Goal: Task Accomplishment & Management: Use online tool/utility

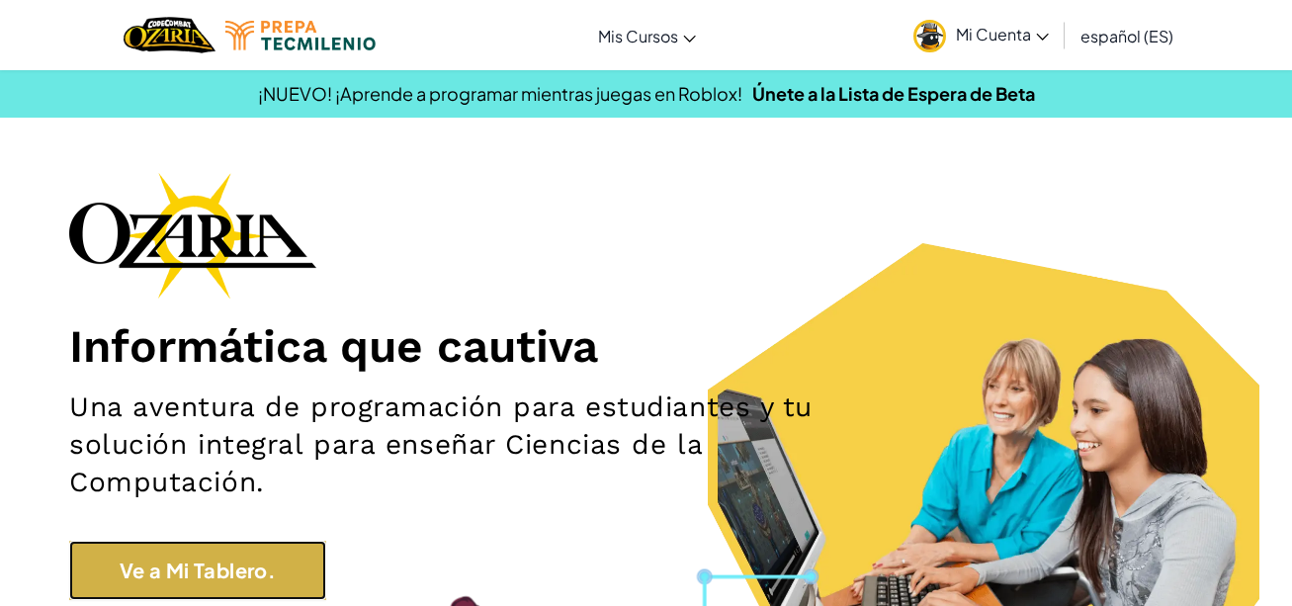
click at [188, 585] on link "Ve a Mi Tablero." at bounding box center [197, 570] width 257 height 59
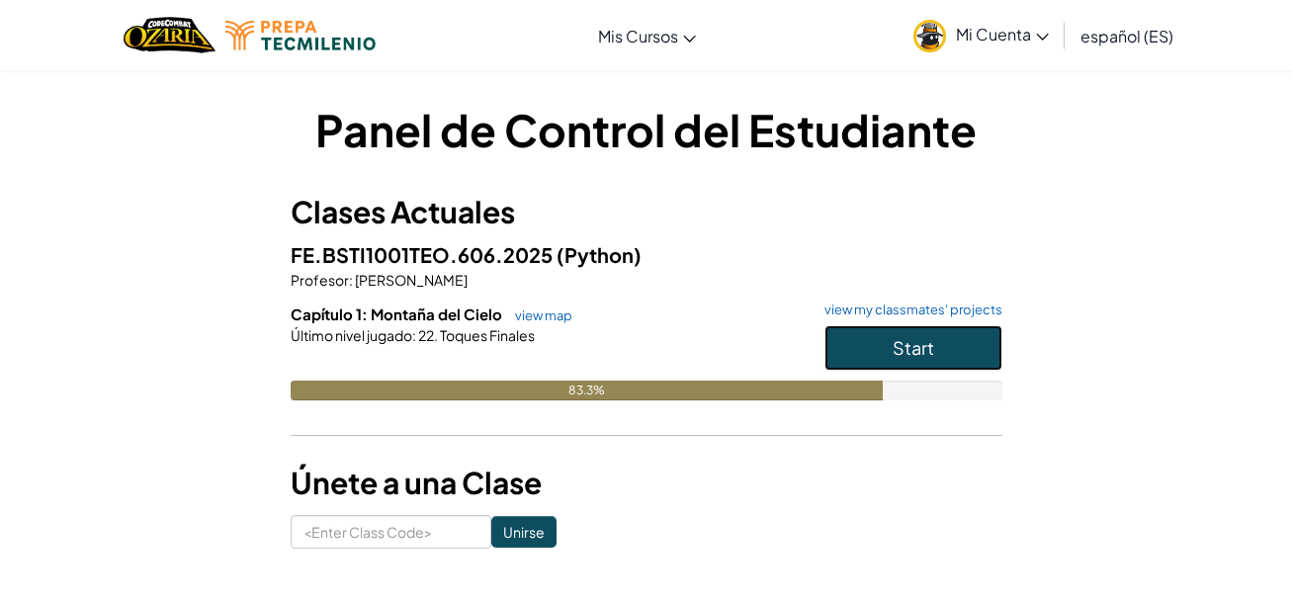
click at [878, 332] on button "Start" at bounding box center [913, 347] width 178 height 45
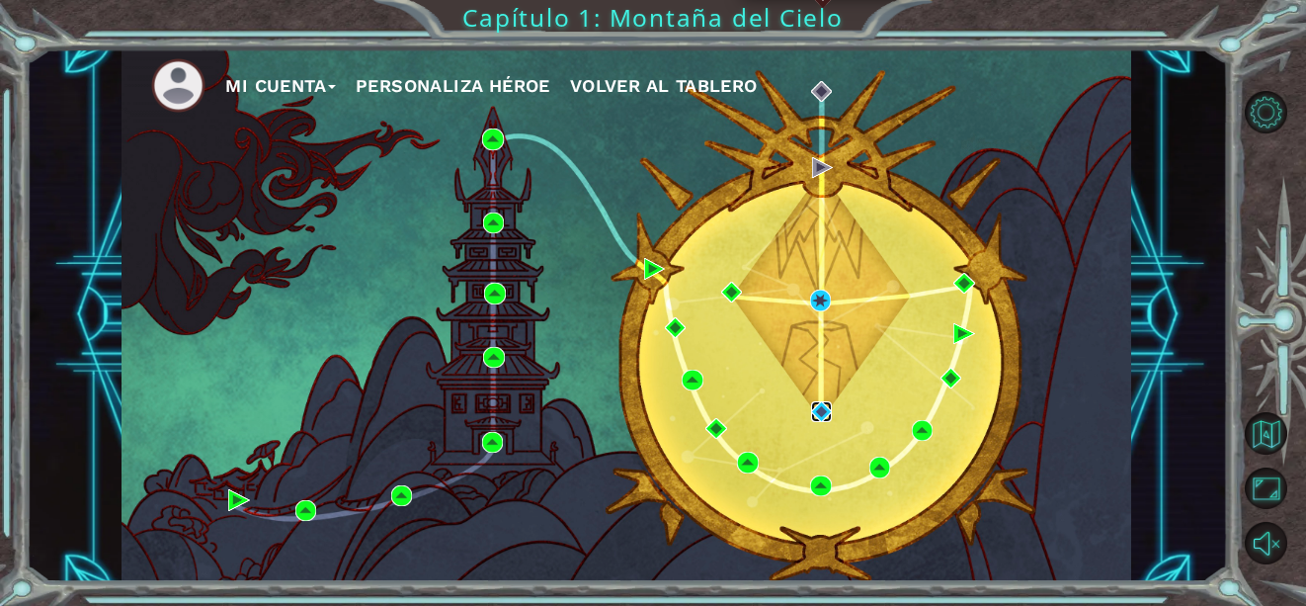
click at [823, 405] on img at bounding box center [821, 411] width 21 height 21
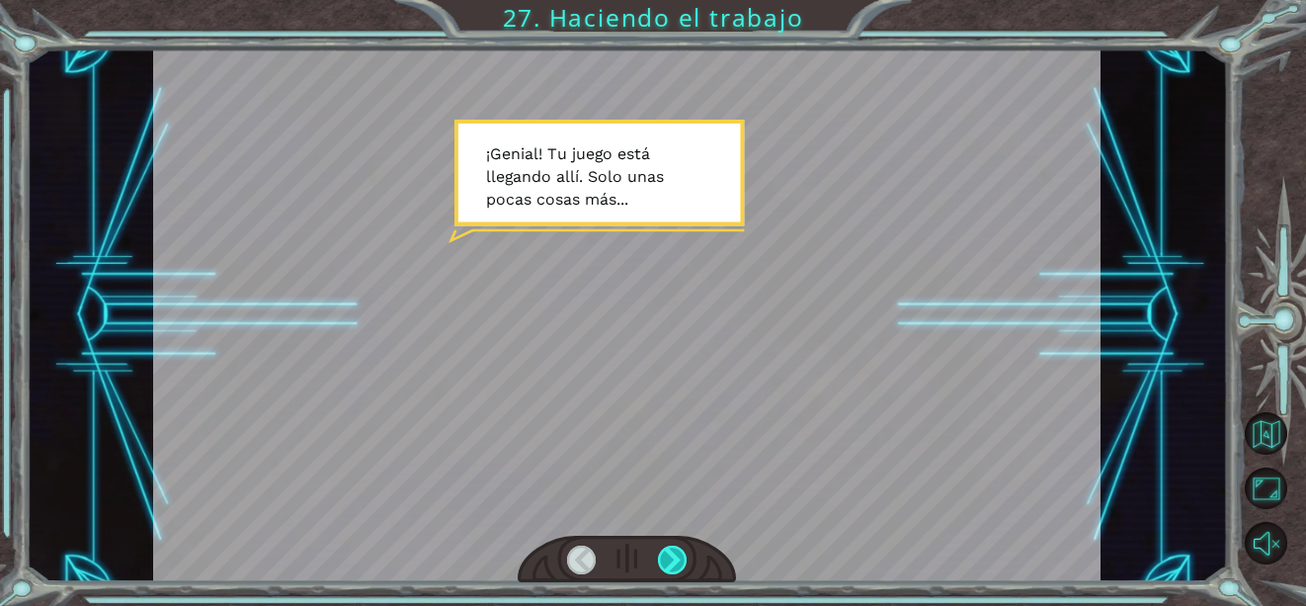
click at [673, 556] on div at bounding box center [673, 559] width 30 height 29
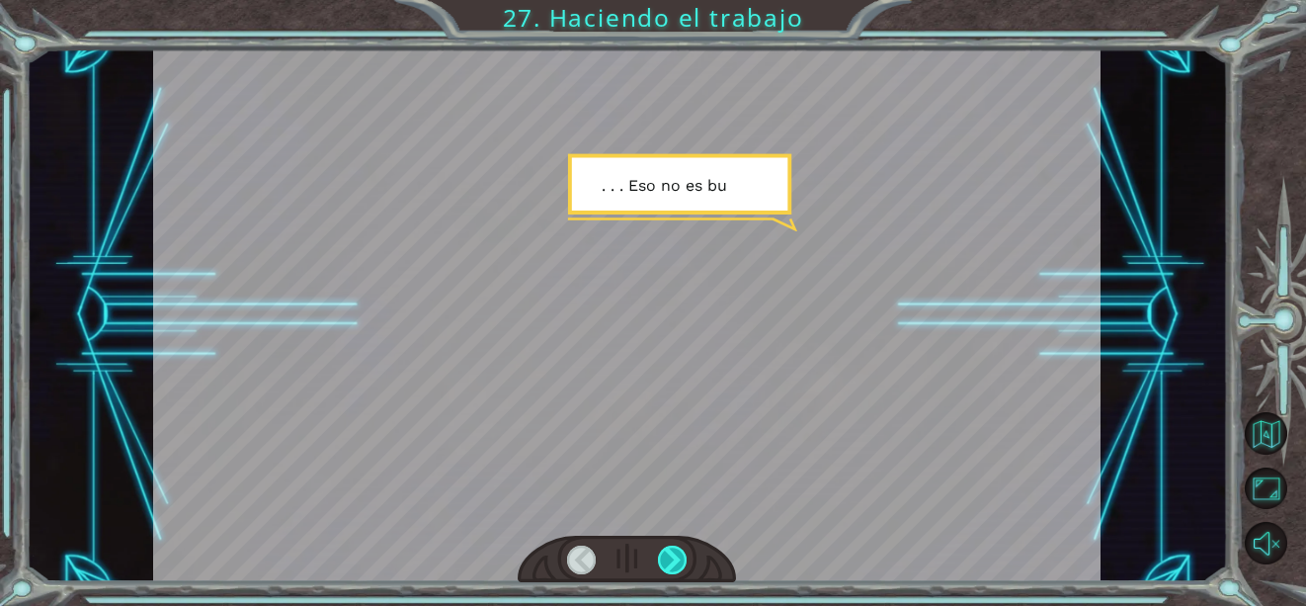
click at [673, 556] on div at bounding box center [673, 559] width 30 height 29
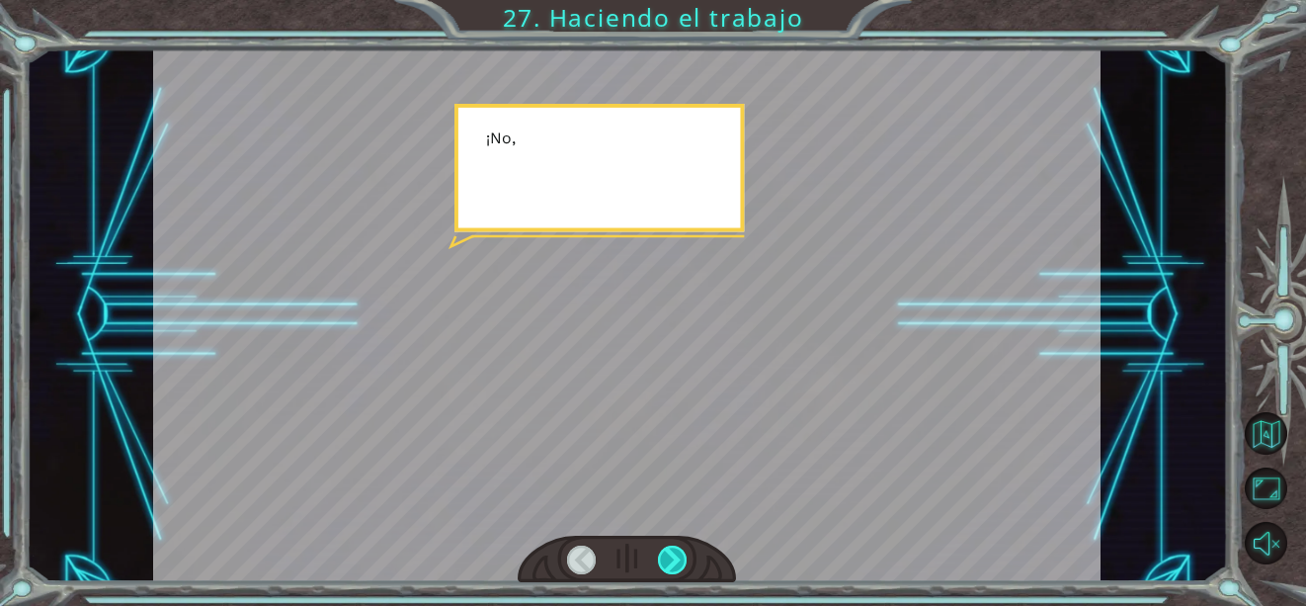
click at [673, 556] on div at bounding box center [673, 559] width 30 height 29
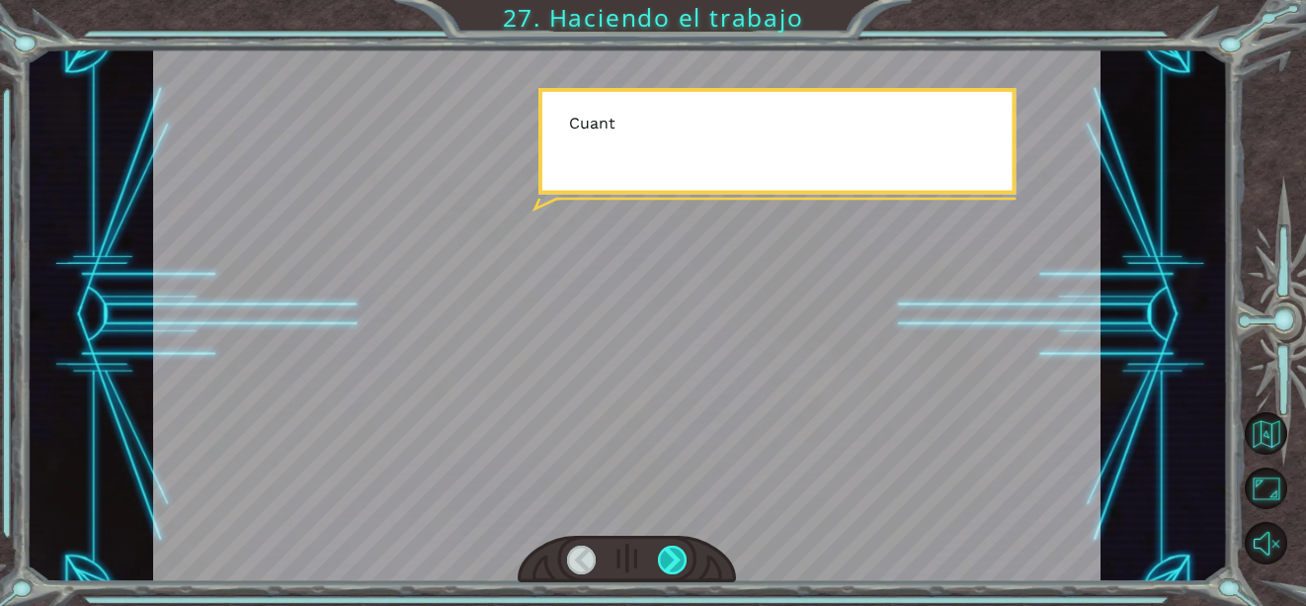
click at [673, 556] on div at bounding box center [673, 559] width 30 height 29
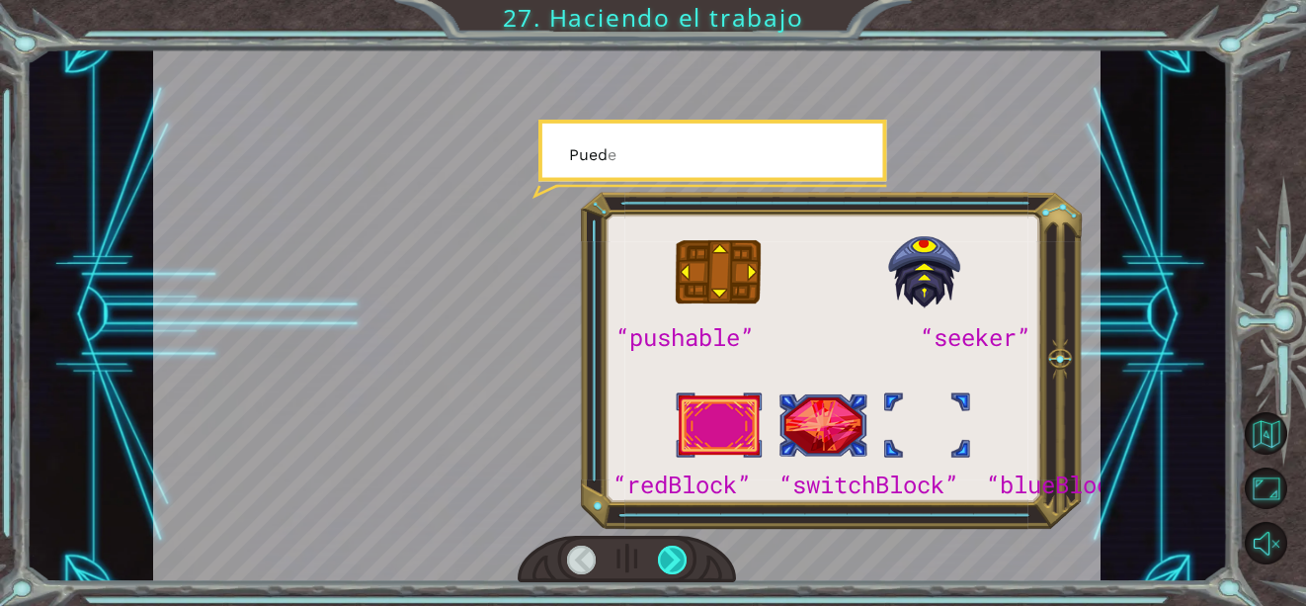
click at [673, 556] on div at bounding box center [673, 559] width 30 height 29
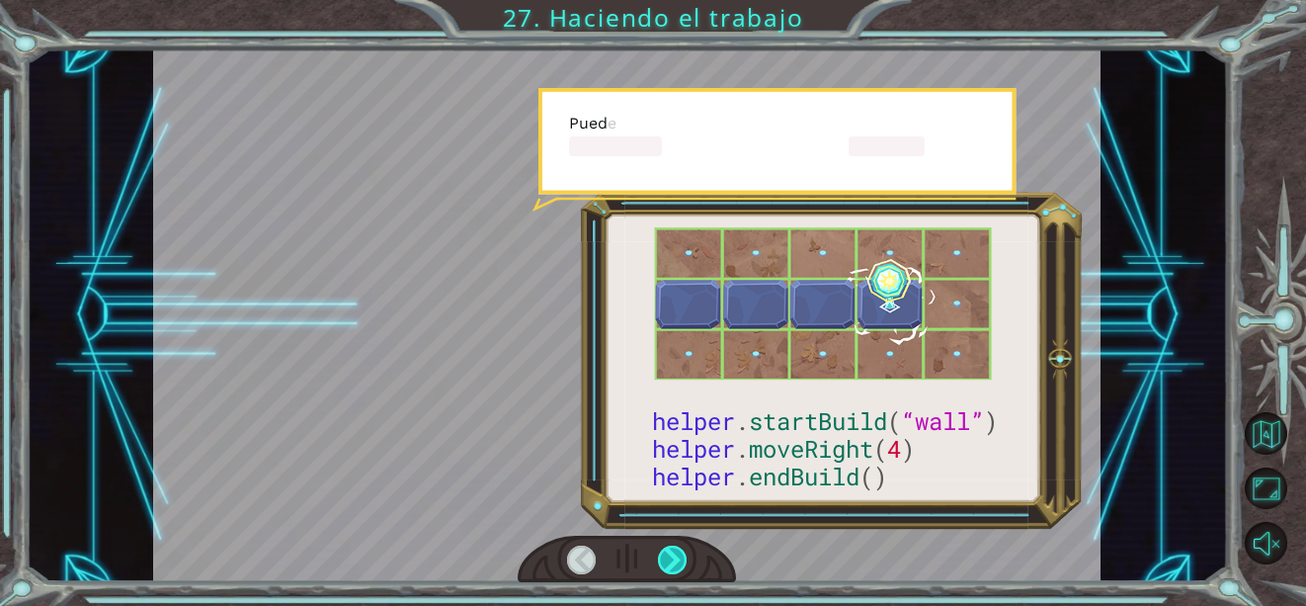
click at [673, 556] on div at bounding box center [673, 559] width 30 height 29
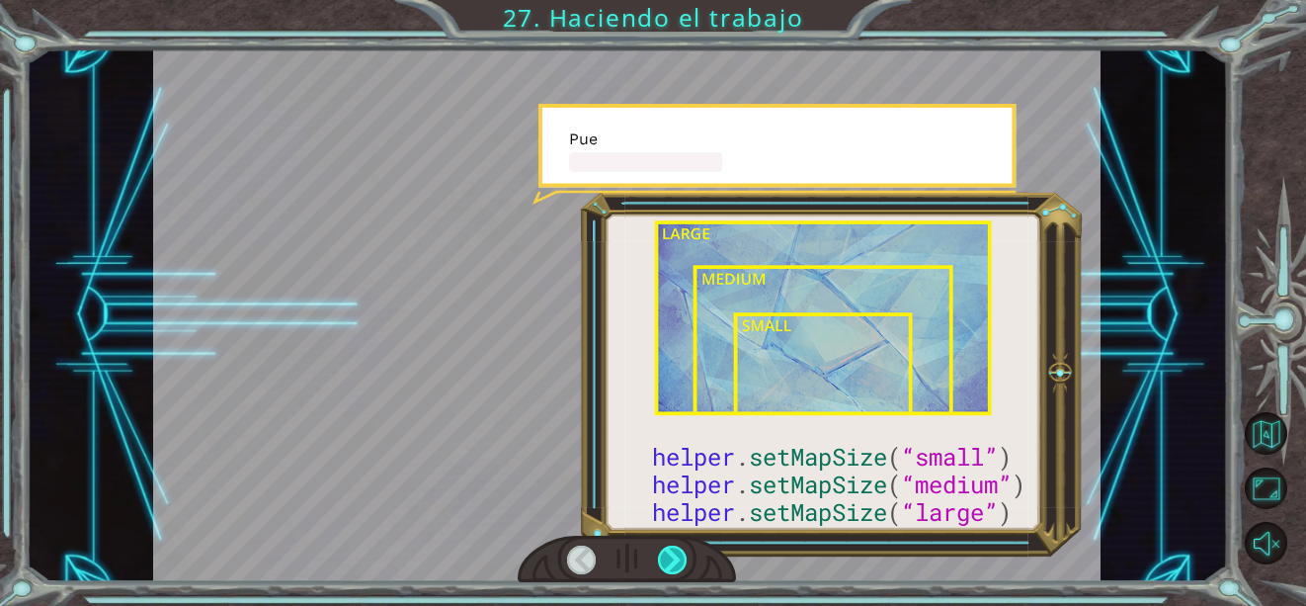
click at [673, 556] on div at bounding box center [673, 559] width 30 height 29
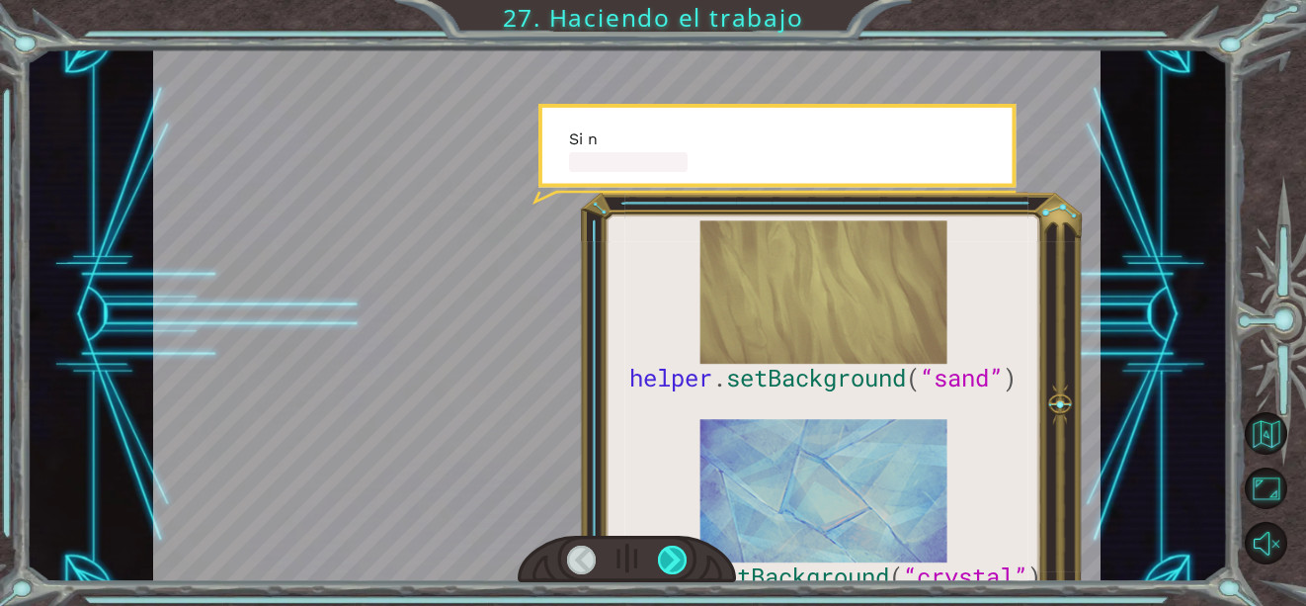
click at [673, 556] on div at bounding box center [673, 559] width 30 height 29
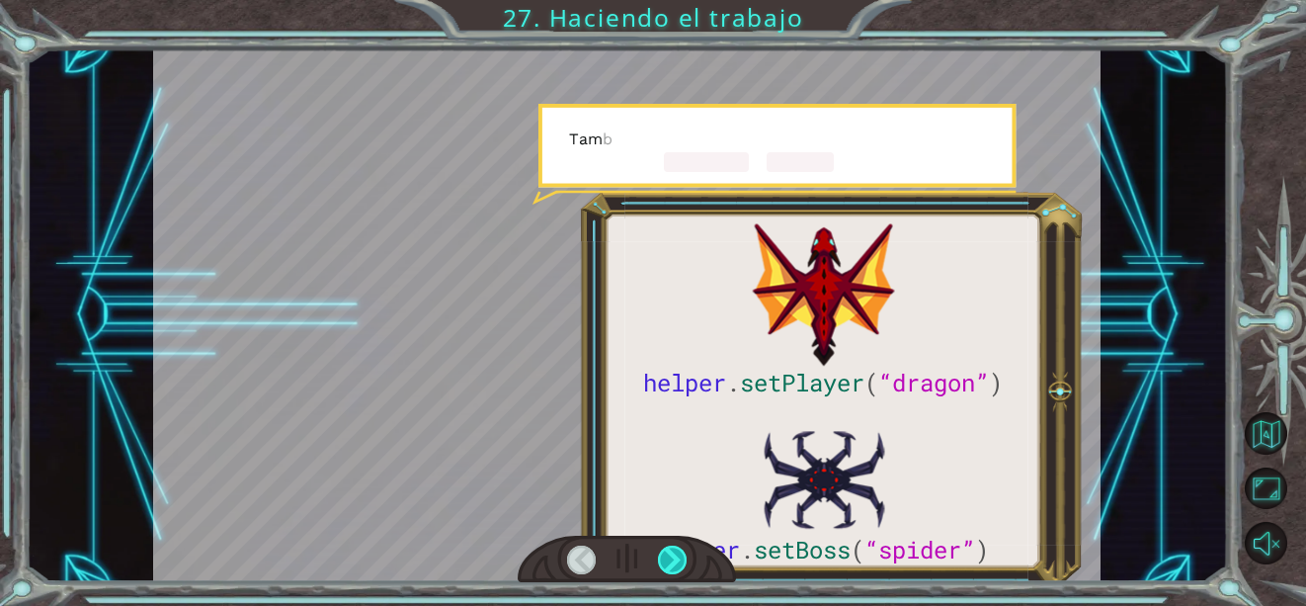
click at [673, 556] on div at bounding box center [673, 559] width 30 height 29
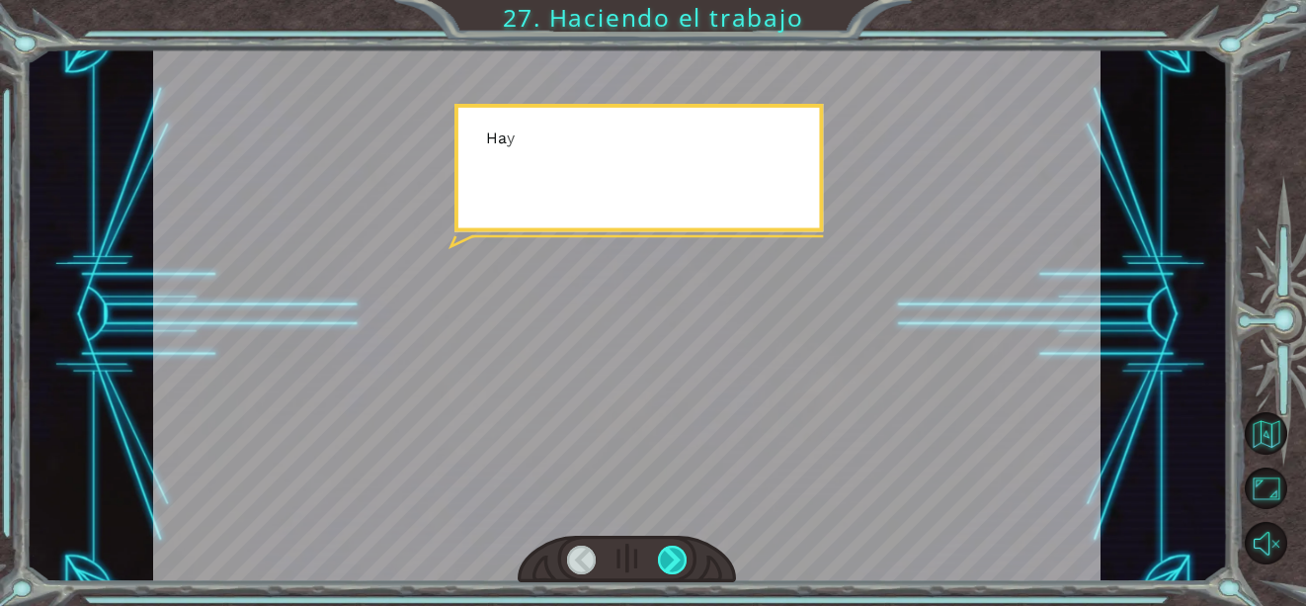
click at [673, 556] on div at bounding box center [673, 559] width 30 height 29
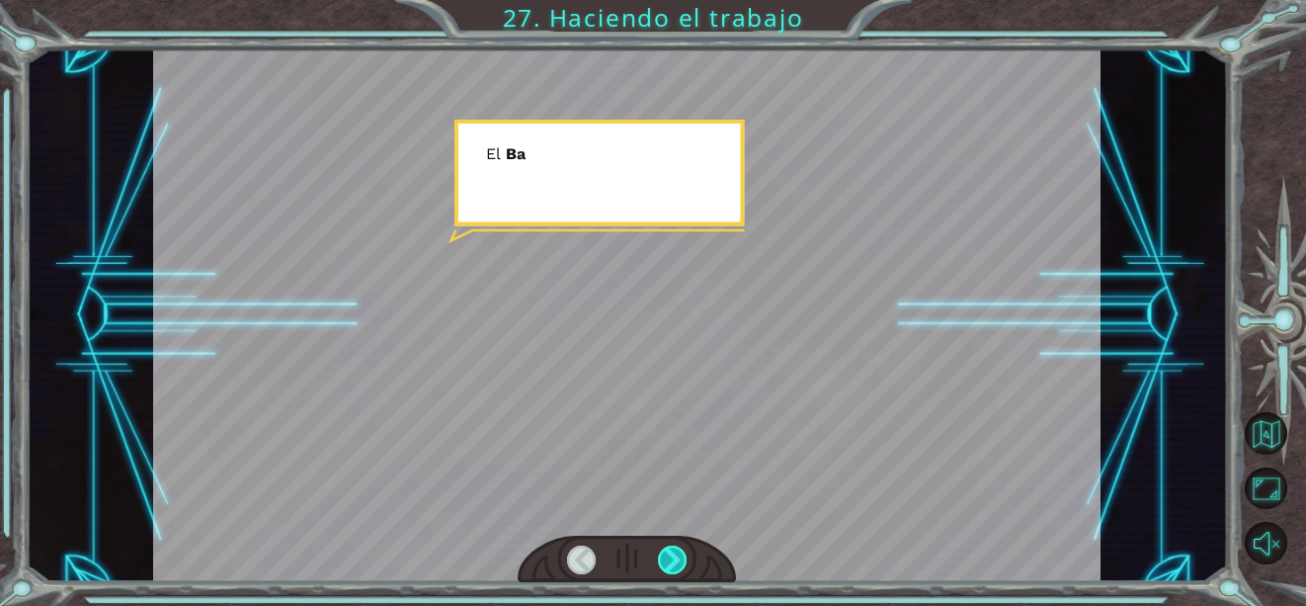
click at [673, 556] on div at bounding box center [673, 559] width 30 height 29
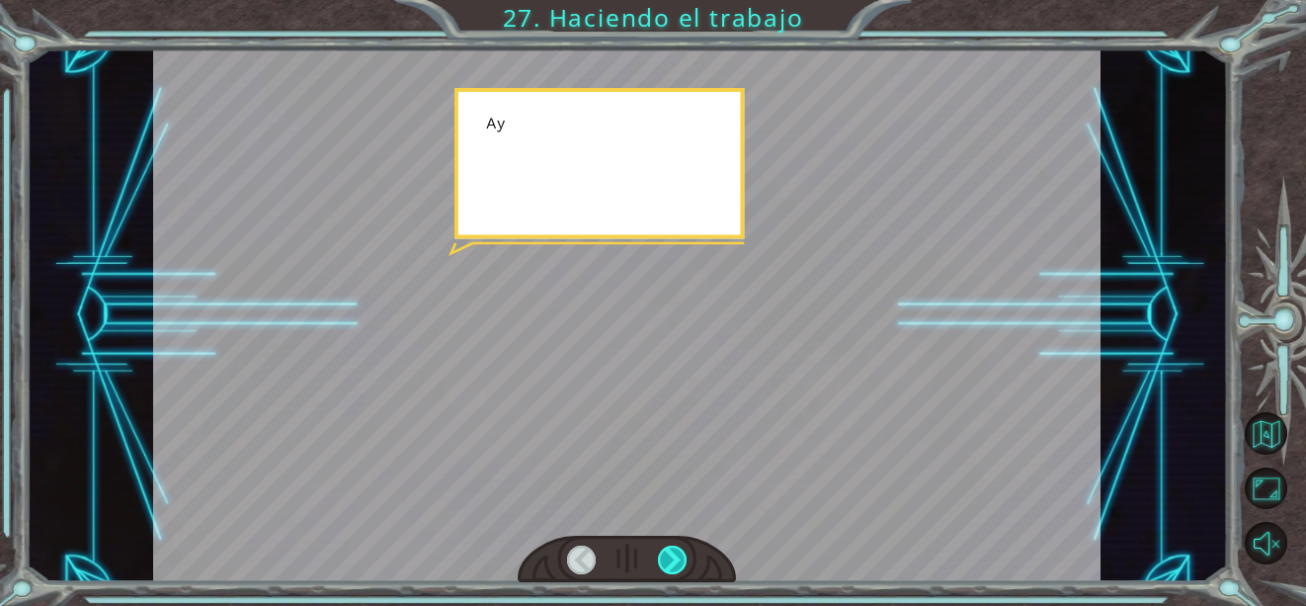
click at [673, 556] on div at bounding box center [673, 559] width 30 height 29
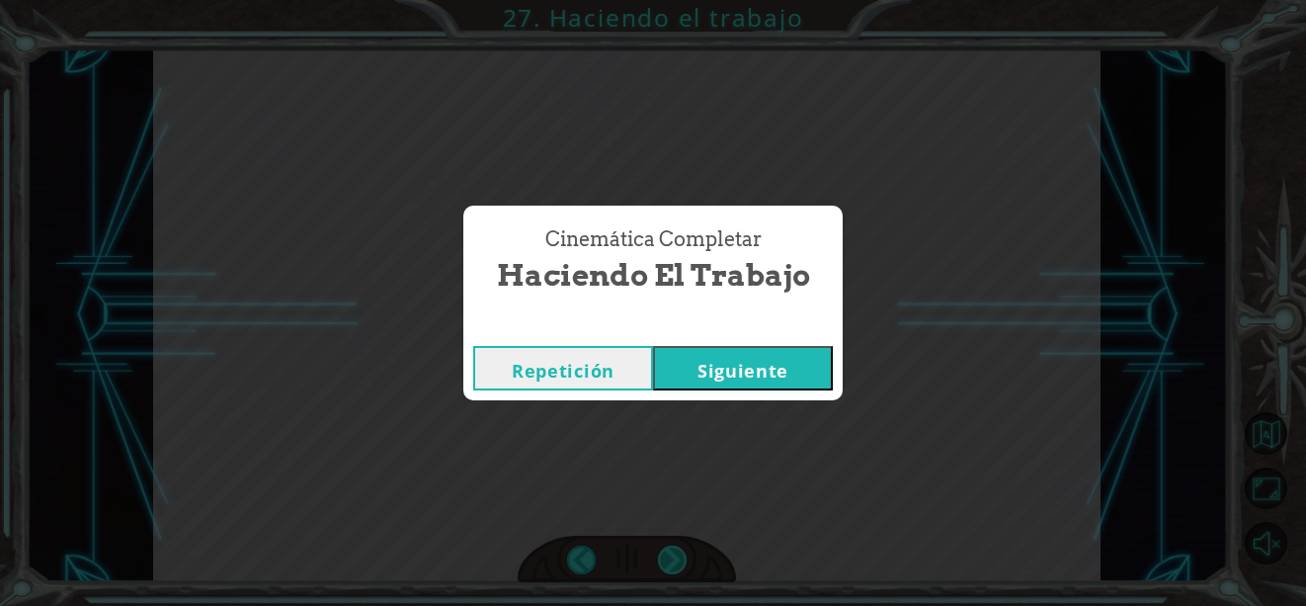
click at [673, 556] on div "Cinemática Completar Haciendo el trabajo Repetición [GEOGRAPHIC_DATA]" at bounding box center [653, 303] width 1306 height 606
click at [695, 366] on button "Siguiente" at bounding box center [743, 368] width 180 height 44
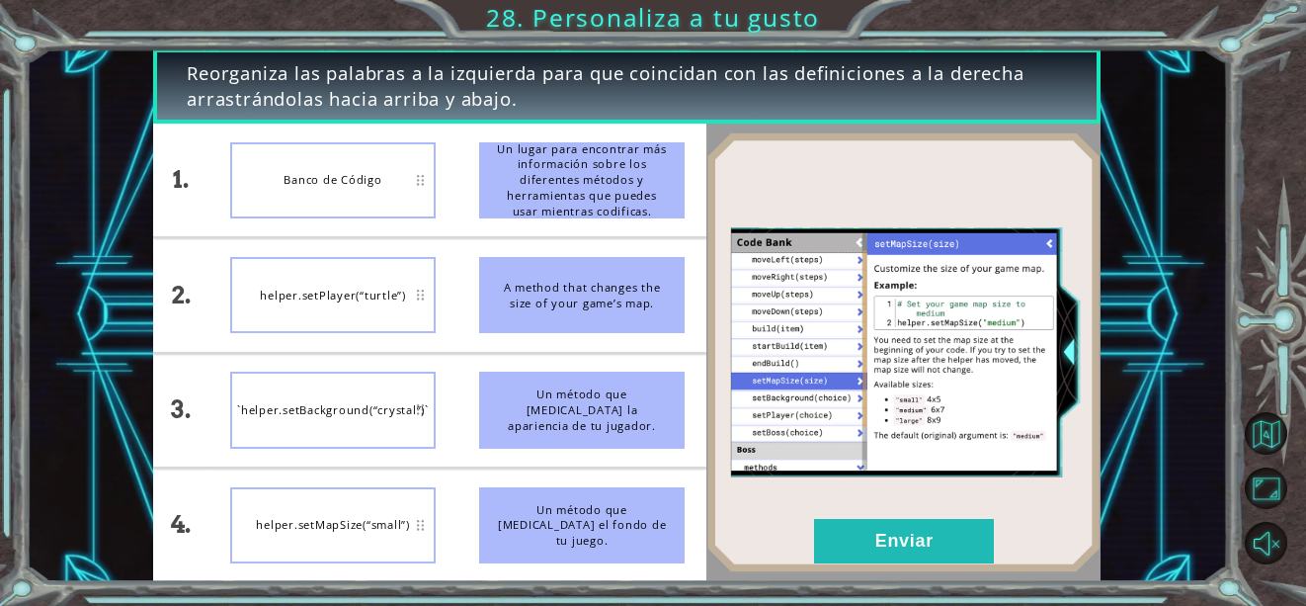
drag, startPoint x: 623, startPoint y: 296, endPoint x: 619, endPoint y: 486, distance: 189.8
click at [619, 486] on ul "Un lugar para encontrar más información sobre los diferentes métodos y herramie…" at bounding box center [582, 353] width 249 height 458
click at [860, 526] on button "Enviar" at bounding box center [904, 541] width 180 height 44
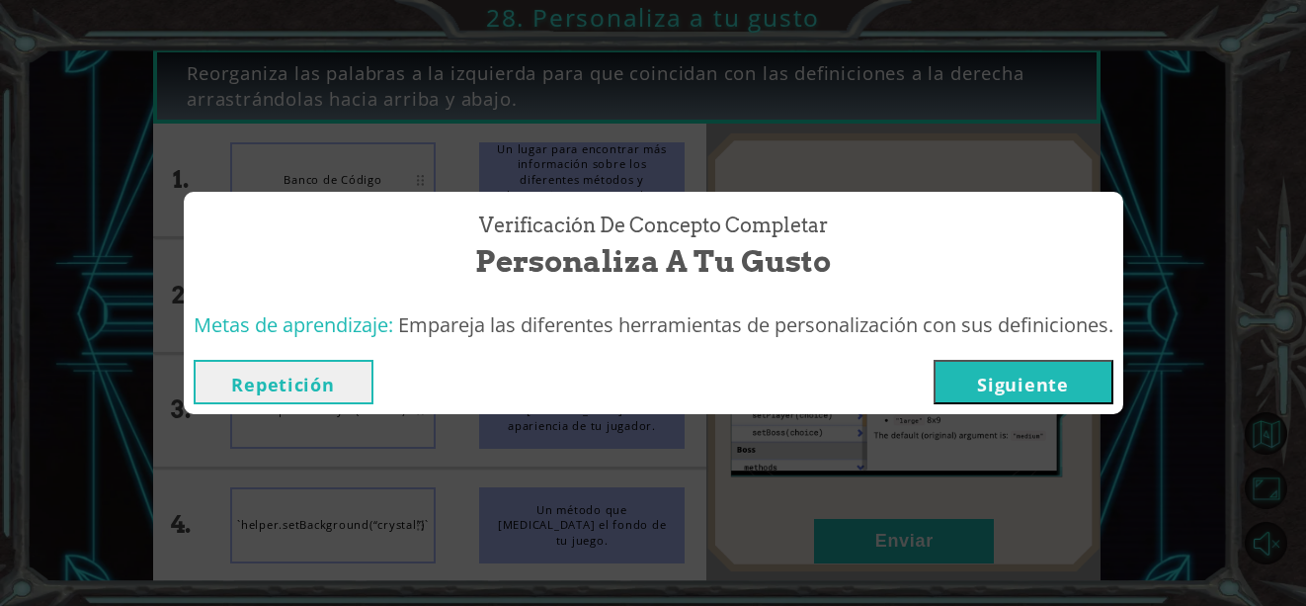
click at [1066, 399] on button "Siguiente" at bounding box center [1024, 382] width 180 height 44
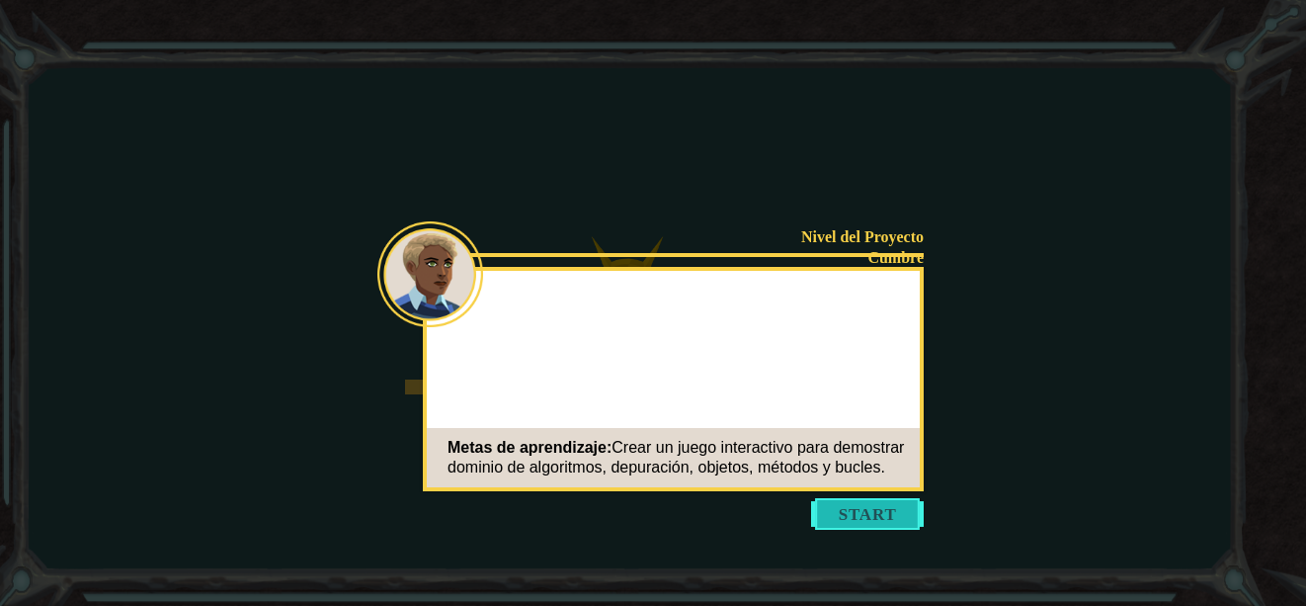
click at [895, 506] on button "Start" at bounding box center [867, 514] width 113 height 32
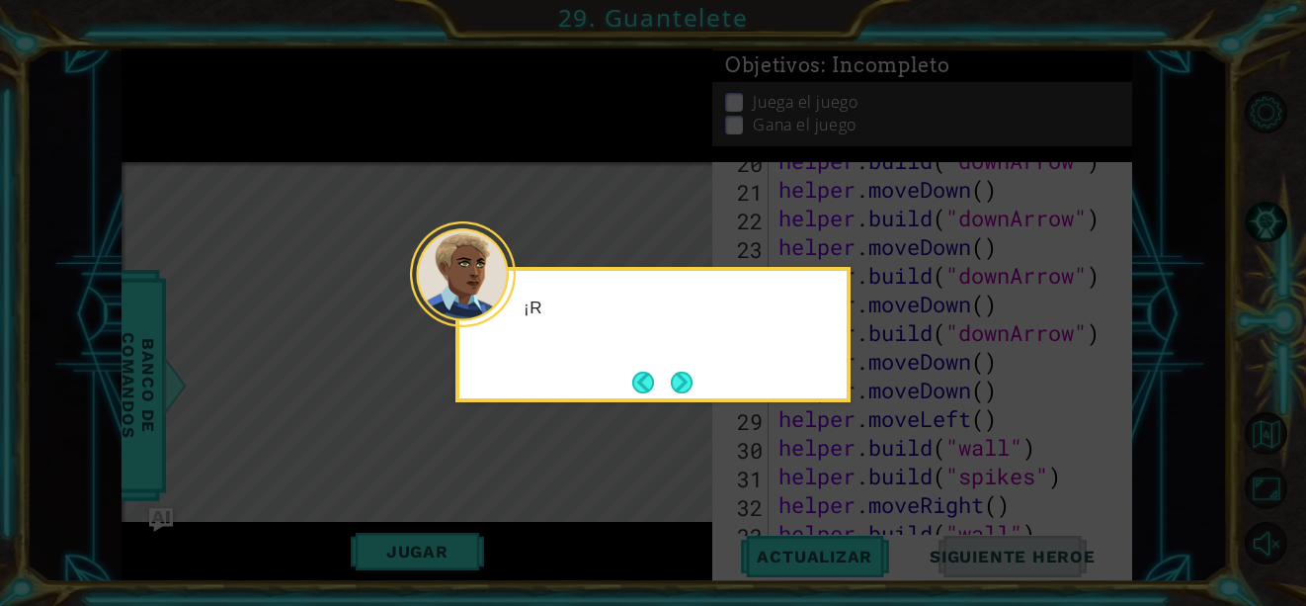
scroll to position [774, 0]
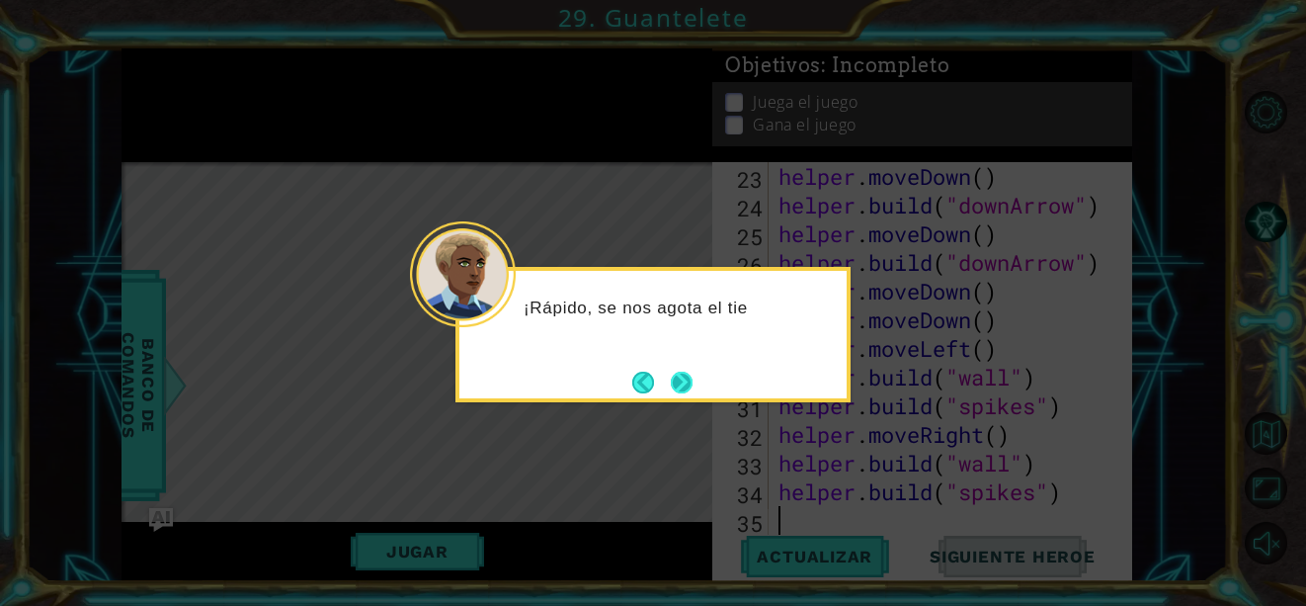
click at [684, 386] on button "Next" at bounding box center [682, 383] width 22 height 22
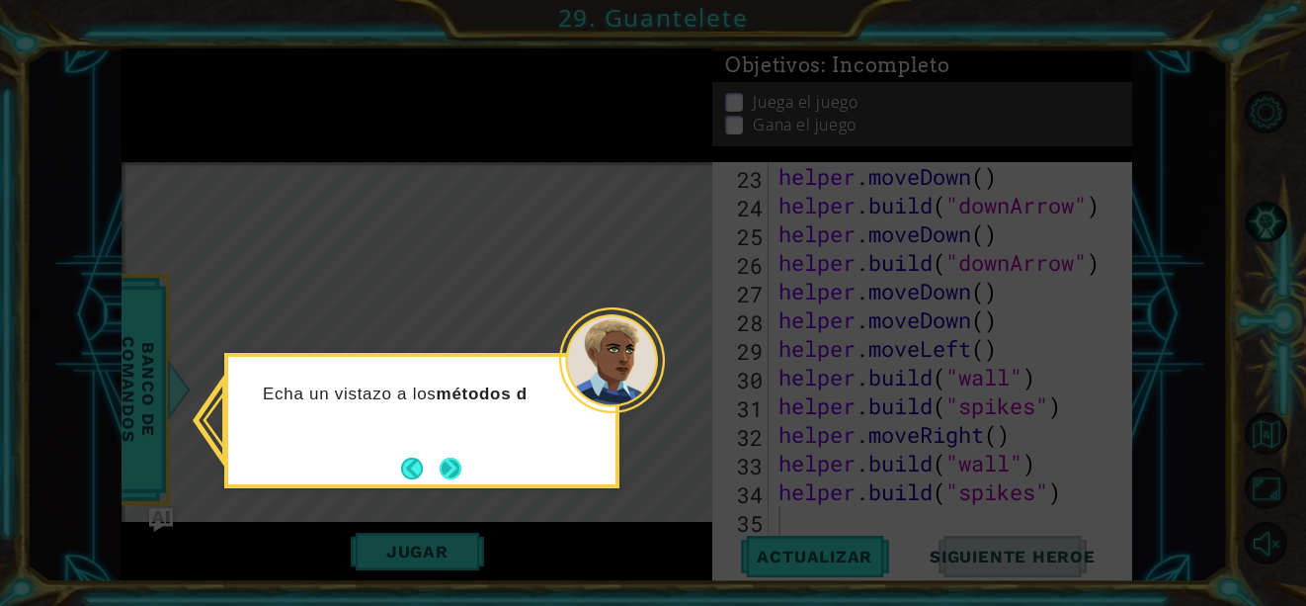
click at [461, 460] on button "Next" at bounding box center [451, 469] width 22 height 22
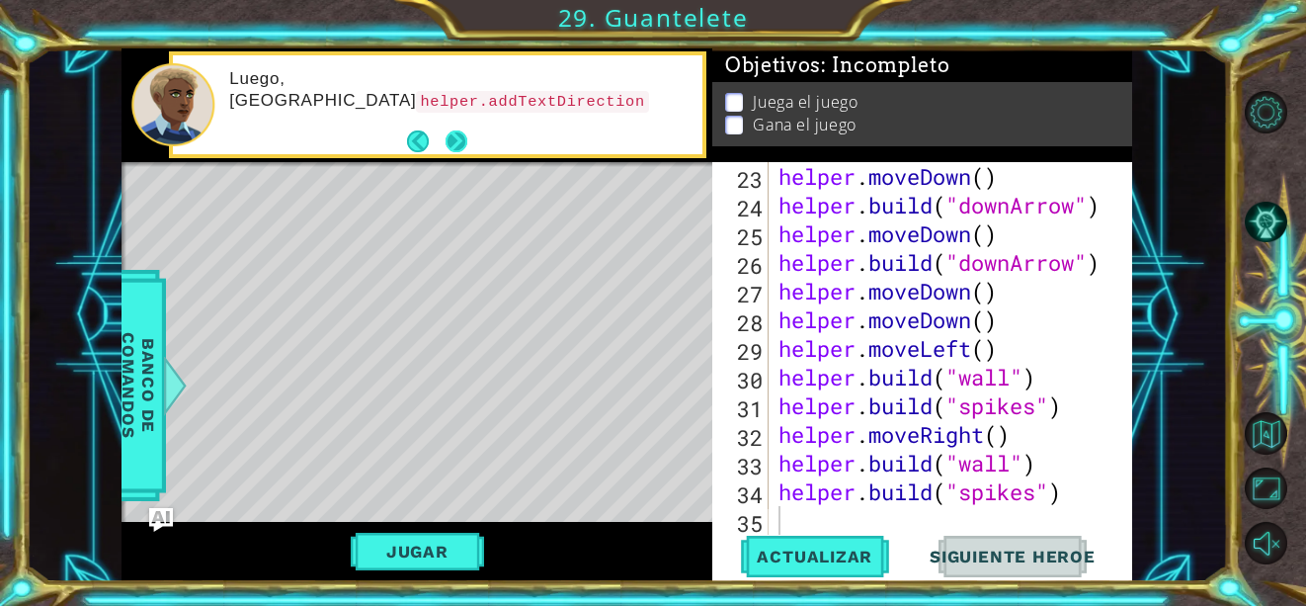
click at [447, 142] on button "Next" at bounding box center [457, 141] width 23 height 23
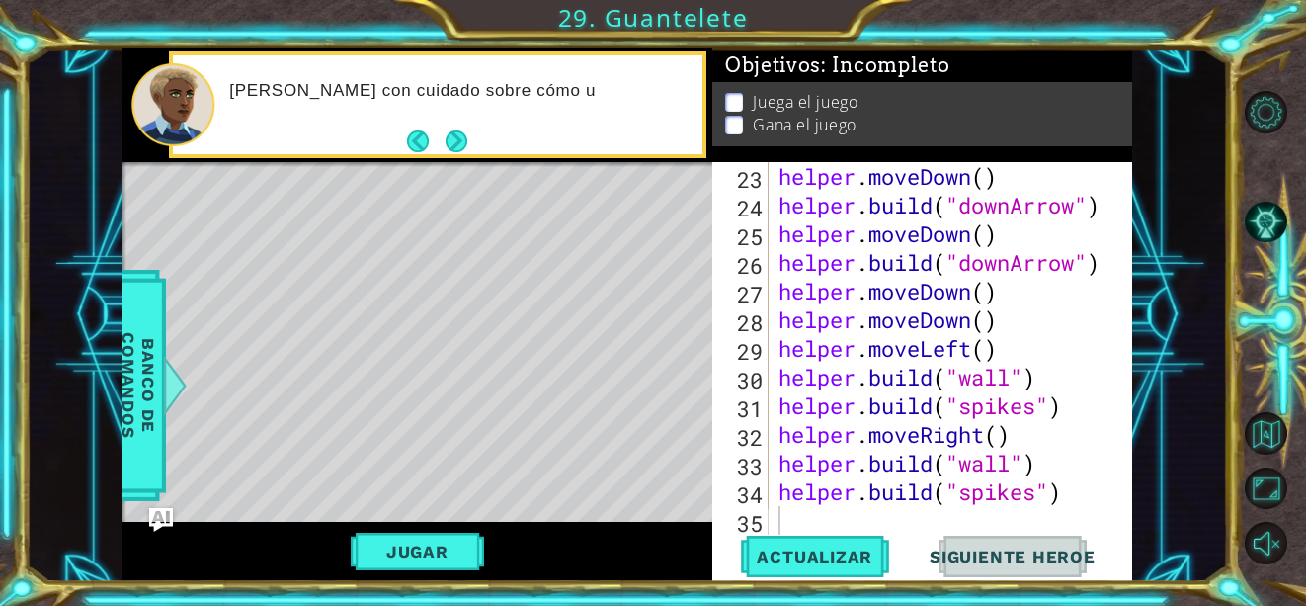
click at [447, 142] on button "Next" at bounding box center [457, 141] width 22 height 22
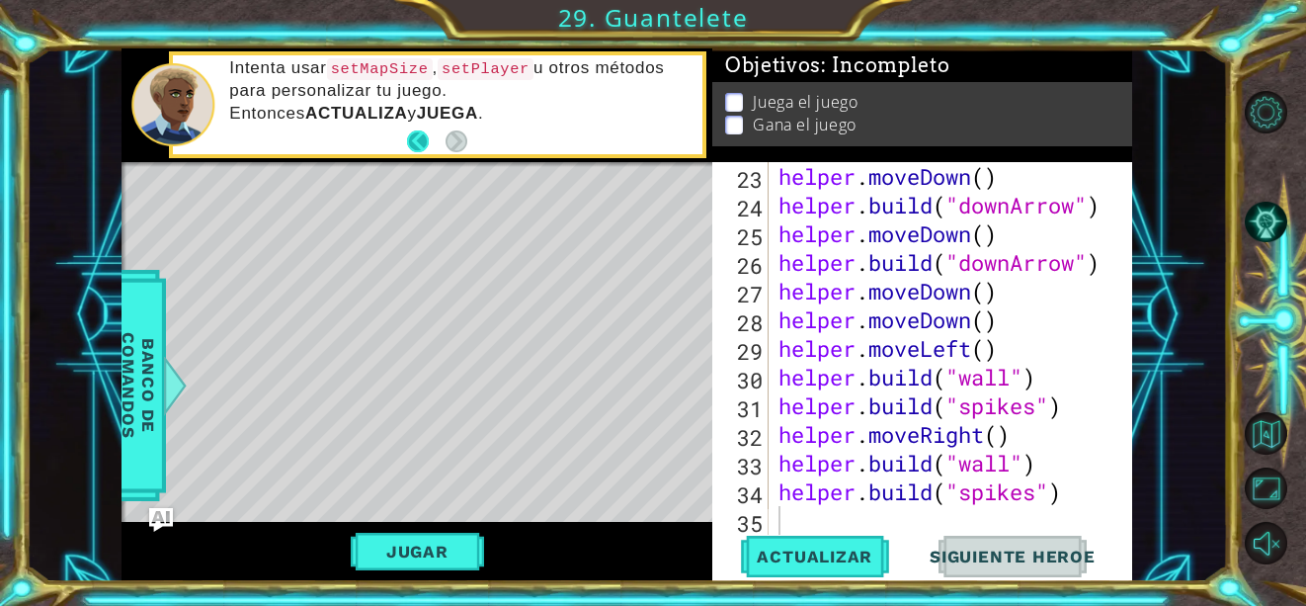
click at [420, 134] on button "Back" at bounding box center [426, 141] width 39 height 22
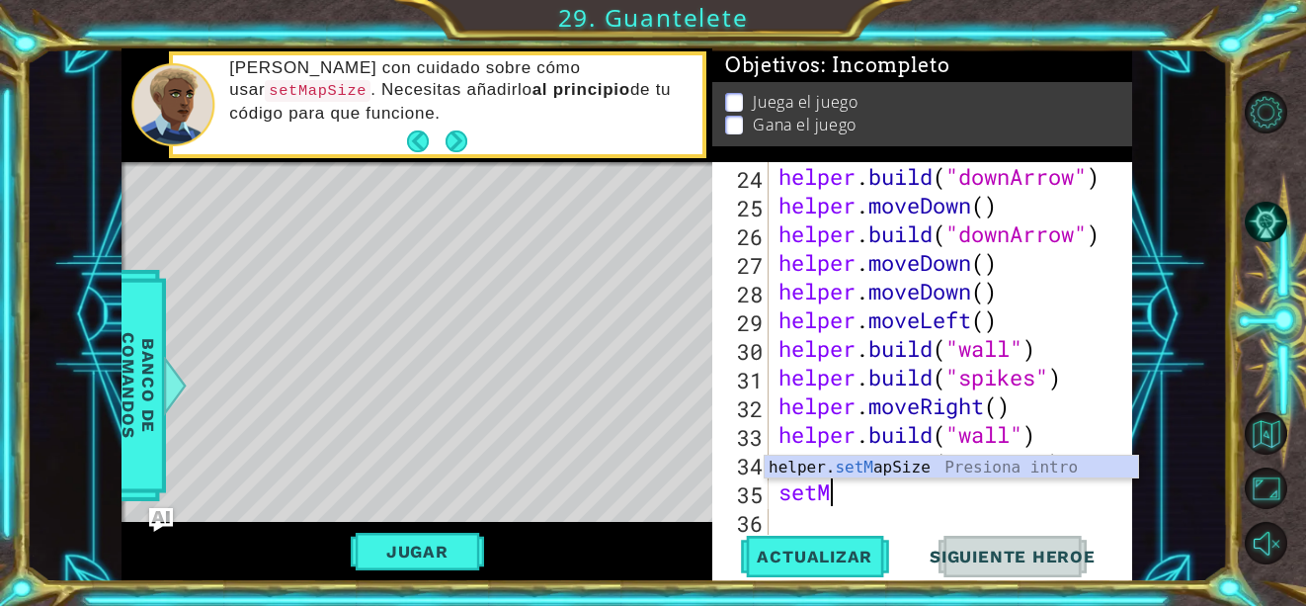
scroll to position [0, 1]
click at [862, 465] on div "helper. setM apSize Presiona intro" at bounding box center [952, 491] width 374 height 71
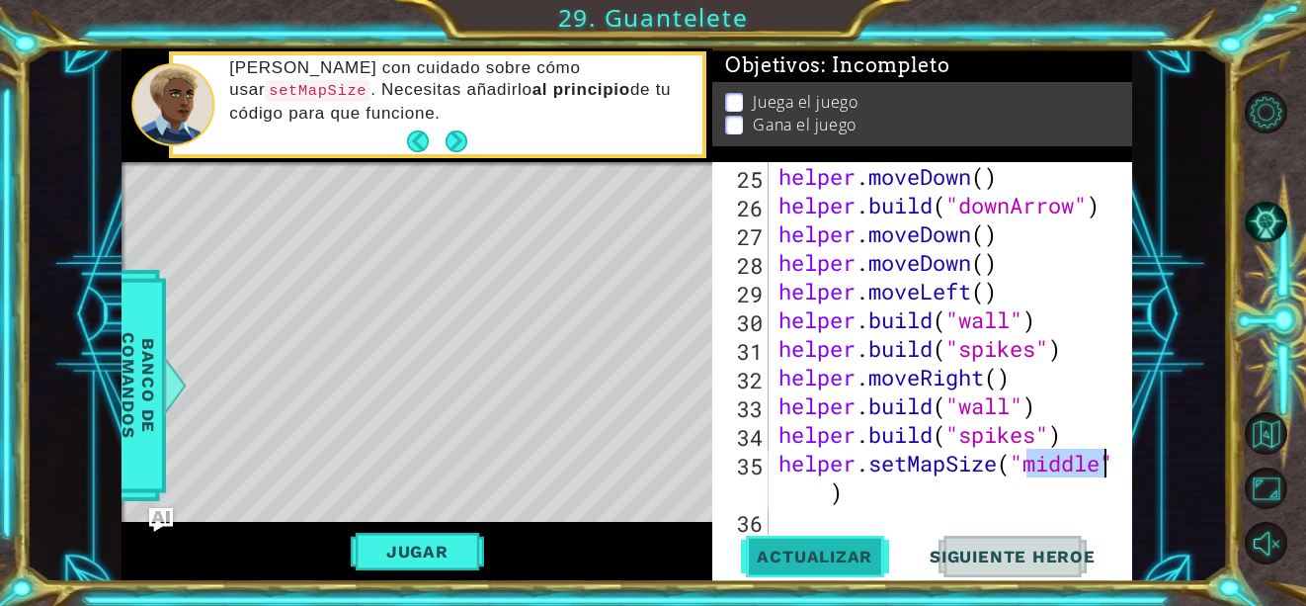
type textarea "helper.setMapSize("middle")"
click at [820, 545] on button "Actualizar" at bounding box center [814, 557] width 155 height 42
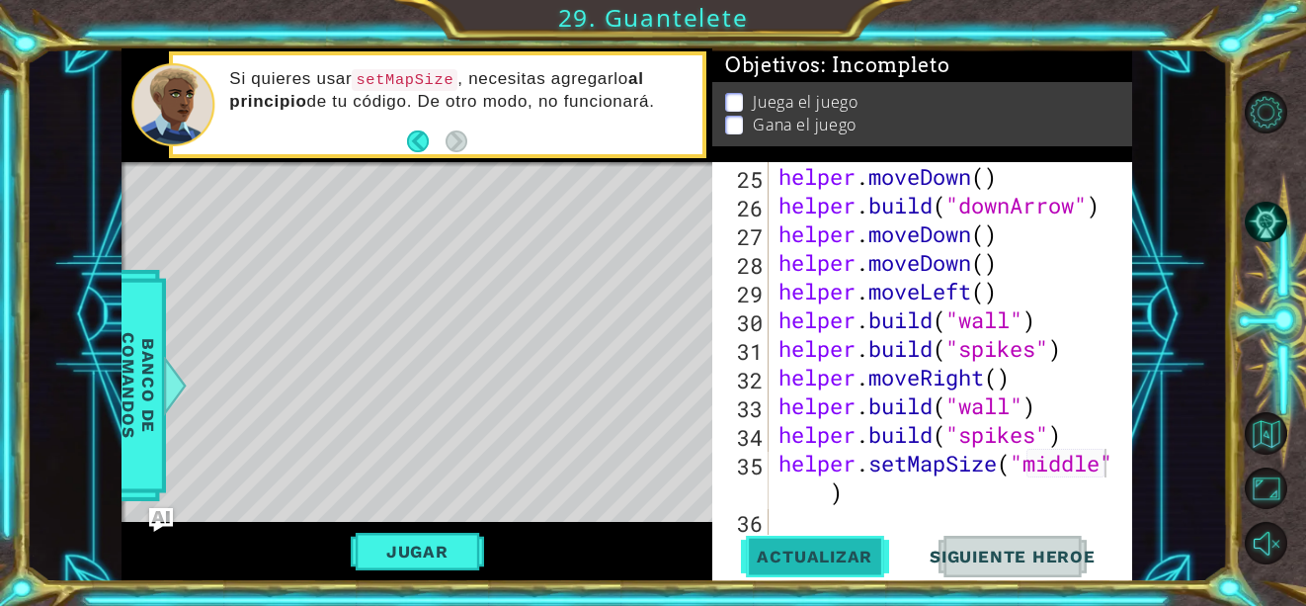
click at [820, 545] on button "Actualizar" at bounding box center [814, 557] width 155 height 42
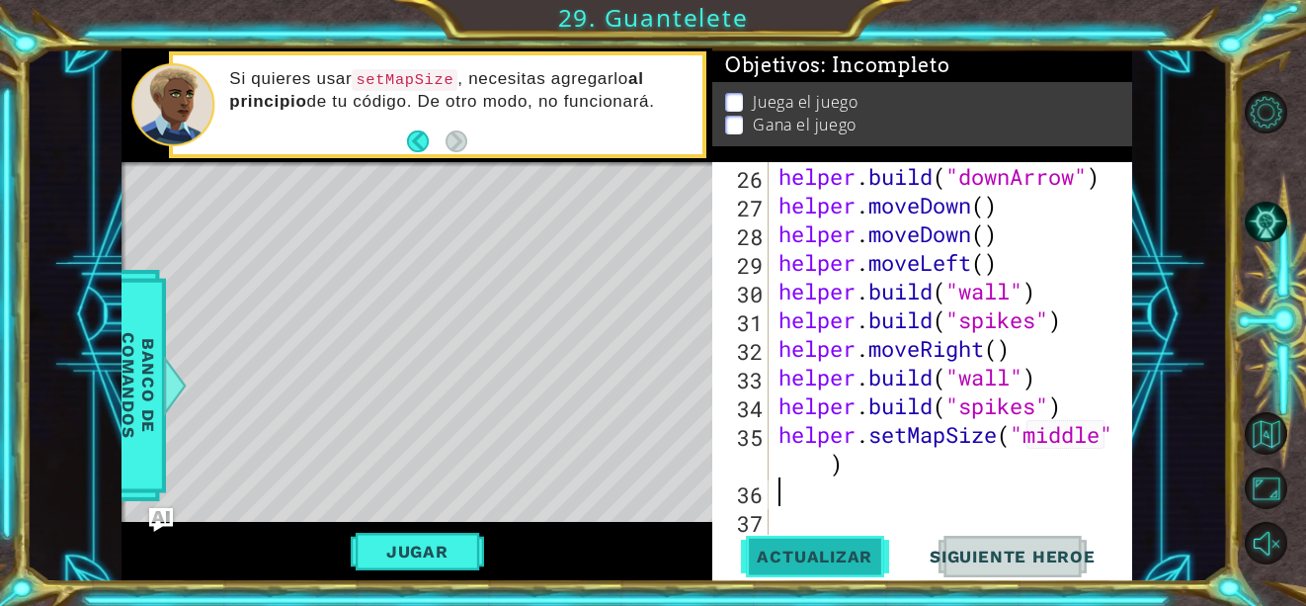
scroll to position [860, 0]
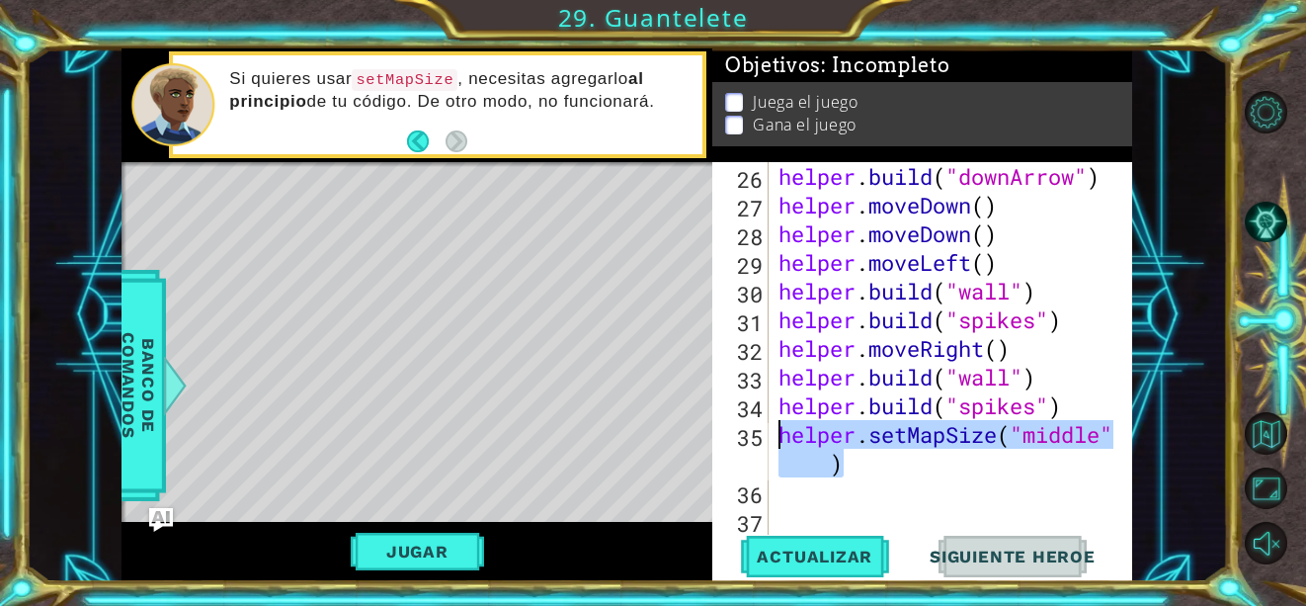
drag, startPoint x: 854, startPoint y: 458, endPoint x: 772, endPoint y: 430, distance: 86.6
click at [772, 430] on div "26 27 28 29 30 31 32 33 34 35 36 37 helper . build ( "downArrow" ) helper . mov…" at bounding box center [920, 348] width 416 height 373
type textarea "helper.setMapSize("middle")"
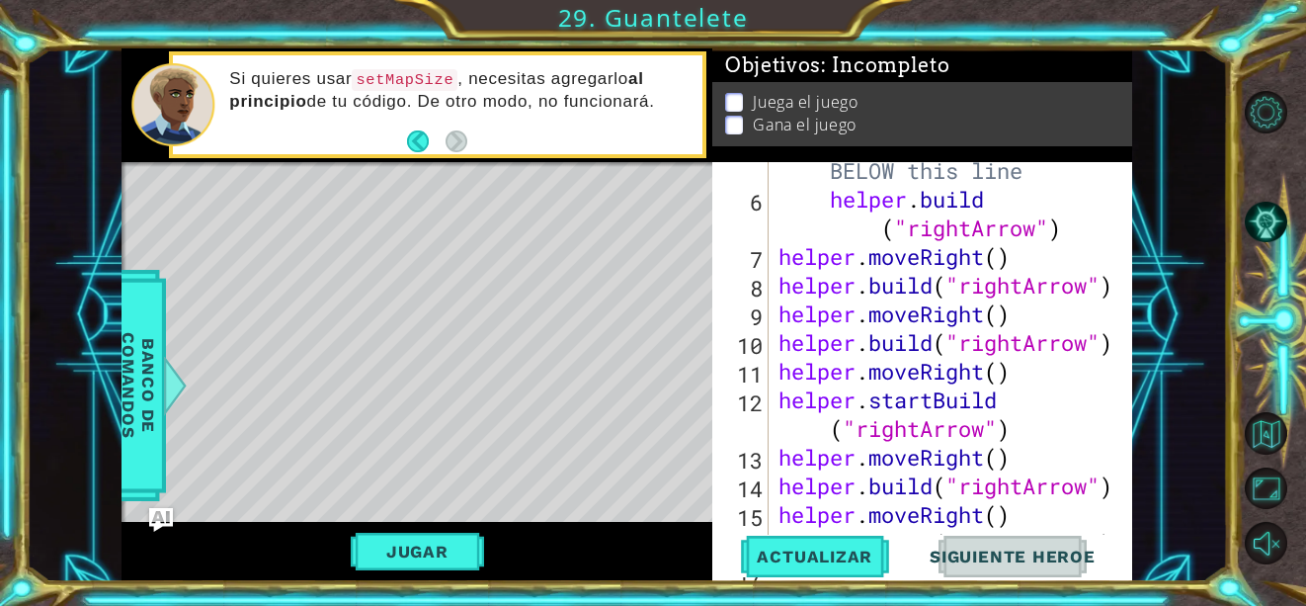
scroll to position [0, 0]
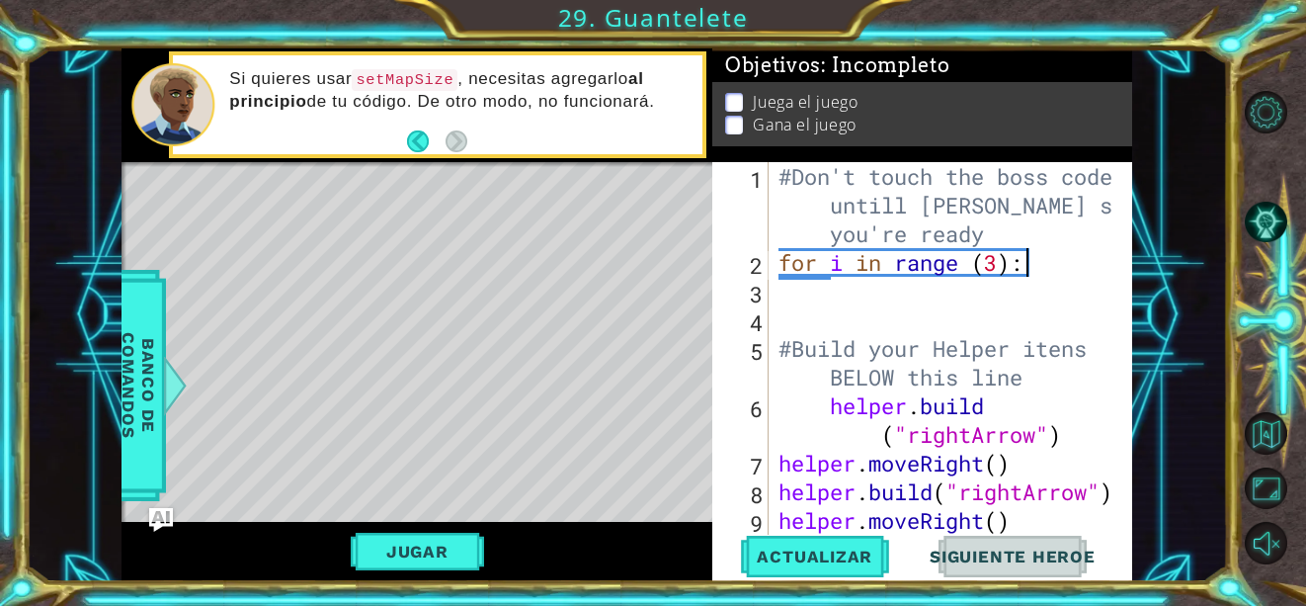
click at [1028, 262] on div "#Don't touch the boss code [PERSON_NAME] says you're ready for i in range ( 3 )…" at bounding box center [949, 405] width 349 height 487
drag, startPoint x: 1028, startPoint y: 262, endPoint x: 769, endPoint y: 262, distance: 258.9
click at [769, 262] on div "for i in range (3): 1 2 3 4 5 6 7 8 9 10 #Don't touch the boss code untill [PER…" at bounding box center [920, 348] width 416 height 373
click at [781, 179] on div "#Don't touch the boss code [PERSON_NAME] says you're ready for i in range ( 3 )…" at bounding box center [949, 405] width 349 height 487
type textarea "#Don't touch the boss code untill [PERSON_NAME] says you're ready"
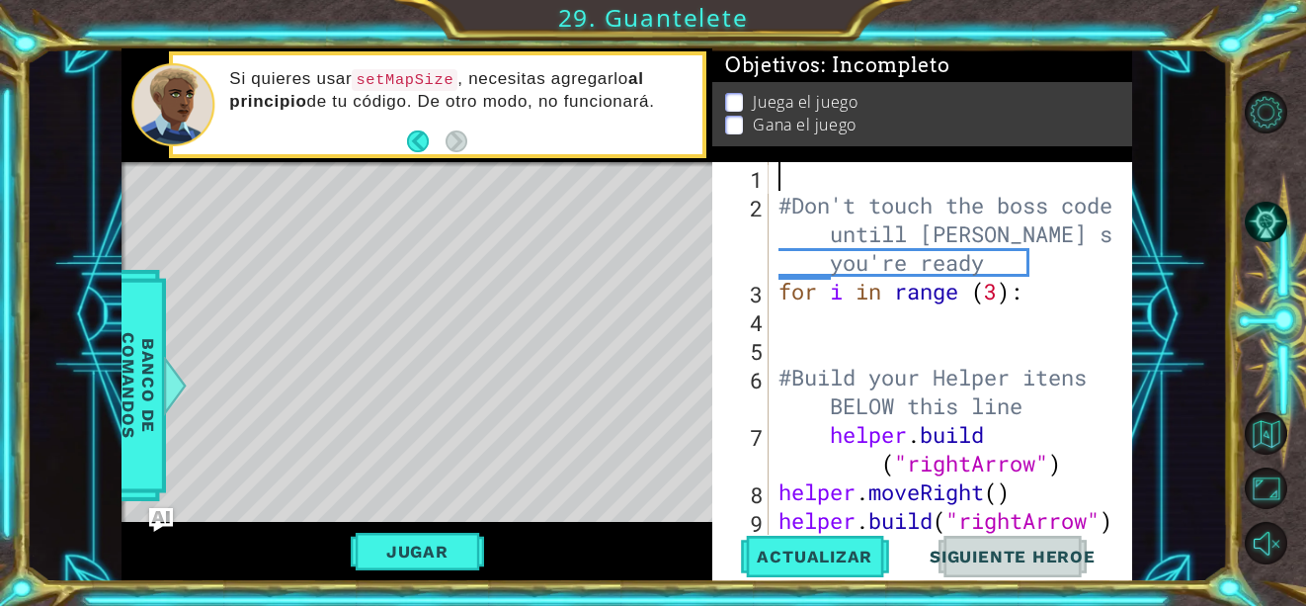
click at [787, 166] on div "#Don't touch the boss code [PERSON_NAME] says you're ready for i in range ( 3 )…" at bounding box center [949, 377] width 349 height 430
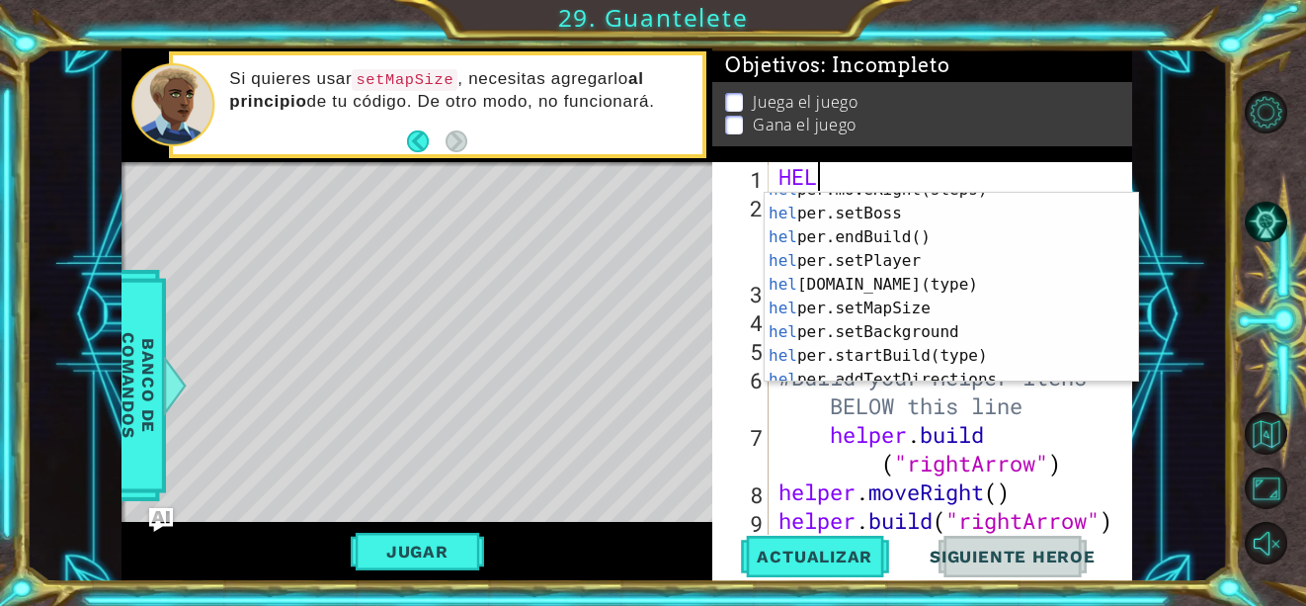
scroll to position [110, 0]
click at [983, 309] on div "hel per.moveRight(steps) Presiona intro hel per.setBoss Presiona intro hel per.…" at bounding box center [944, 296] width 359 height 237
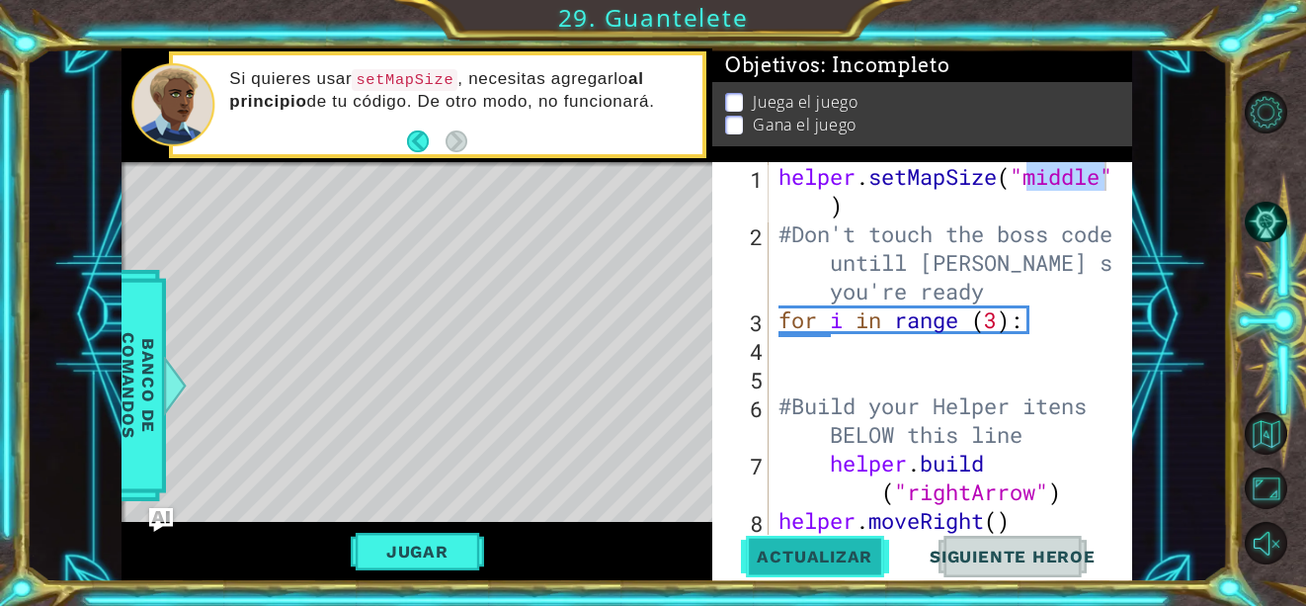
click at [784, 545] on button "Actualizar" at bounding box center [814, 557] width 155 height 42
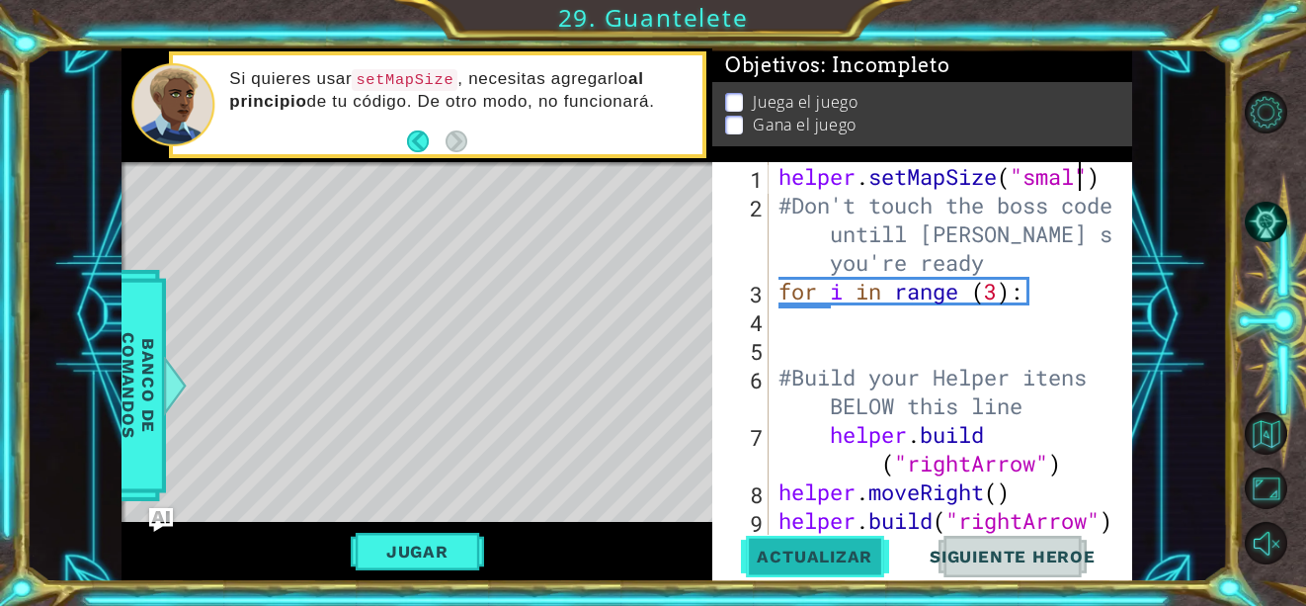
scroll to position [0, 14]
click at [814, 556] on span "Actualizar" at bounding box center [814, 556] width 155 height 20
click at [424, 557] on button "Jugar" at bounding box center [417, 552] width 133 height 38
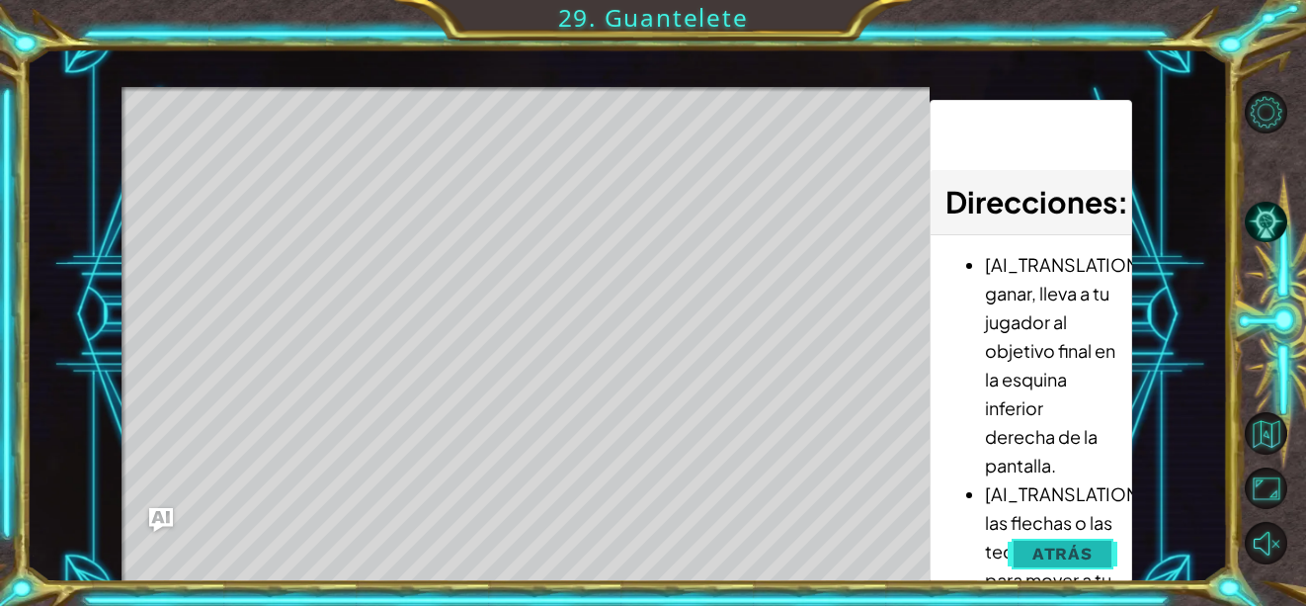
click at [1038, 566] on button "Atrás" at bounding box center [1063, 554] width 110 height 40
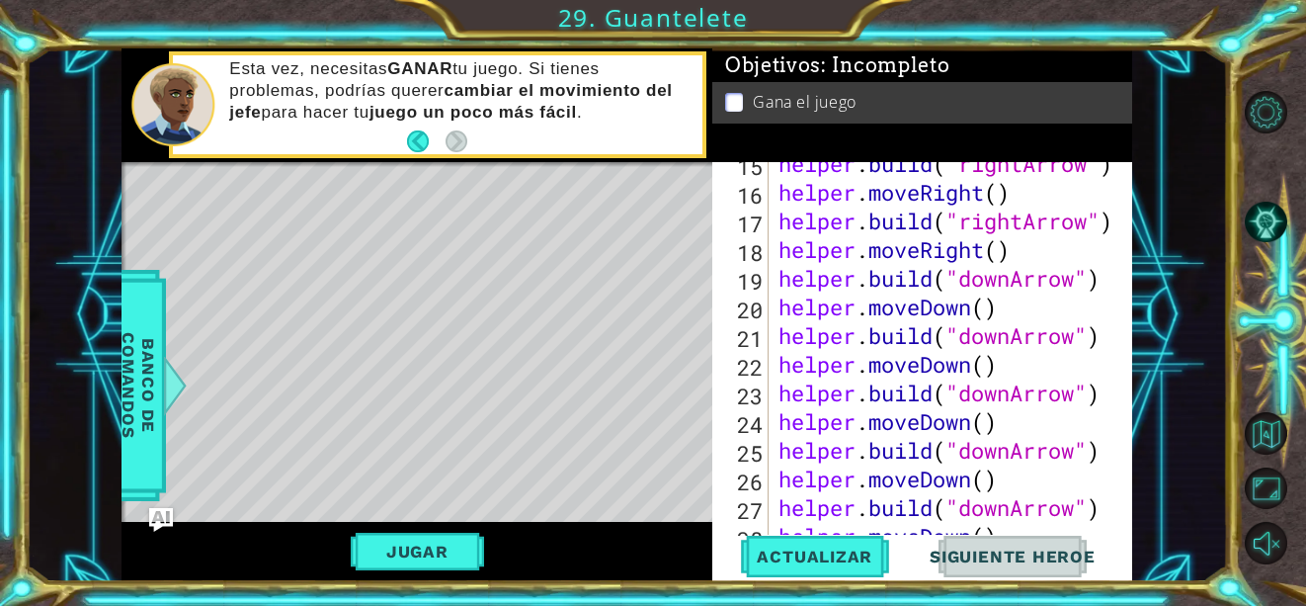
scroll to position [831, 0]
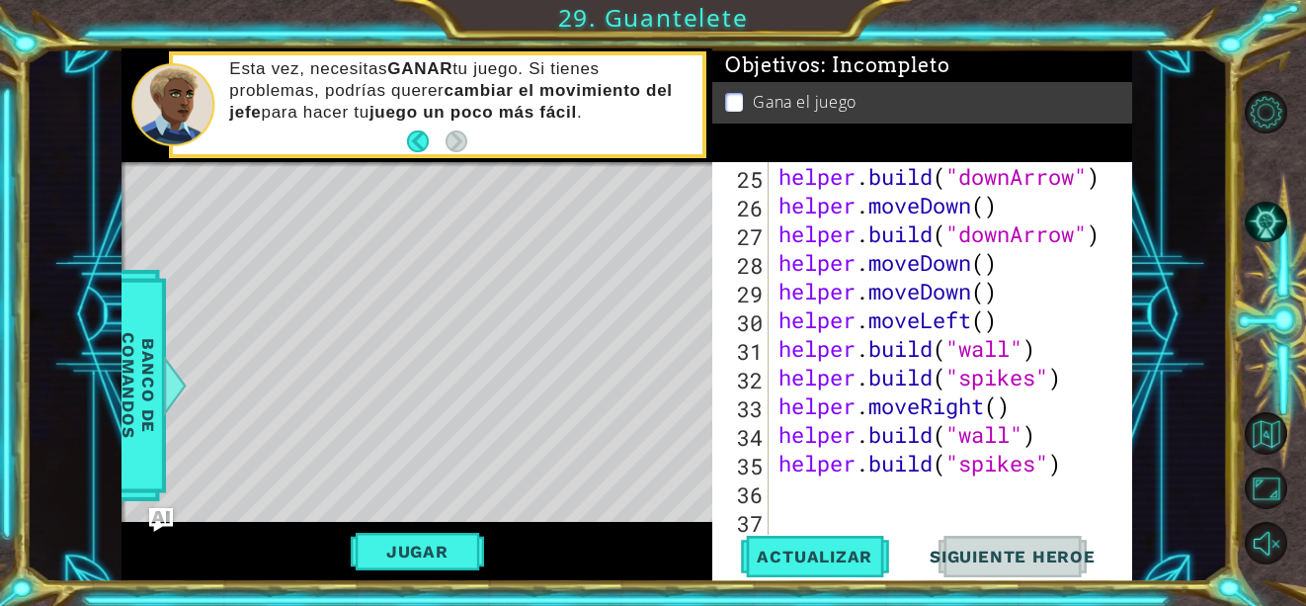
click at [974, 325] on div "helper . build ( "downArrow" ) helper . moveDown ( ) helper . build ( "downArro…" at bounding box center [949, 377] width 349 height 430
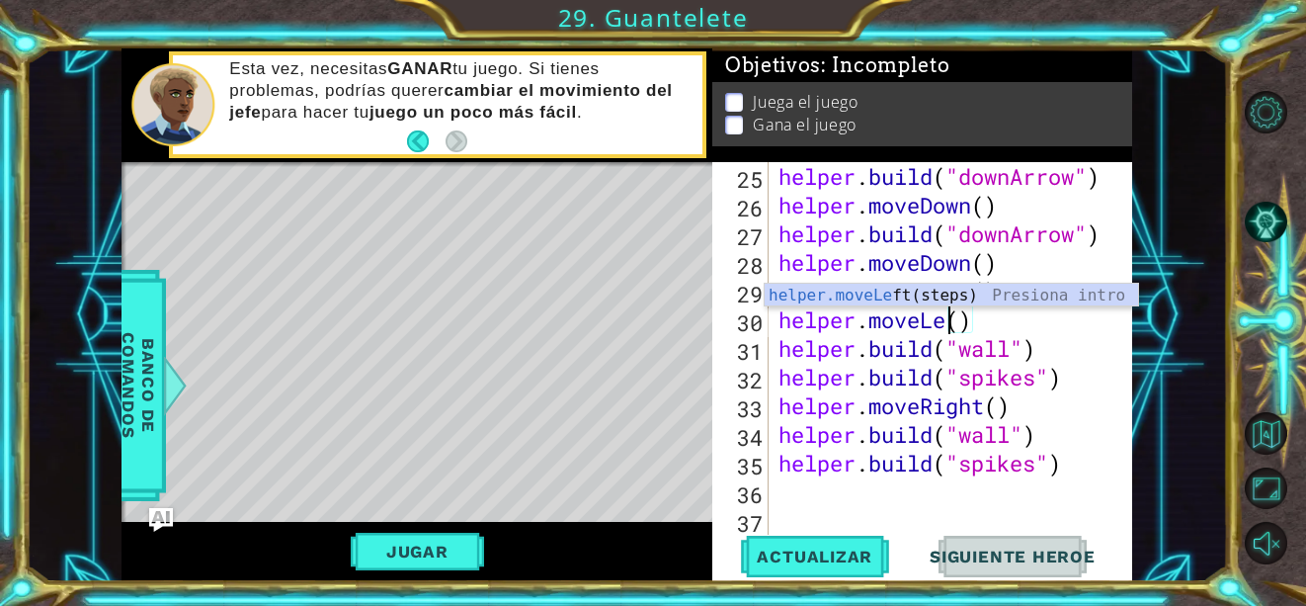
scroll to position [0, 7]
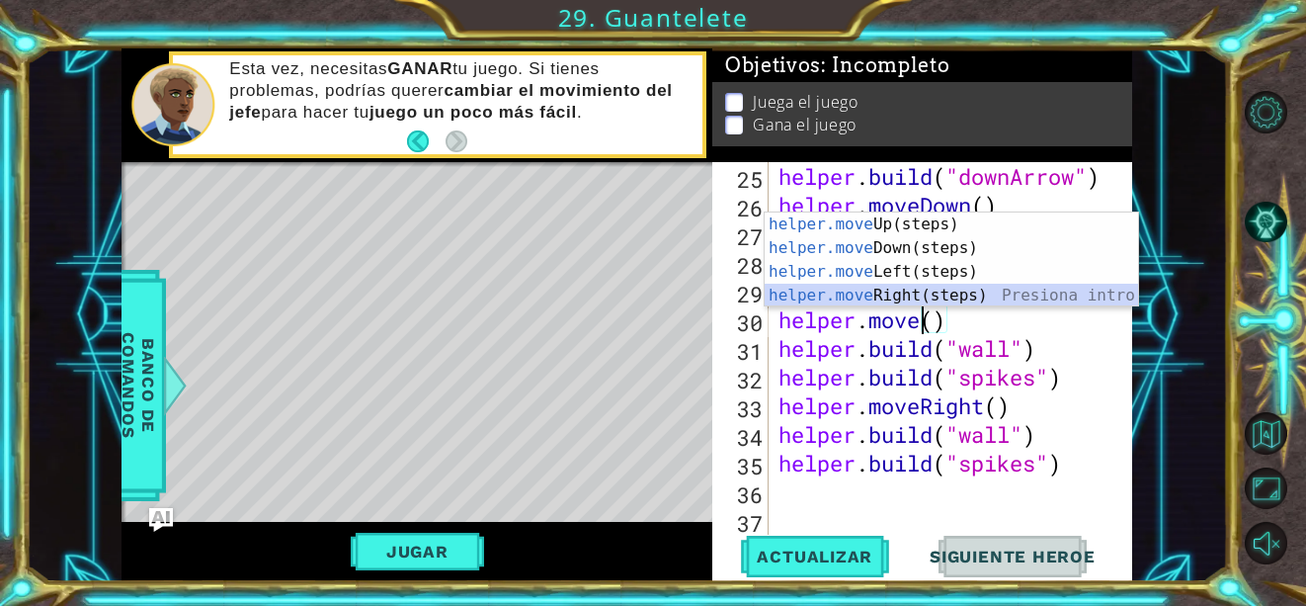
click at [976, 293] on div "helper.move Up(steps) Presiona intro helper.move Down(steps) Presiona intro hel…" at bounding box center [952, 283] width 374 height 142
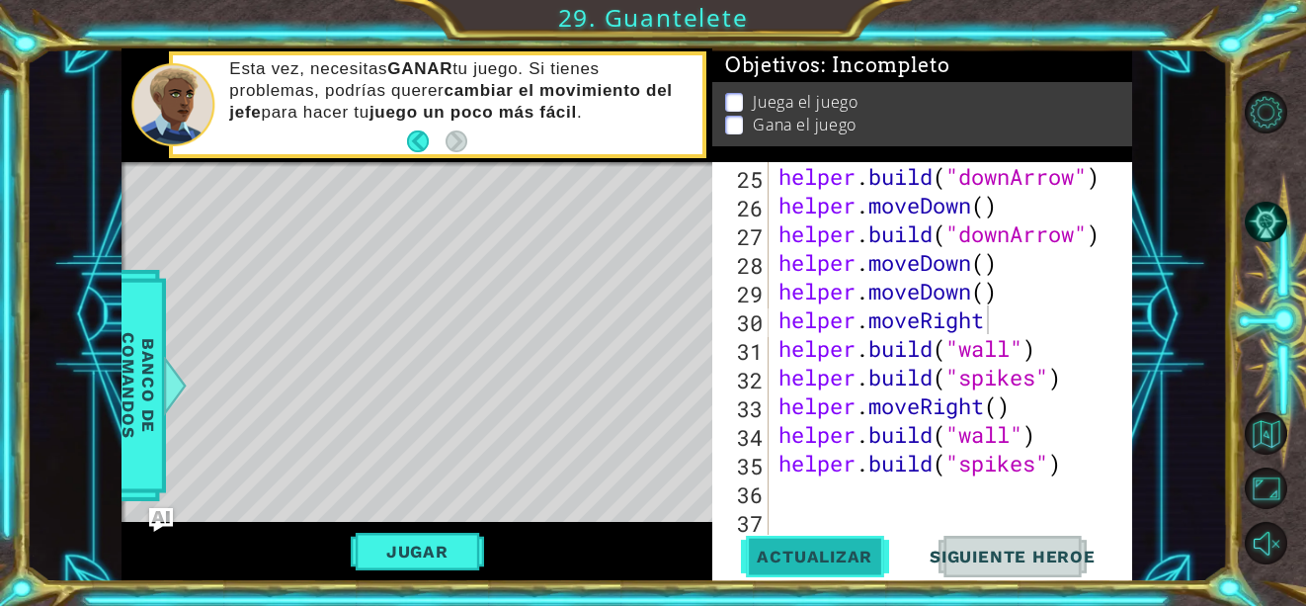
click at [858, 564] on span "Actualizar" at bounding box center [814, 556] width 155 height 20
click at [411, 552] on button "Jugar" at bounding box center [417, 552] width 133 height 38
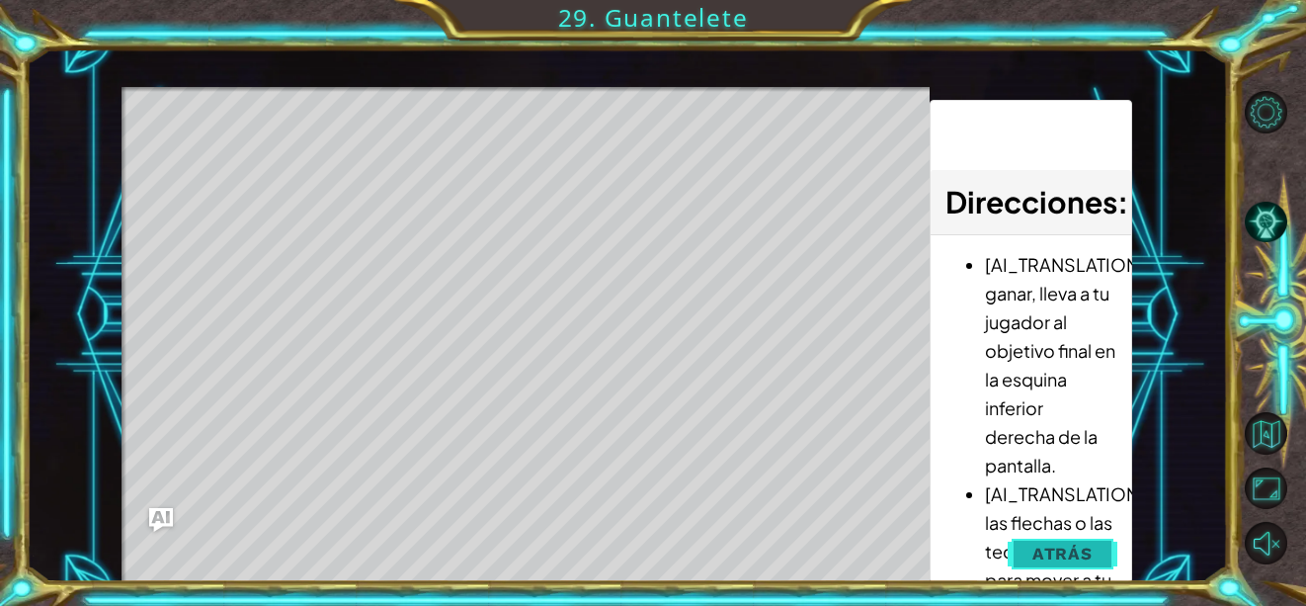
click at [1068, 544] on span "Atrás" at bounding box center [1063, 553] width 60 height 20
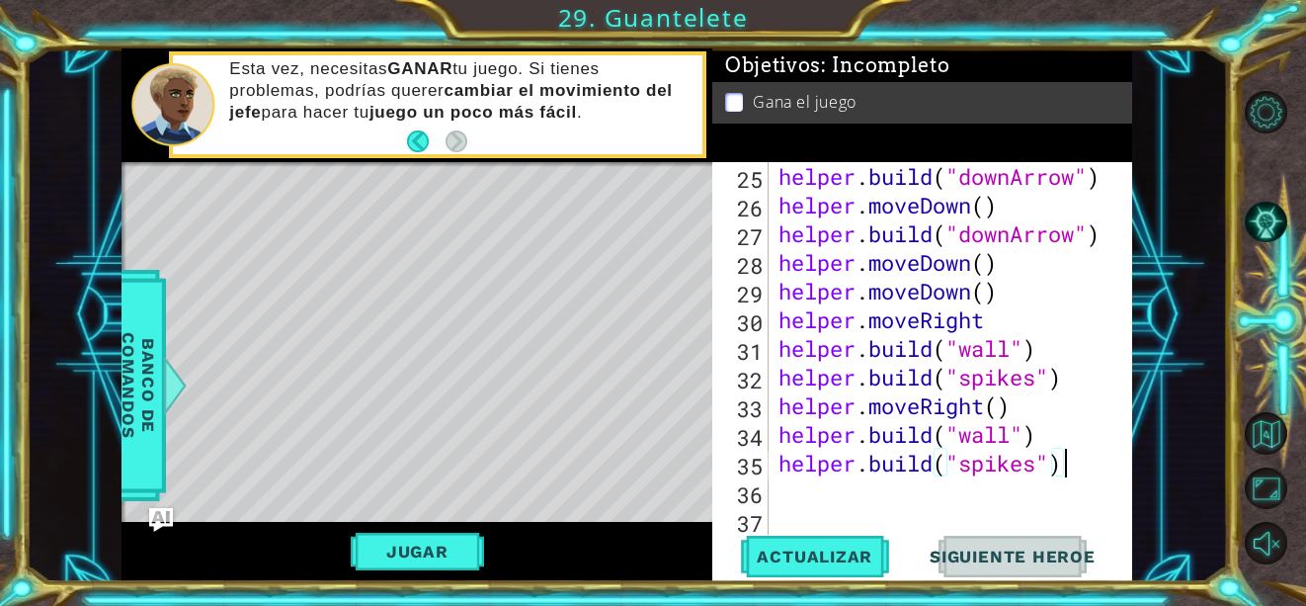
click at [1064, 470] on div "helper . build ( "downArrow" ) helper . moveDown ( ) helper . build ( "downArro…" at bounding box center [949, 377] width 349 height 430
click at [1003, 321] on div "helper . build ( "downArrow" ) helper . moveDown ( ) helper . build ( "downArro…" at bounding box center [949, 377] width 349 height 430
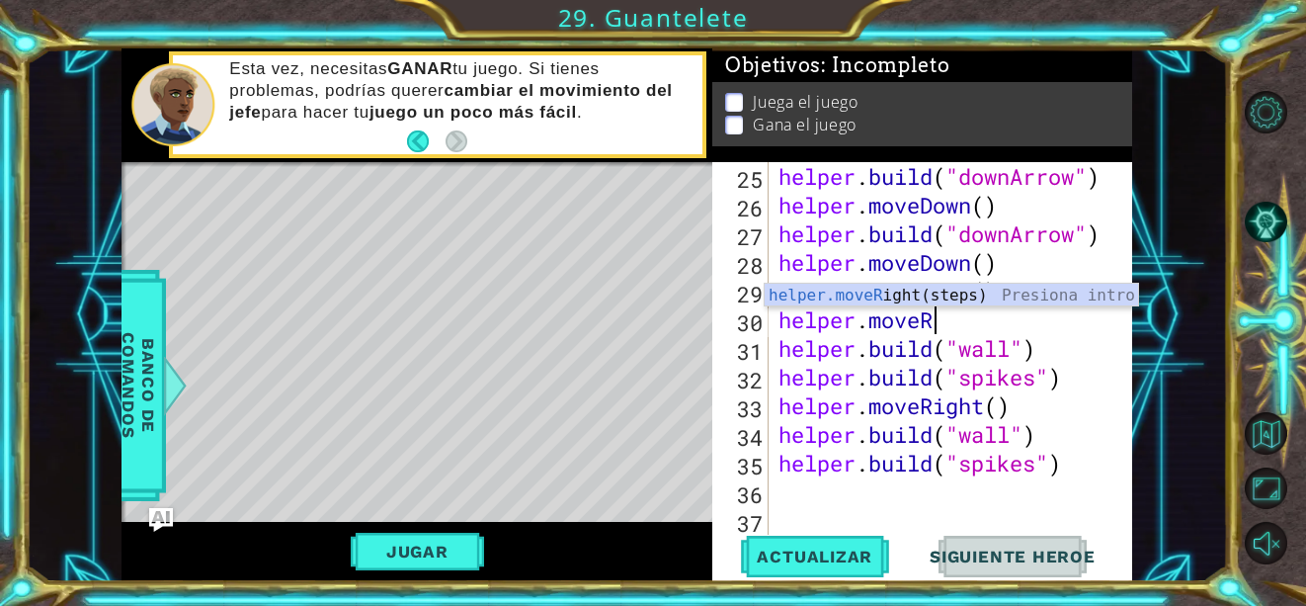
scroll to position [0, 6]
type textarea "helper.move"
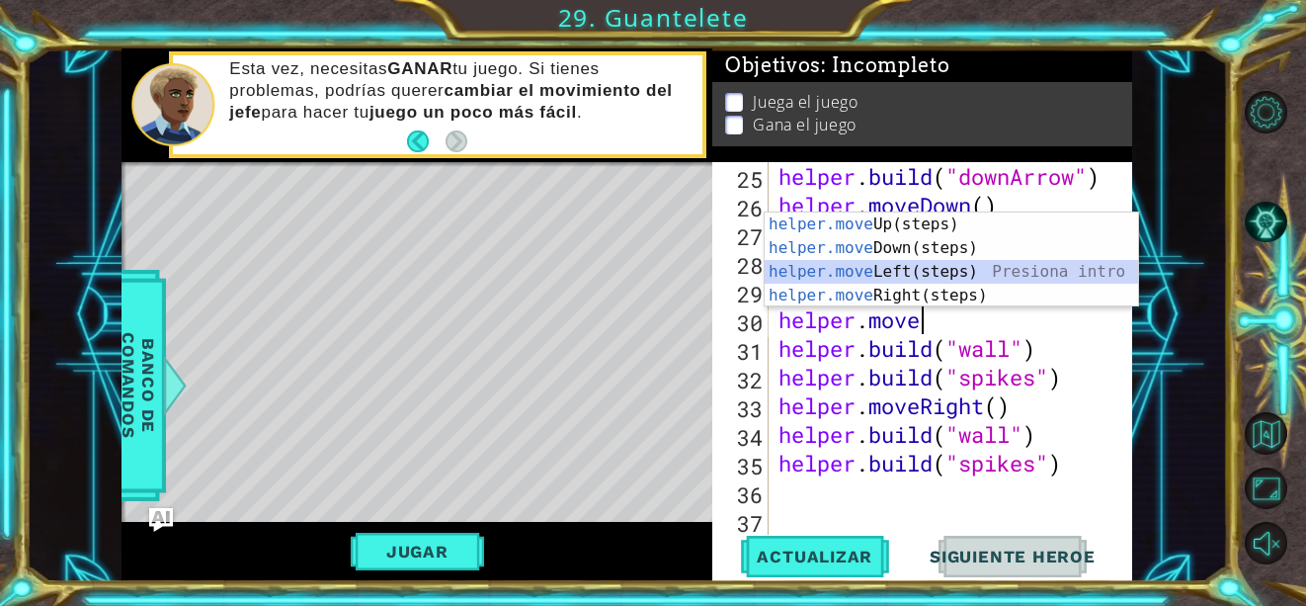
click at [1017, 276] on div "helper.move Up(steps) Presiona intro helper.move Down(steps) Presiona intro hel…" at bounding box center [952, 283] width 374 height 142
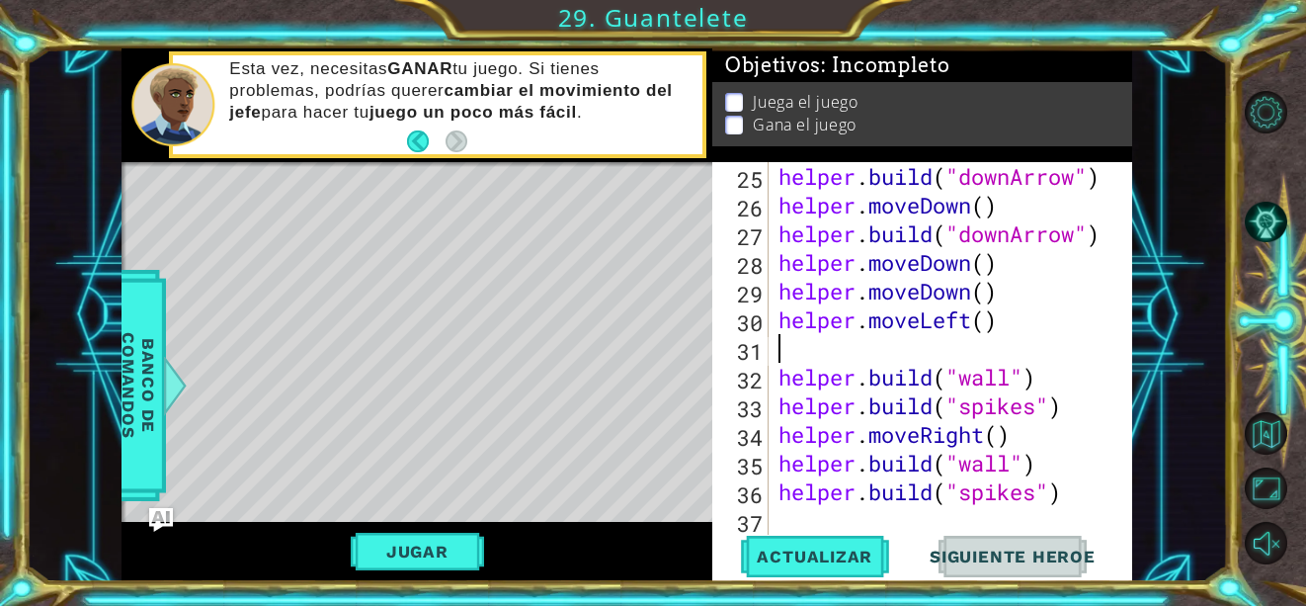
click at [780, 375] on div "helper . build ( "downArrow" ) helper . moveDown ( ) helper . build ( "downArro…" at bounding box center [949, 377] width 349 height 430
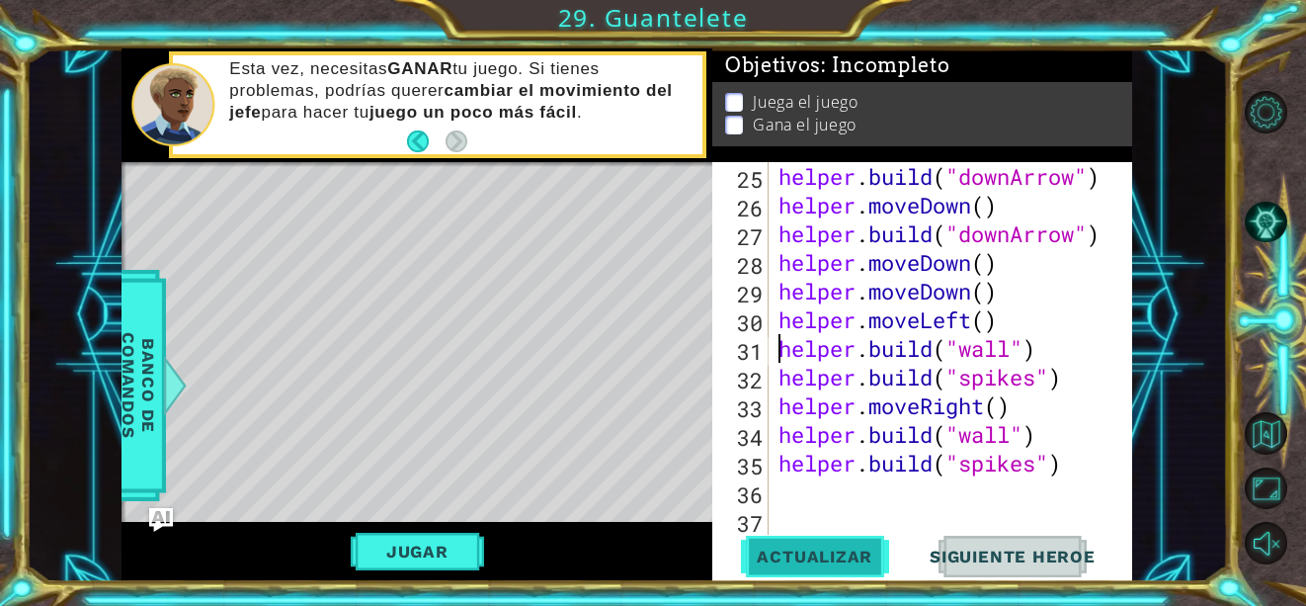
click at [855, 561] on span "Actualizar" at bounding box center [814, 556] width 155 height 20
click at [1089, 465] on div "helper . build ( "downArrow" ) helper . moveDown ( ) helper . build ( "downArro…" at bounding box center [949, 377] width 349 height 430
click at [987, 405] on div "helper . build ( "downArrow" ) helper . moveDown ( ) helper . build ( "downArro…" at bounding box center [949, 377] width 349 height 430
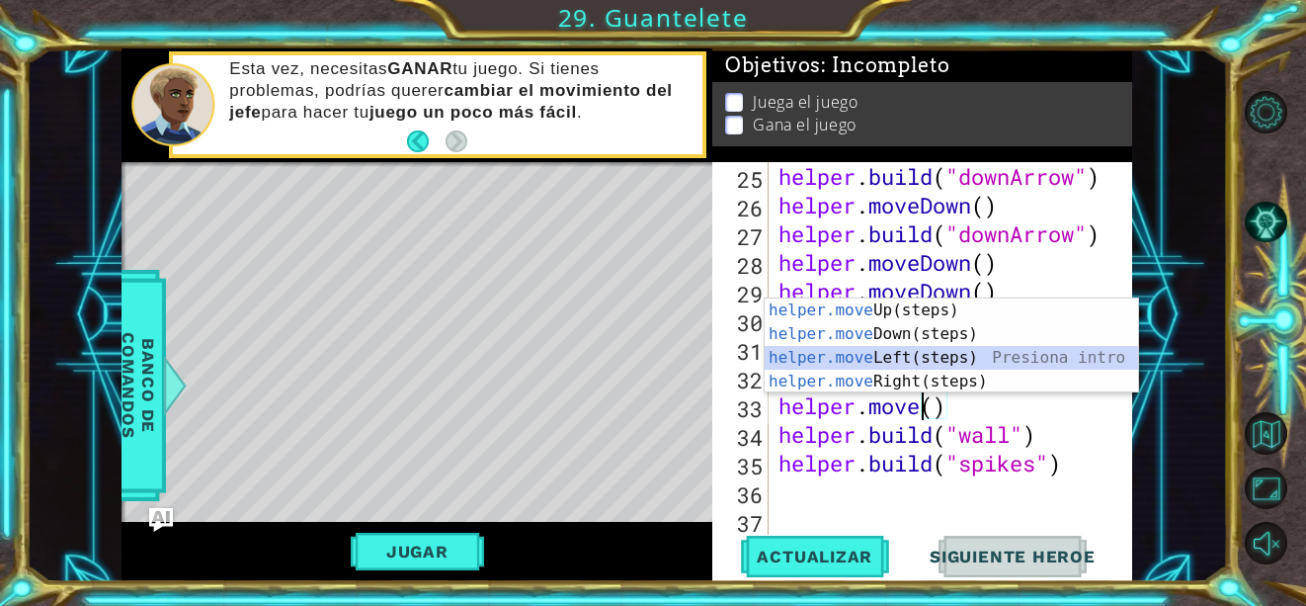
click at [949, 353] on div "helper.move Up(steps) Presiona intro helper.move Down(steps) Presiona intro hel…" at bounding box center [952, 369] width 374 height 142
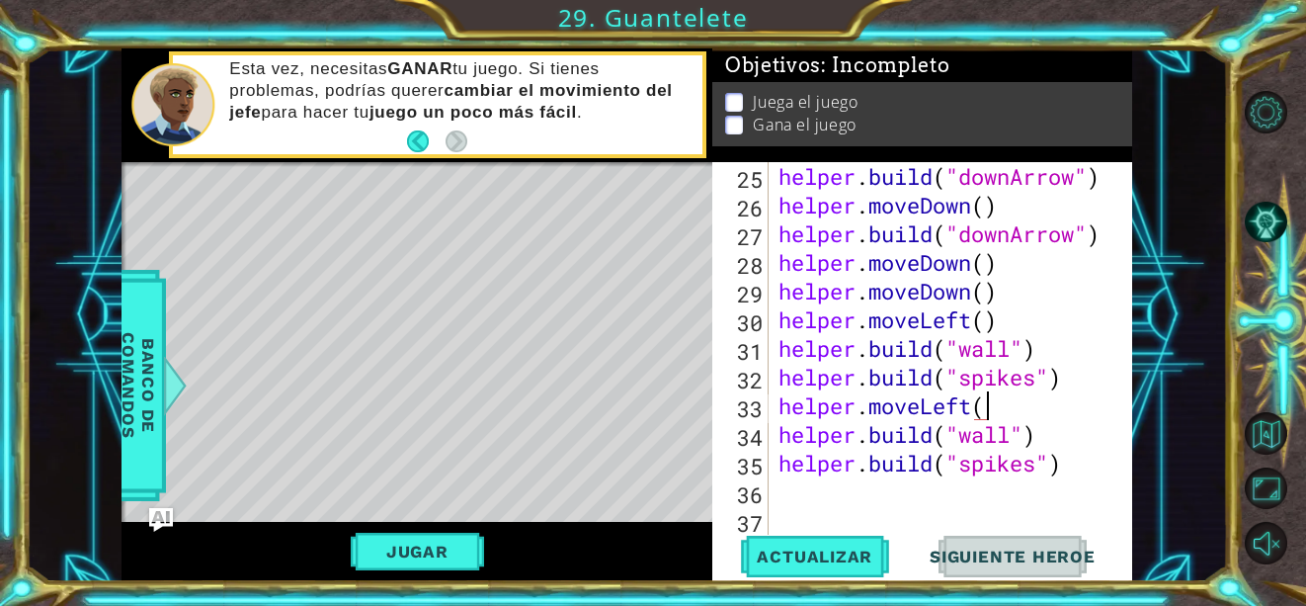
scroll to position [0, 9]
click at [813, 555] on span "Actualizar" at bounding box center [814, 556] width 155 height 20
drag, startPoint x: 406, startPoint y: 441, endPoint x: 522, endPoint y: 455, distance: 116.4
click at [522, 455] on div "Level Map" at bounding box center [578, 453] width 913 height 582
click at [442, 544] on button "Jugar" at bounding box center [417, 552] width 133 height 38
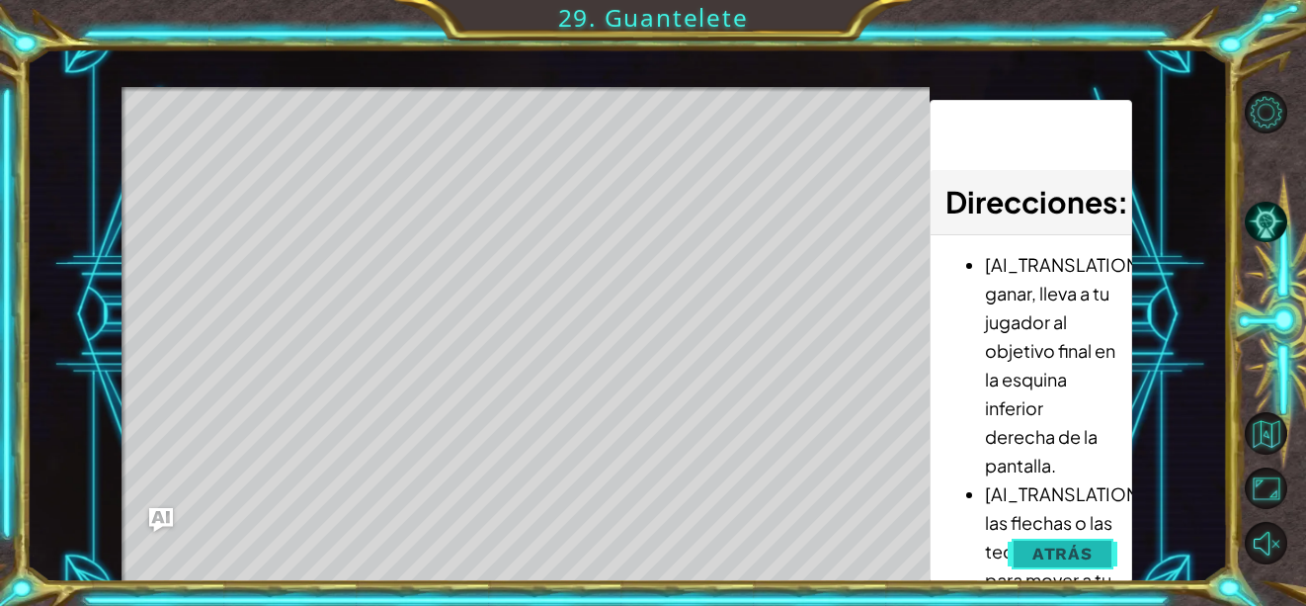
click at [1079, 543] on span "Atrás" at bounding box center [1063, 553] width 60 height 20
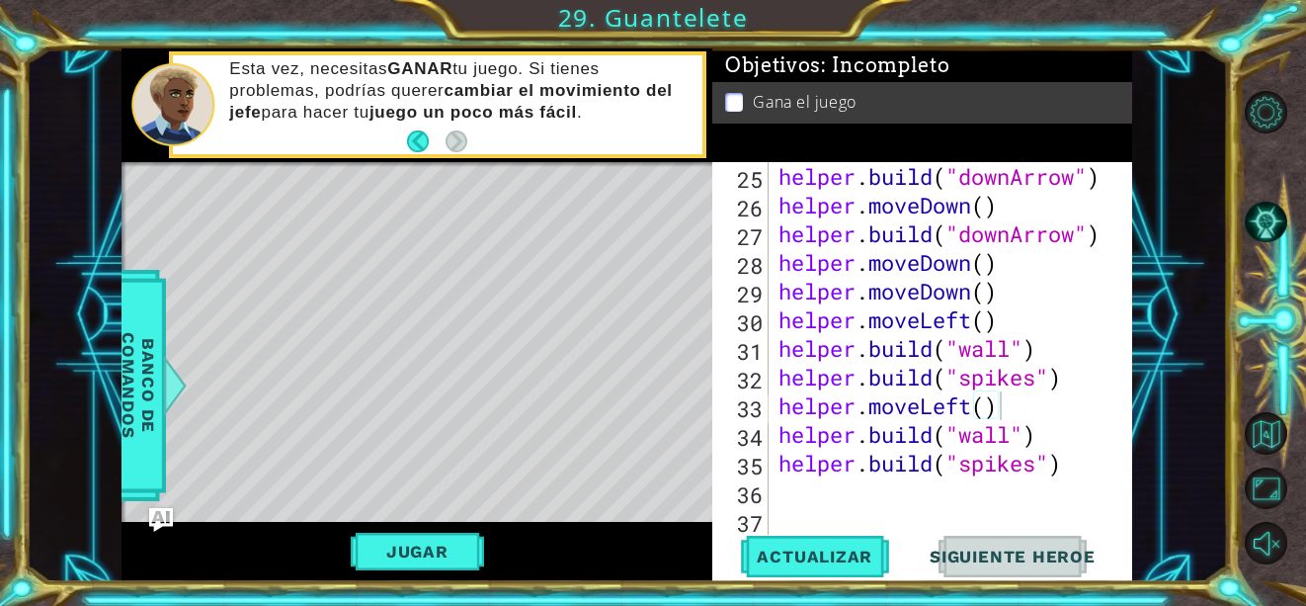
click at [973, 407] on div "helper . build ( "downArrow" ) helper . moveDown ( ) helper . build ( "downArro…" at bounding box center [949, 377] width 349 height 430
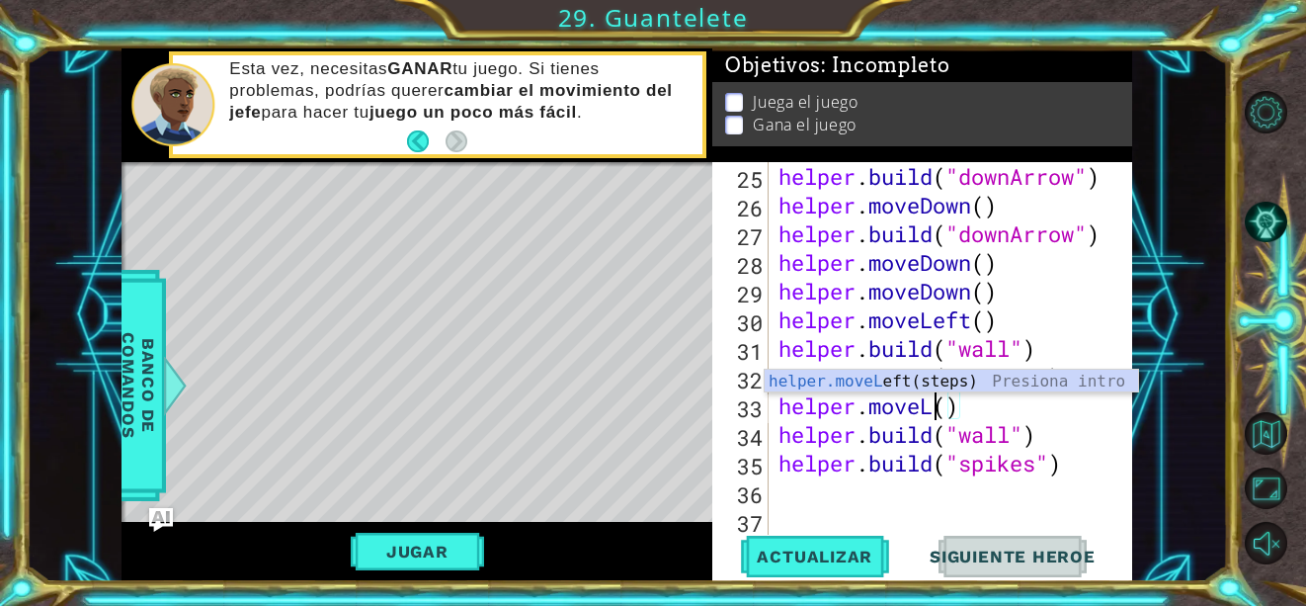
scroll to position [0, 7]
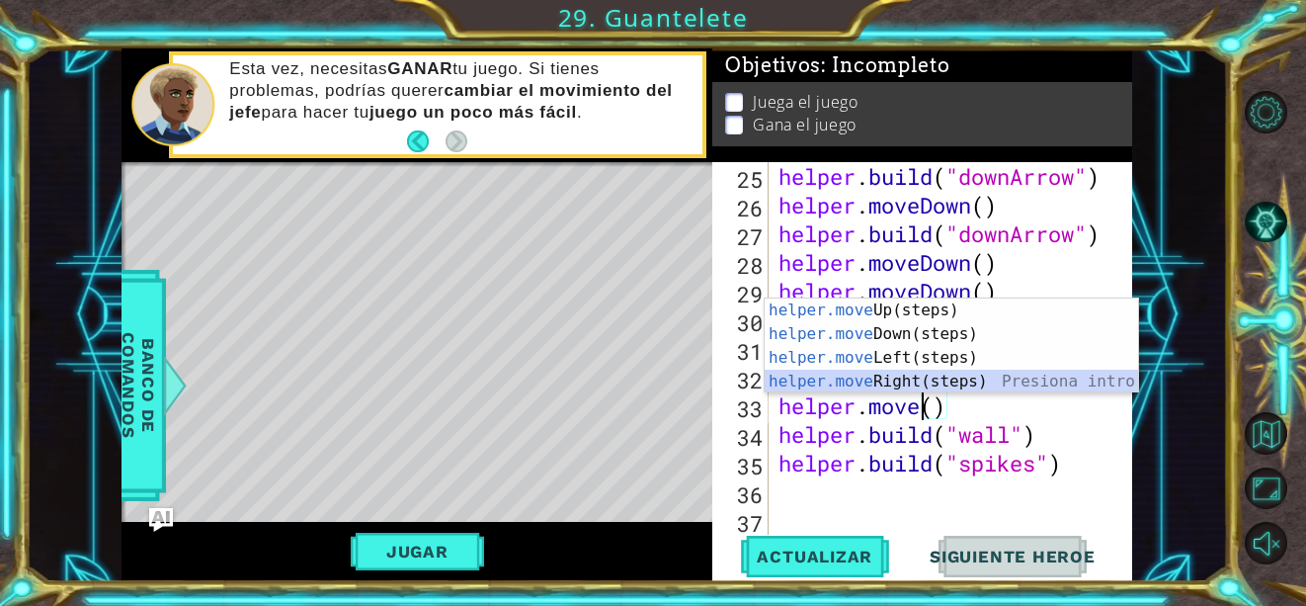
click at [967, 382] on div "helper.move Up(steps) Presiona intro helper.move Down(steps) Presiona intro hel…" at bounding box center [952, 369] width 374 height 142
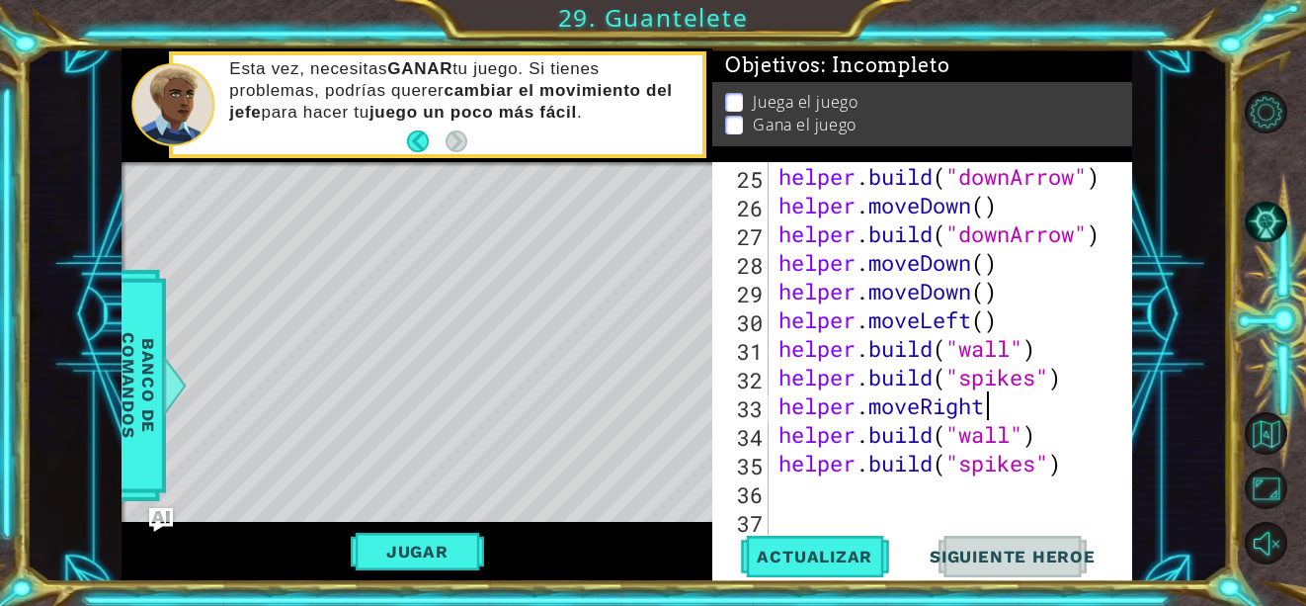
scroll to position [0, 9]
drag, startPoint x: 971, startPoint y: 319, endPoint x: 927, endPoint y: 322, distance: 44.6
click at [927, 322] on div "helper . build ( "downArrow" ) helper . moveDown ( ) helper . build ( "downArro…" at bounding box center [949, 377] width 349 height 430
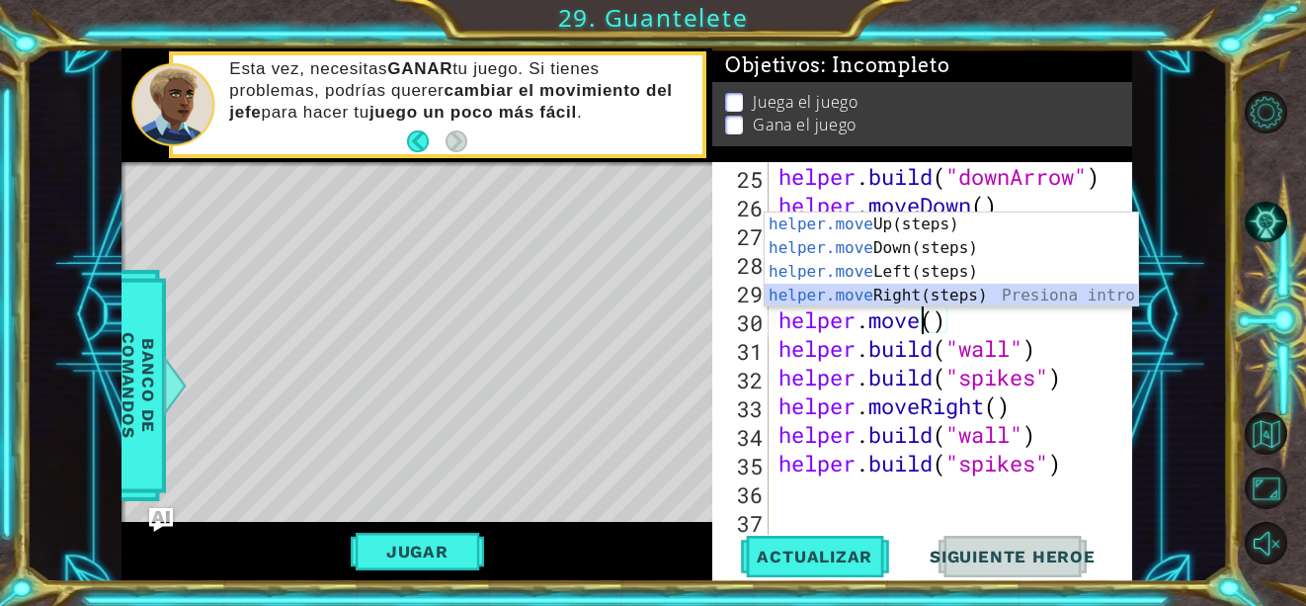
click at [917, 286] on div "helper.move Up(steps) Presiona intro helper.move Down(steps) Presiona intro hel…" at bounding box center [952, 283] width 374 height 142
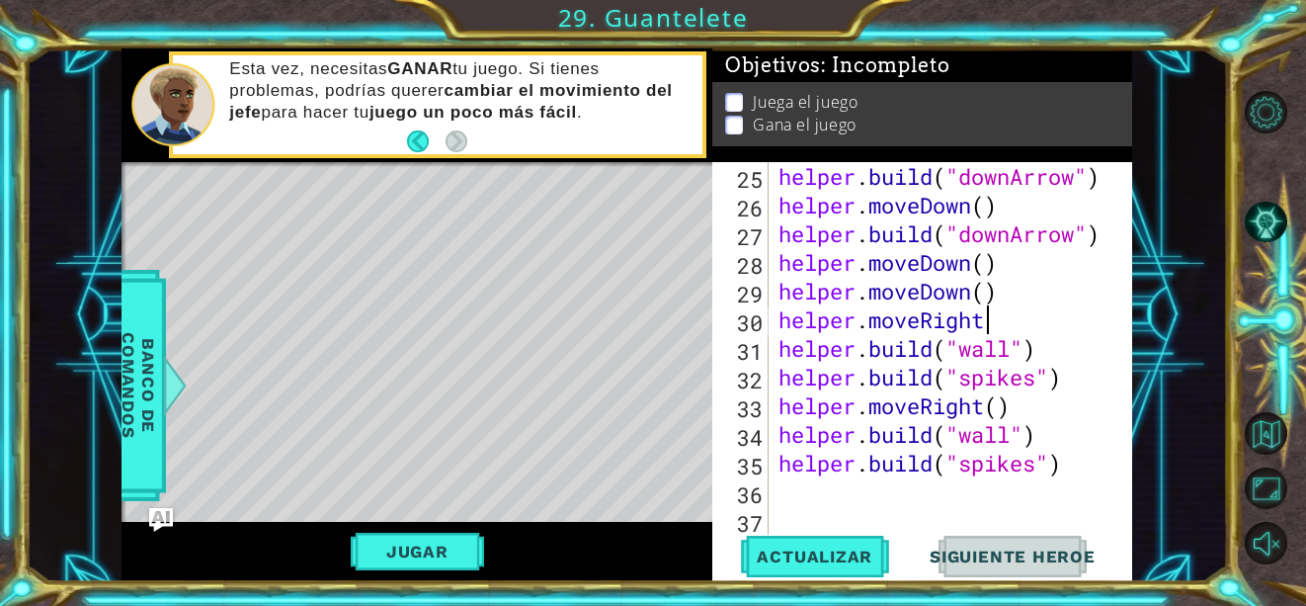
scroll to position [0, 9]
click at [825, 568] on button "Actualizar" at bounding box center [814, 557] width 155 height 42
click at [804, 550] on span "Actualizar" at bounding box center [814, 556] width 155 height 20
click at [736, 93] on p at bounding box center [734, 102] width 18 height 19
click at [1023, 331] on div "helper . build ( "downArrow" ) helper . moveDown ( ) helper . build ( "downArro…" at bounding box center [949, 377] width 349 height 430
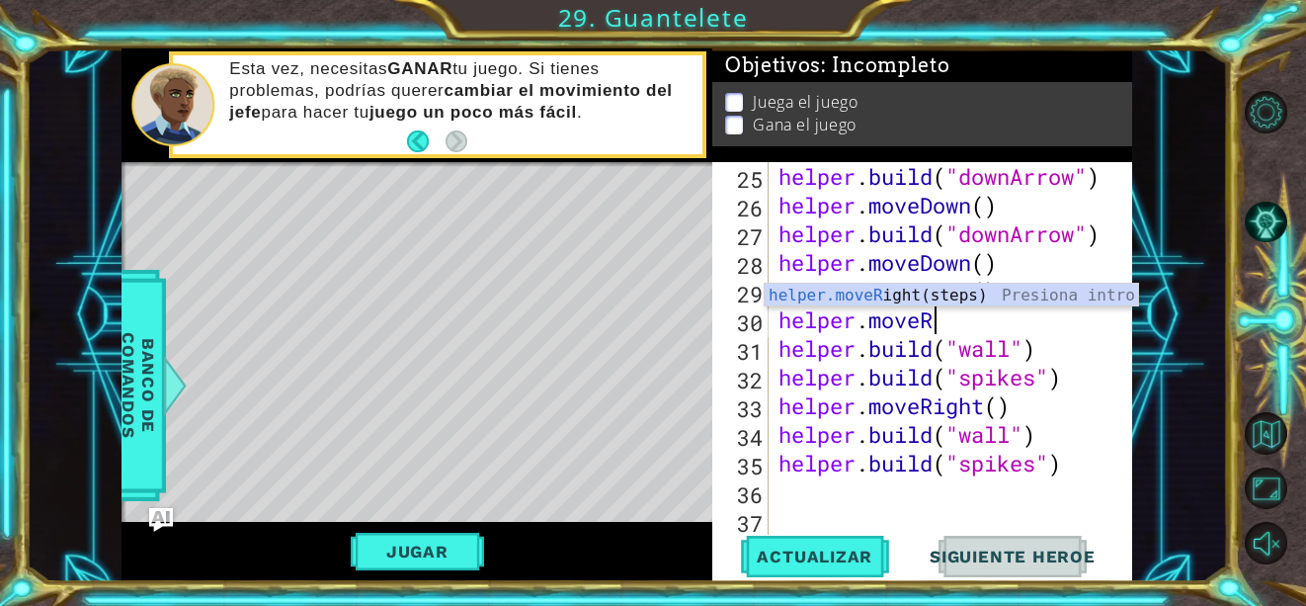
scroll to position [0, 6]
type textarea "helper.move"
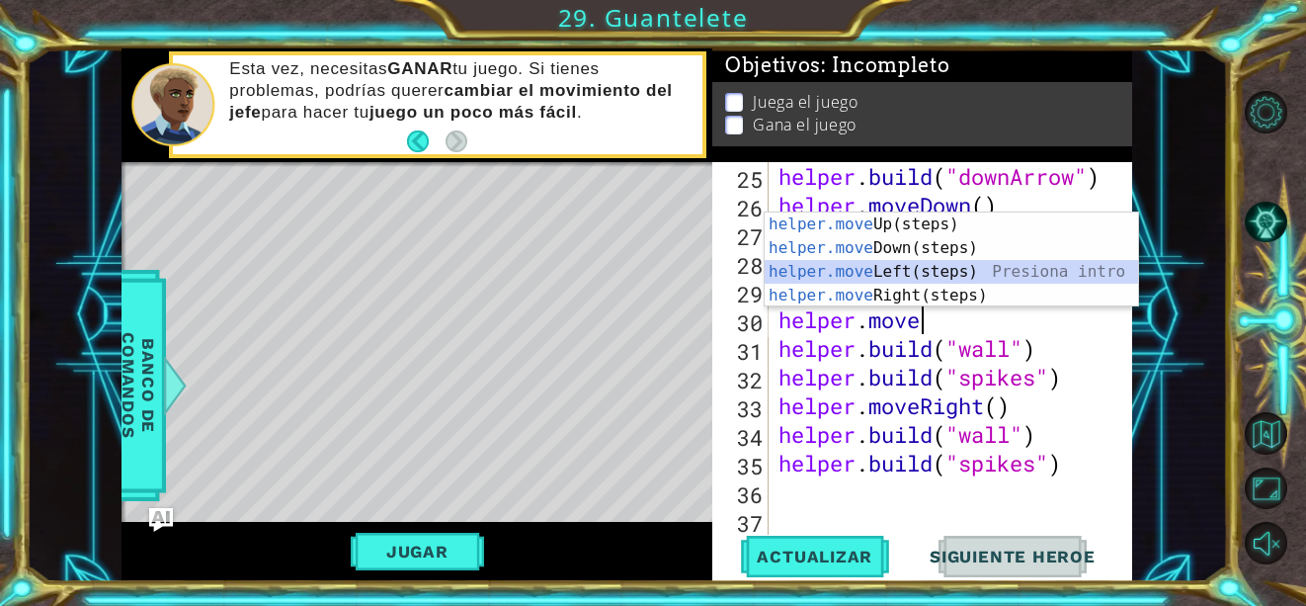
click at [1016, 264] on div "helper.move Up(steps) Presiona intro helper.move Down(steps) Presiona intro hel…" at bounding box center [952, 283] width 374 height 142
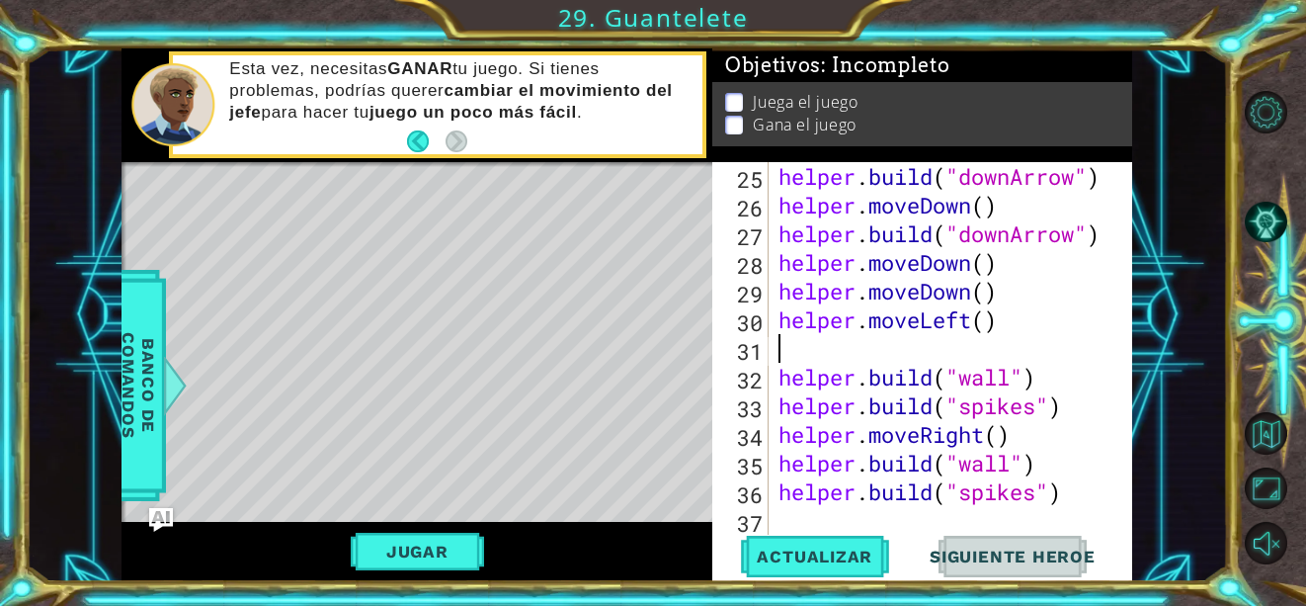
type textarea "helper.moveLeft()"
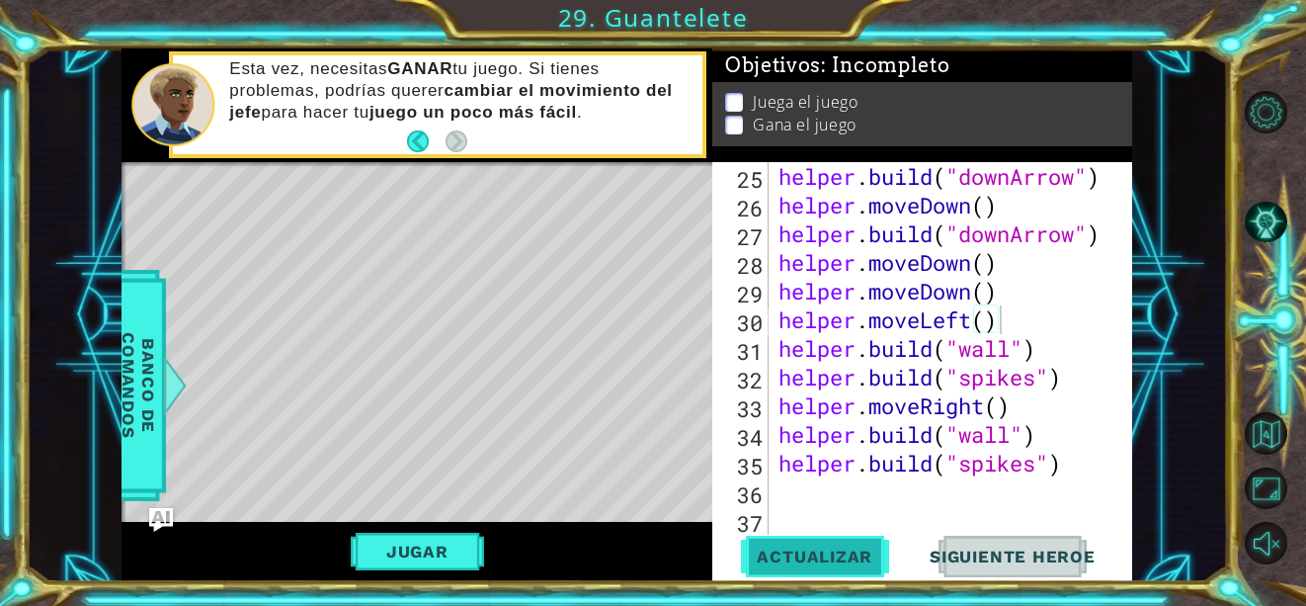
click at [821, 560] on span "Actualizar" at bounding box center [814, 556] width 155 height 20
click at [823, 553] on span "Actualizar" at bounding box center [814, 556] width 155 height 20
click at [790, 496] on div "helper . build ( "downArrow" ) helper . moveDown ( ) helper . build ( "downArro…" at bounding box center [949, 377] width 349 height 430
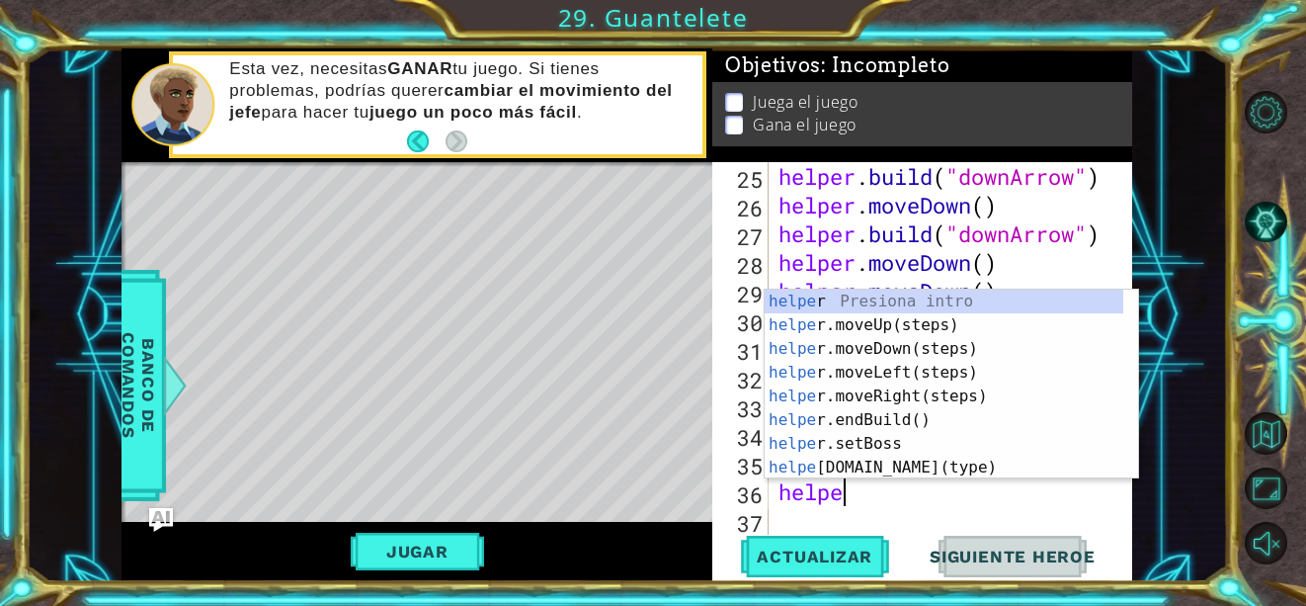
scroll to position [0, 2]
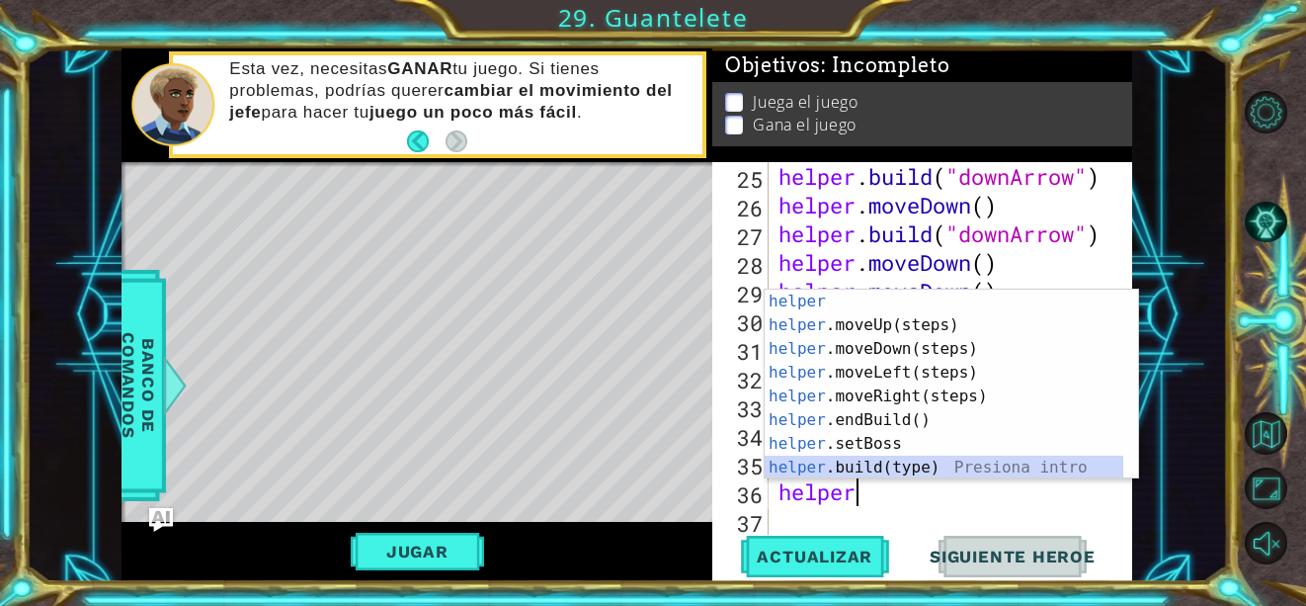
click at [945, 462] on div "helper Presiona intro helper .moveUp(steps) Presiona intro helper .moveDown(ste…" at bounding box center [944, 408] width 359 height 237
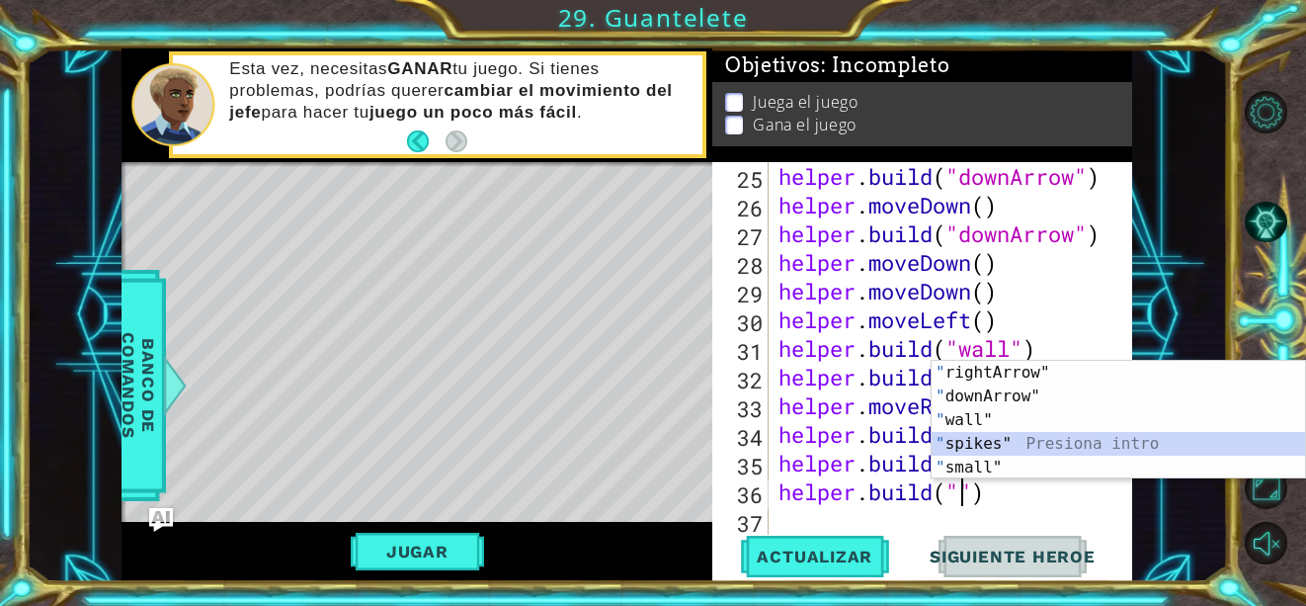
click at [981, 449] on div "" rightArrow" Presiona intro " downArrow" Presiona intro " wall" Presiona intro…" at bounding box center [1119, 444] width 374 height 166
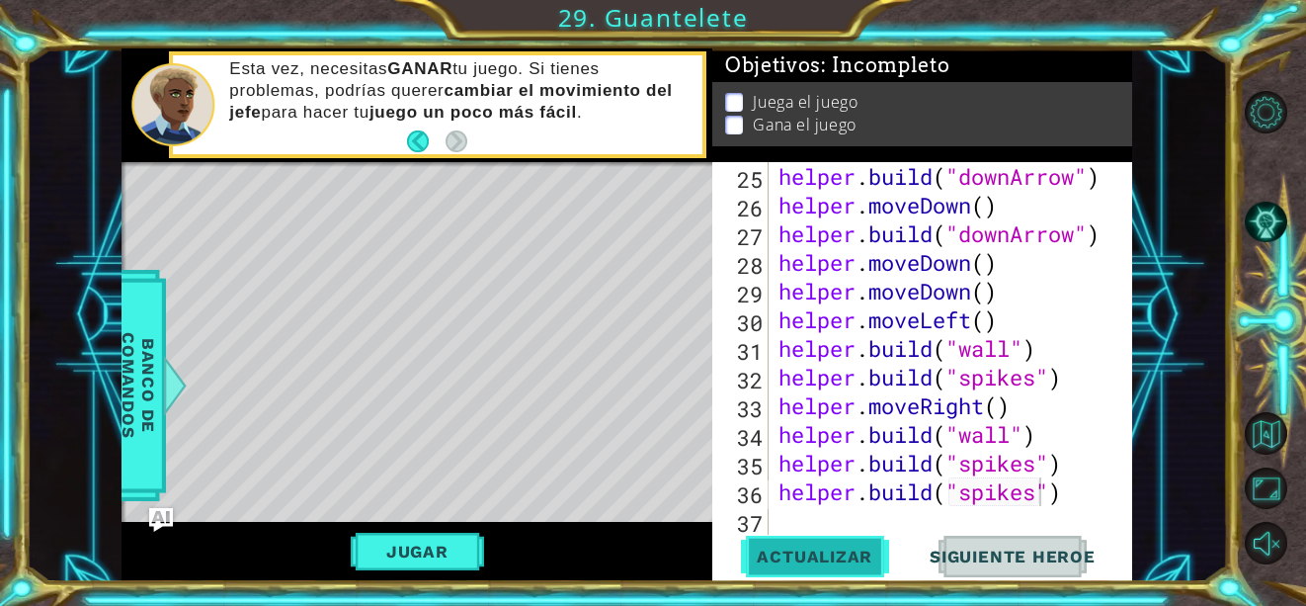
click at [848, 556] on span "Actualizar" at bounding box center [814, 556] width 155 height 20
click at [815, 557] on span "Actualizar" at bounding box center [814, 556] width 155 height 20
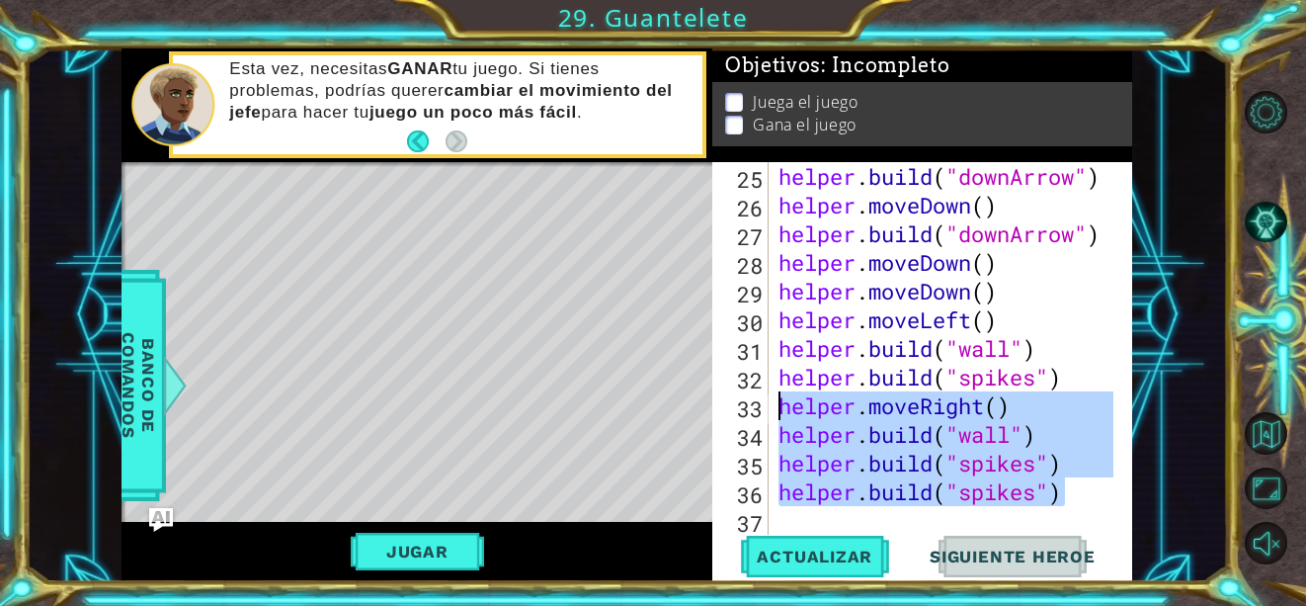
drag, startPoint x: 1074, startPoint y: 503, endPoint x: 734, endPoint y: 403, distance: 354.3
click at [734, 403] on div "[DOMAIN_NAME]("spikes") 25 26 27 28 29 30 31 32 33 34 35 36 37 helper . build (…" at bounding box center [920, 348] width 416 height 373
type textarea "helper.moveRight() [DOMAIN_NAME]("wall")"
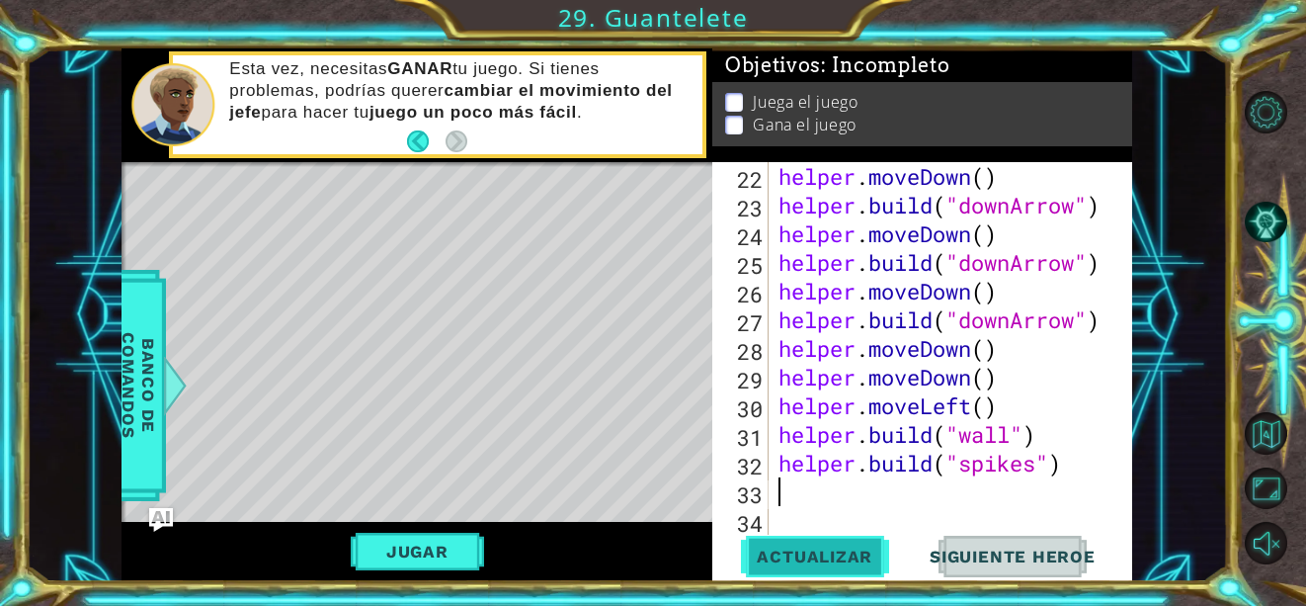
click at [788, 553] on span "Actualizar" at bounding box center [814, 556] width 155 height 20
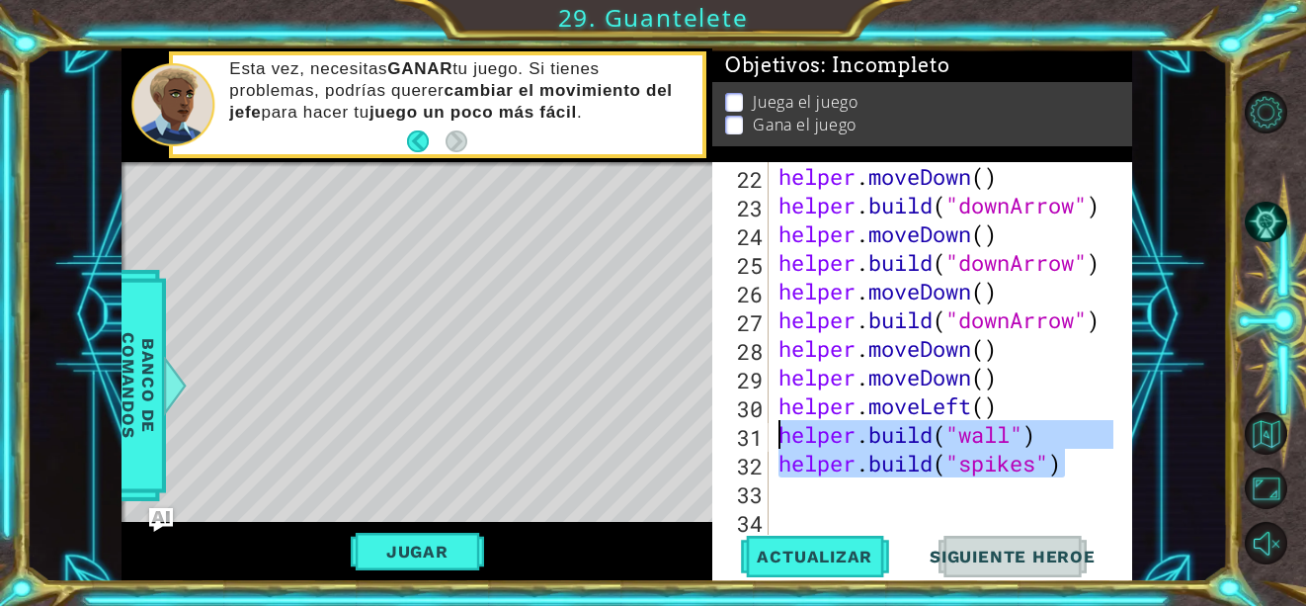
drag, startPoint x: 1069, startPoint y: 469, endPoint x: 776, endPoint y: 441, distance: 294.9
click at [776, 441] on div "helper . moveDown ( ) helper . build ( "downArrow" ) helper . moveDown ( ) help…" at bounding box center [949, 377] width 349 height 430
type textarea "[DOMAIN_NAME]("wall") [DOMAIN_NAME]("spikes")"
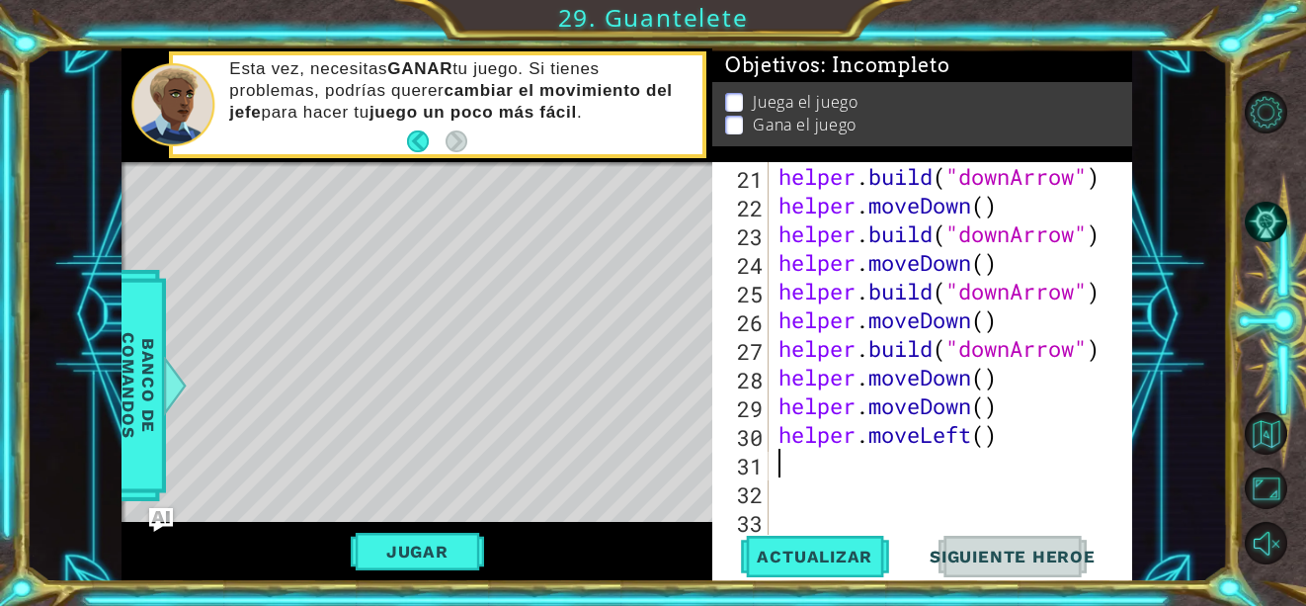
scroll to position [716, 0]
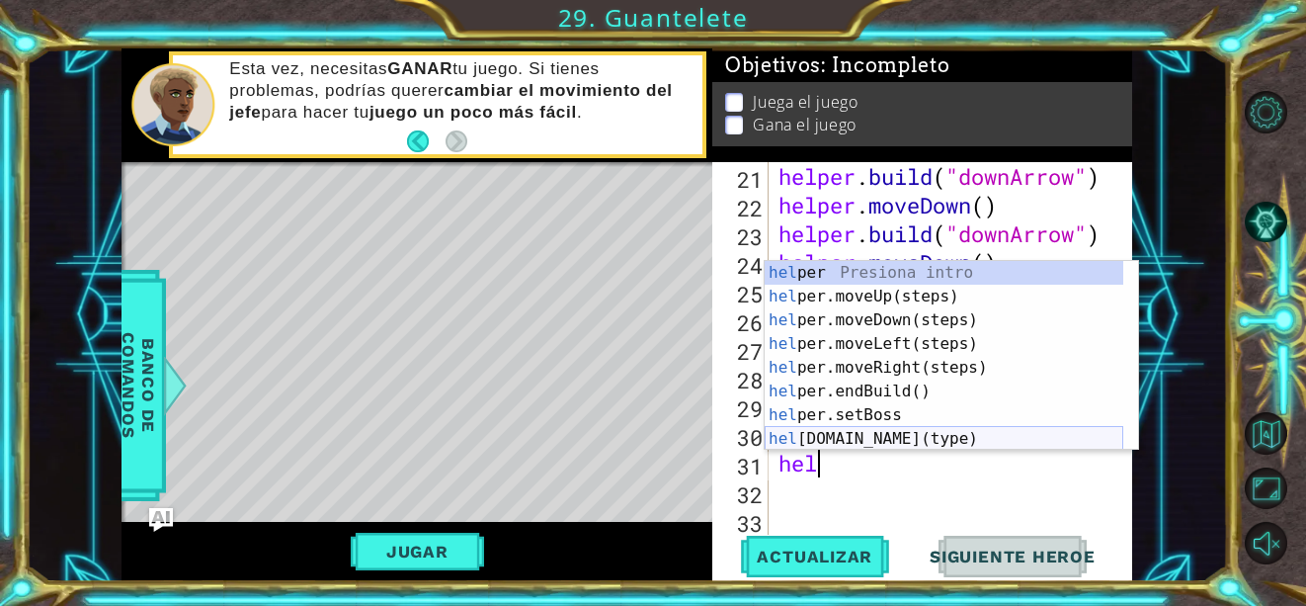
click at [856, 437] on div "hel per Presiona intro hel per.moveUp(steps) Presiona intro hel per.moveDown(st…" at bounding box center [944, 379] width 359 height 237
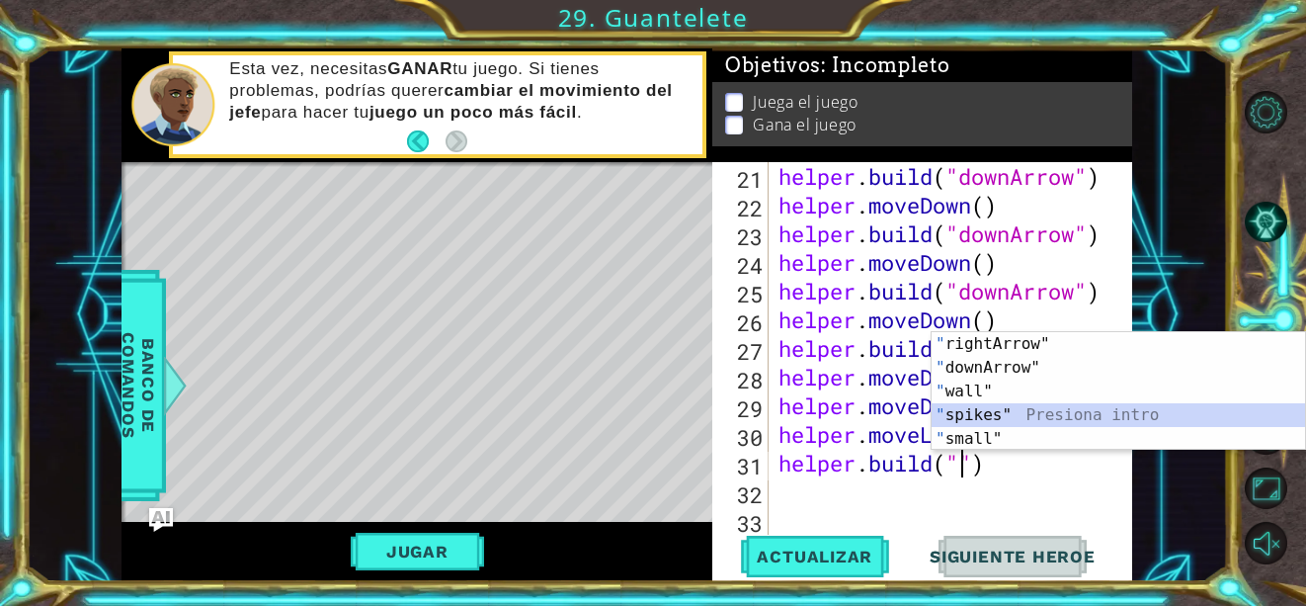
click at [960, 414] on div "" rightArrow" Presiona intro " downArrow" Presiona intro " wall" Presiona intro…" at bounding box center [1119, 415] width 374 height 166
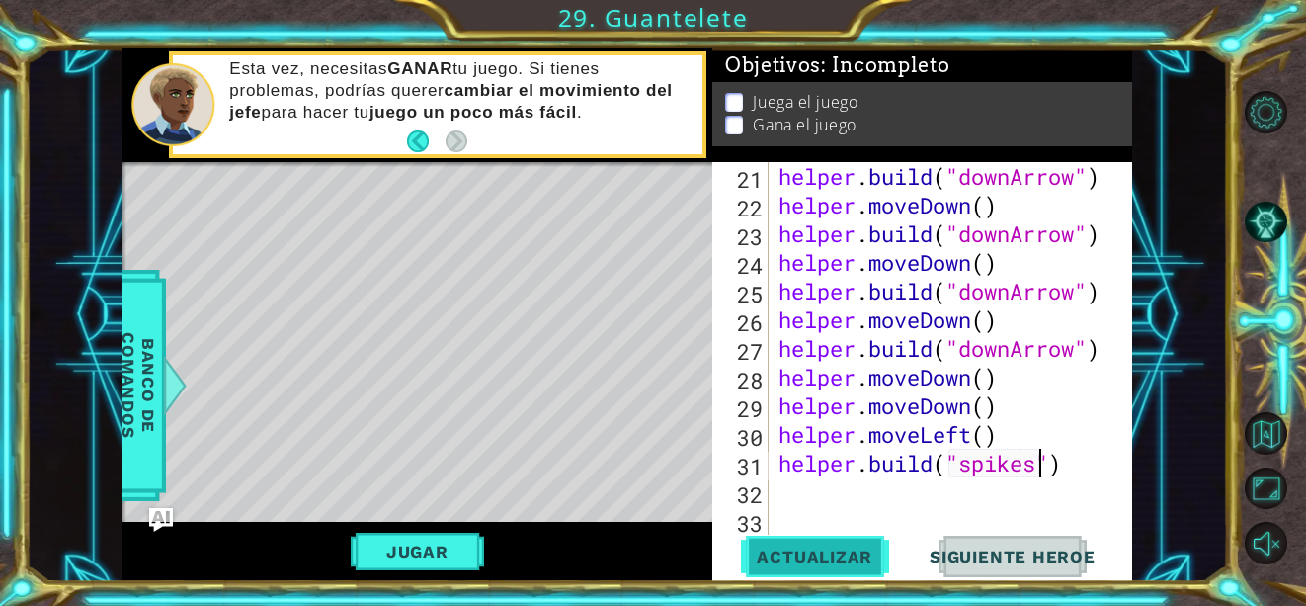
type textarea "[DOMAIN_NAME]("spikes")"
click at [851, 562] on span "Actualizar" at bounding box center [814, 556] width 155 height 20
click at [778, 487] on div "helper . build ( "downArrow" ) helper . moveDown ( ) helper . build ( "downArro…" at bounding box center [949, 377] width 349 height 430
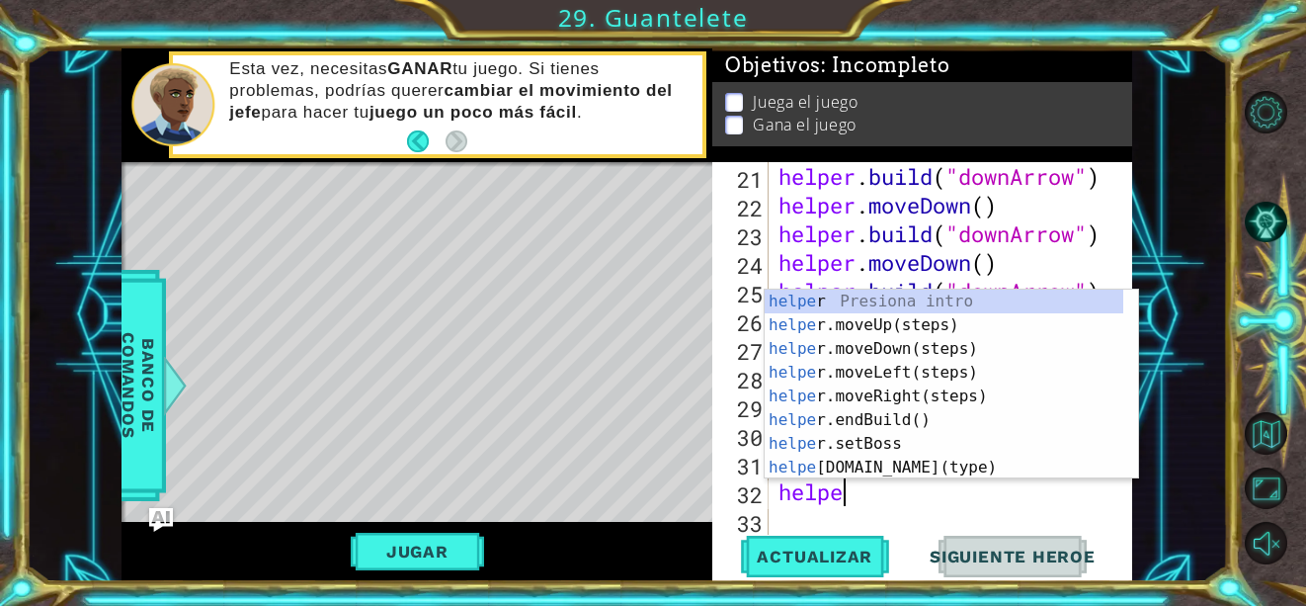
scroll to position [0, 2]
type textarea "helper"
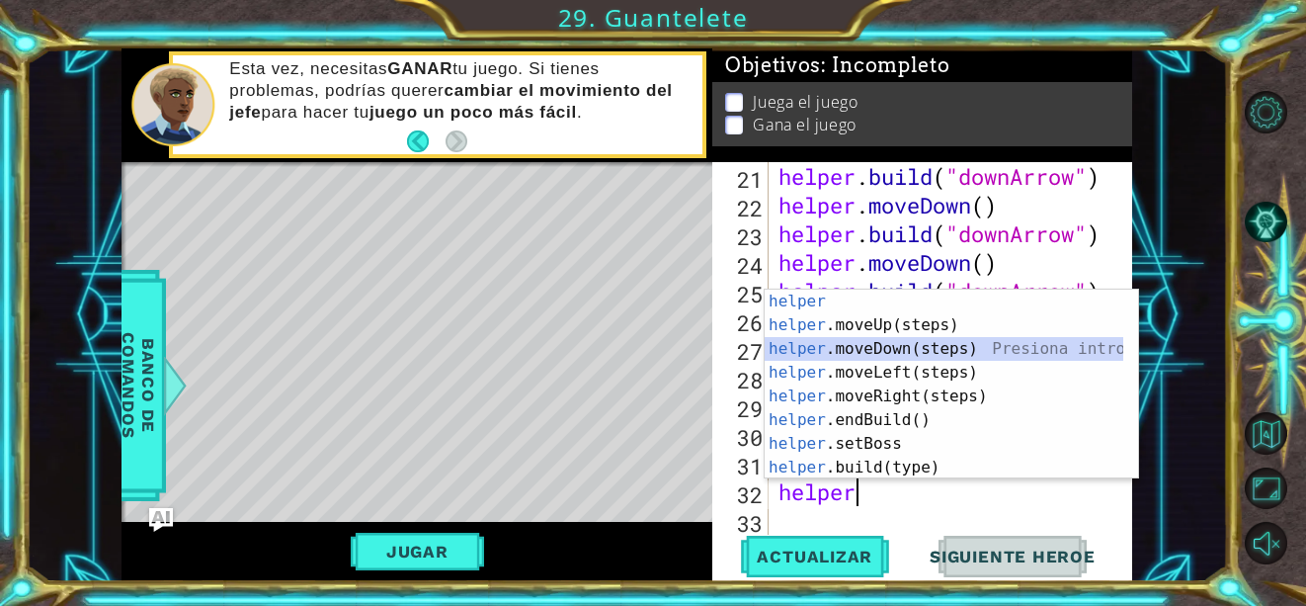
click at [974, 354] on div "helper Presiona intro helper .moveUp(steps) Presiona intro helper .moveDown(ste…" at bounding box center [944, 408] width 359 height 237
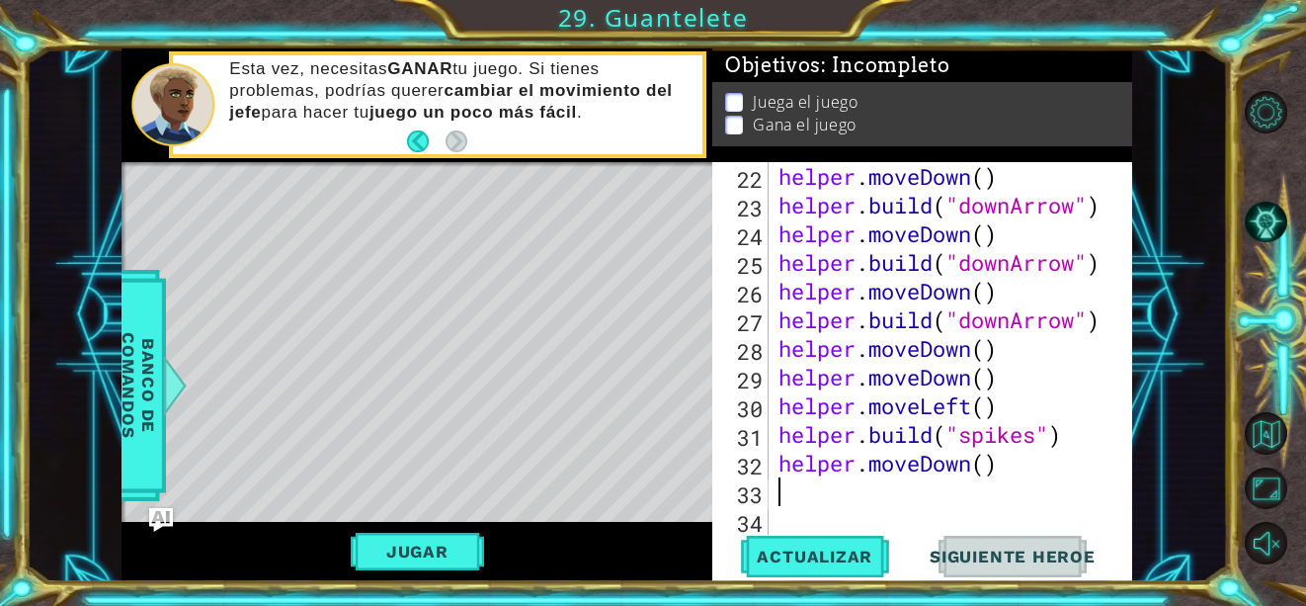
scroll to position [745, 0]
click at [835, 545] on button "Actualizar" at bounding box center [814, 557] width 155 height 42
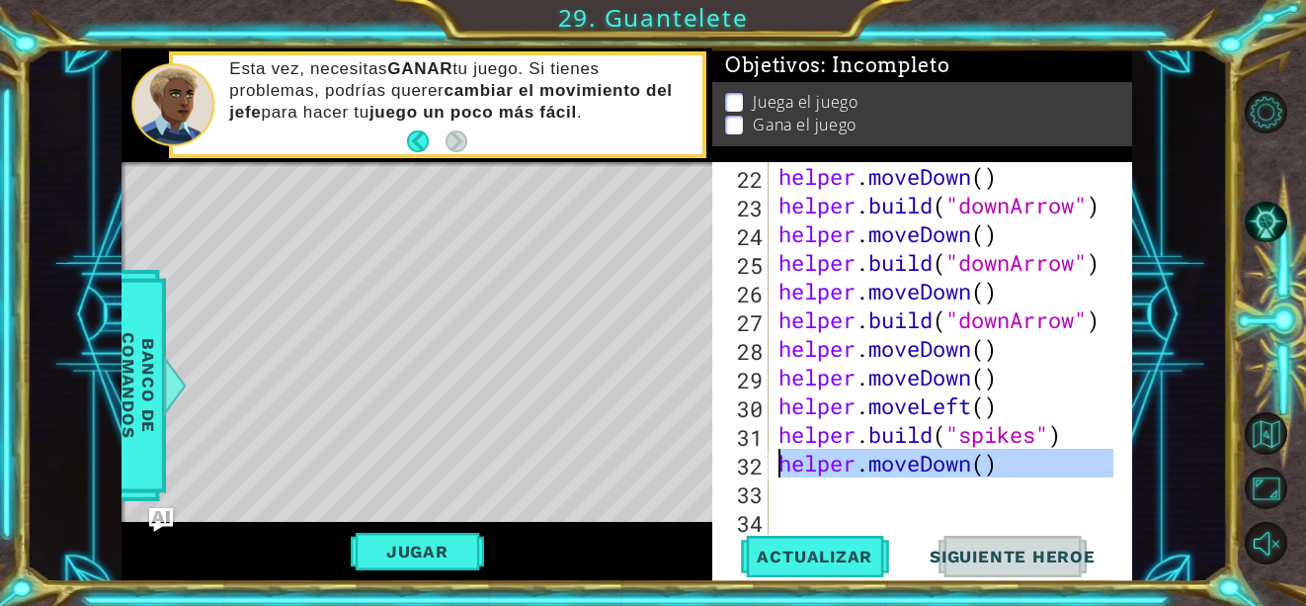
drag, startPoint x: 1032, startPoint y: 477, endPoint x: 773, endPoint y: 470, distance: 259.0
click at [773, 470] on div "22 23 24 25 26 27 28 29 30 31 32 33 34 helper . moveDown ( ) helper . build ( "…" at bounding box center [920, 348] width 416 height 373
type textarea "helper.moveDown()"
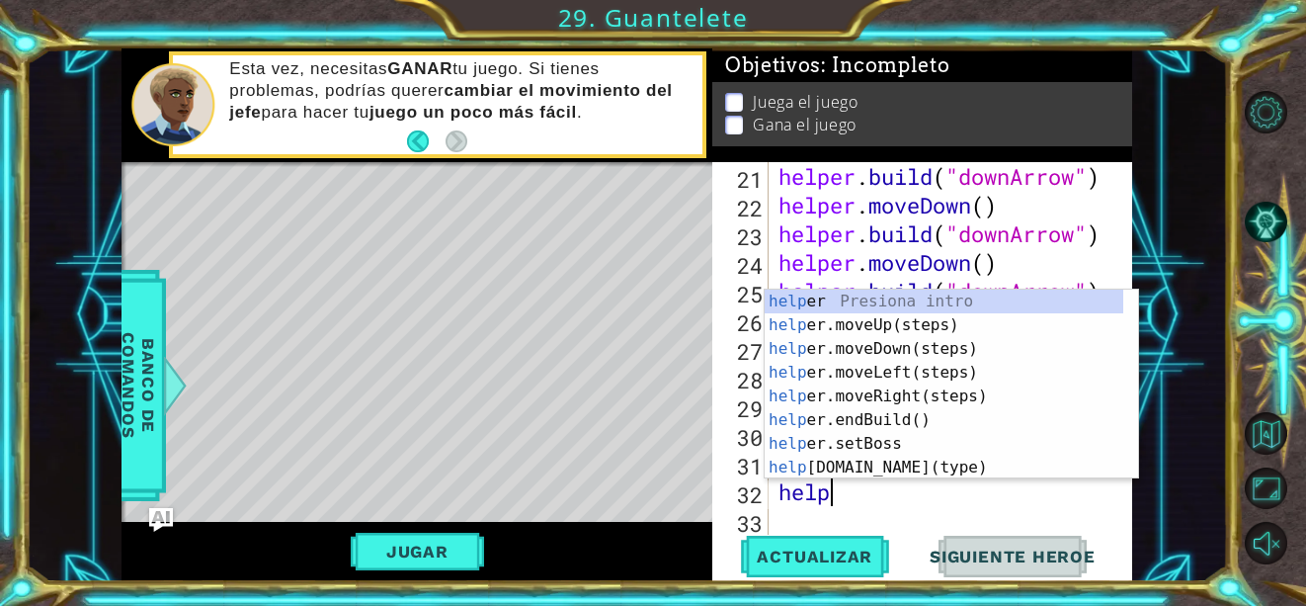
scroll to position [0, 2]
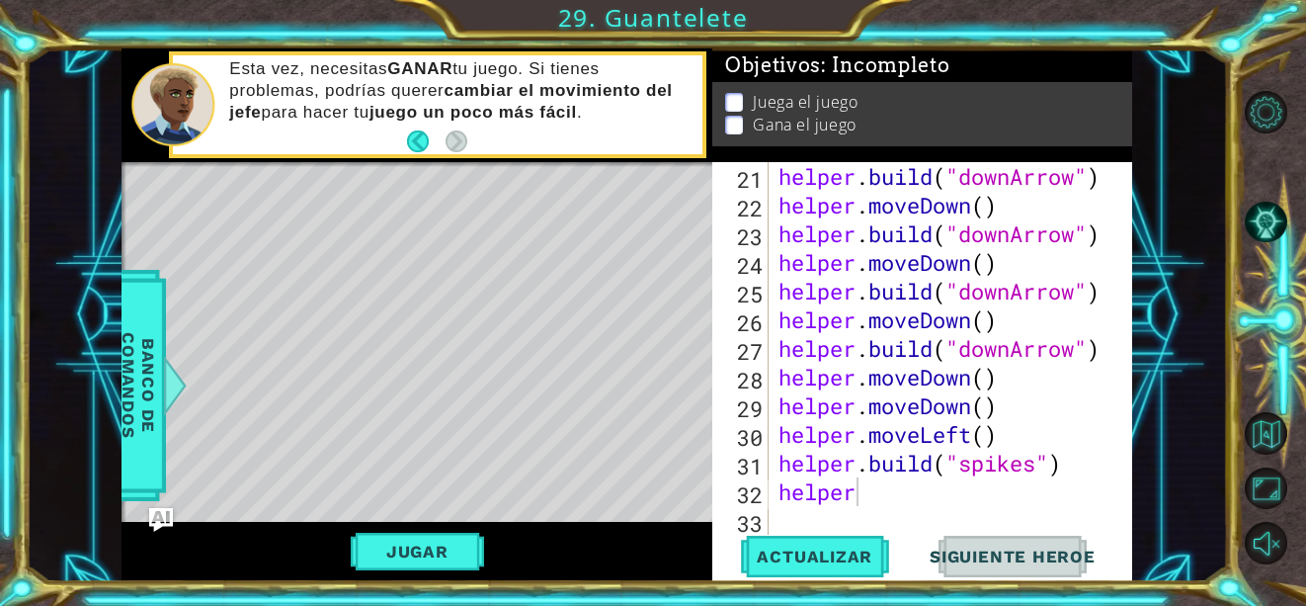
click at [1210, 462] on div "1 ההההההההההההההההההההההההההההההההההההההההההההההההההההההההההההההההההההההההההההה…" at bounding box center [627, 314] width 1202 height 533
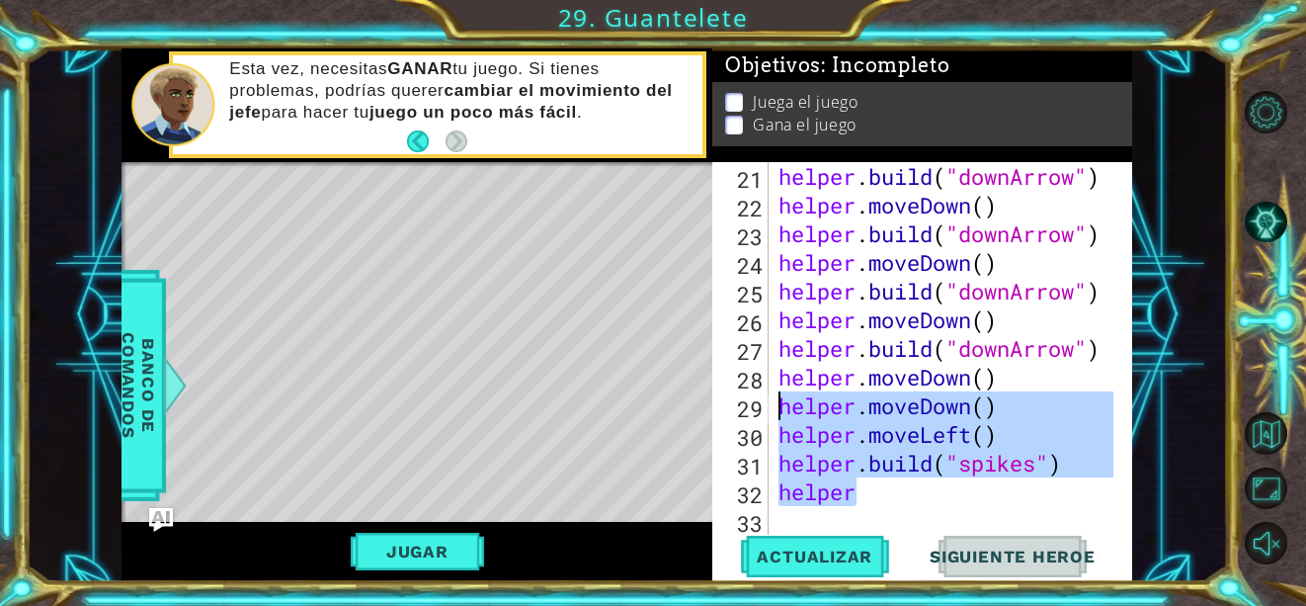
drag, startPoint x: 862, startPoint y: 502, endPoint x: 767, endPoint y: 412, distance: 130.7
click at [767, 412] on div "helper 21 22 23 24 25 26 27 28 29 30 31 32 33 helper . build ( "downArrow" ) he…" at bounding box center [920, 348] width 416 height 373
type textarea "helper.moveDown() helper.moveLeft()"
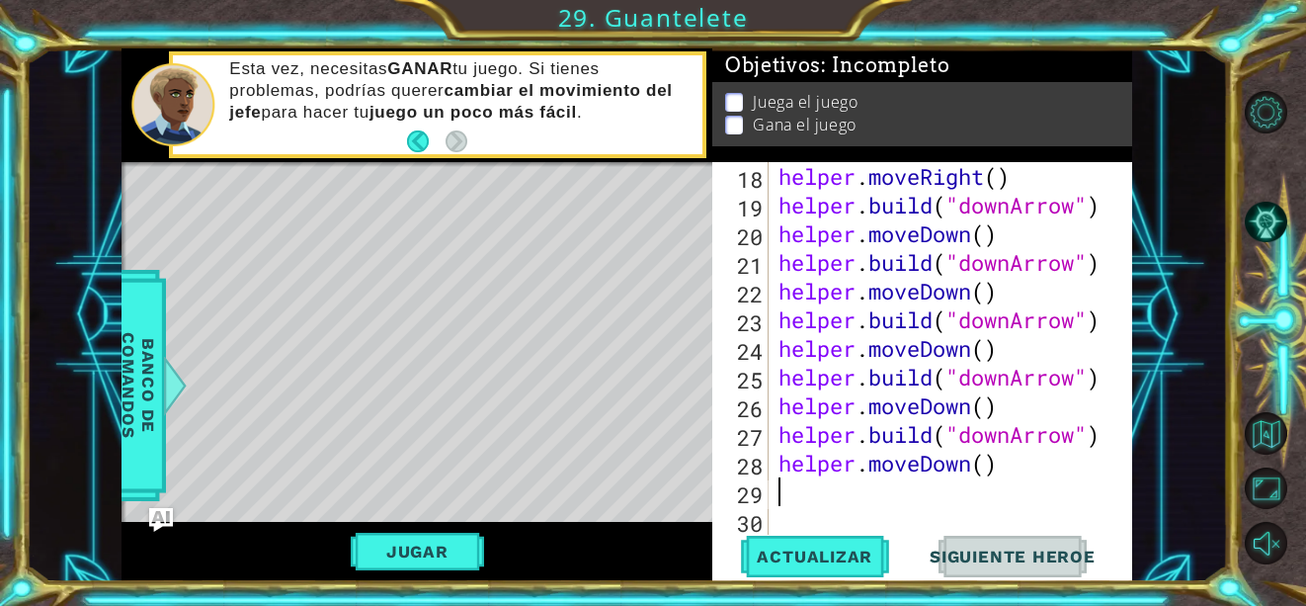
scroll to position [630, 0]
type textarea "h"
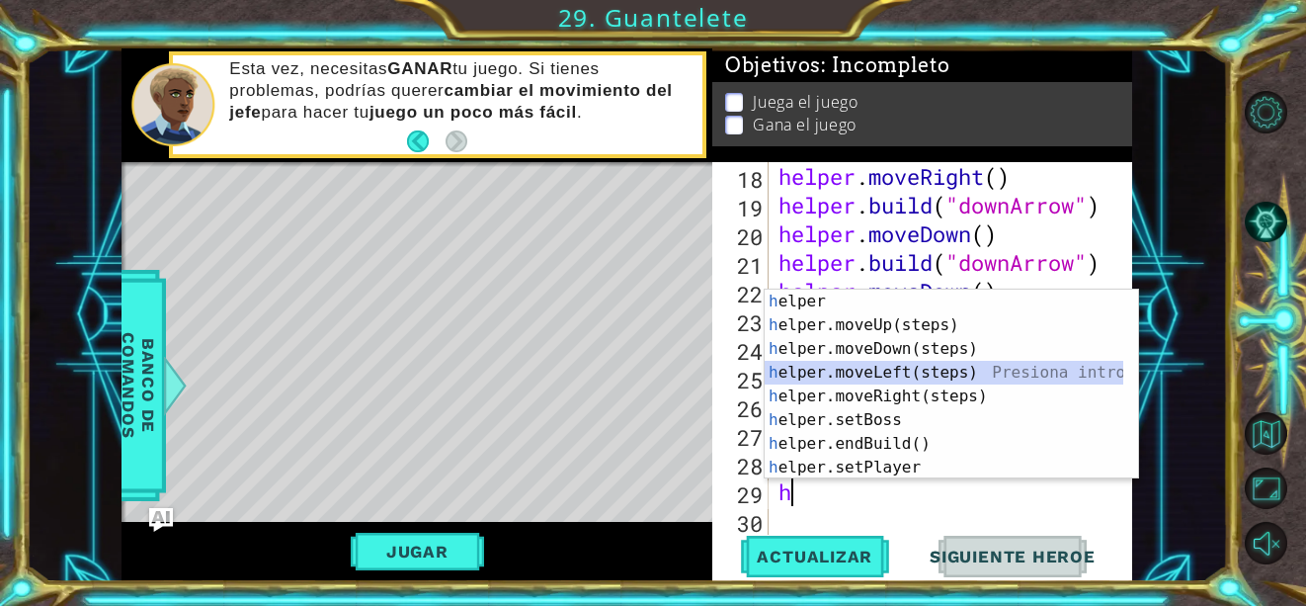
click at [970, 367] on div "h elper Presiona intro h elper.moveUp(steps) Presiona intro h elper.moveDown(st…" at bounding box center [944, 408] width 359 height 237
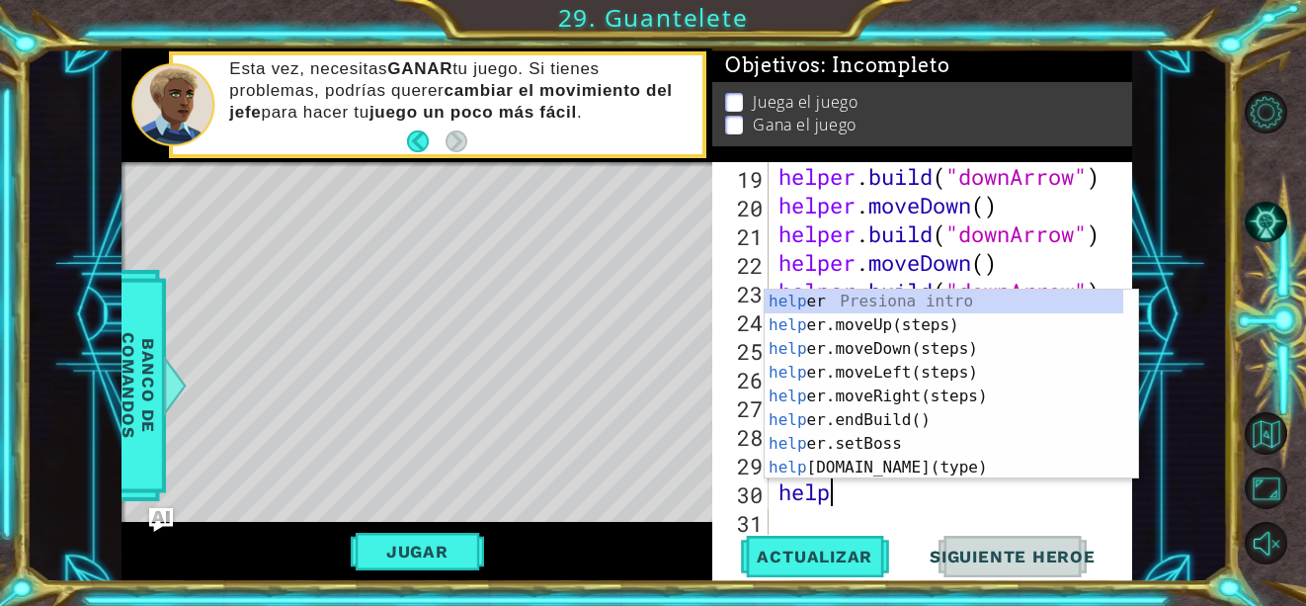
scroll to position [0, 2]
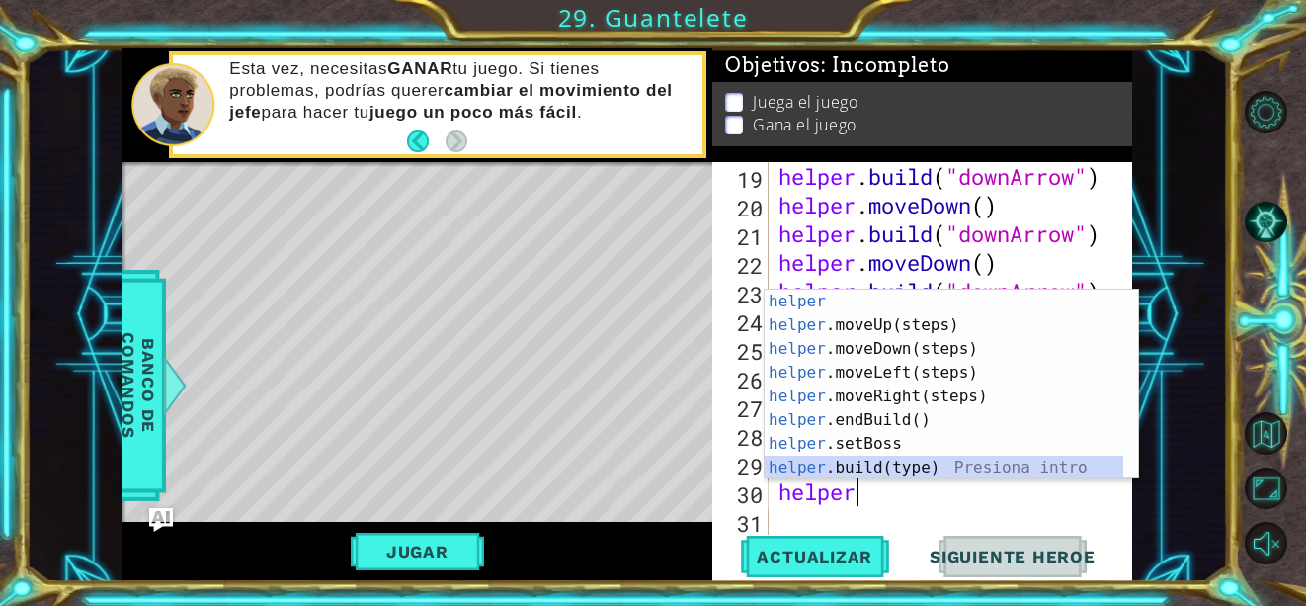
click at [938, 457] on div "helper Presiona intro helper .moveUp(steps) Presiona intro helper .moveDown(ste…" at bounding box center [944, 408] width 359 height 237
type textarea "[DOMAIN_NAME]("wall")"
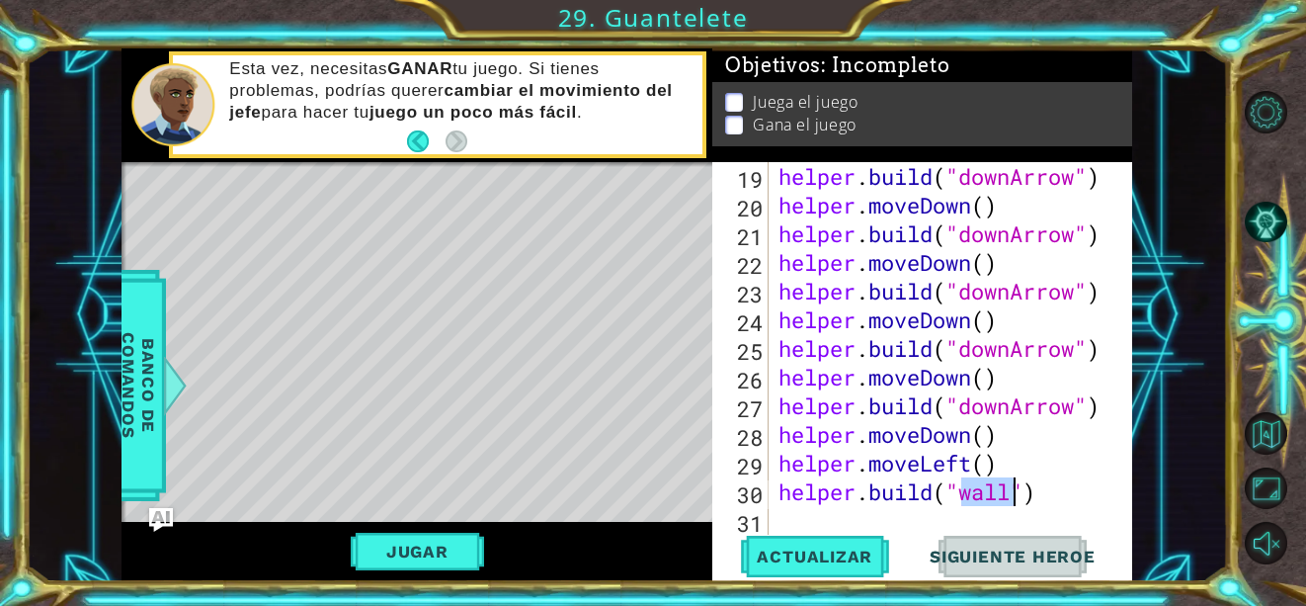
click at [782, 521] on div "helper . build ( "downArrow" ) helper . moveDown ( ) helper . build ( "downArro…" at bounding box center [949, 377] width 349 height 430
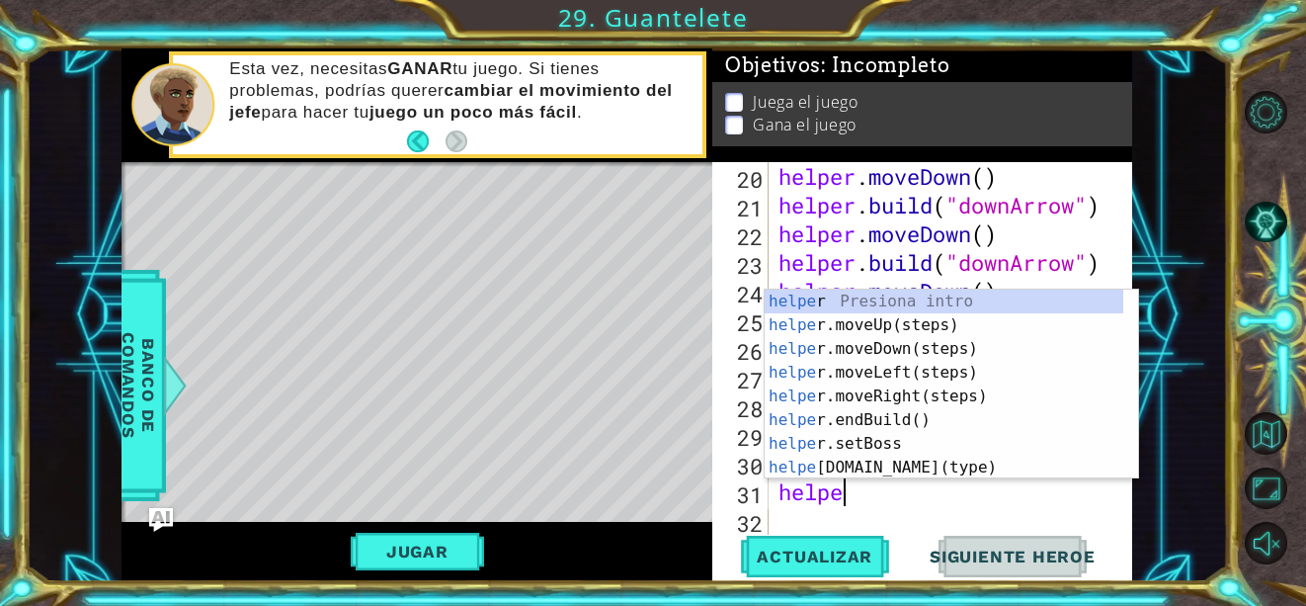
type textarea "helper"
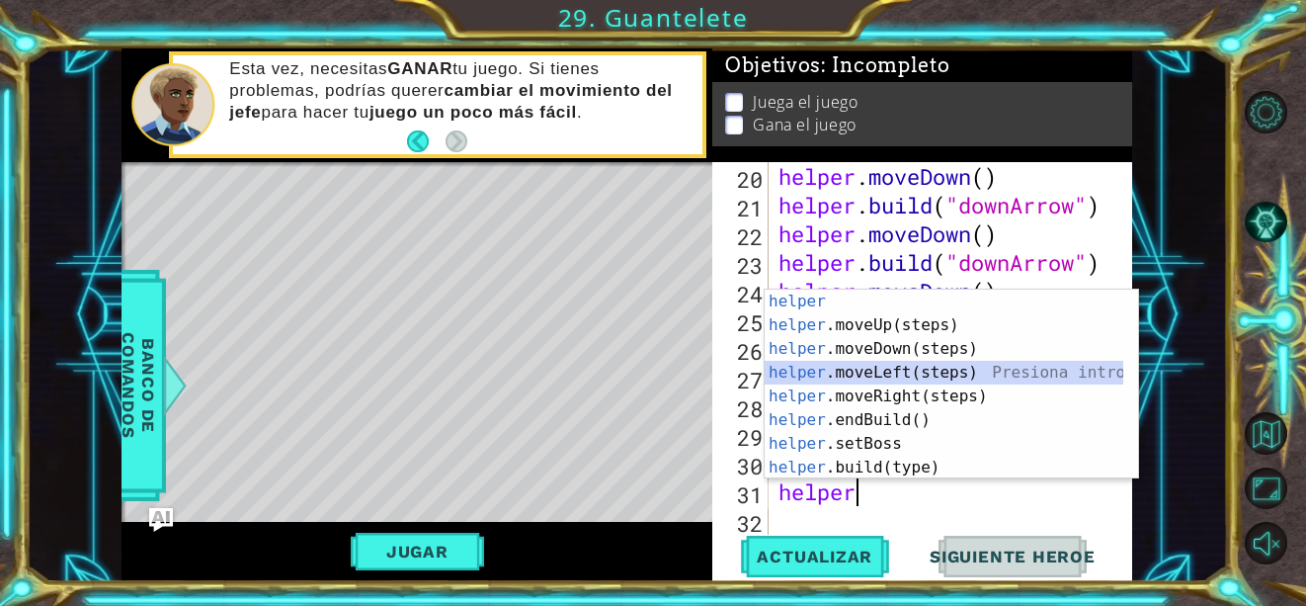
click at [979, 373] on div "helper Presiona intro helper .moveUp(steps) Presiona intro helper .moveDown(ste…" at bounding box center [944, 408] width 359 height 237
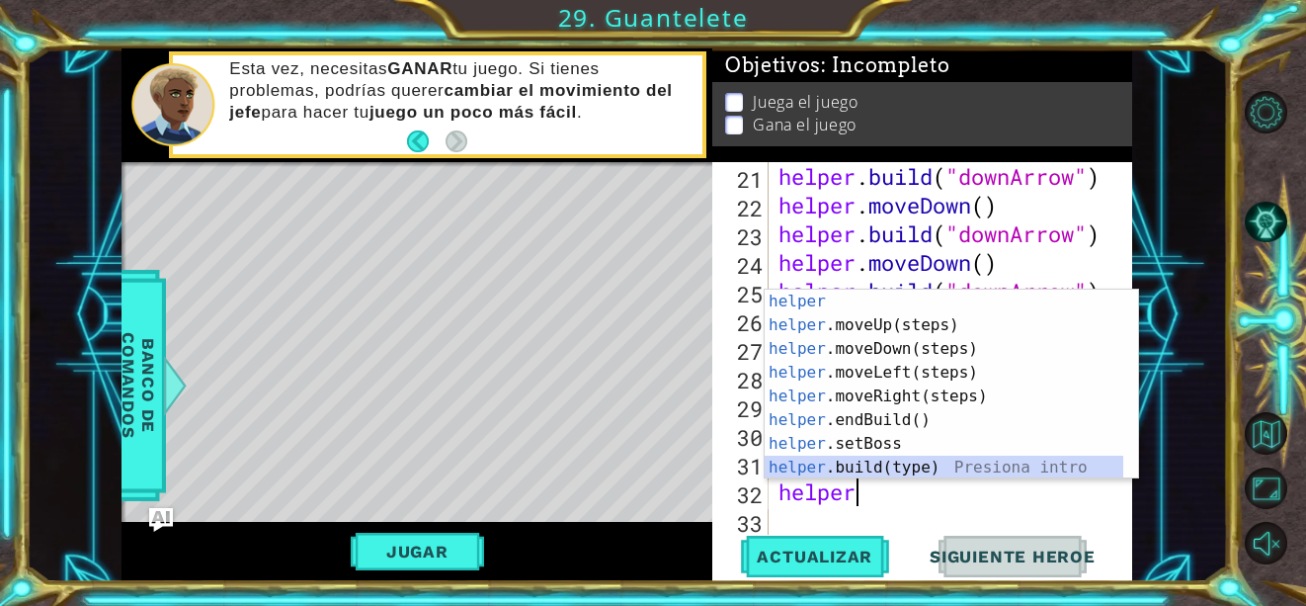
click at [873, 467] on div "helper Presiona intro helper .moveUp(steps) Presiona intro helper .moveDown(ste…" at bounding box center [944, 408] width 359 height 237
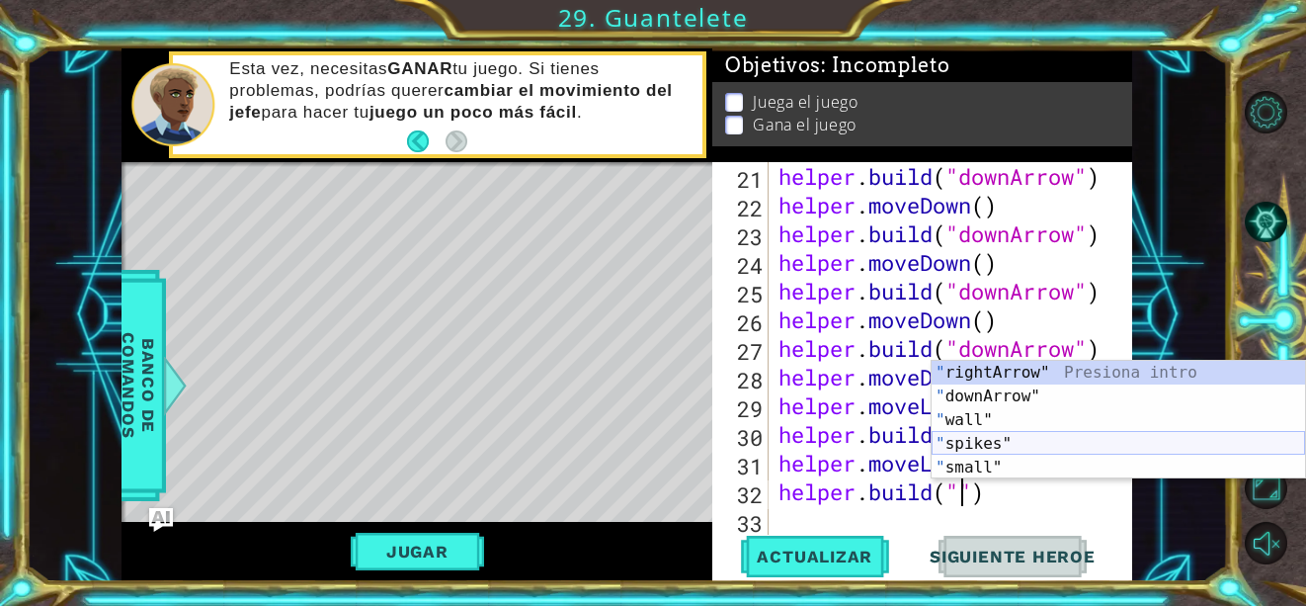
click at [957, 444] on div "" rightArrow" Presiona intro " downArrow" Presiona intro " wall" Presiona intro…" at bounding box center [1119, 444] width 374 height 166
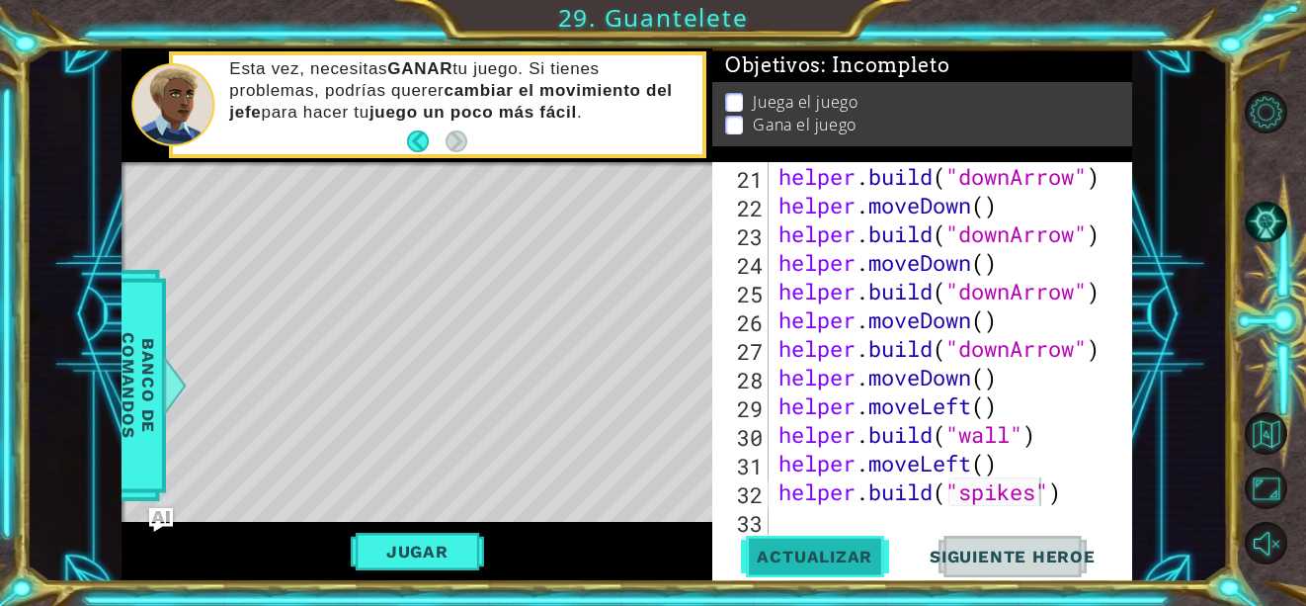
click at [837, 549] on span "Actualizar" at bounding box center [814, 556] width 155 height 20
click at [427, 541] on button "Jugar" at bounding box center [417, 552] width 133 height 38
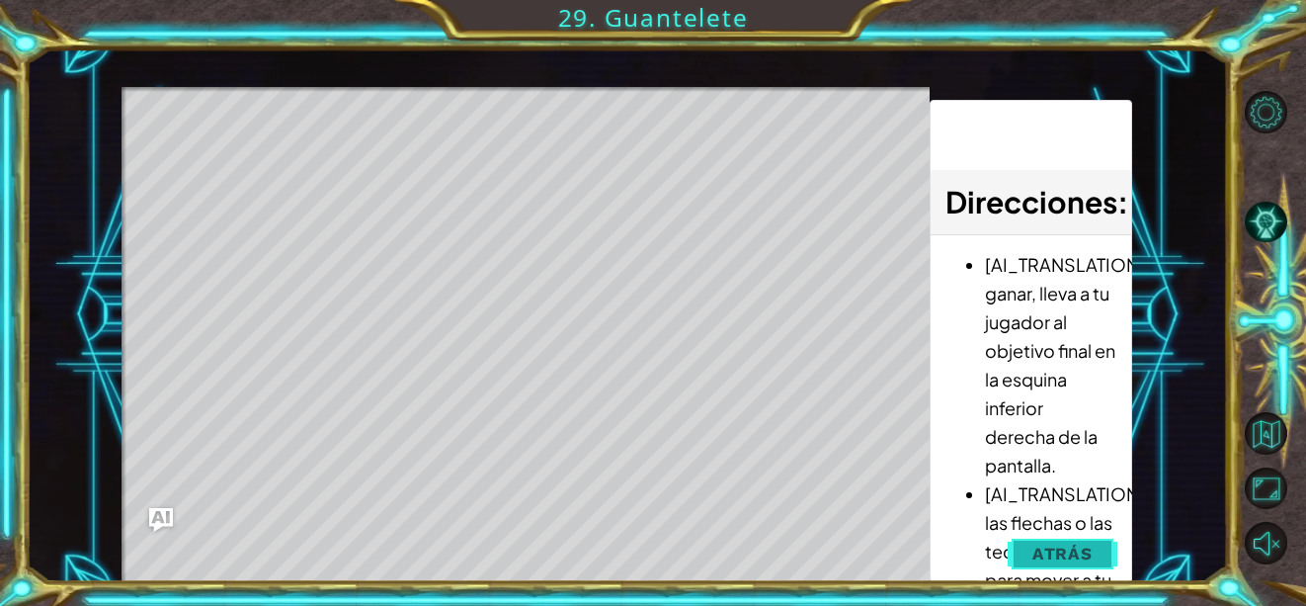
click at [1067, 548] on span "Atrás" at bounding box center [1063, 553] width 60 height 20
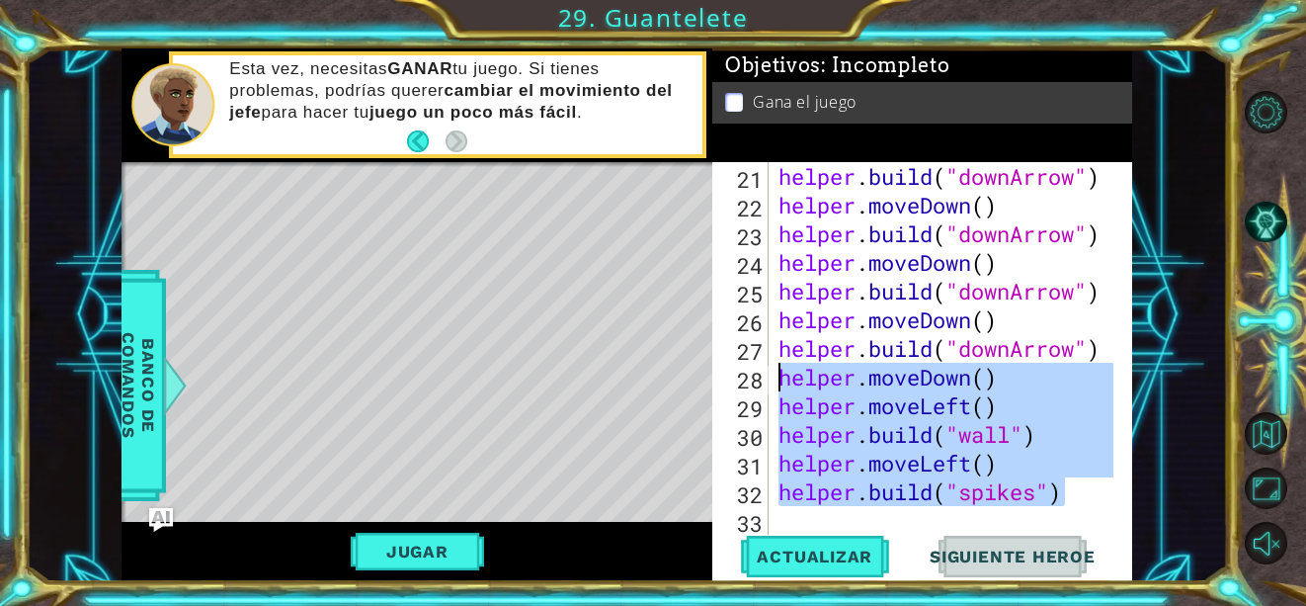
drag, startPoint x: 1083, startPoint y: 496, endPoint x: 777, endPoint y: 300, distance: 363.5
click at [777, 300] on div "helper . build ( "downArrow" ) helper . moveDown ( ) helper . build ( "downArro…" at bounding box center [949, 377] width 349 height 430
type textarea "[DOMAIN_NAME]("downArrow") helper.moveDown()"
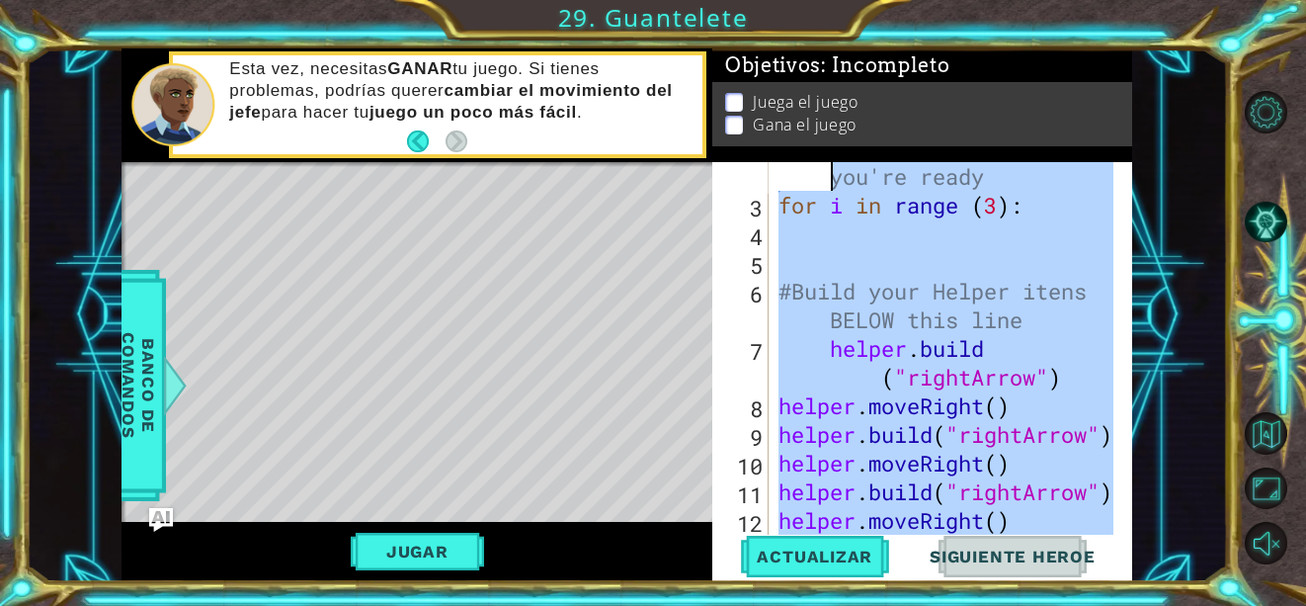
scroll to position [0, 0]
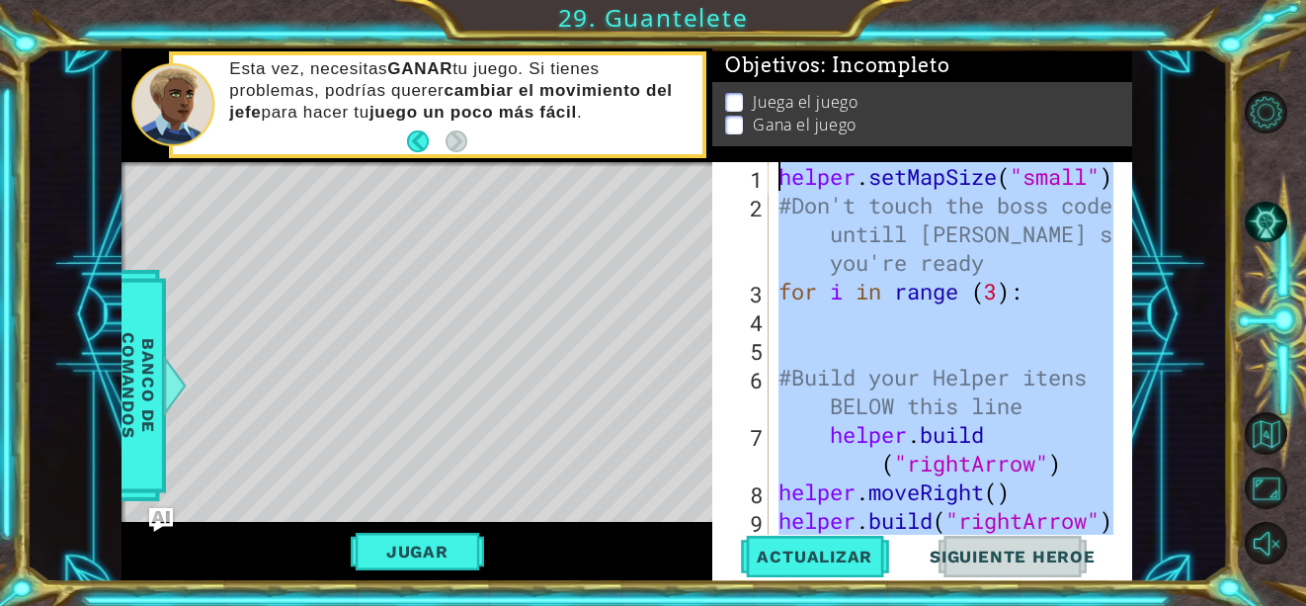
drag, startPoint x: 1021, startPoint y: 470, endPoint x: 709, endPoint y: 137, distance: 455.8
click at [709, 137] on div "1 ההההההההההההההההההההההההההההההההההההההההההההההההההההההההההההההההההההההההההההה…" at bounding box center [627, 314] width 1010 height 533
type textarea "helper.setMapSize("small") #Don't touch the boss code untill [PERSON_NAME] says…"
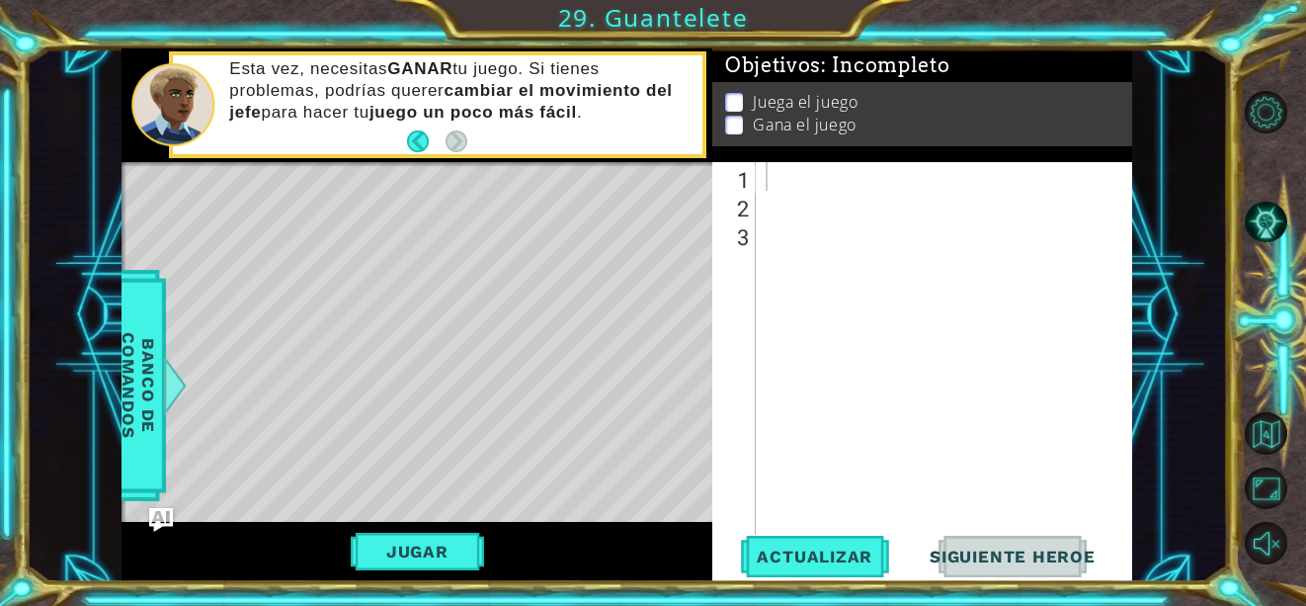
click at [776, 176] on div at bounding box center [950, 377] width 376 height 430
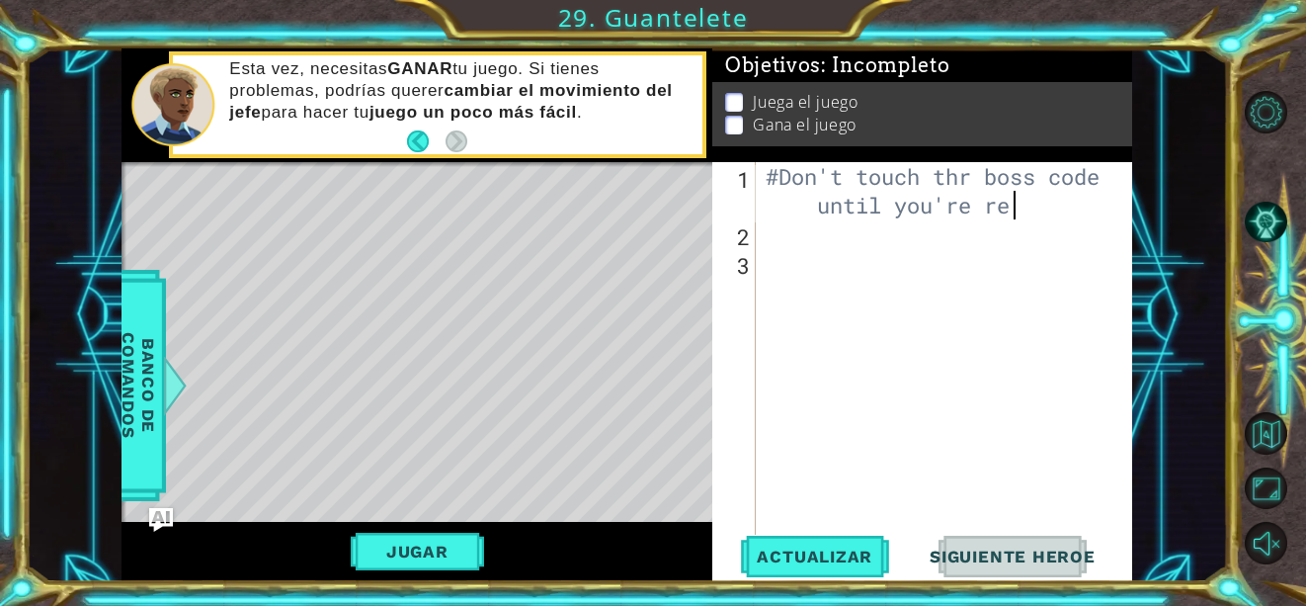
scroll to position [0, 24]
type textarea "#Don't touch thr boss code until you're ready"
click at [773, 230] on div "#Don't touch thr boss code until you're ready" at bounding box center [950, 391] width 376 height 459
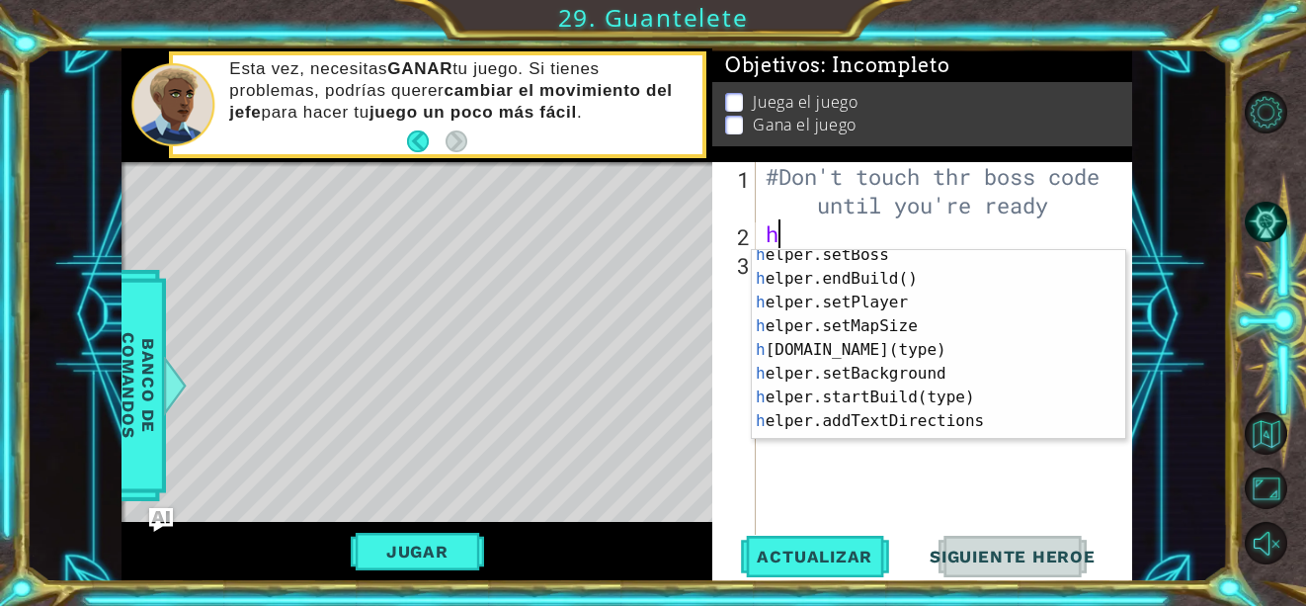
scroll to position [126, 0]
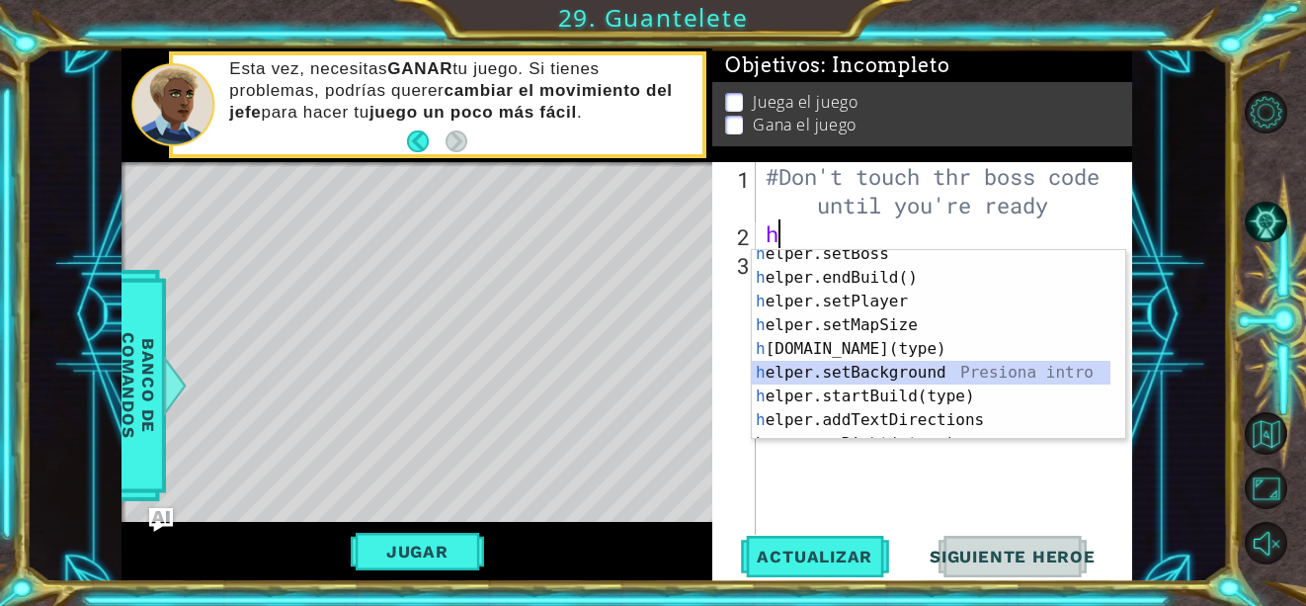
click at [1031, 372] on div "h elper.setBoss Presiona intro h elper.endBuild() Presiona intro h elper.setPla…" at bounding box center [931, 360] width 359 height 237
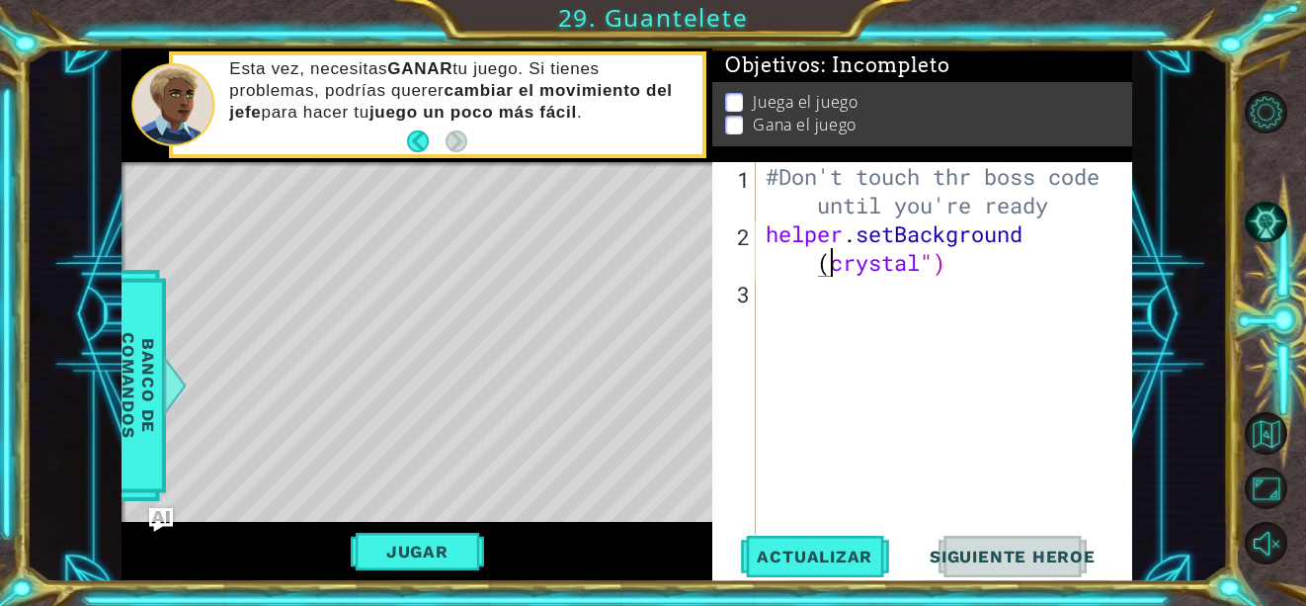
scroll to position [0, 13]
click at [933, 259] on div "#Don't touch thr boss code until you're ready helper . setBackground ( "crystal…" at bounding box center [950, 391] width 376 height 459
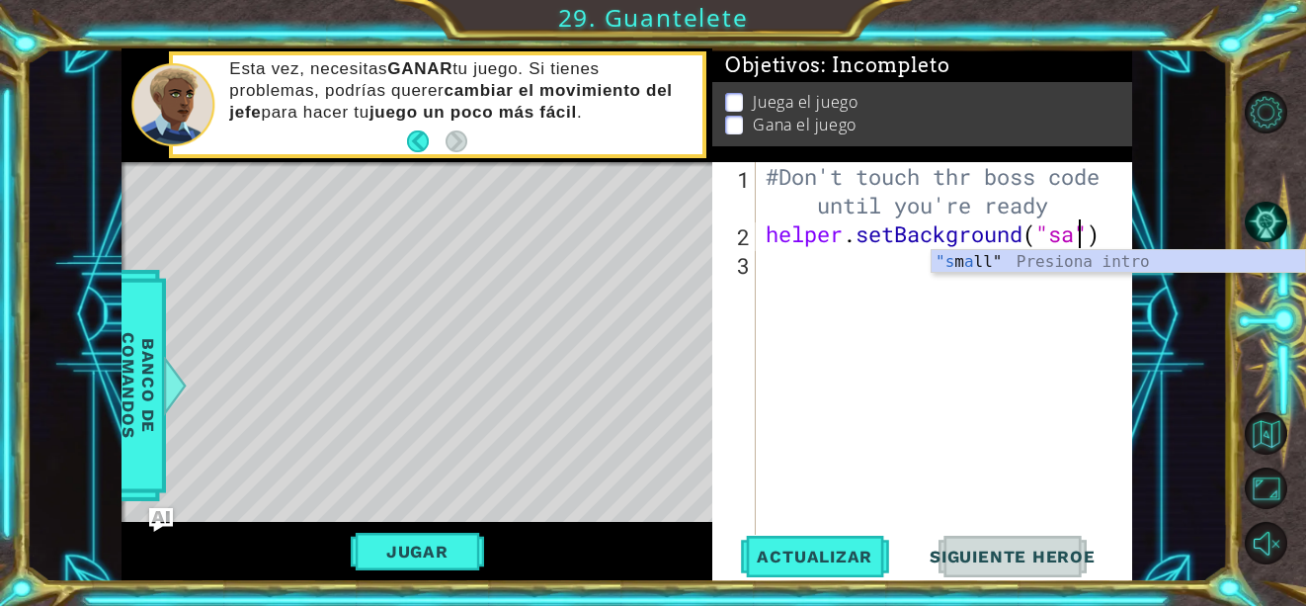
scroll to position [0, 15]
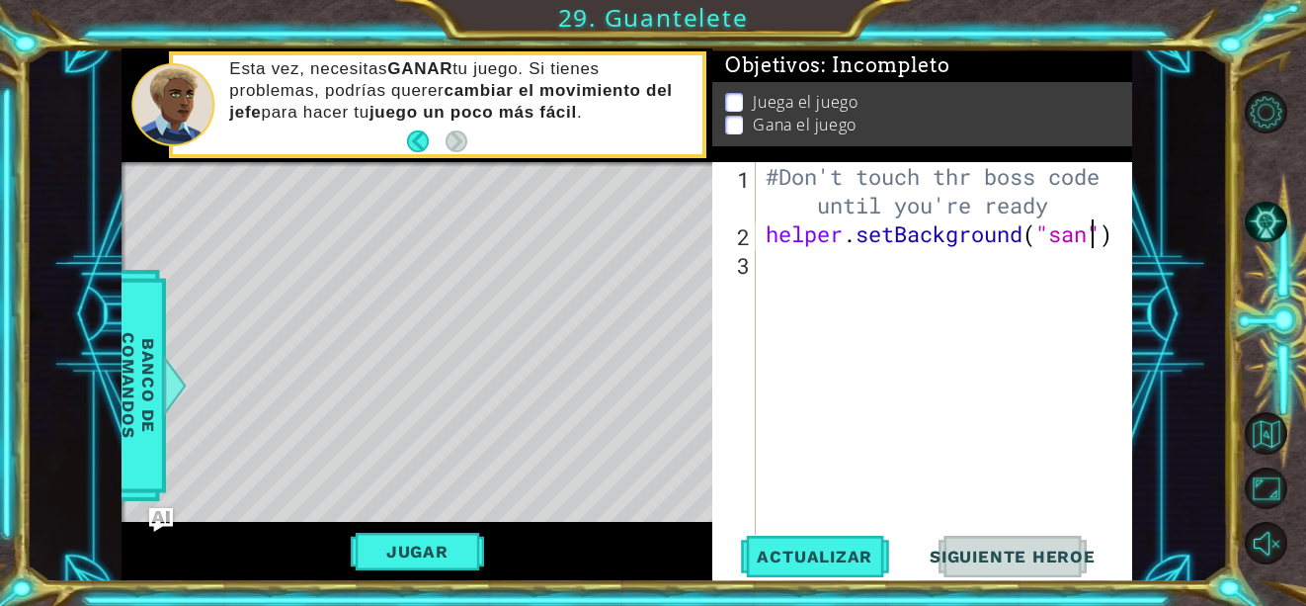
type textarea "helper.setBackground("sand")"
click at [775, 284] on div "#Don't touch thr boss code until you're ready helper . setBackground ( "sand" )" at bounding box center [950, 391] width 376 height 459
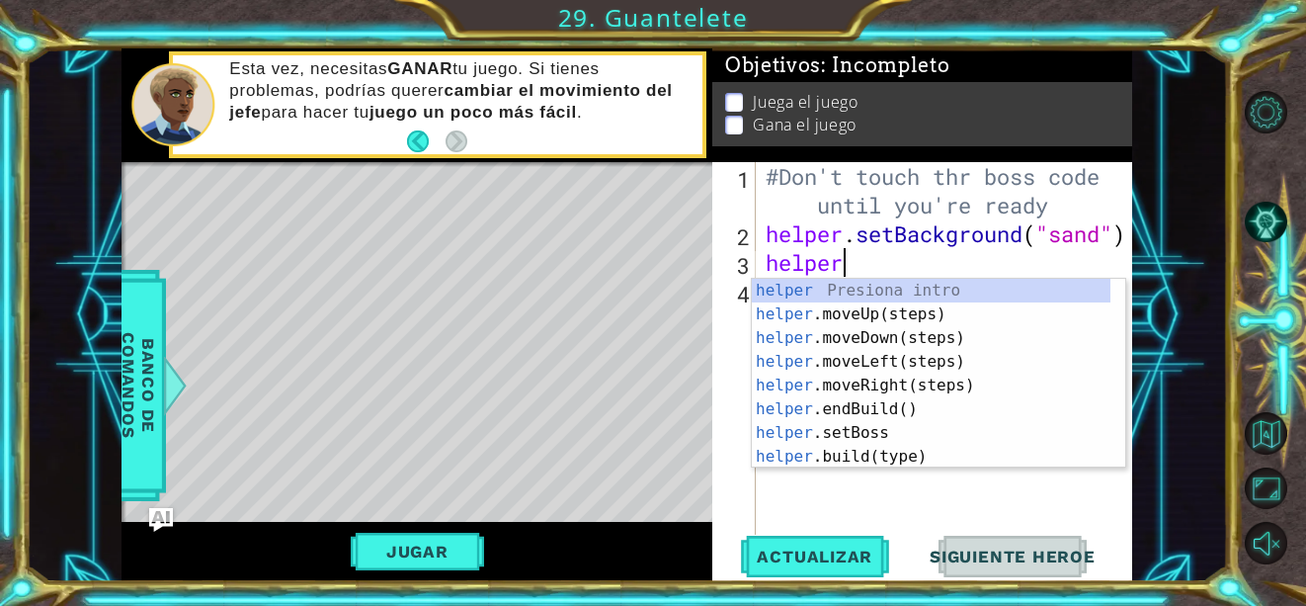
scroll to position [0, 3]
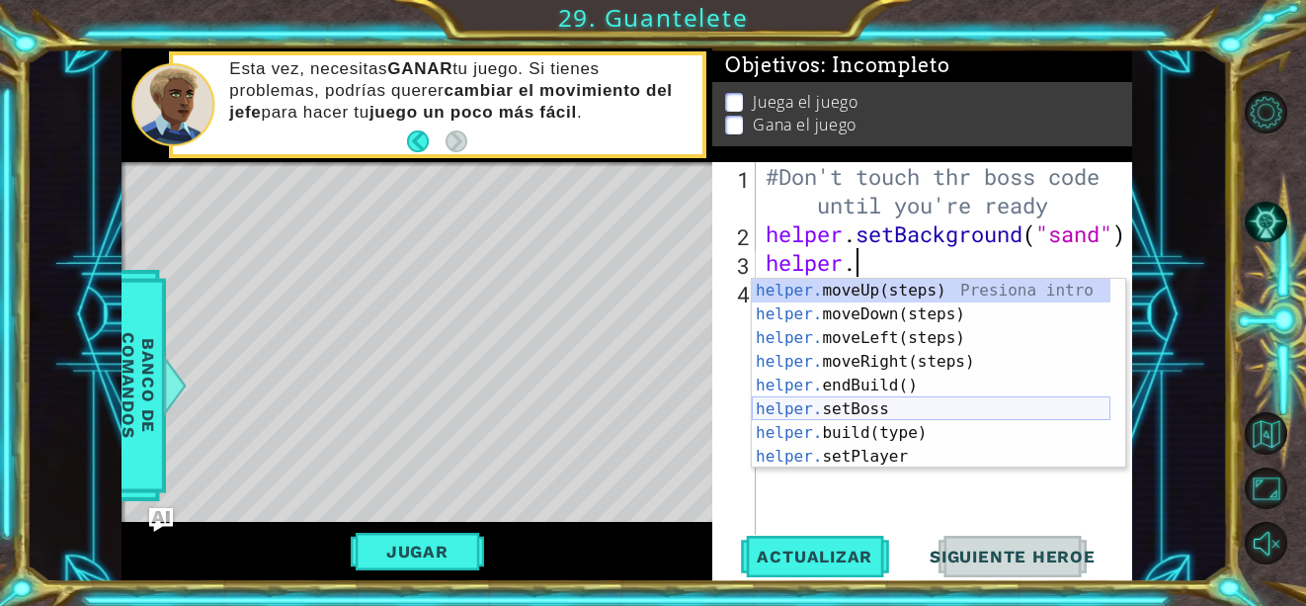
click at [913, 403] on div "helper. moveUp(steps) Presiona intro helper. moveDown(steps) Presiona intro hel…" at bounding box center [931, 397] width 359 height 237
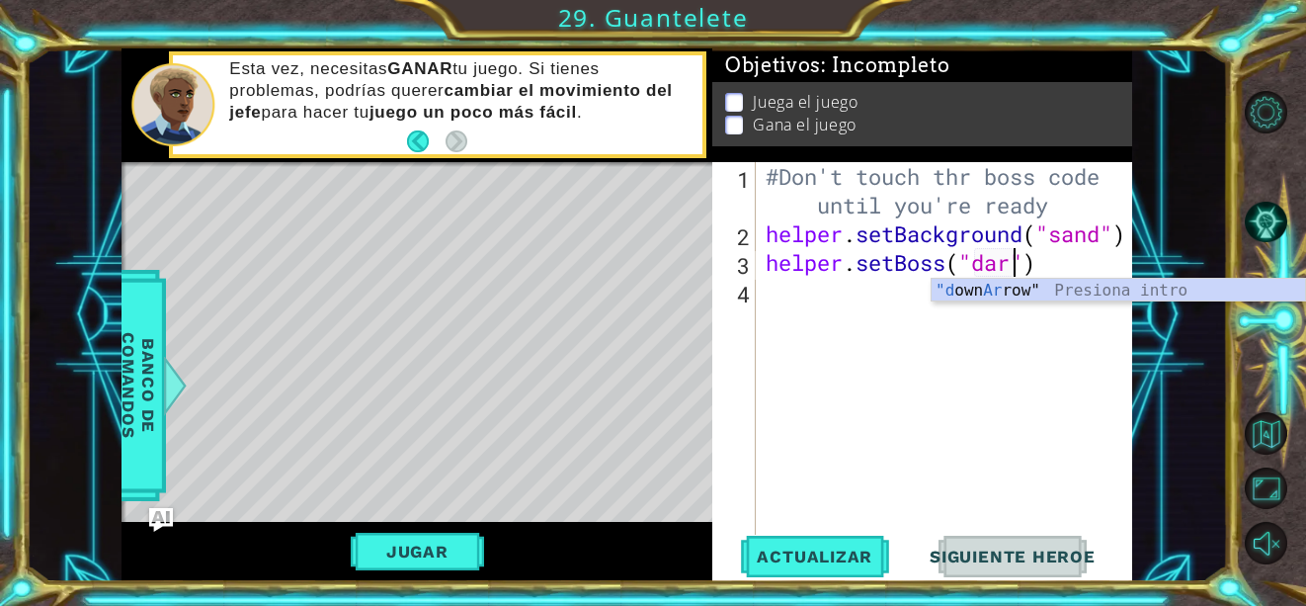
scroll to position [0, 12]
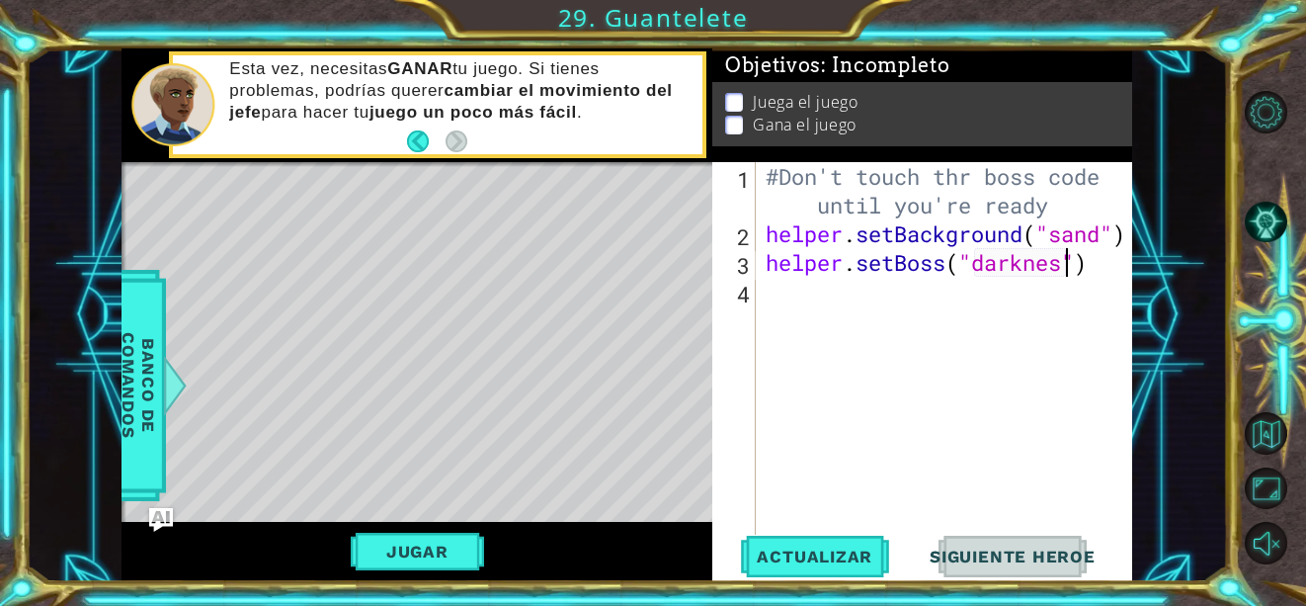
type textarea "helper.setBoss("darkness")"
click at [773, 305] on div "#Don't touch thr boss code until you're ready helper . setBackground ( "sand" )…" at bounding box center [950, 391] width 376 height 459
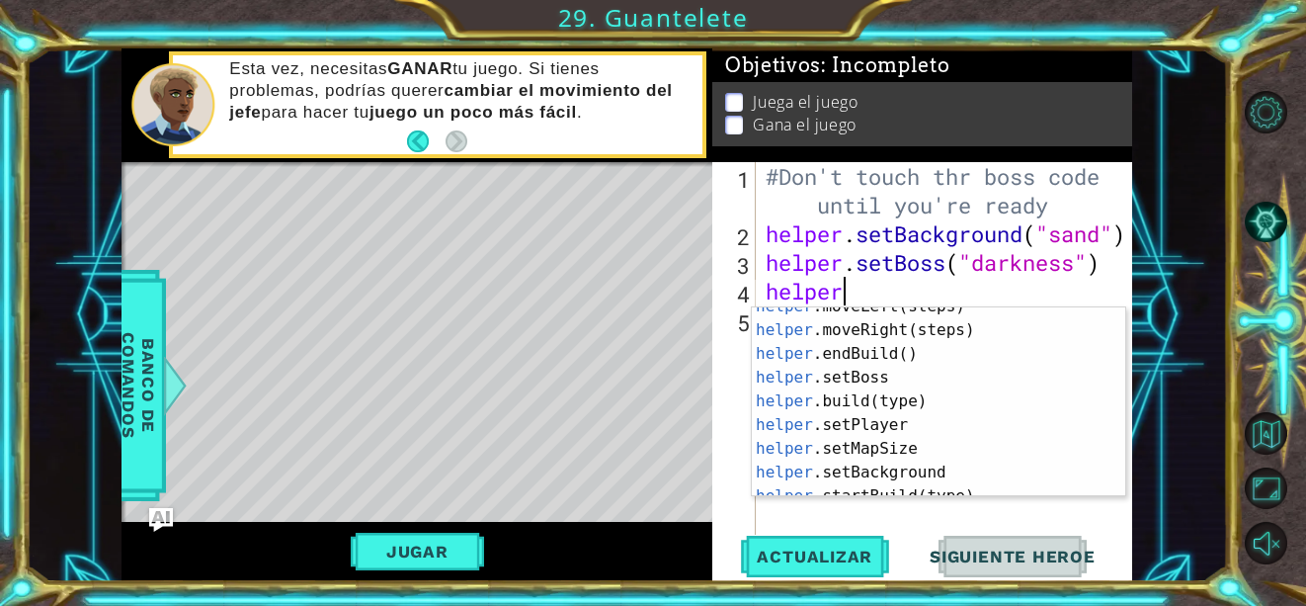
scroll to position [87, 0]
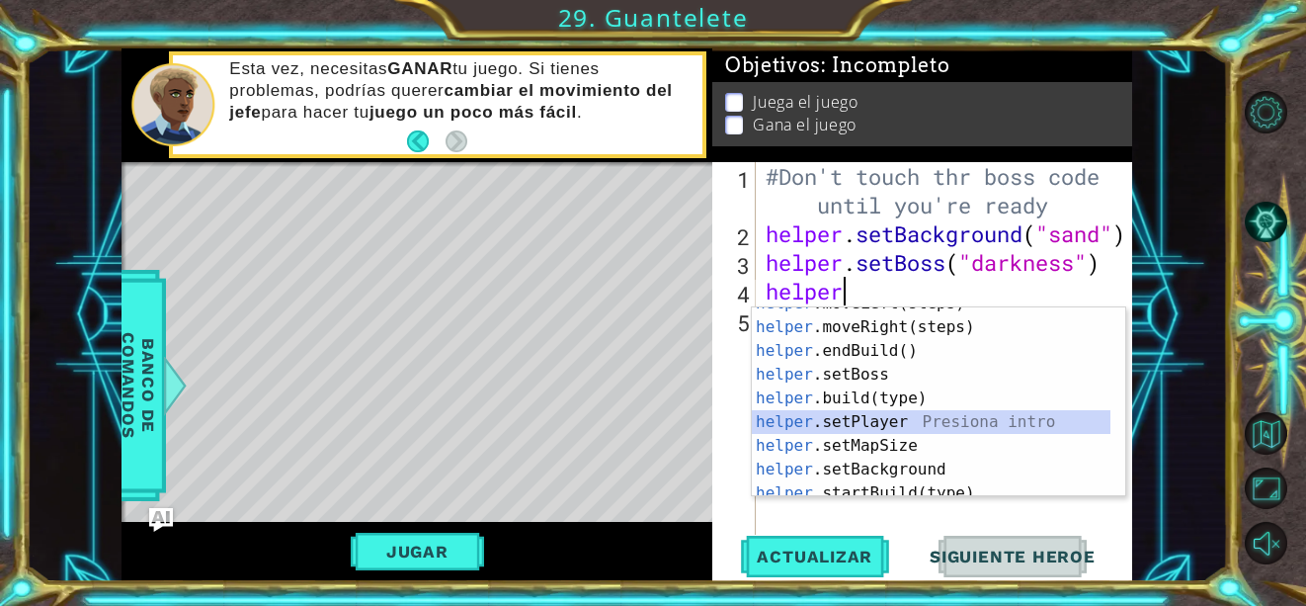
click at [989, 426] on div "helper .moveLeft(steps) Presiona intro helper .moveRight(steps) Presiona intro …" at bounding box center [931, 410] width 359 height 237
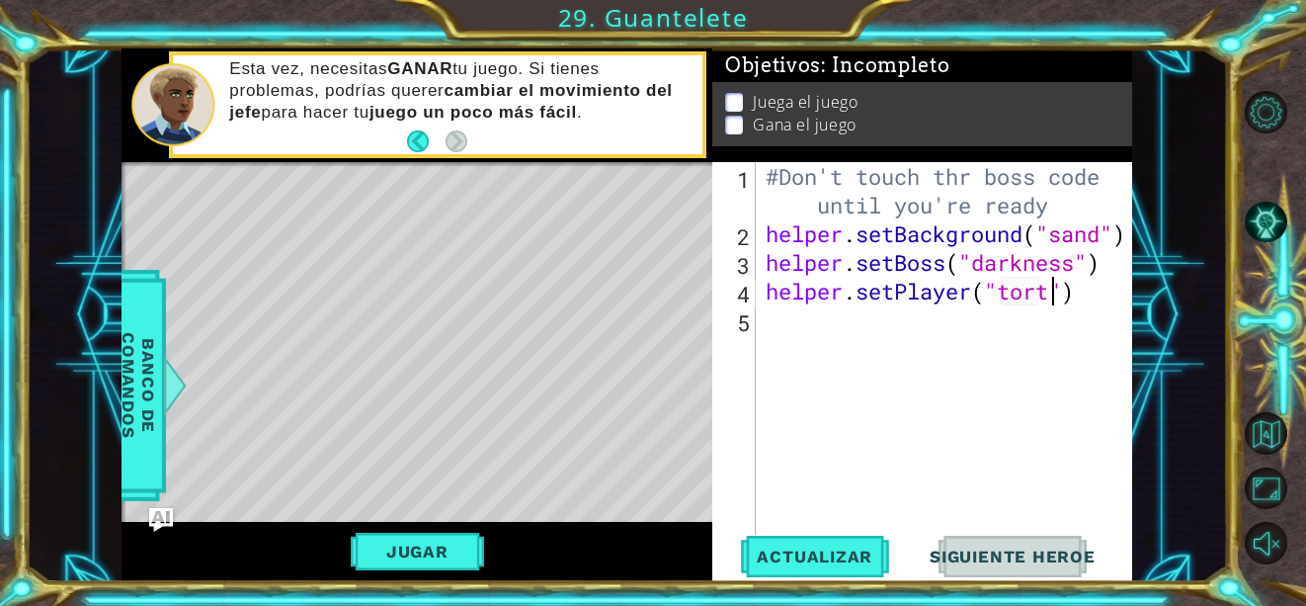
scroll to position [0, 13]
type textarea "helper.setPlayer("torture")"
click at [789, 331] on div "#Don't touch thr boss code until you're ready helper . setBackground ( "sand" )…" at bounding box center [950, 391] width 376 height 459
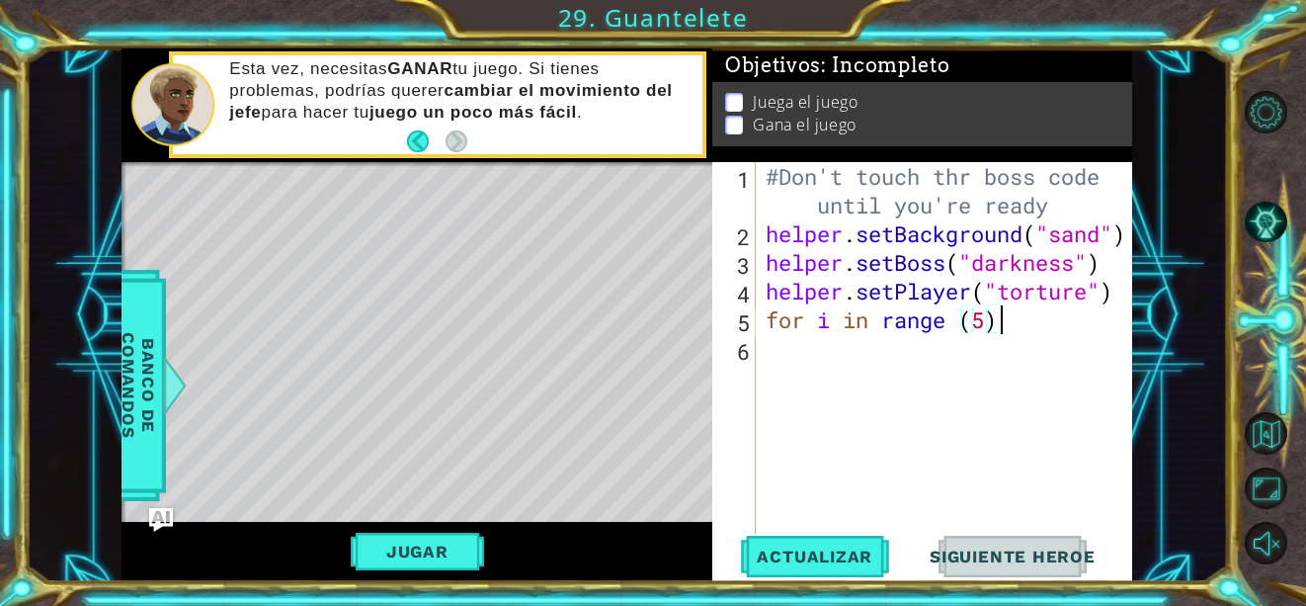
type textarea "for i in range (5):"
click at [763, 342] on div "#Don't touch thr boss code until you're ready helper . setBackground ( "sand" )…" at bounding box center [950, 391] width 376 height 459
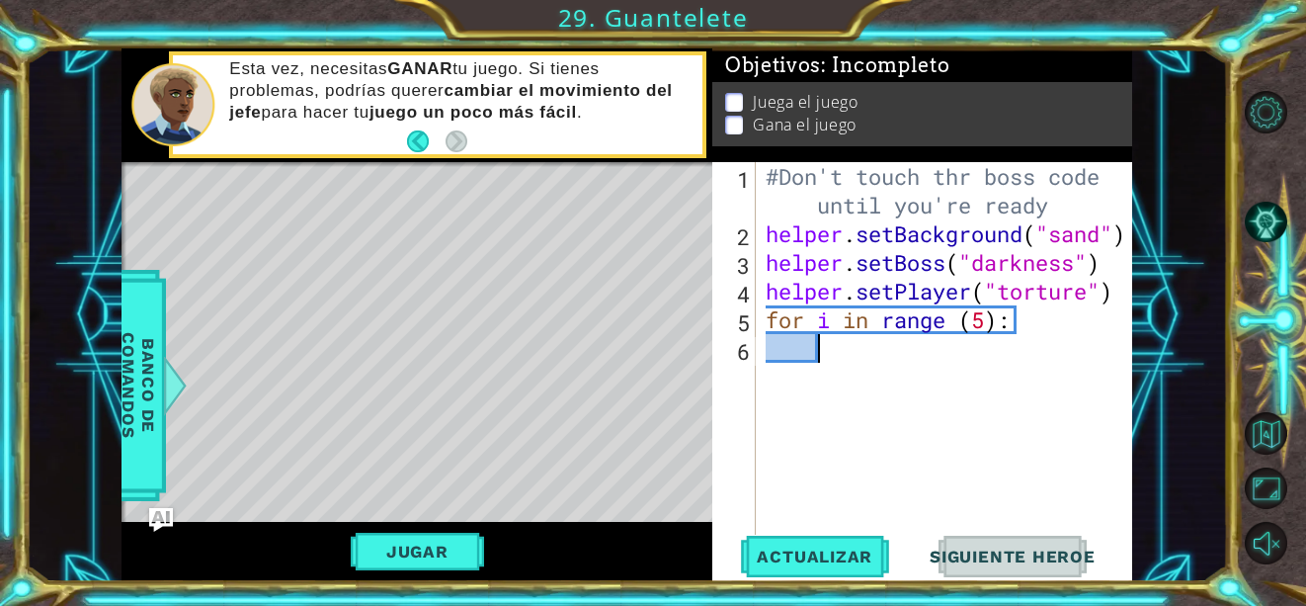
type textarea "b"
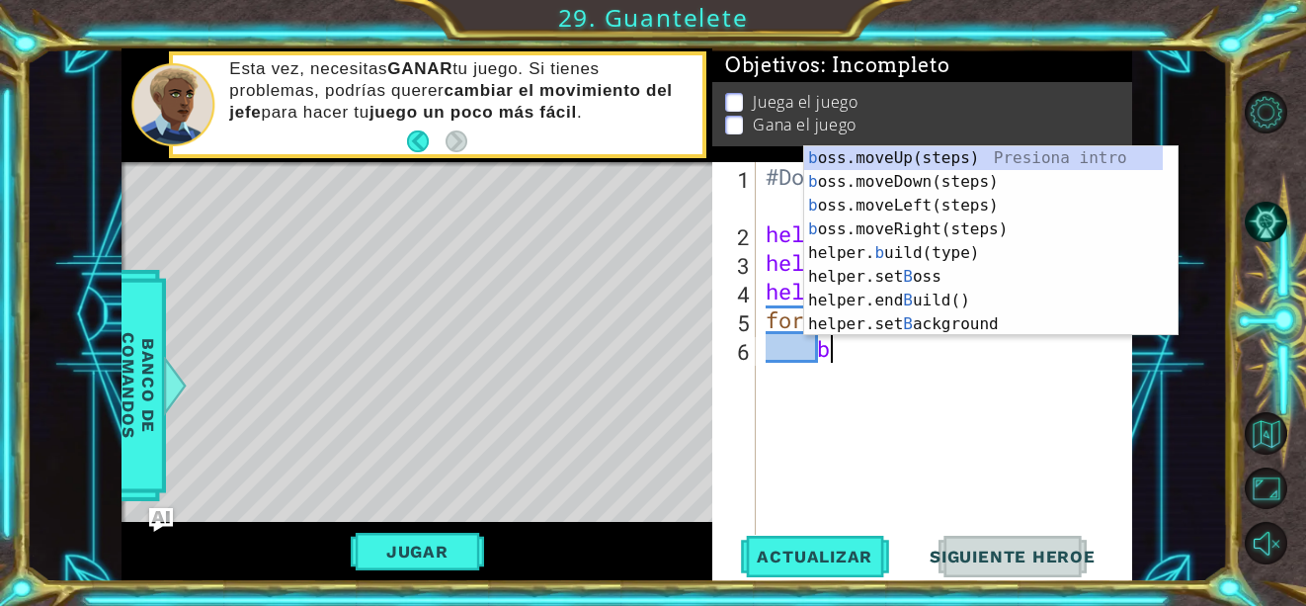
scroll to position [0, 2]
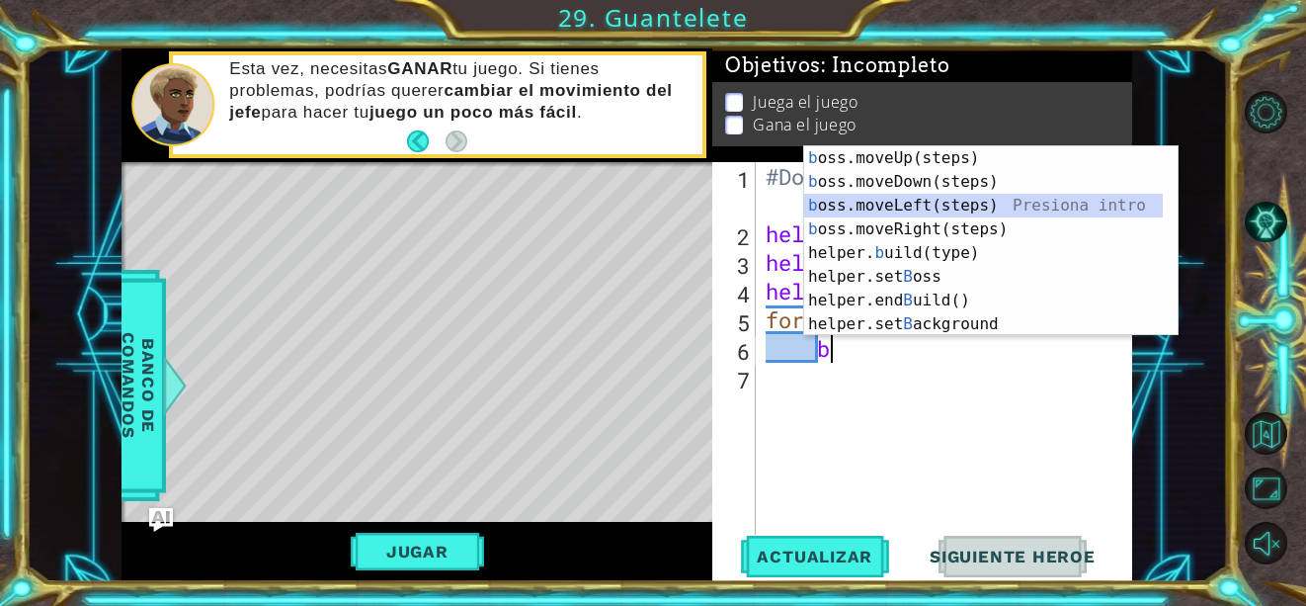
click at [822, 216] on div "b oss.moveUp(steps) Presiona intro b oss.moveDown(steps) Presiona intro b oss.m…" at bounding box center [983, 264] width 359 height 237
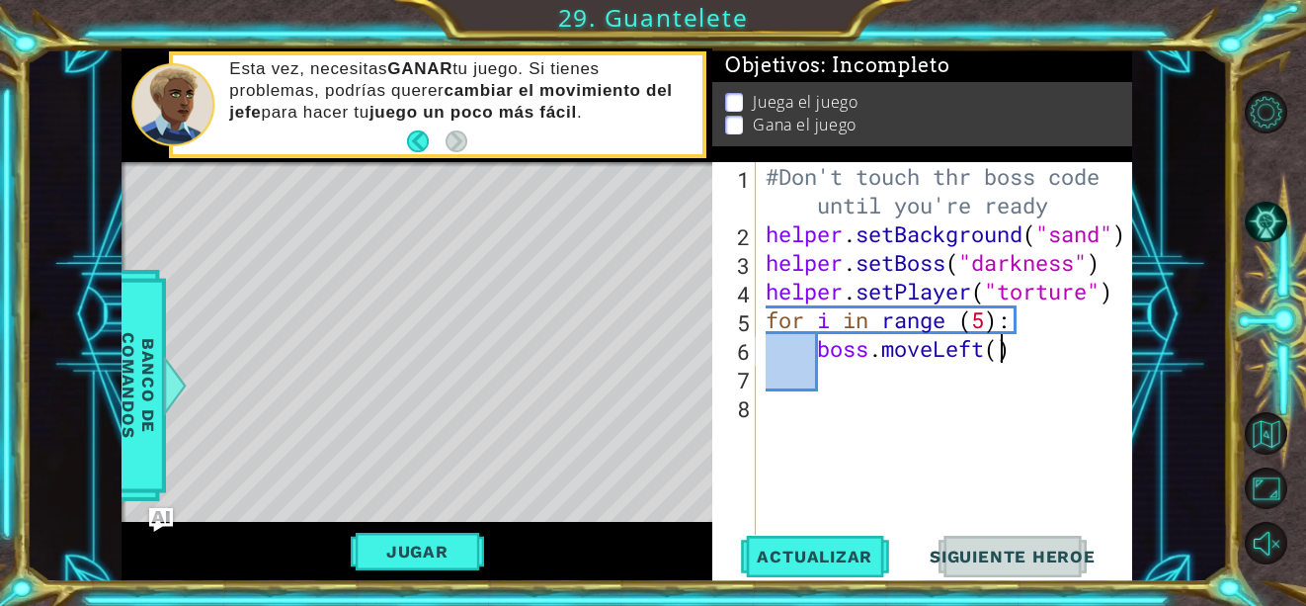
click at [1001, 357] on div "#Don't touch thr boss code until you're ready helper . setBackground ( "sand" )…" at bounding box center [950, 391] width 376 height 459
type textarea "boss.moveLeft(3)"
click at [824, 386] on div "#Don't touch thr boss code until you're ready helper . setBackground ( "sand" )…" at bounding box center [950, 391] width 376 height 459
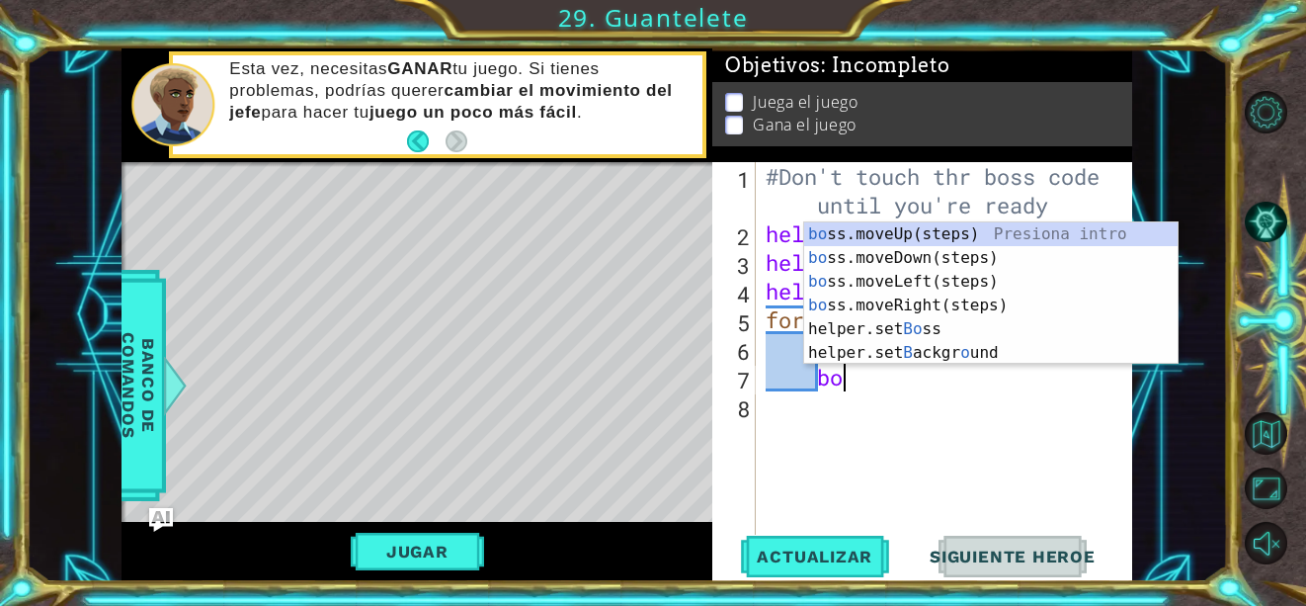
type textarea "bos"
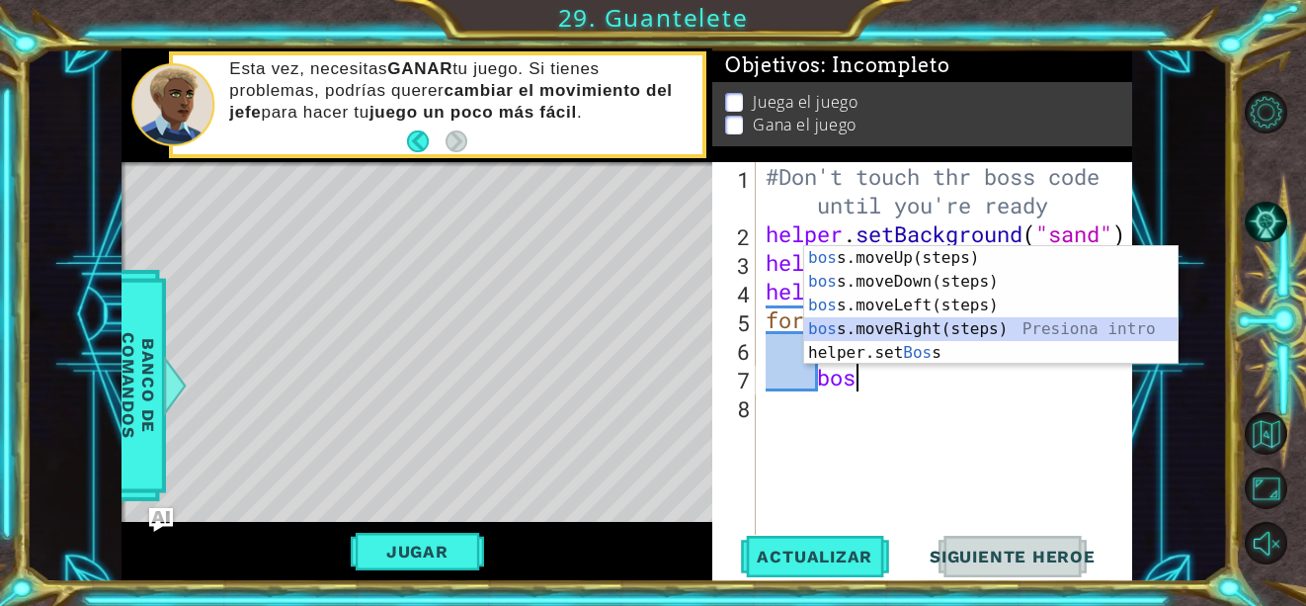
click at [934, 327] on div "bos s.moveUp(steps) Presiona intro bos s.moveDown(steps) Presiona intro bos s.m…" at bounding box center [991, 329] width 374 height 166
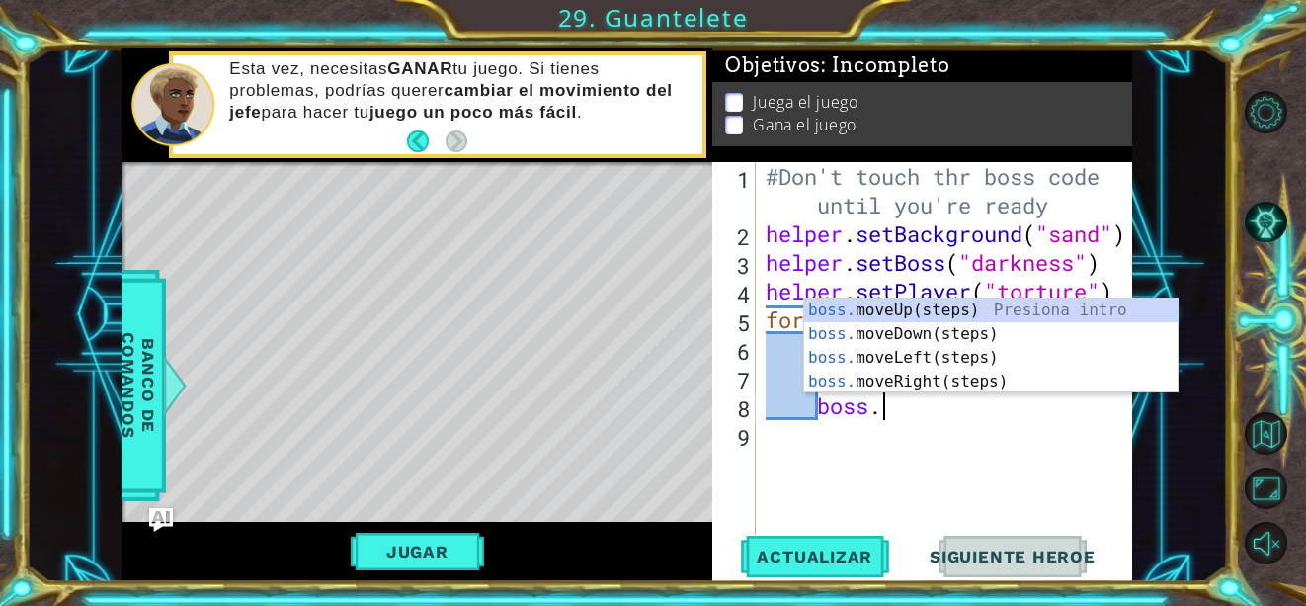
type textarea "boss."
click at [1065, 314] on div "boss. moveUp(steps) Presiona intro boss. moveDown(steps) Presiona intro boss. m…" at bounding box center [991, 369] width 374 height 142
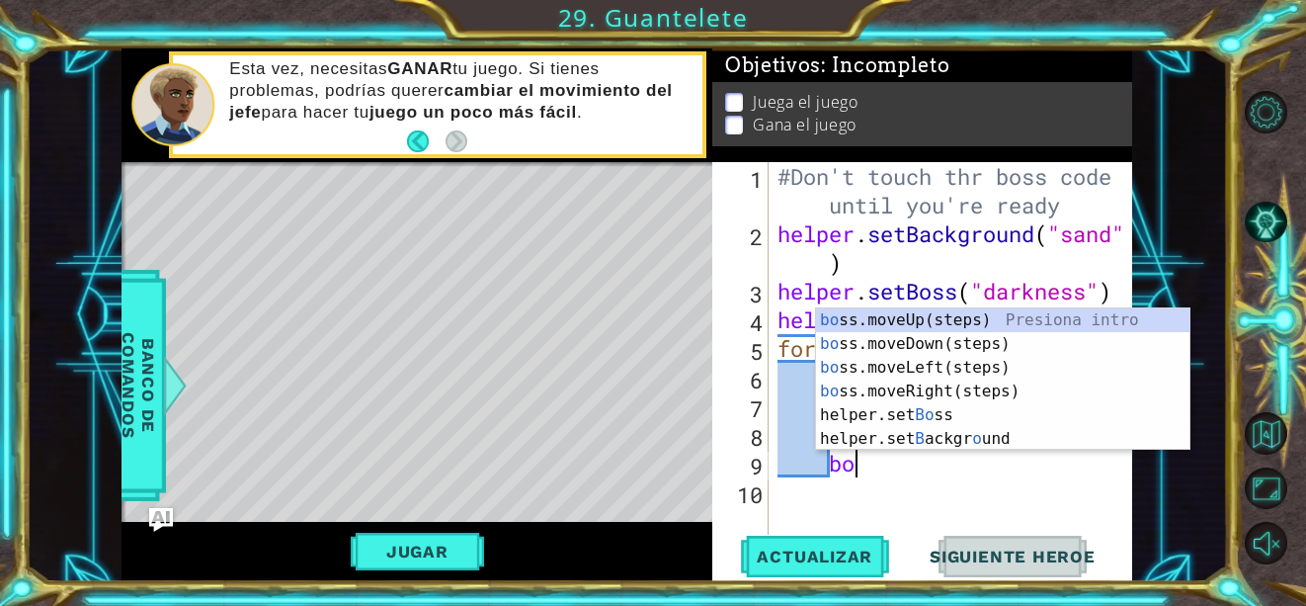
scroll to position [0, 3]
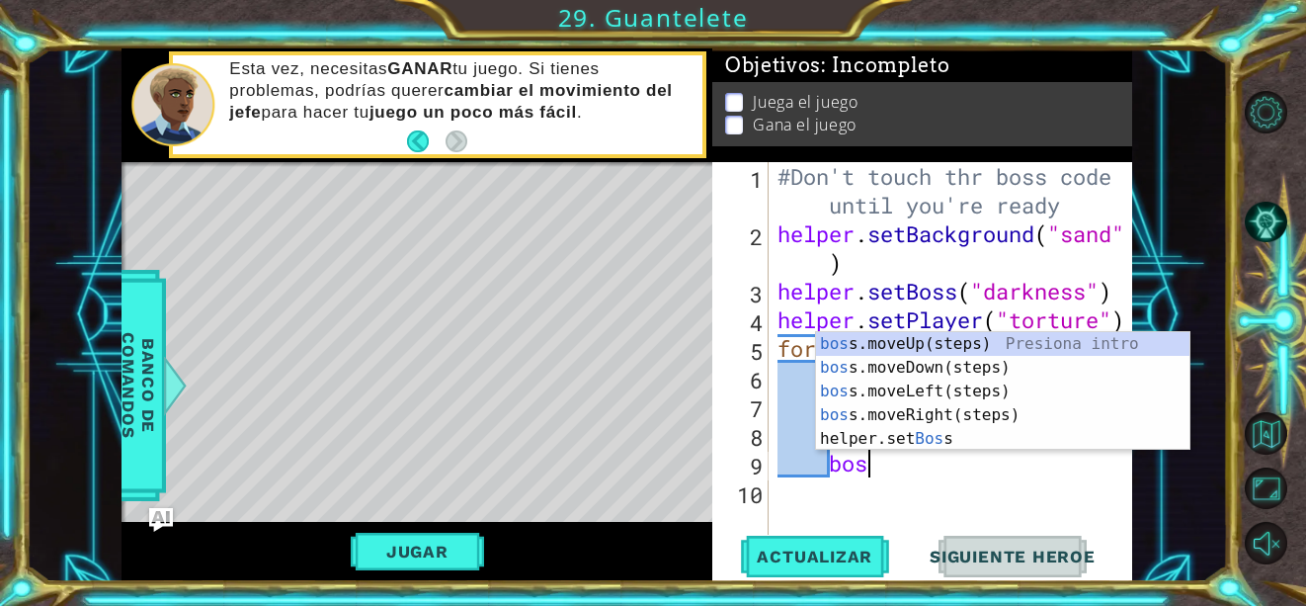
type textarea "boss"
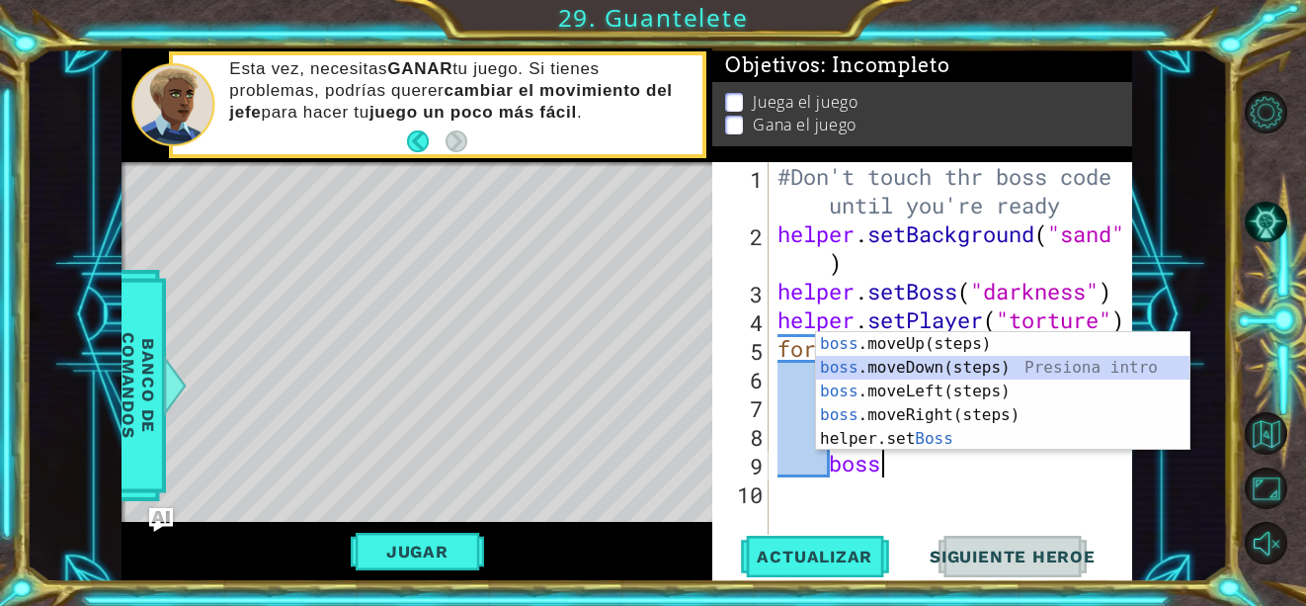
click at [1036, 371] on div "boss .moveUp(steps) Presiona intro boss .moveDown(steps) Presiona intro boss .m…" at bounding box center [1003, 415] width 374 height 166
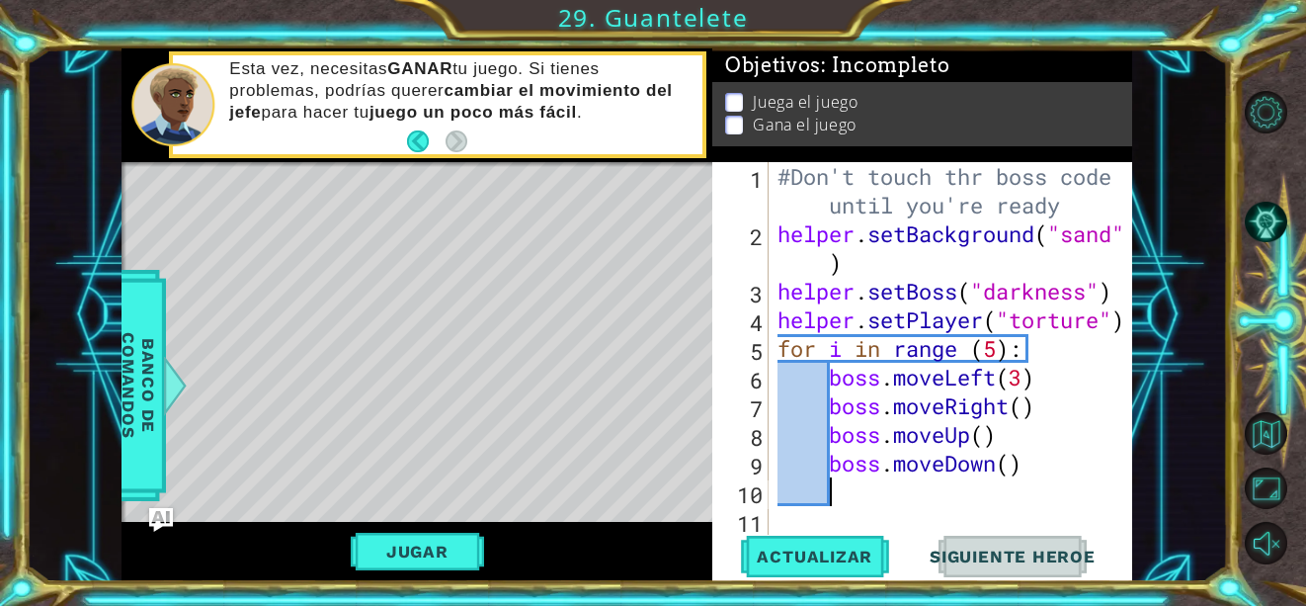
type textarea "#"
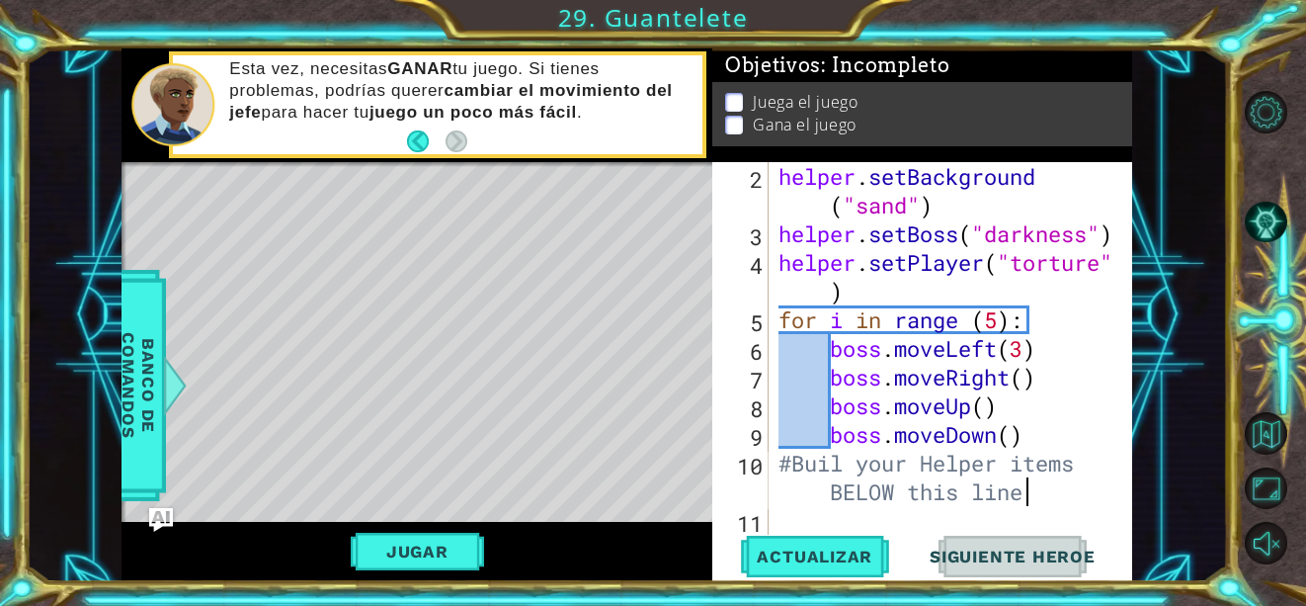
scroll to position [0, 22]
type textarea "#Buil your Helper items BELOW this line"
click at [772, 519] on div "#Buil your Helper items BELOW this line 2 3 4 5 6 7 8 9 10 11 helper . setBackg…" at bounding box center [920, 348] width 416 height 373
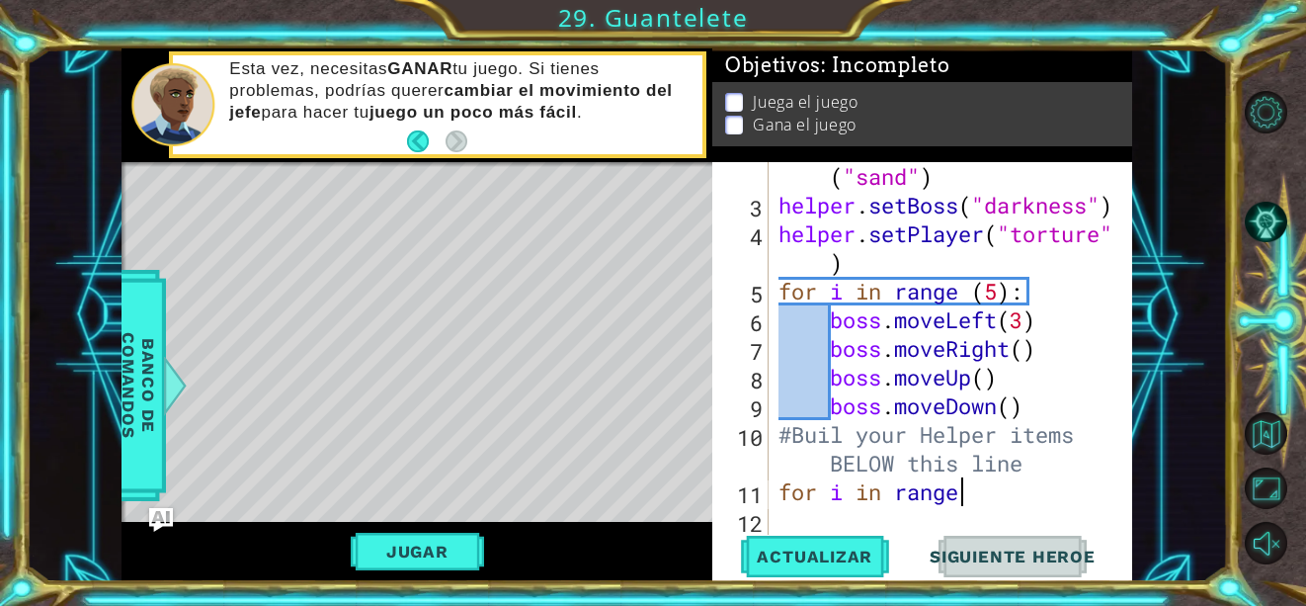
scroll to position [0, 8]
type textarea "for i in range(4)"
click at [788, 513] on div "helper . setBackground ( "sand" ) helper . setBoss ( "darkness" ) helper . setP…" at bounding box center [949, 362] width 349 height 459
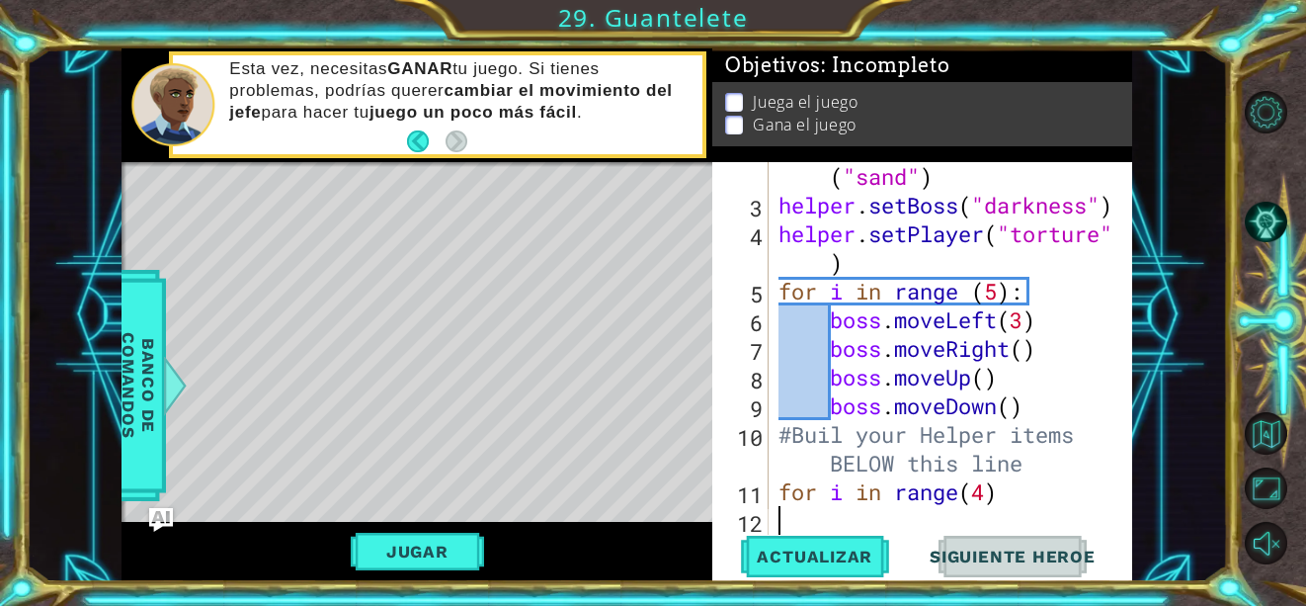
click at [1001, 494] on div "helper . setBackground ( "sand" ) helper . setBoss ( "darkness" ) helper . setP…" at bounding box center [949, 362] width 349 height 459
type textarea "for i in range(4):"
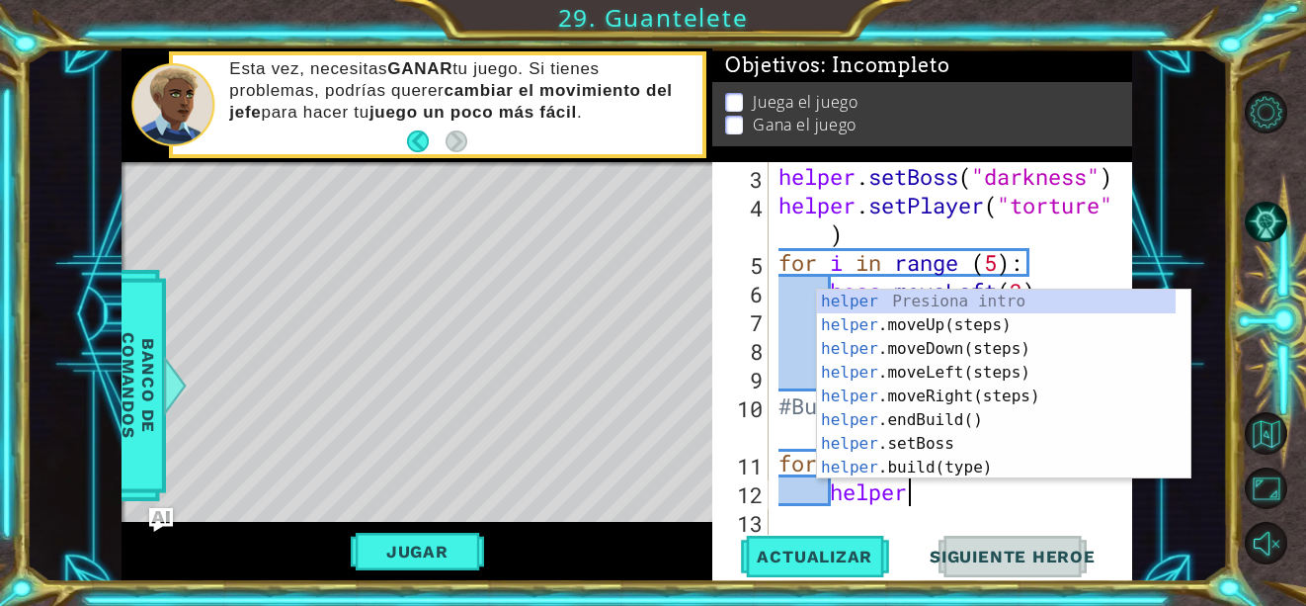
scroll to position [0, 5]
type textarea "helper."
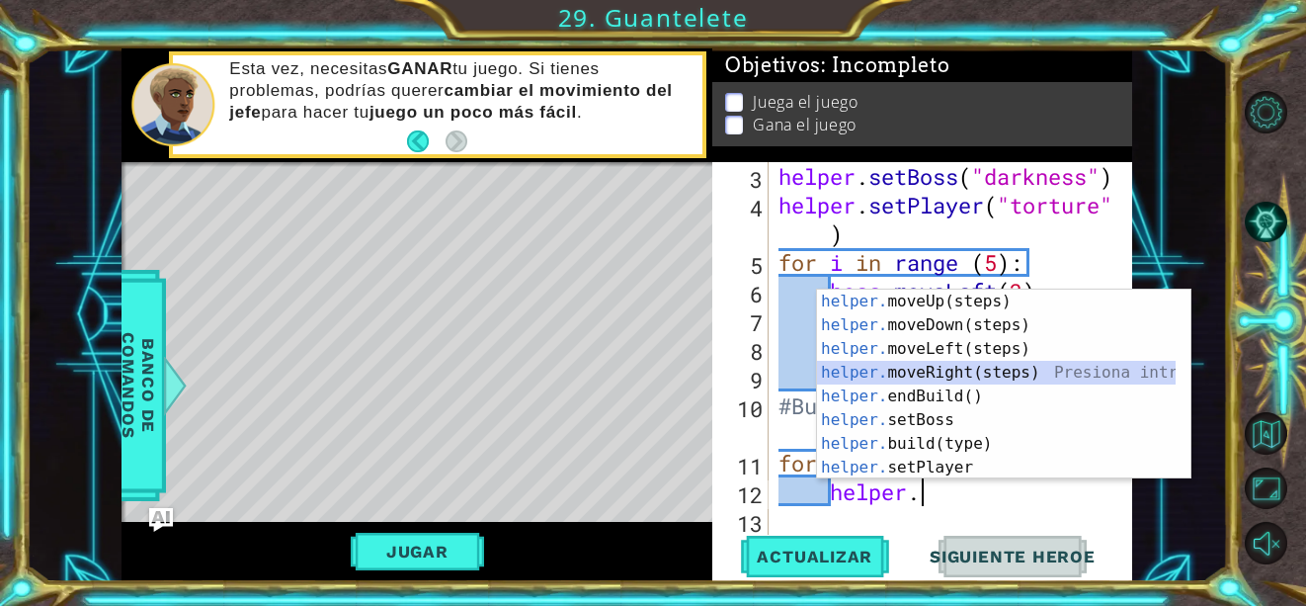
click at [954, 367] on div "helper. moveUp(steps) Presiona intro helper. moveDown(steps) Presiona intro hel…" at bounding box center [996, 408] width 359 height 237
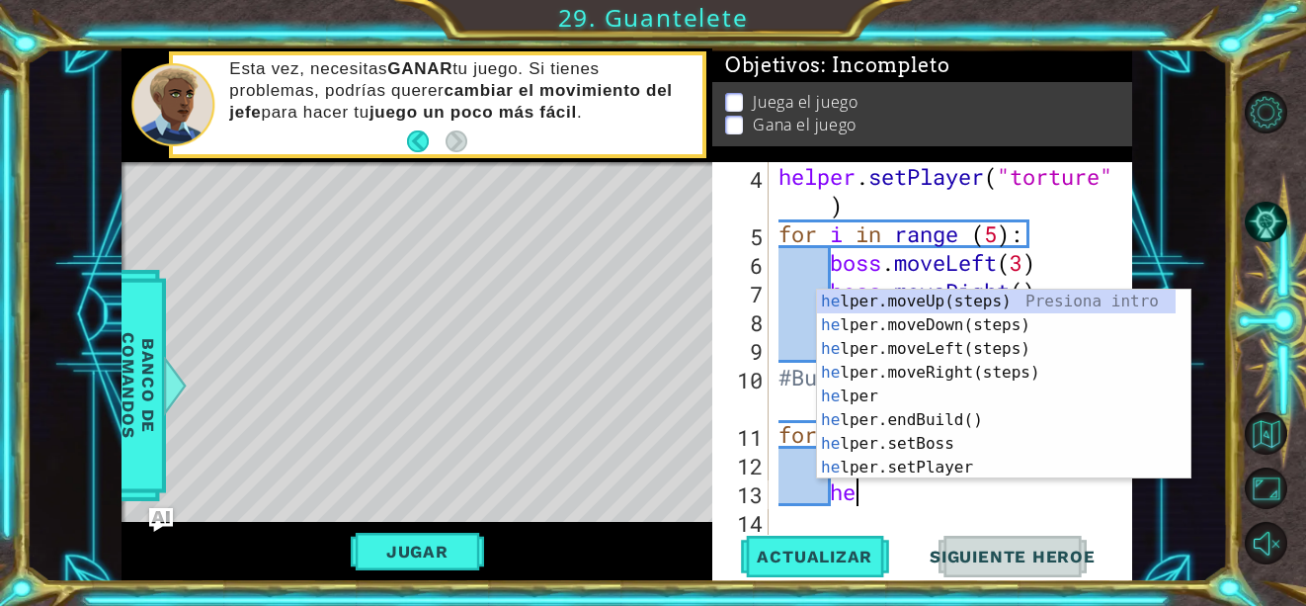
scroll to position [0, 3]
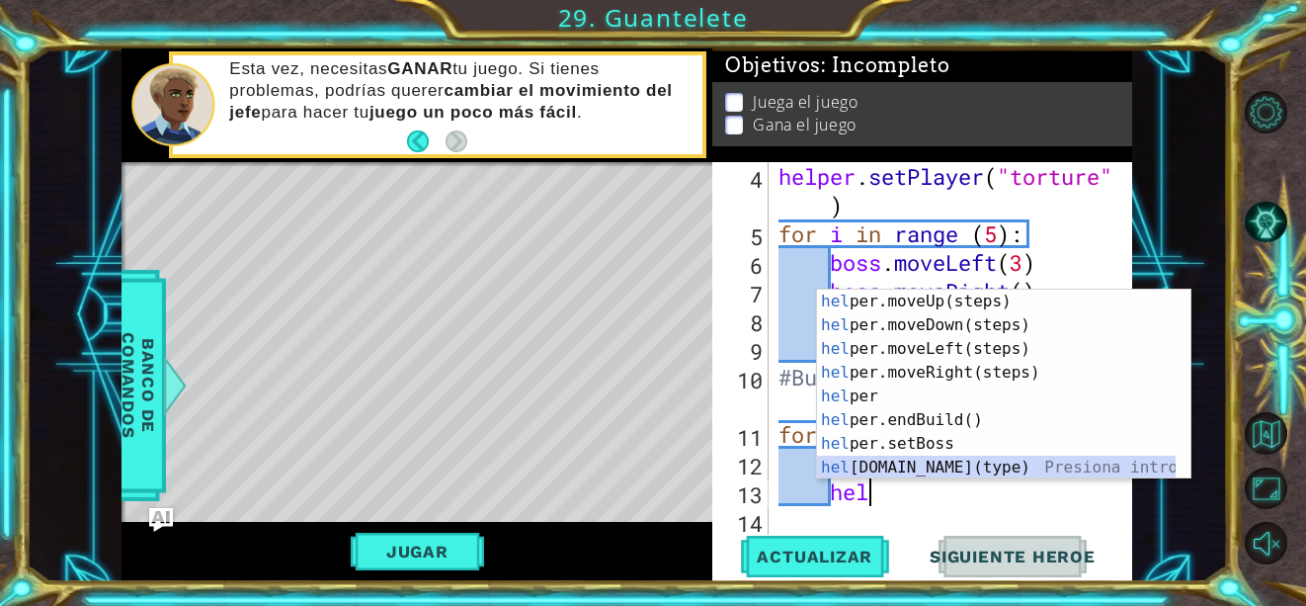
click at [972, 465] on div "hel per.moveUp(steps) Presiona intro hel per.moveDown(steps) Presiona intro hel…" at bounding box center [996, 408] width 359 height 237
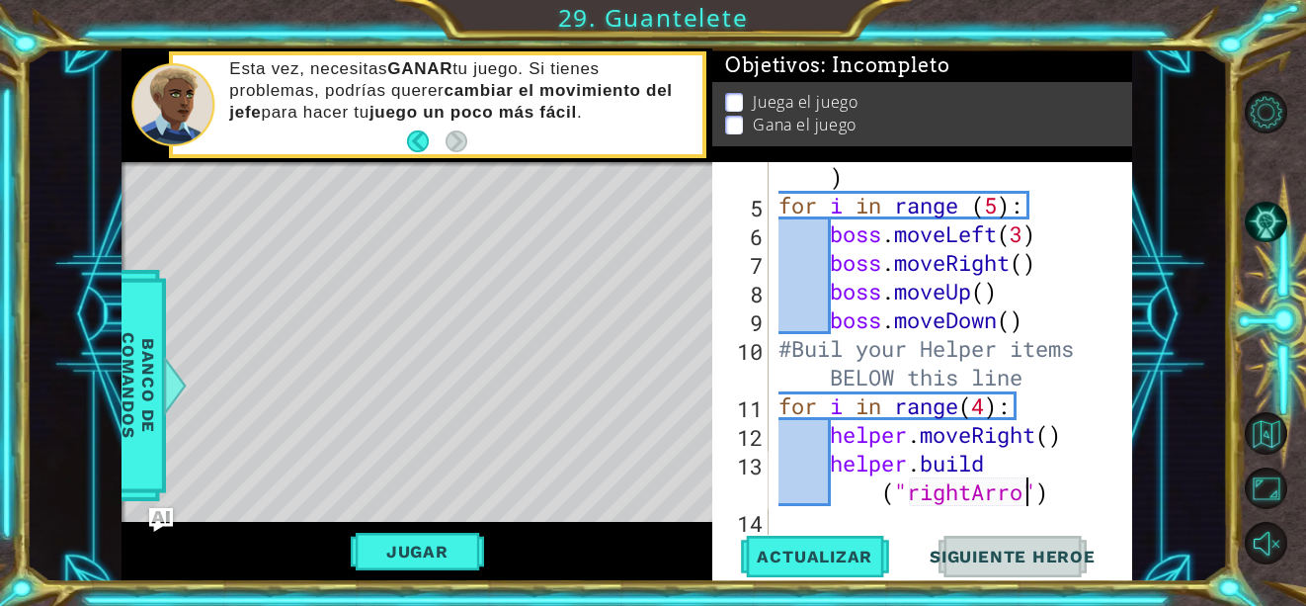
scroll to position [0, 16]
type textarea "[DOMAIN_NAME]("rightArrow")"
click at [781, 517] on div "helper . setPlayer ( "torture" ) for i in range ( 5 ) : boss . moveLeft ( 3 ) b…" at bounding box center [949, 362] width 349 height 459
click at [1077, 491] on div "helper . setPlayer ( "torture" ) for i in range ( 5 ) : boss . moveLeft ( 3 ) b…" at bounding box center [949, 362] width 349 height 459
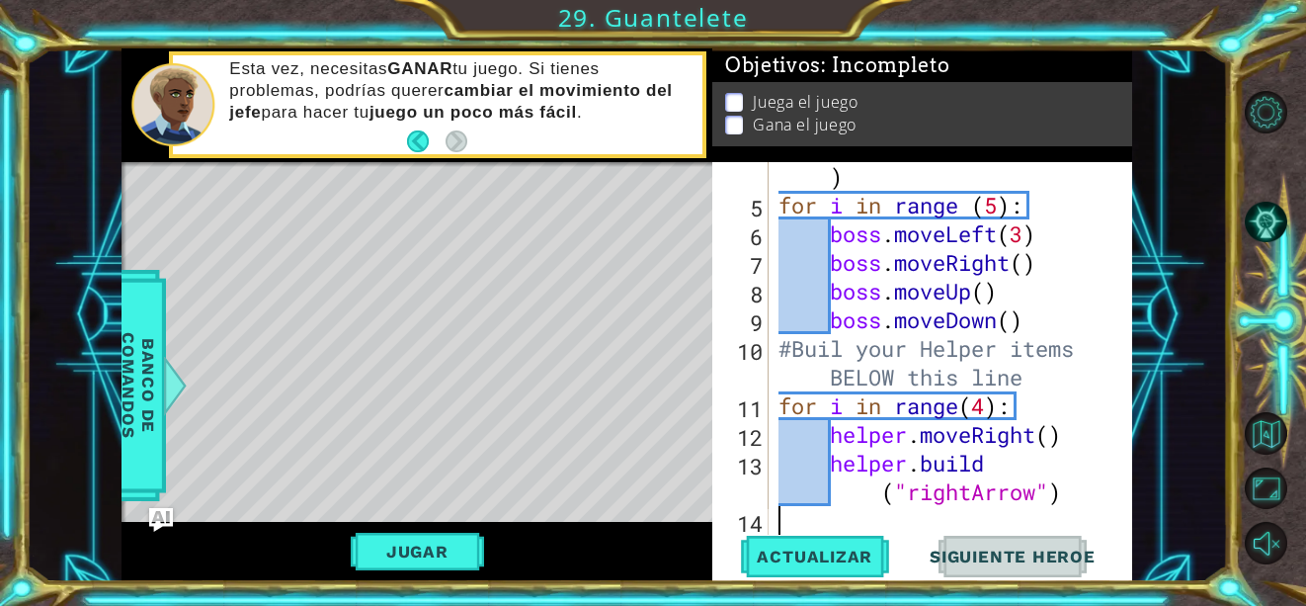
type textarea "[DOMAIN_NAME]("rightArrow")"
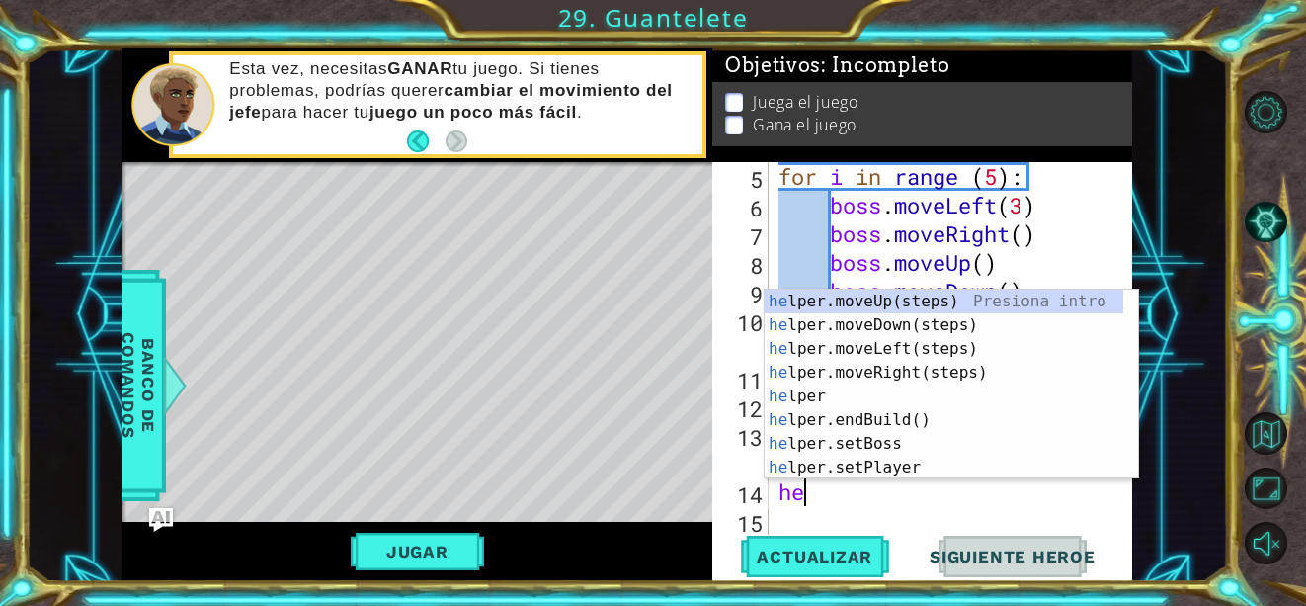
type textarea "hel"
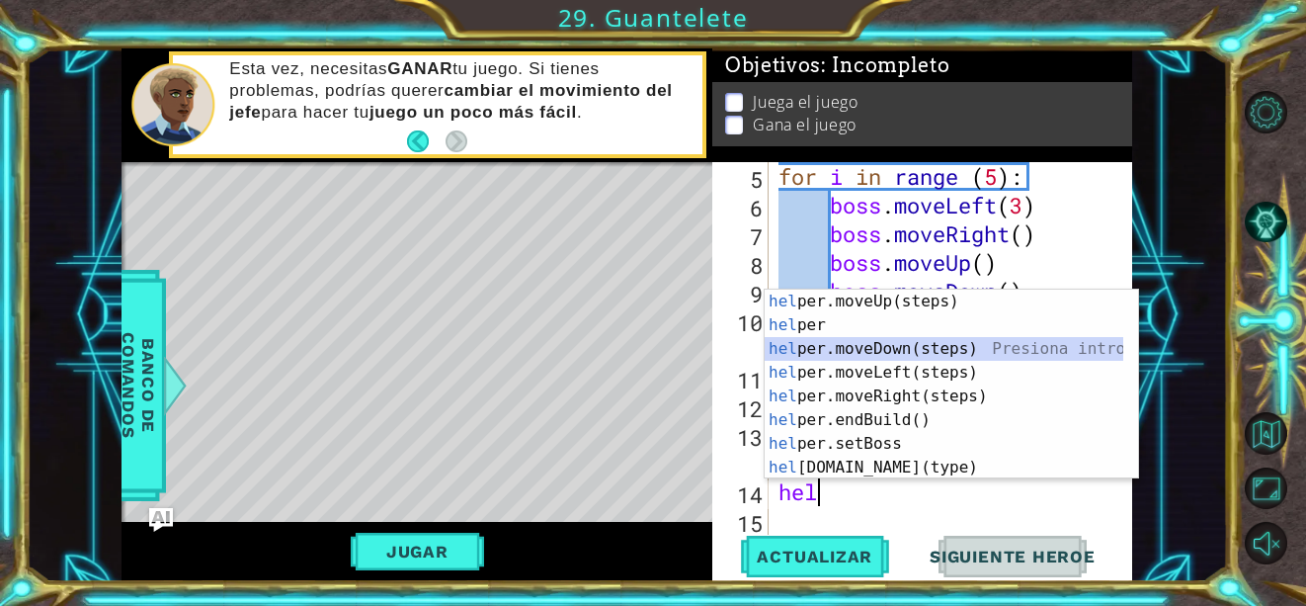
click at [918, 345] on div "hel per.moveUp(steps) Presiona intro hel per Presiona intro hel per.moveDown(st…" at bounding box center [944, 408] width 359 height 237
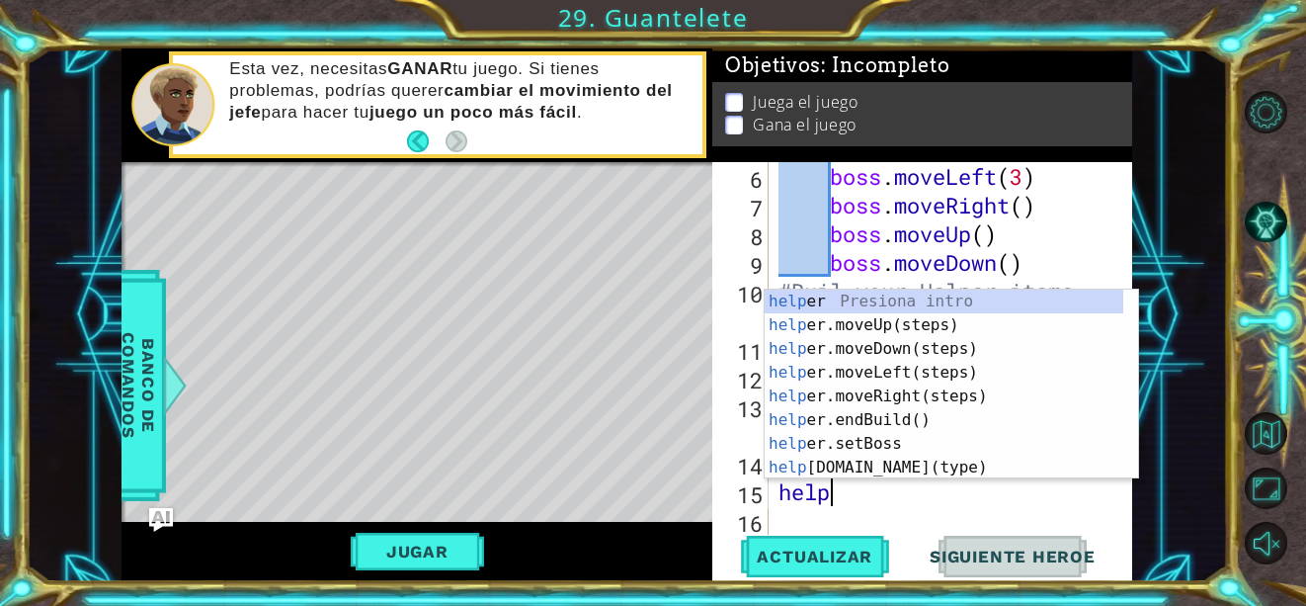
scroll to position [0, 2]
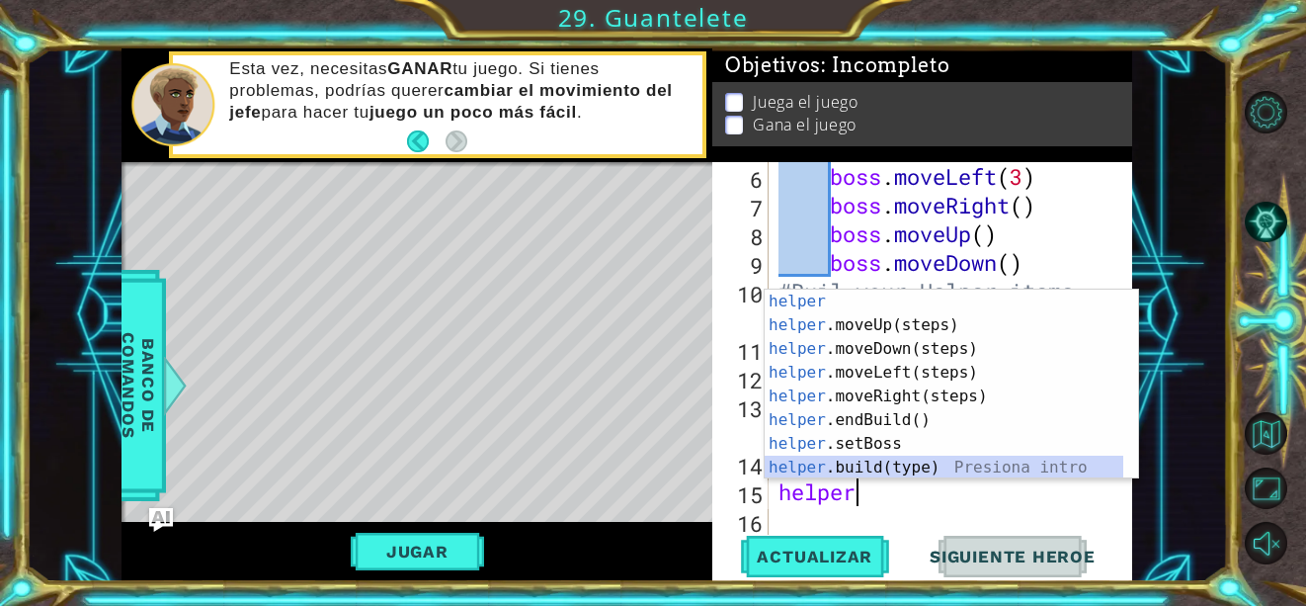
click at [918, 461] on div "helper Presiona intro helper .moveUp(steps) Presiona intro helper .moveDown(ste…" at bounding box center [944, 408] width 359 height 237
type textarea "[DOMAIN_NAME]("wall")"
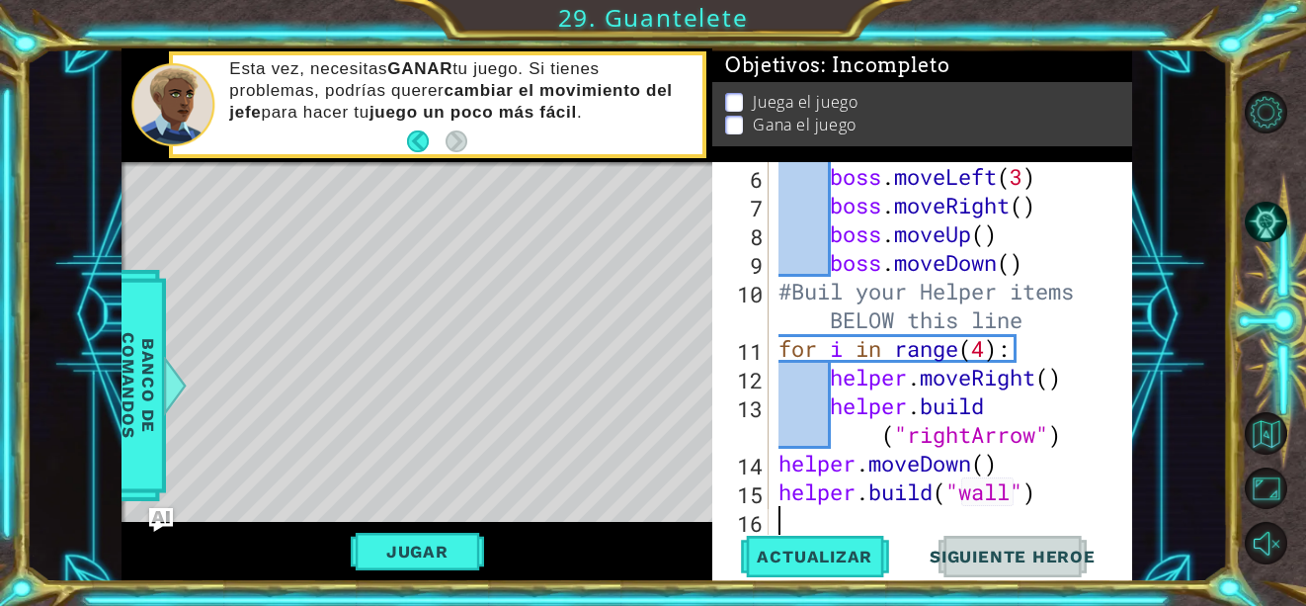
click at [775, 510] on div "boss . moveLeft ( 3 ) boss . moveRight ( ) boss . moveUp ( ) boss . moveDown ( …" at bounding box center [944, 348] width 339 height 373
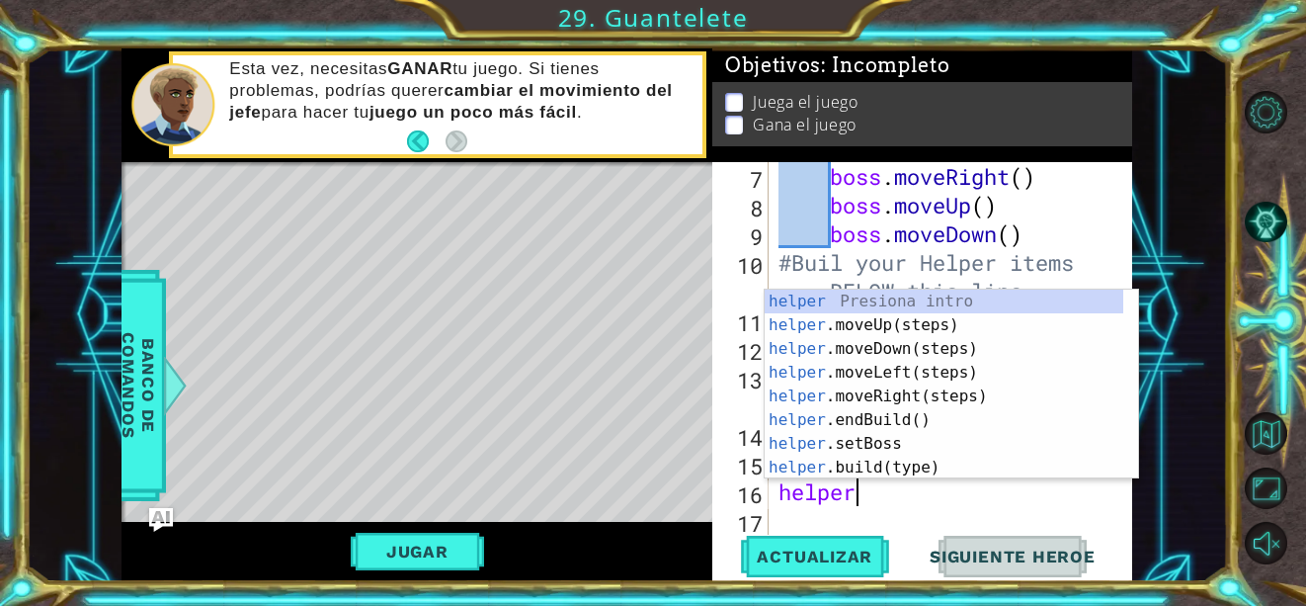
scroll to position [0, 3]
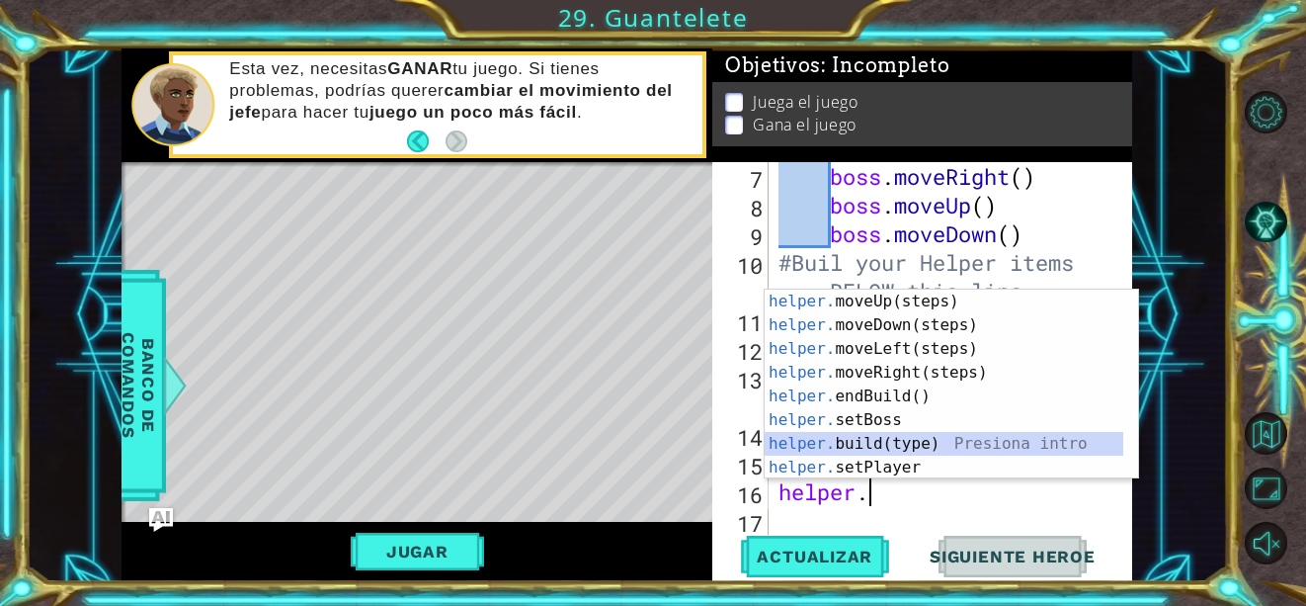
click at [872, 445] on div "helper. moveUp(steps) Presiona intro helper. moveDown(steps) Presiona intro hel…" at bounding box center [944, 408] width 359 height 237
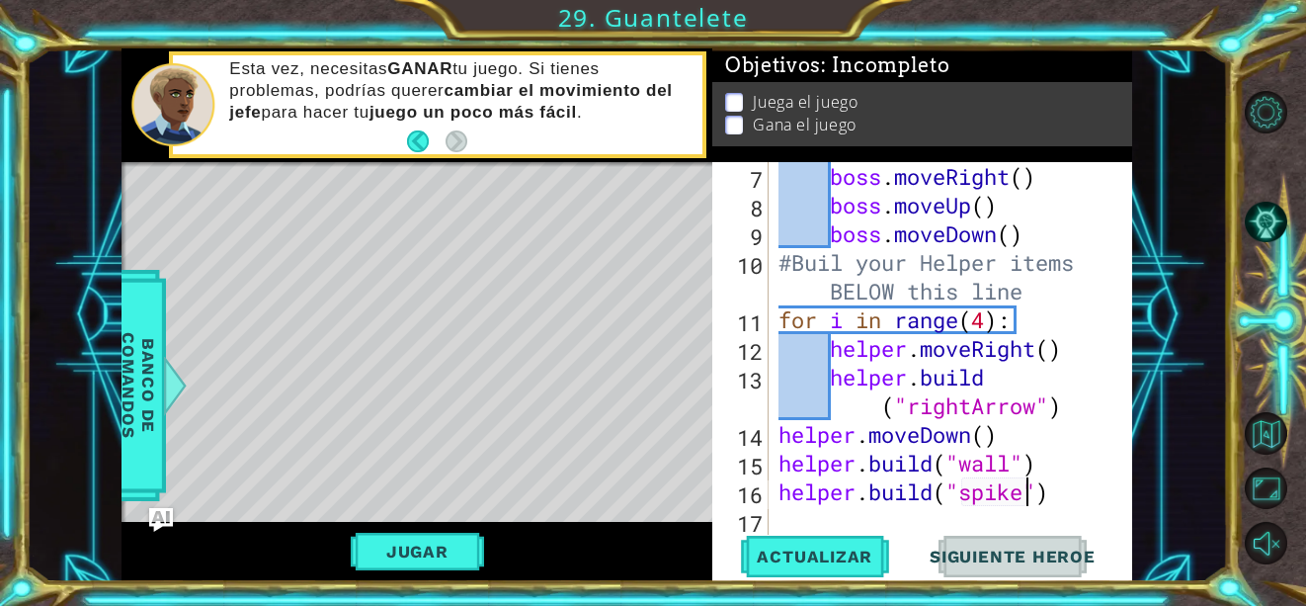
scroll to position [0, 12]
click at [850, 567] on button "Actualizar" at bounding box center [814, 557] width 155 height 42
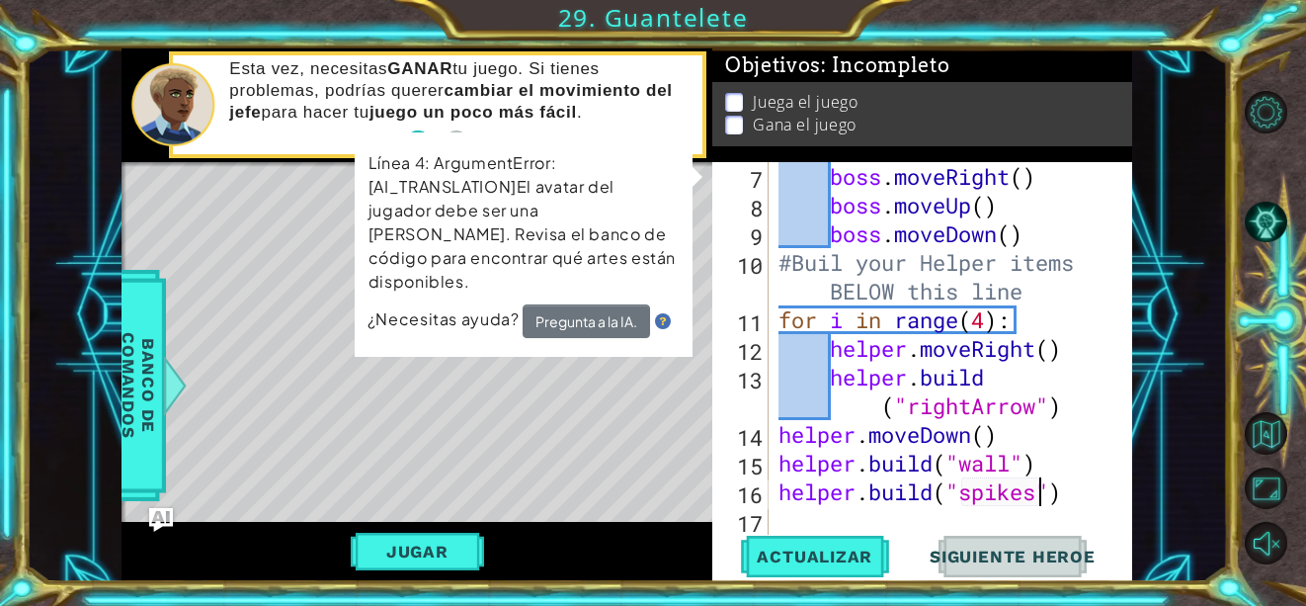
scroll to position [0, 0]
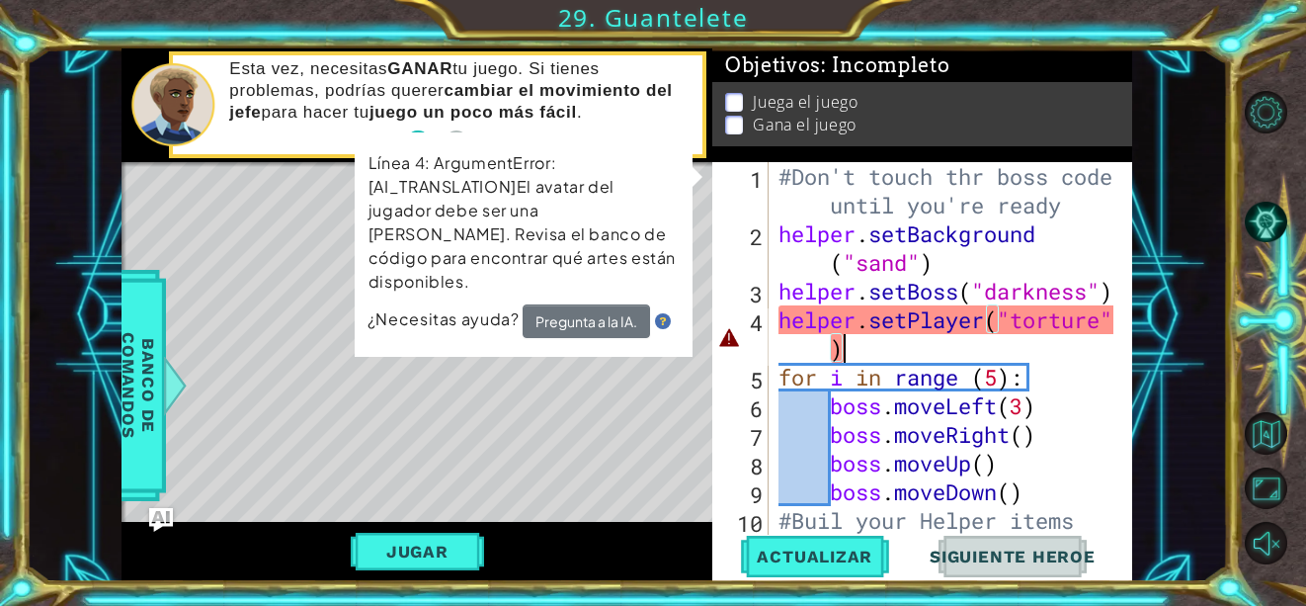
click at [850, 356] on div "#Don't touch thr boss code until you're ready helper . setBackground ( "sand" )…" at bounding box center [949, 405] width 349 height 487
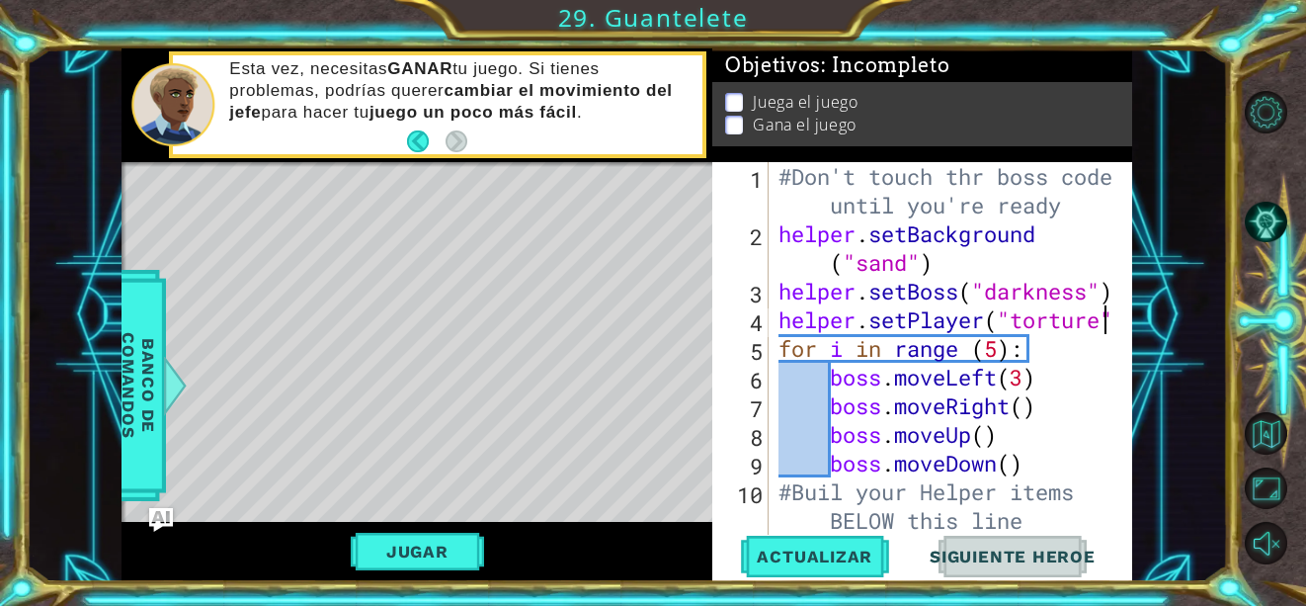
click at [1104, 329] on div "#Don't touch thr boss code until you're ready helper . setBackground ( "sand" )…" at bounding box center [949, 391] width 349 height 459
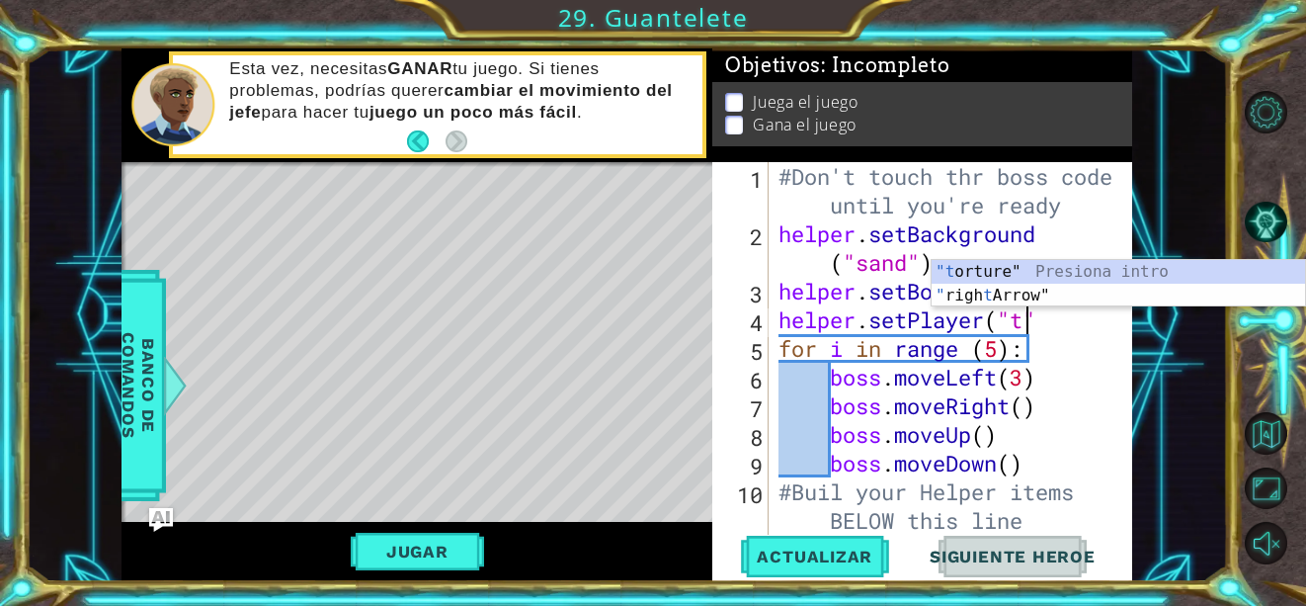
scroll to position [0, 10]
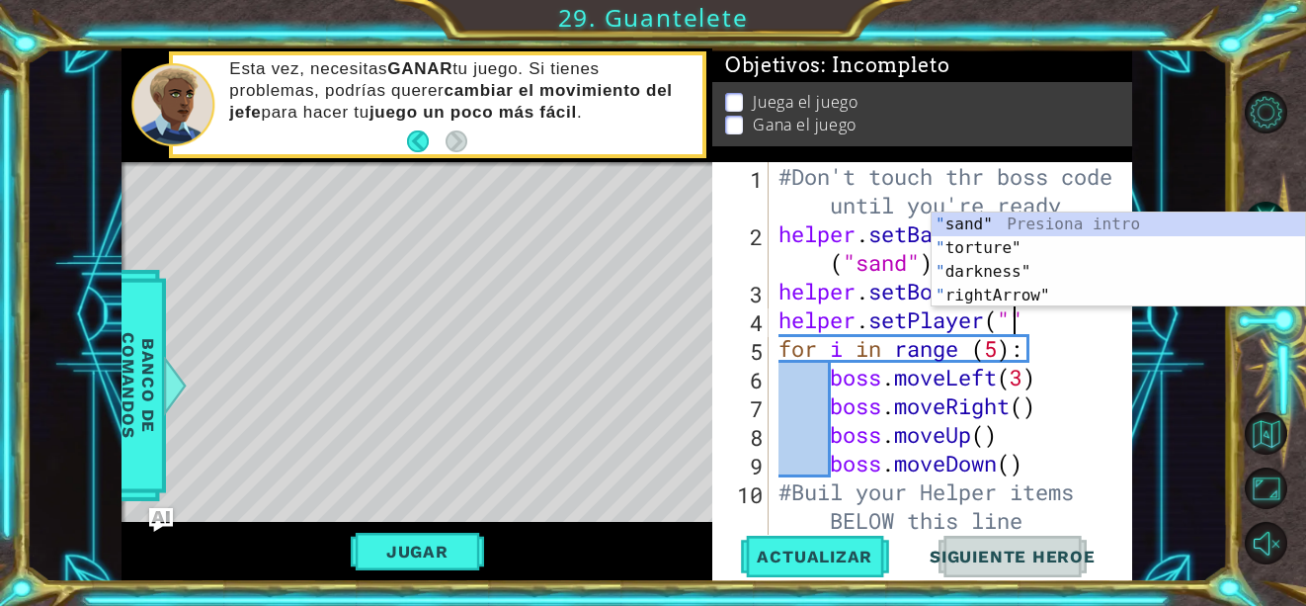
paste textarea "tortoise"
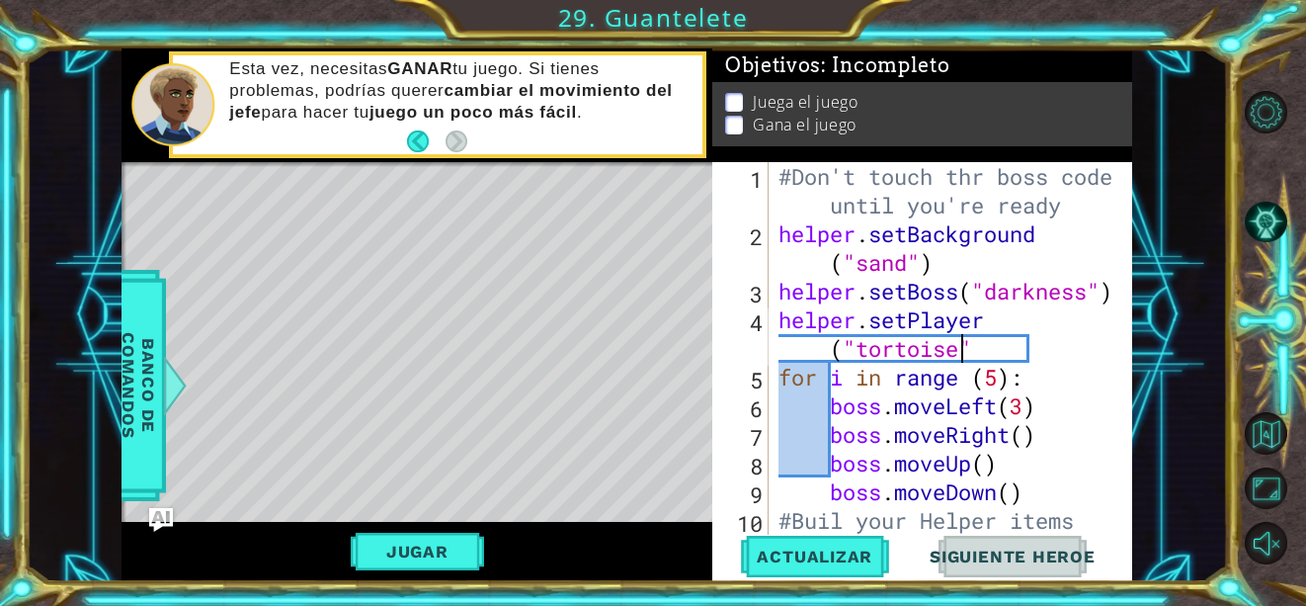
scroll to position [0, 15]
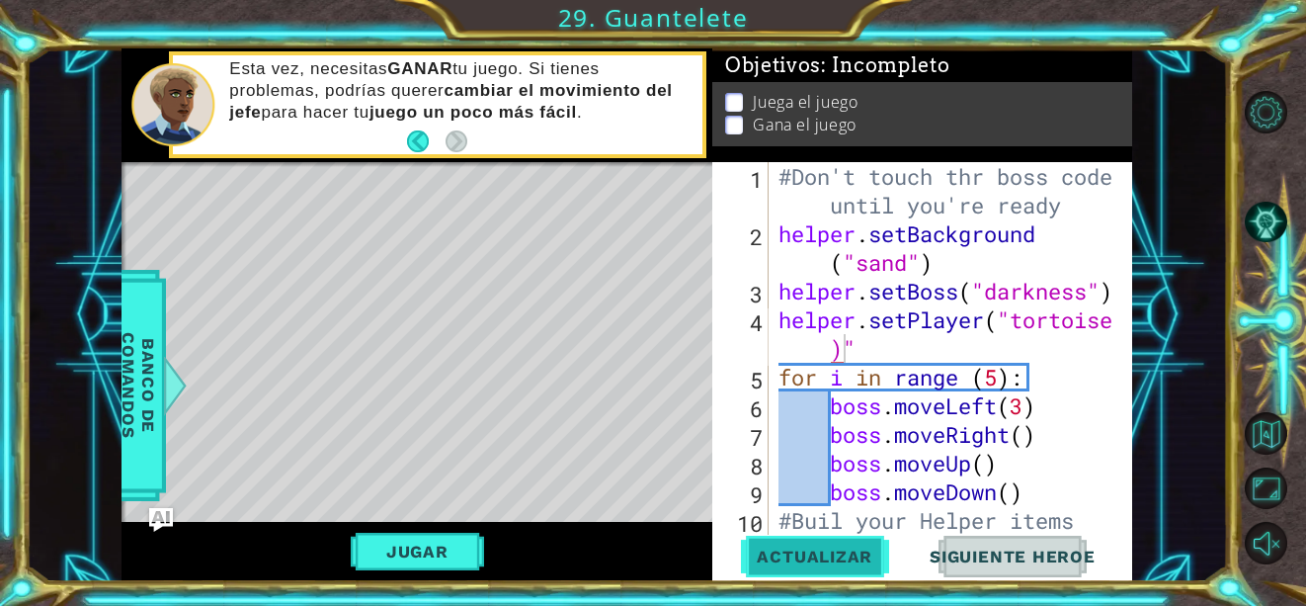
click at [801, 561] on span "Actualizar" at bounding box center [814, 556] width 155 height 20
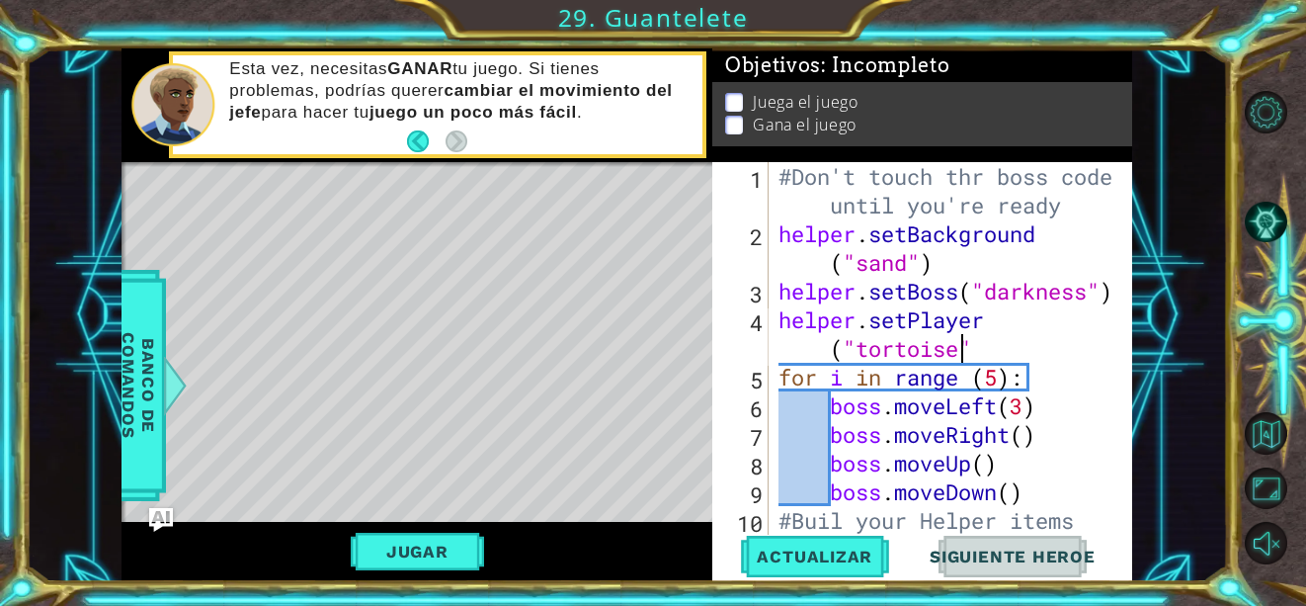
click at [981, 356] on div "#Don't touch thr boss code until you're ready helper . setBackground ( "sand" )…" at bounding box center [949, 405] width 349 height 487
click at [849, 570] on button "Actualizar" at bounding box center [814, 557] width 155 height 42
click at [844, 558] on span "Actualizar" at bounding box center [814, 556] width 155 height 20
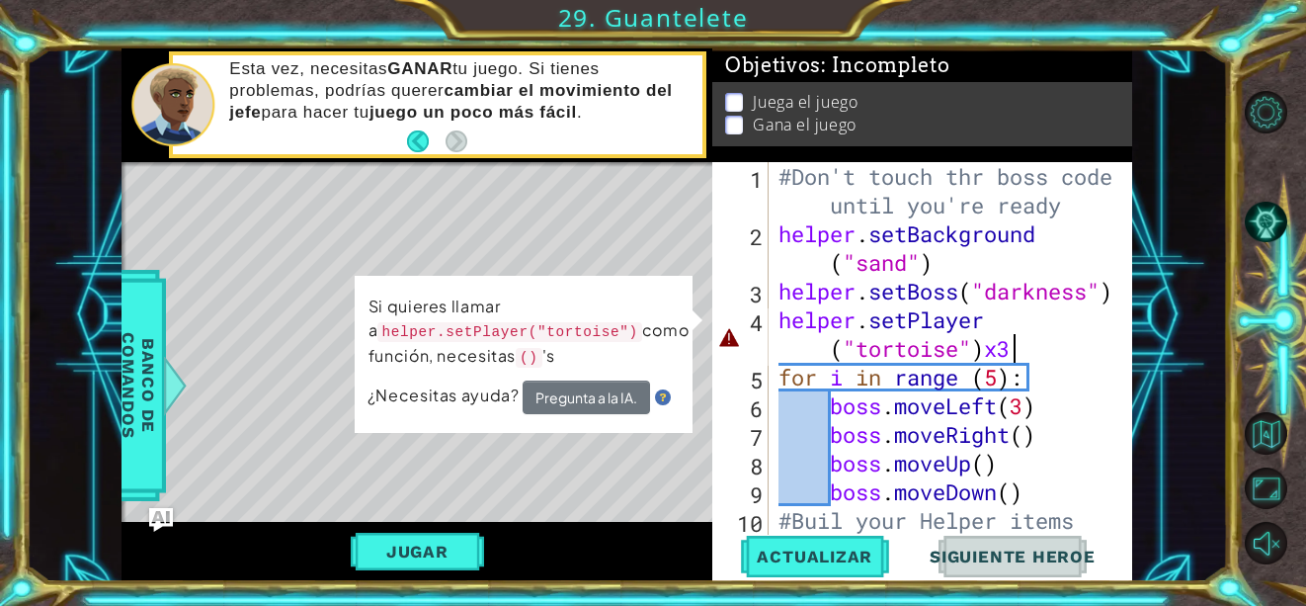
scroll to position [0, 16]
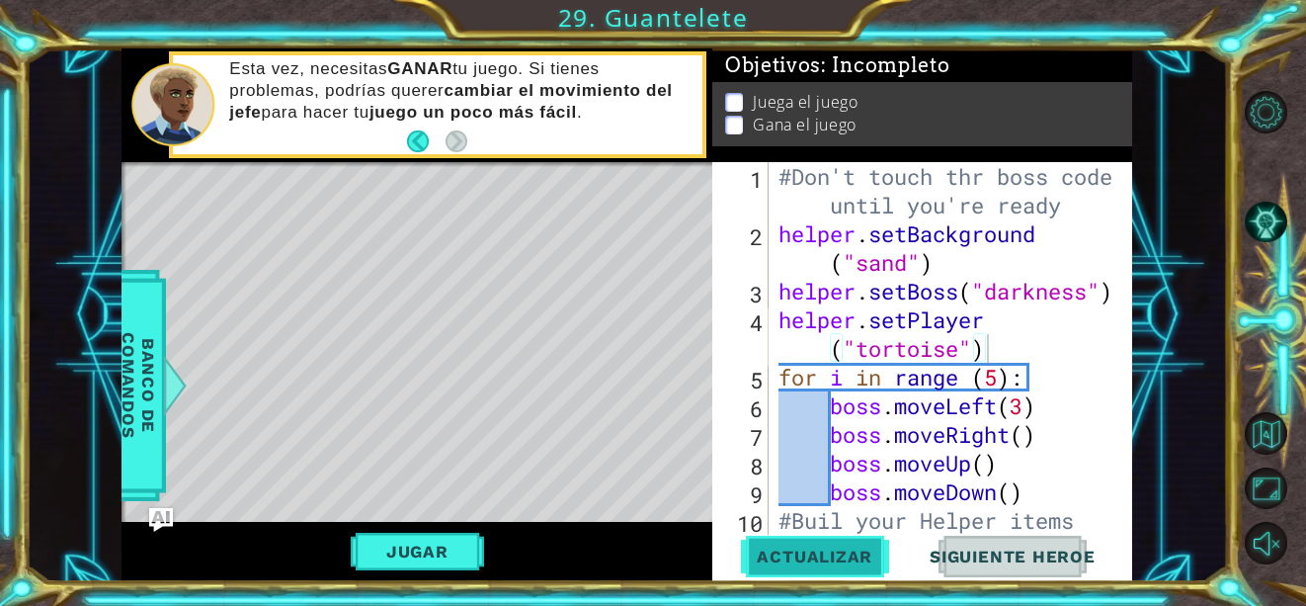
click at [784, 555] on span "Actualizar" at bounding box center [814, 556] width 155 height 20
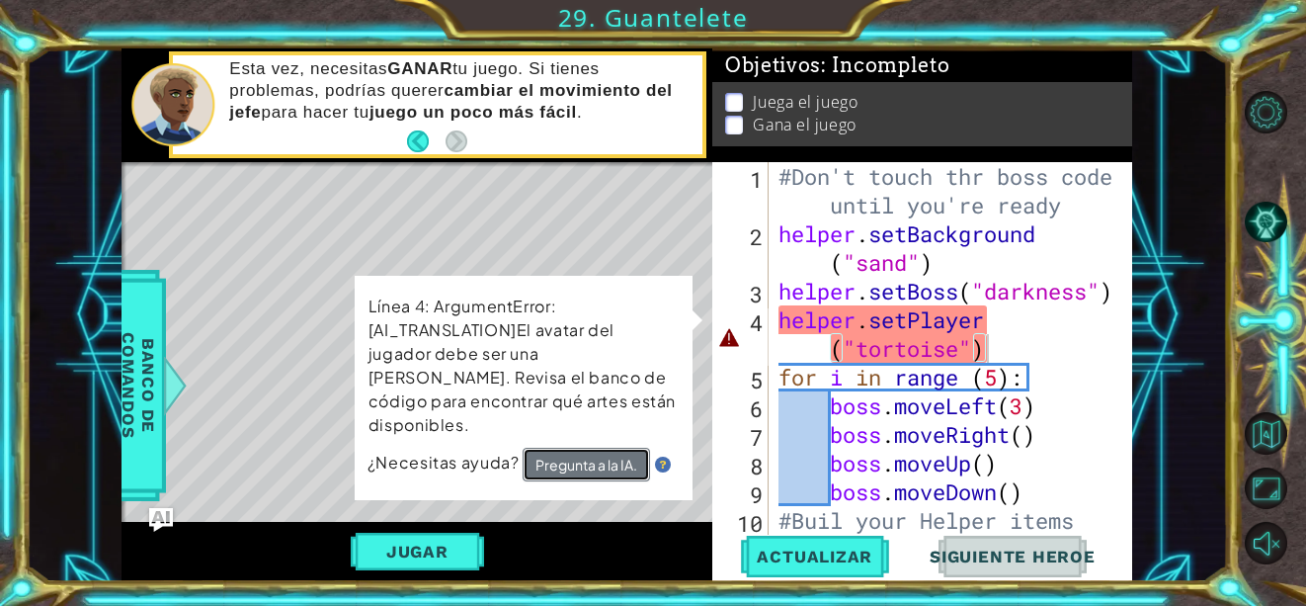
click at [586, 454] on button "Pregunta a la IA." at bounding box center [586, 465] width 127 height 34
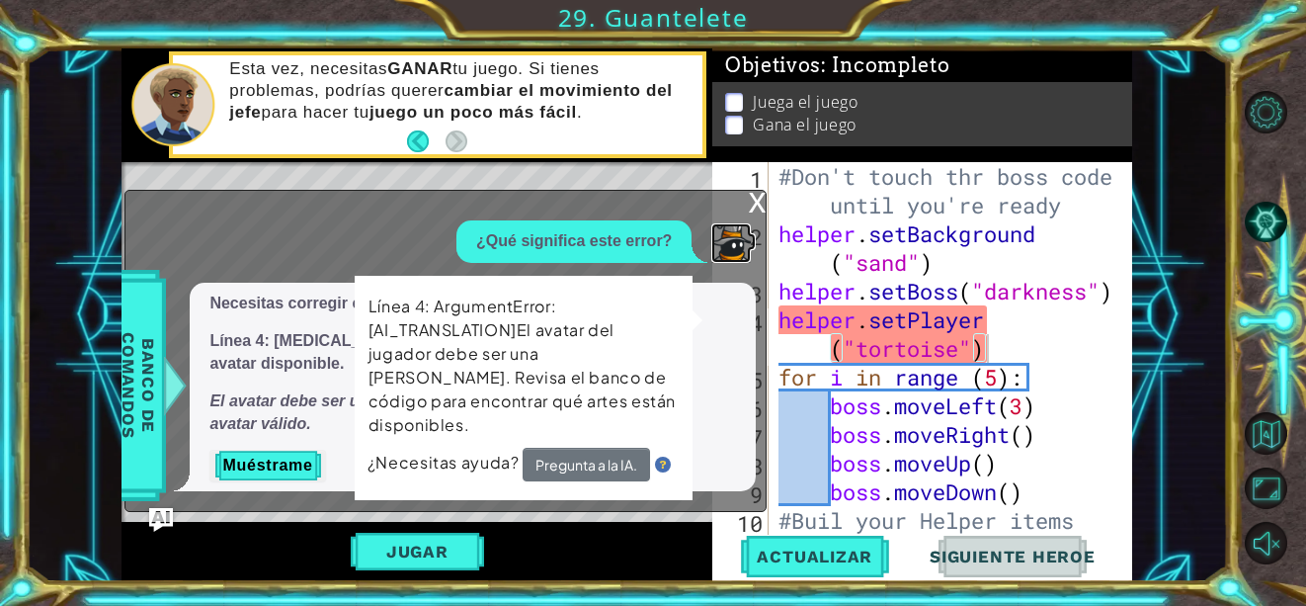
click at [732, 263] on img at bounding box center [731, 243] width 40 height 40
click at [288, 469] on button "Muéstrame" at bounding box center [267, 466] width 116 height 32
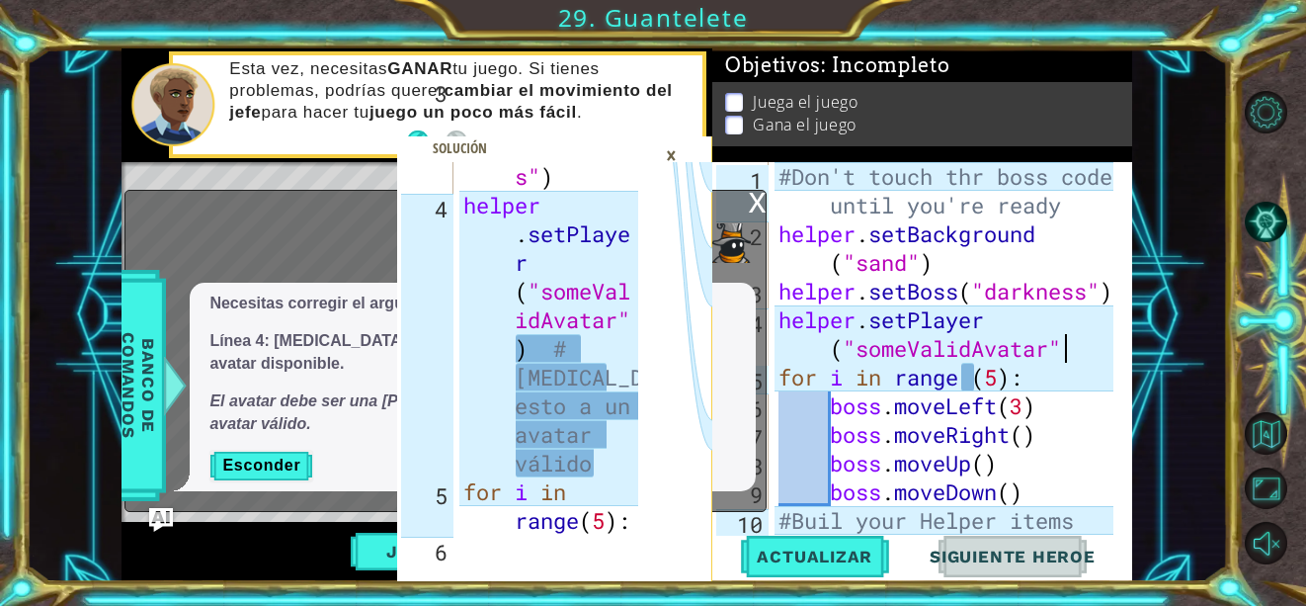
scroll to position [0, 20]
click at [805, 566] on span "Actualizar" at bounding box center [814, 556] width 155 height 20
click at [755, 210] on div "x" at bounding box center [757, 201] width 18 height 20
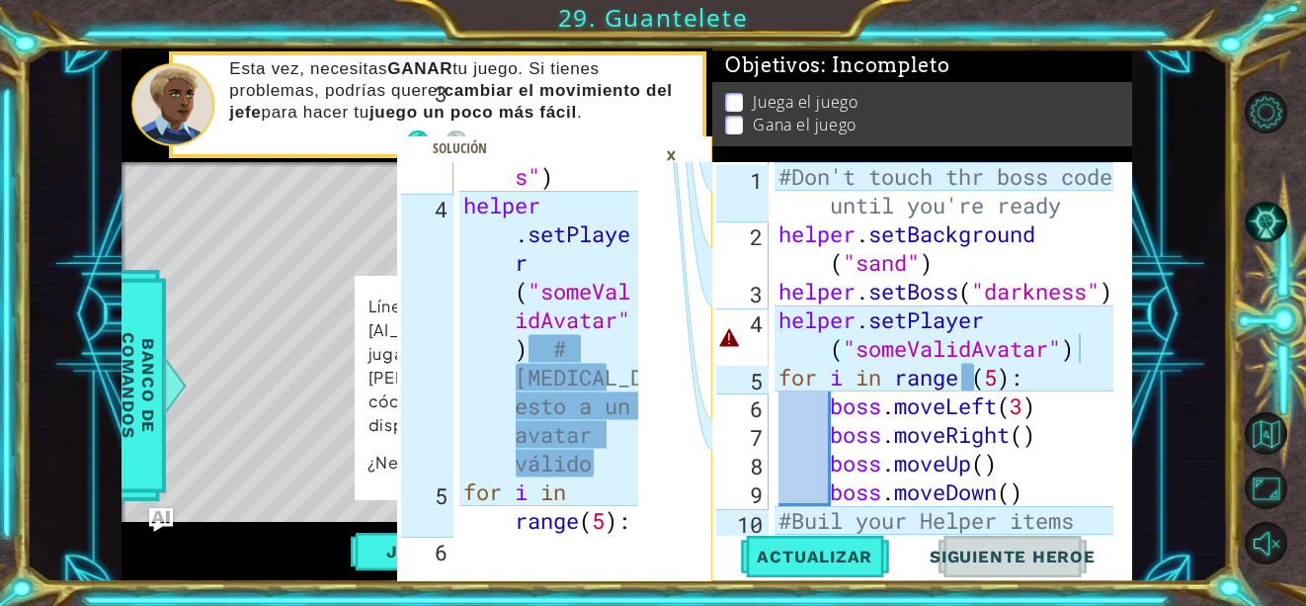
click at [673, 154] on div "×" at bounding box center [671, 155] width 31 height 34
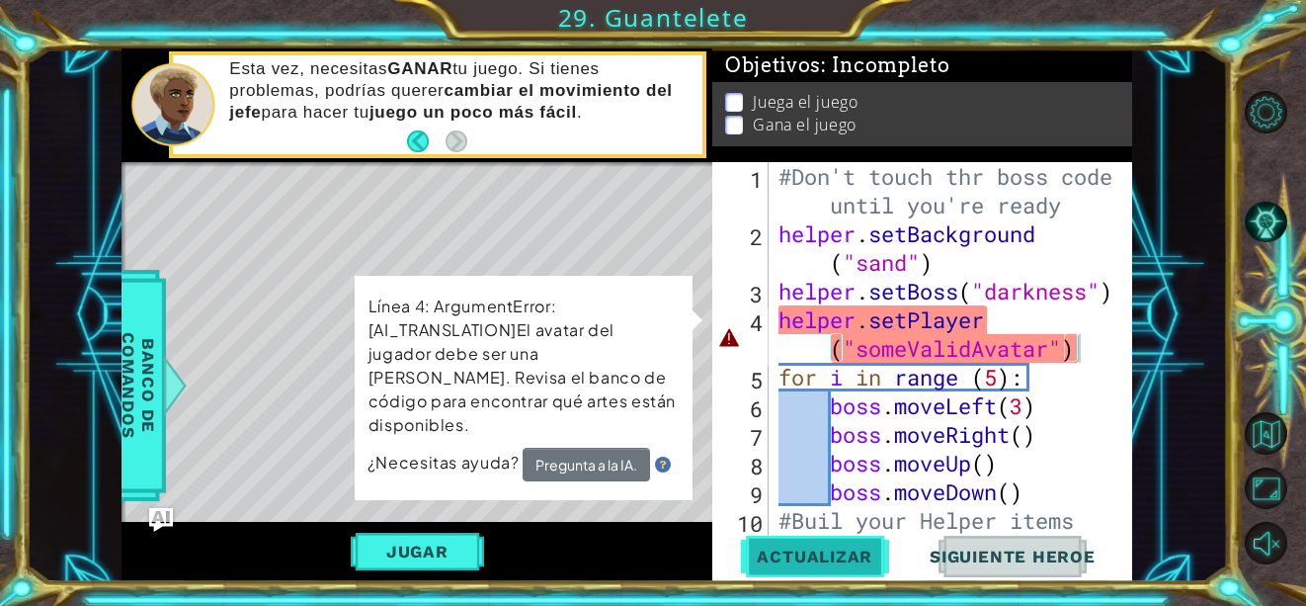
click at [860, 555] on span "Actualizar" at bounding box center [814, 556] width 155 height 20
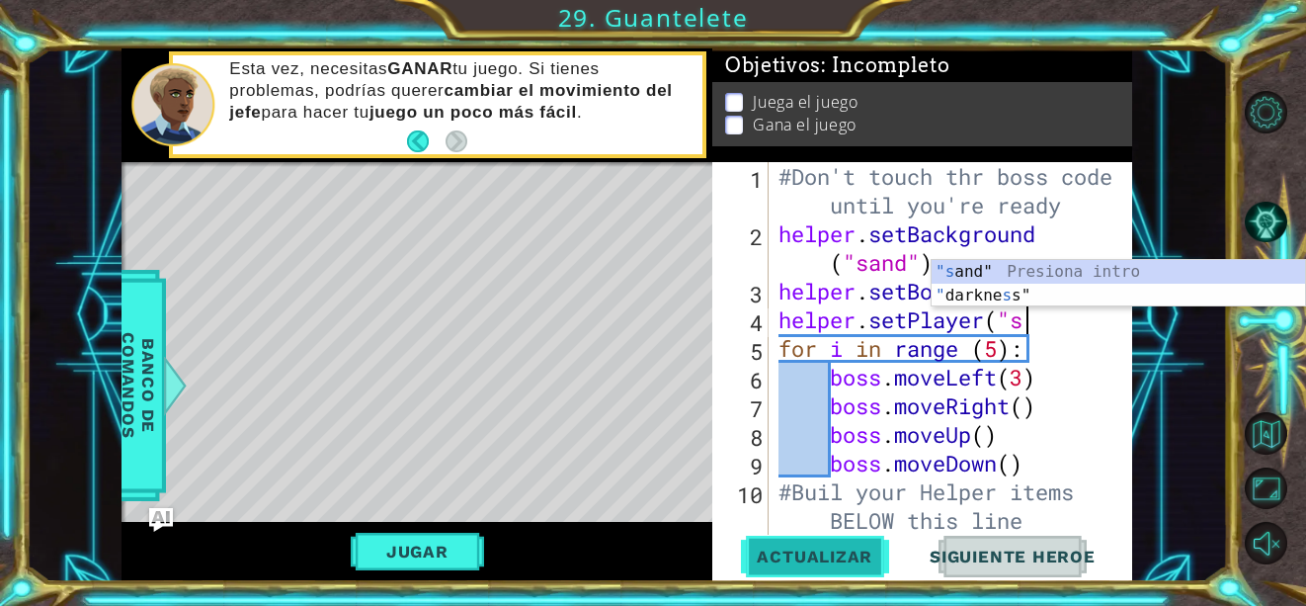
scroll to position [0, 10]
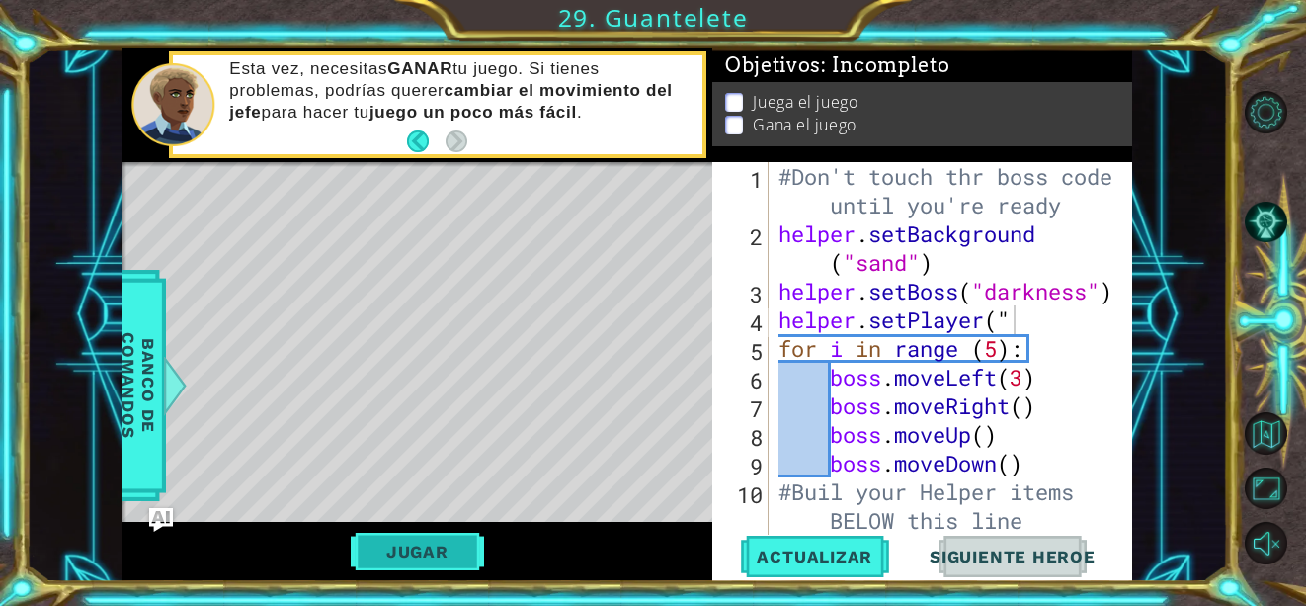
click at [390, 558] on button "Jugar" at bounding box center [417, 552] width 133 height 38
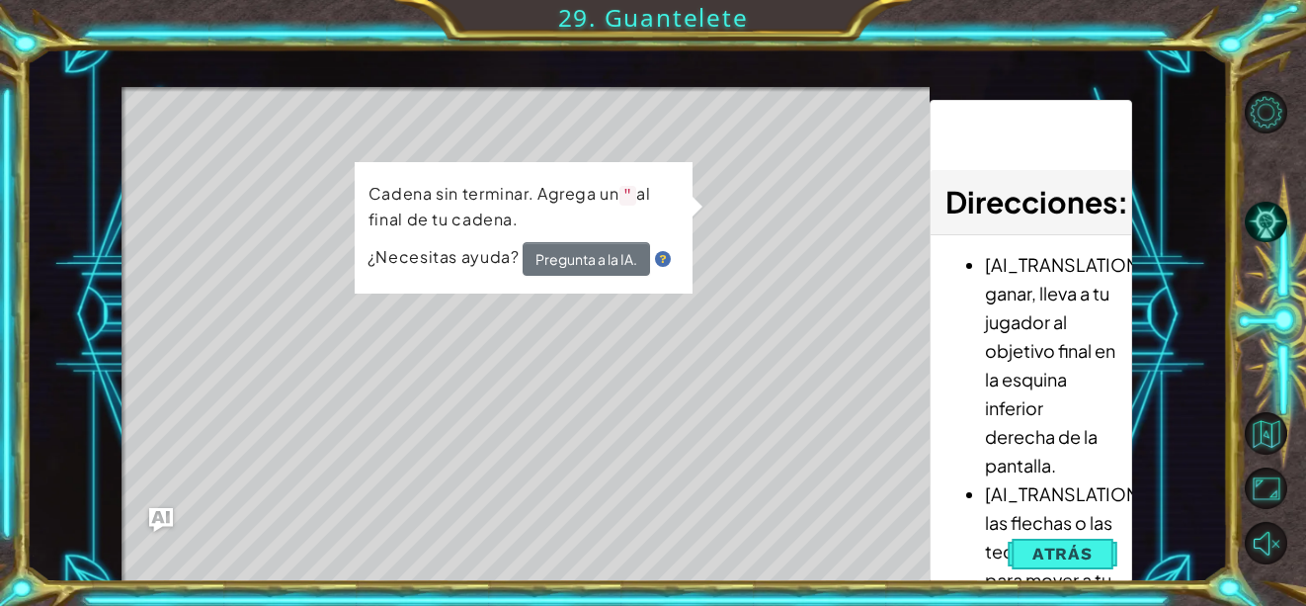
click at [215, 159] on div "Level Map" at bounding box center [578, 378] width 913 height 582
click at [1079, 542] on button "Atrás" at bounding box center [1063, 554] width 110 height 40
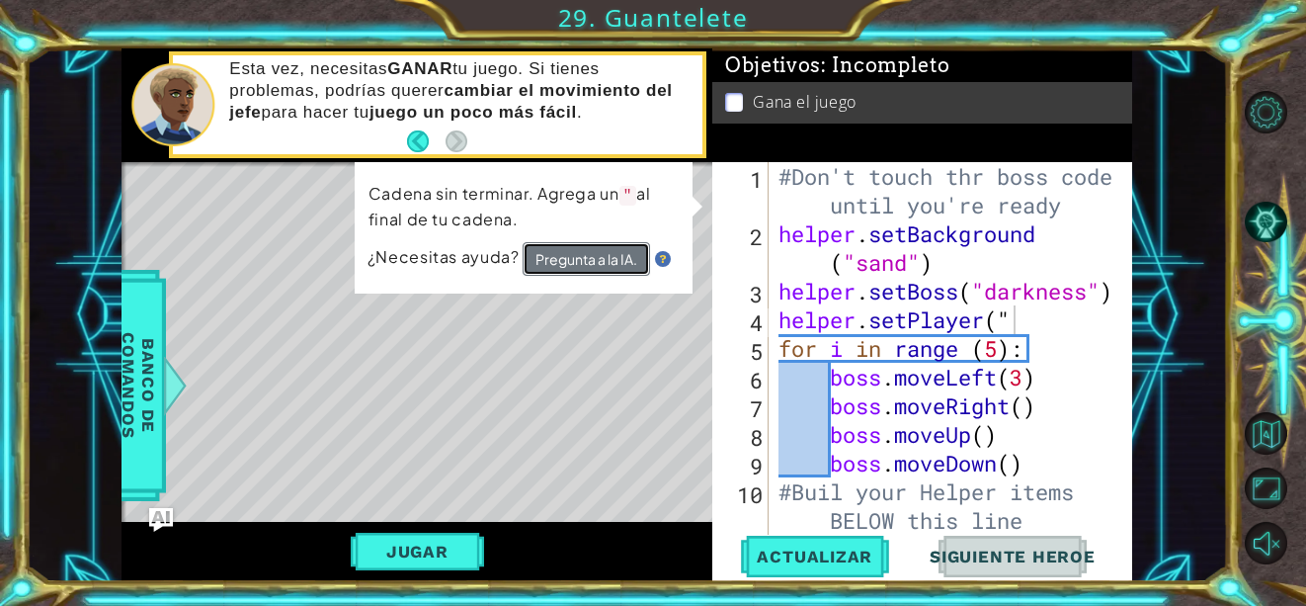
click at [604, 254] on button "Pregunta a la IA." at bounding box center [585, 260] width 127 height 36
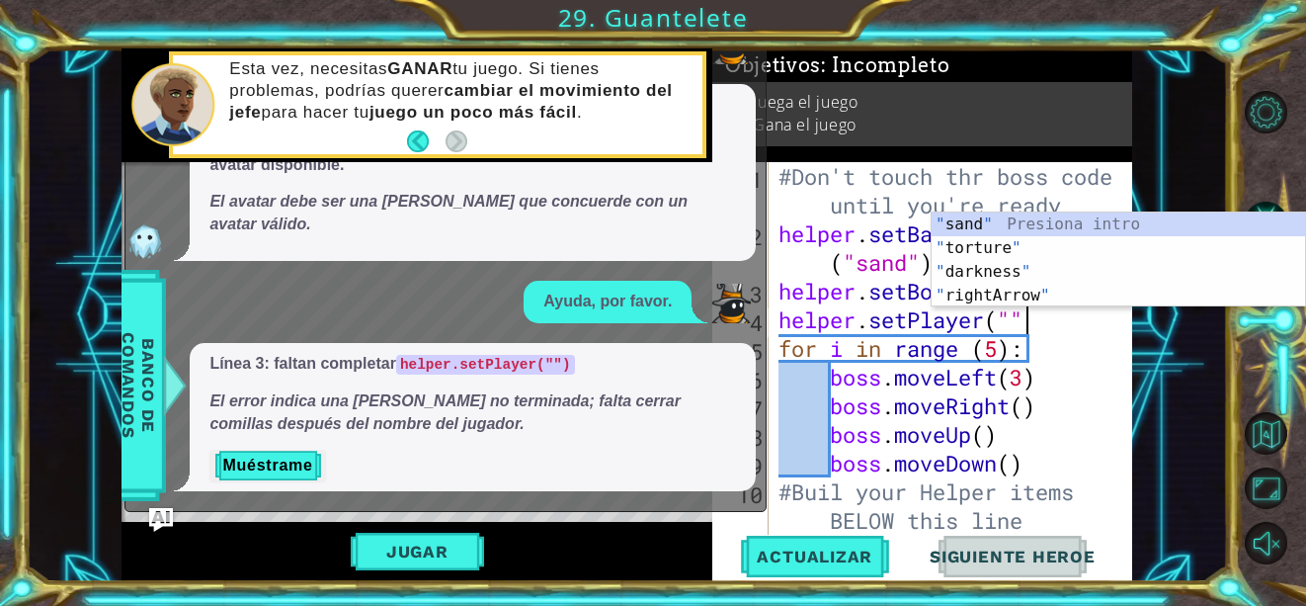
scroll to position [0, 11]
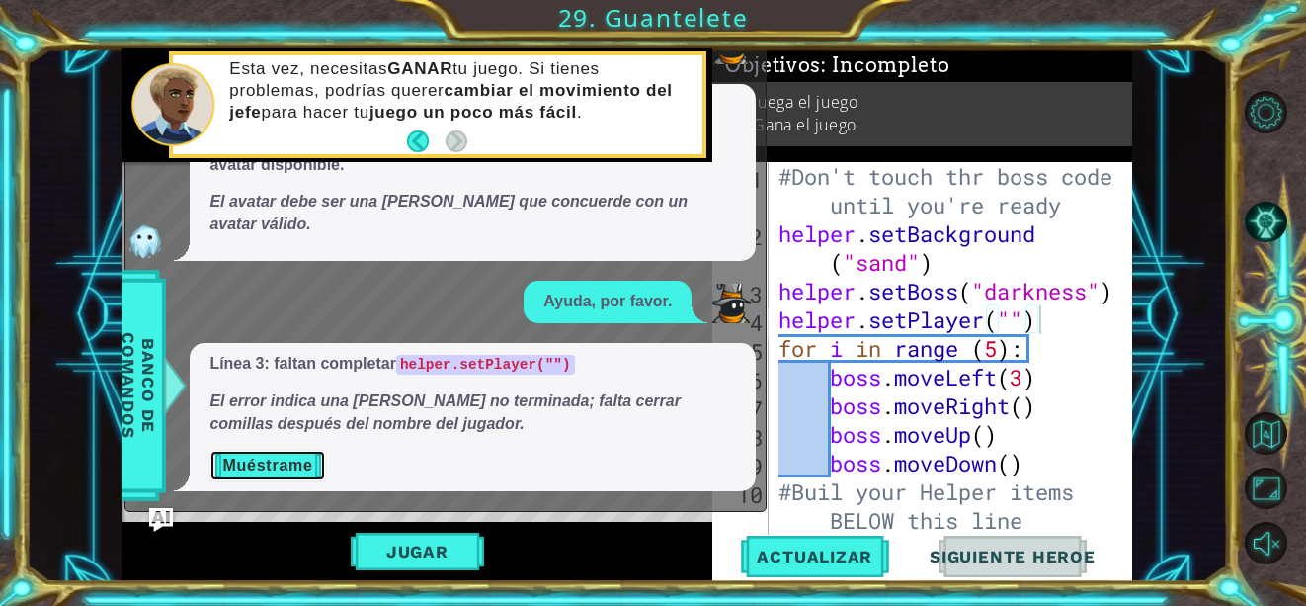
click at [304, 465] on button "Muéstrame" at bounding box center [267, 466] width 116 height 32
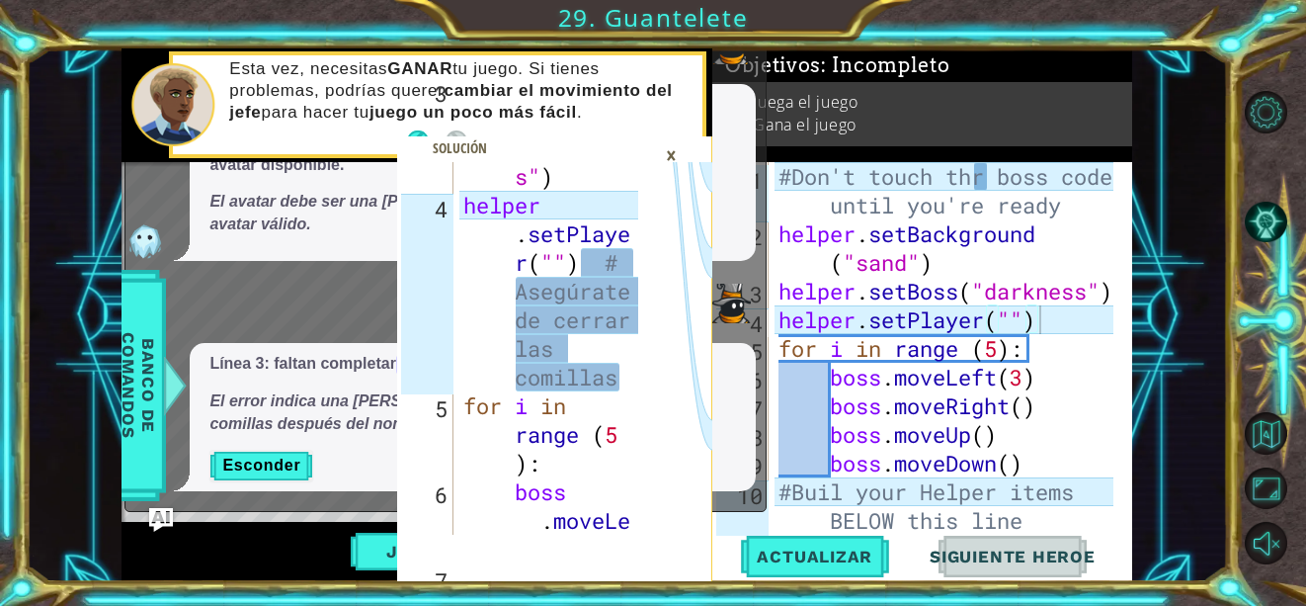
click at [673, 151] on div "×" at bounding box center [671, 155] width 31 height 34
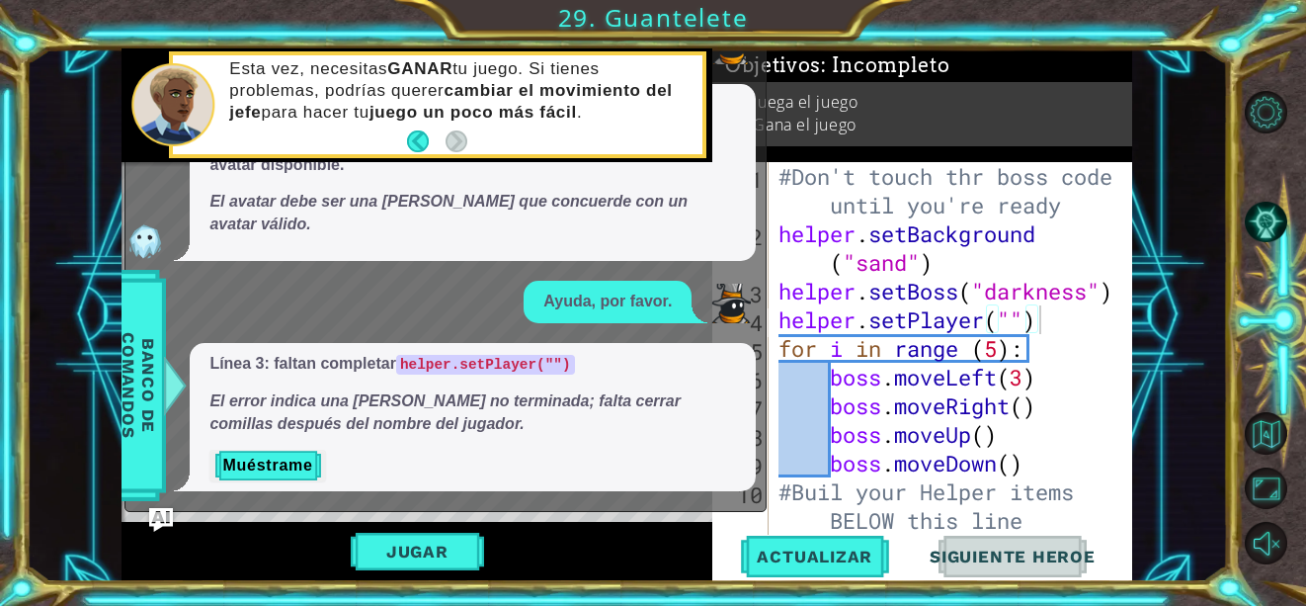
click at [757, 12] on div "x" at bounding box center [757, 2] width 18 height 20
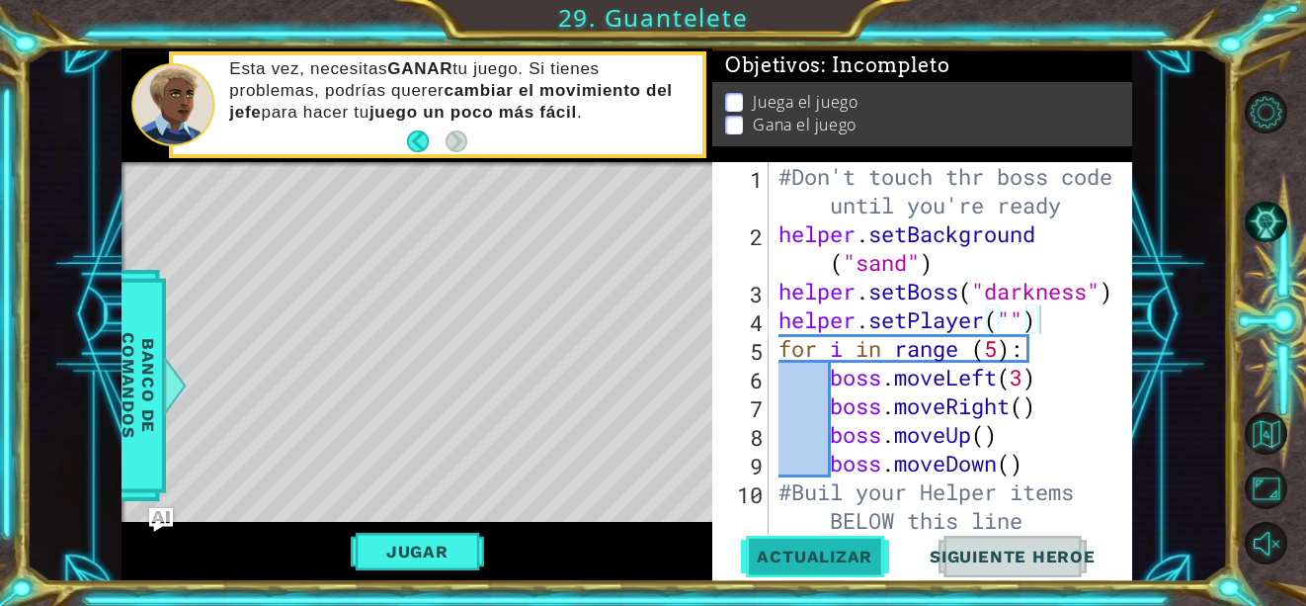
click at [813, 560] on span "Actualizar" at bounding box center [814, 556] width 155 height 20
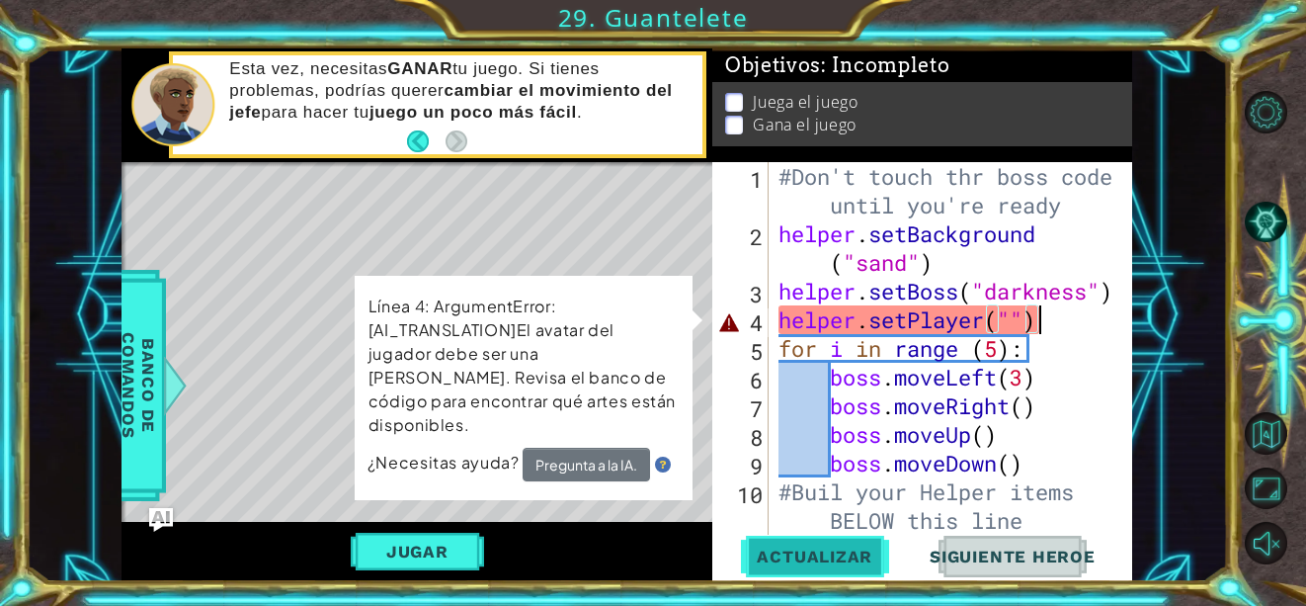
click at [813, 560] on span "Actualizar" at bounding box center [814, 556] width 155 height 20
click at [583, 448] on button "Pregunta a la IA." at bounding box center [586, 466] width 128 height 36
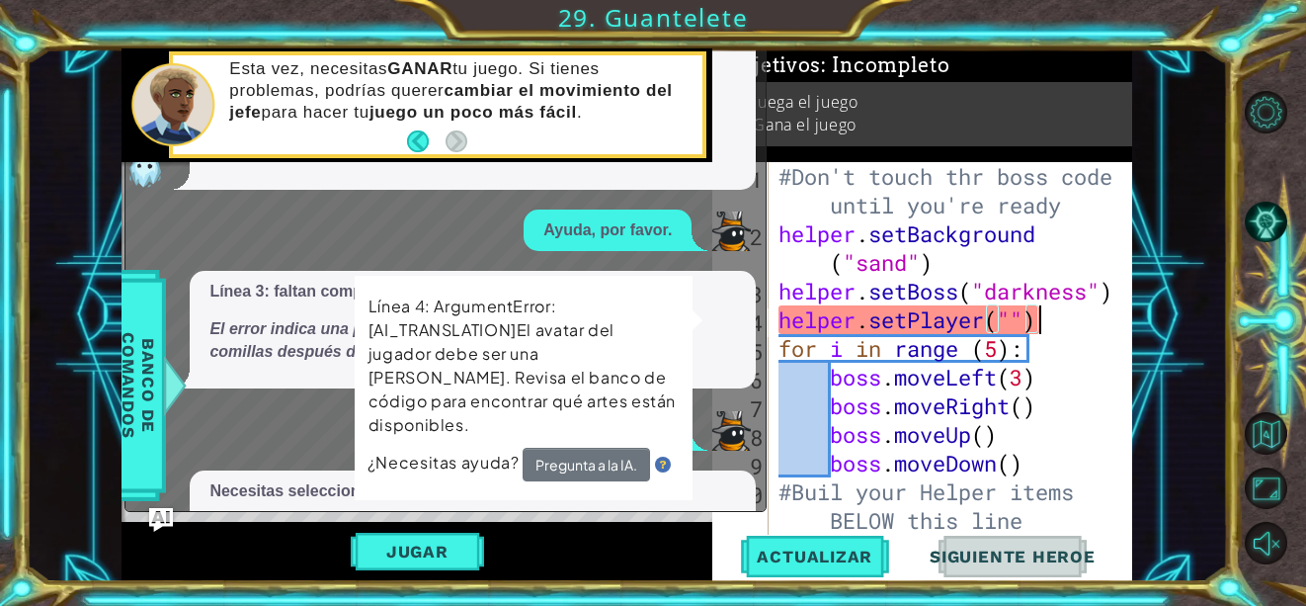
scroll to position [97, 0]
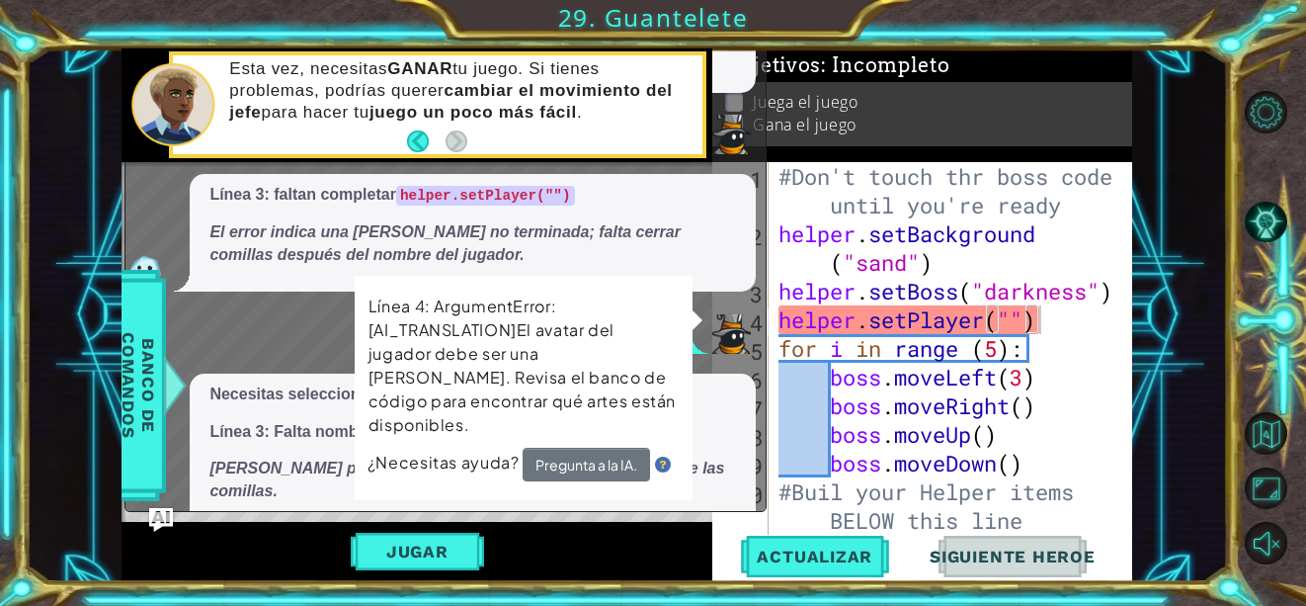
click at [619, 524] on div "Jugar" at bounding box center [417, 551] width 591 height 59
click at [633, 292] on div "Línea 4: ArgumentError:[AI_TRANSLATION]El avatar del jugador debe ser una [PERS…" at bounding box center [523, 388] width 339 height 226
click at [280, 518] on button "Muéstrame" at bounding box center [267, 534] width 116 height 32
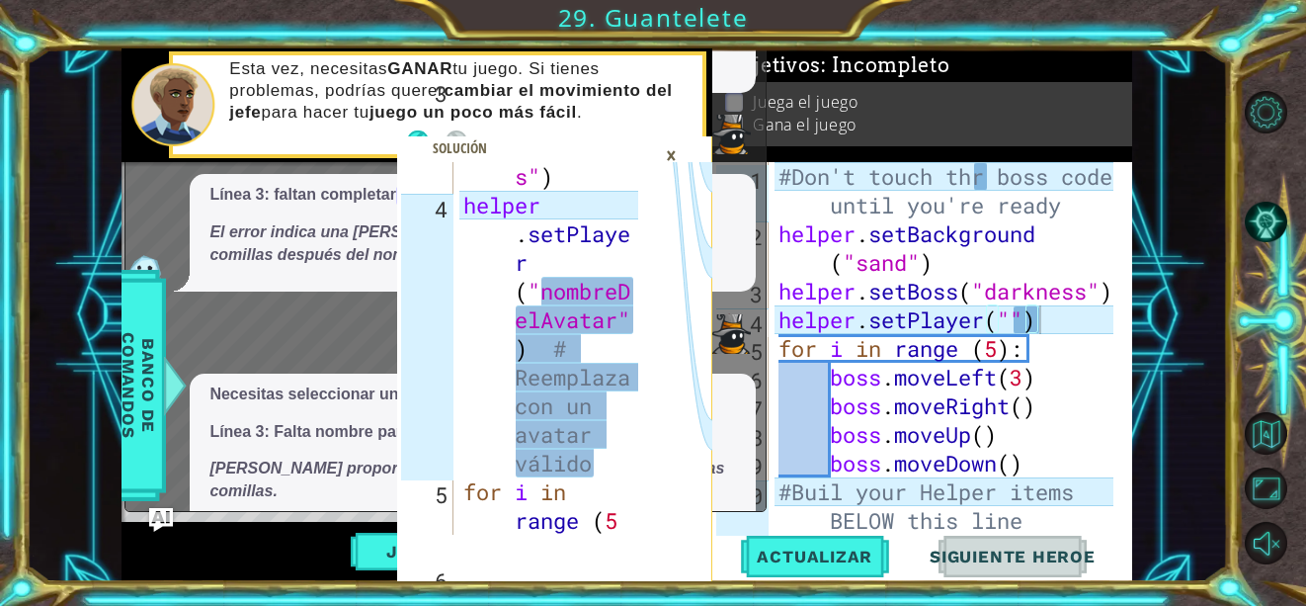
click at [346, 518] on p "Esconder" at bounding box center [472, 534] width 527 height 32
click at [263, 518] on button "Esconder" at bounding box center [261, 534] width 104 height 32
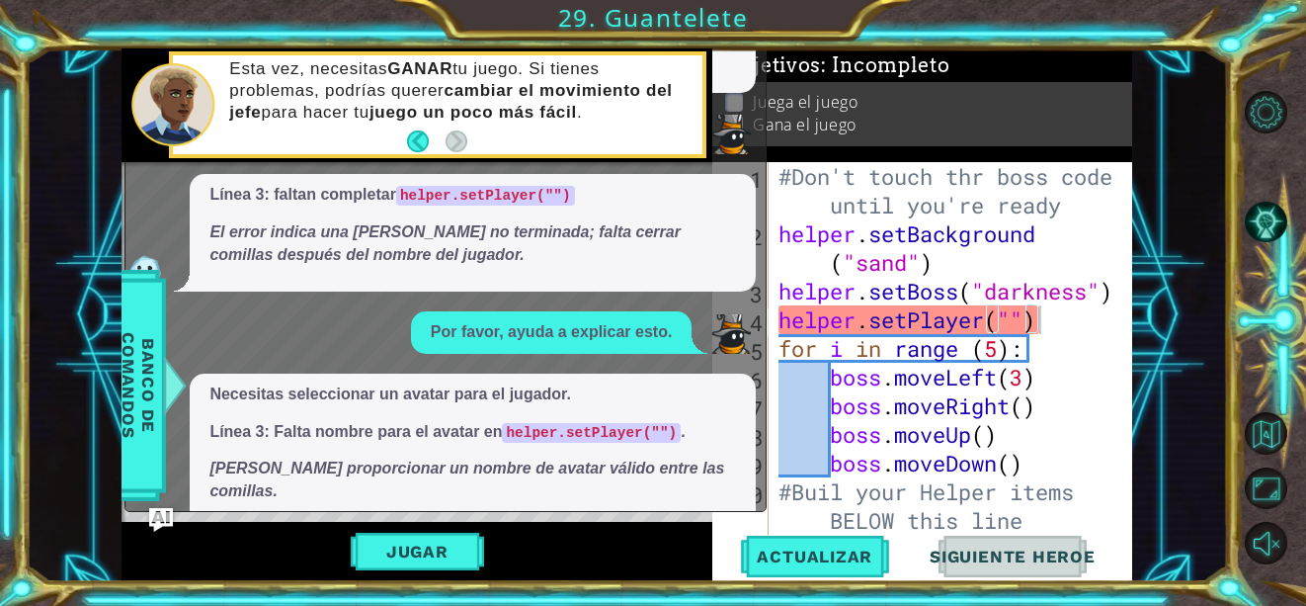
click at [263, 518] on button "Muéstrame" at bounding box center [267, 534] width 116 height 32
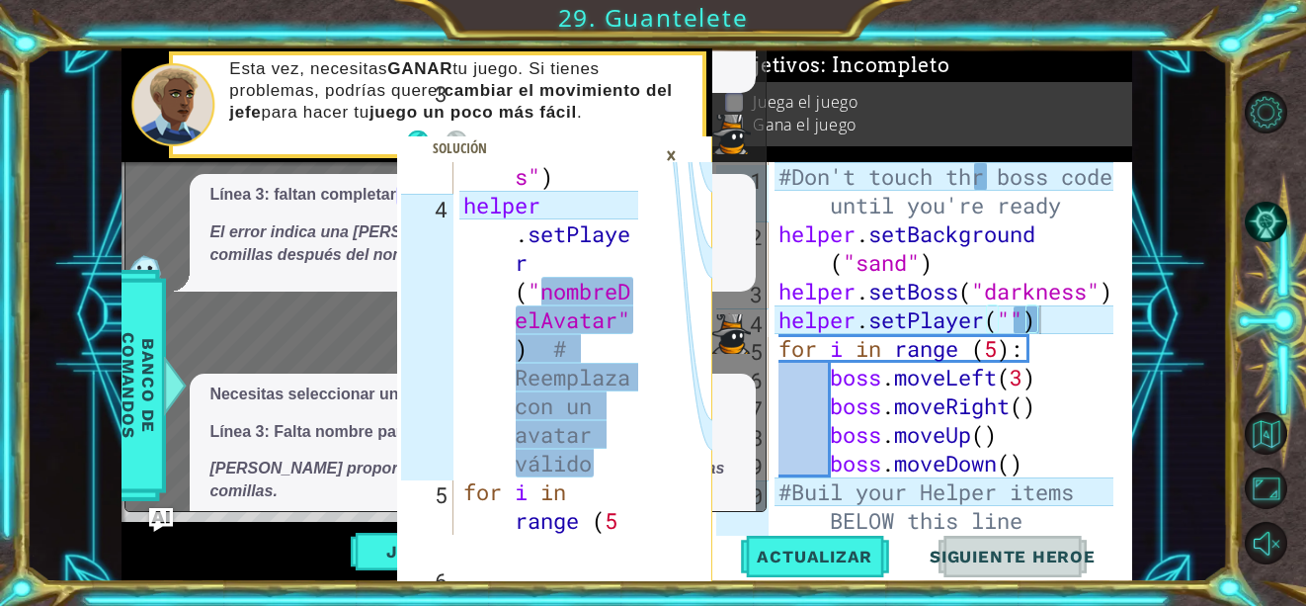
click at [735, 245] on div "Línea 3: faltan completar helper.setPlayer("") El error indica una [PERSON_NAME…" at bounding box center [473, 233] width 566 height 118
click at [662, 151] on div "×" at bounding box center [671, 155] width 31 height 34
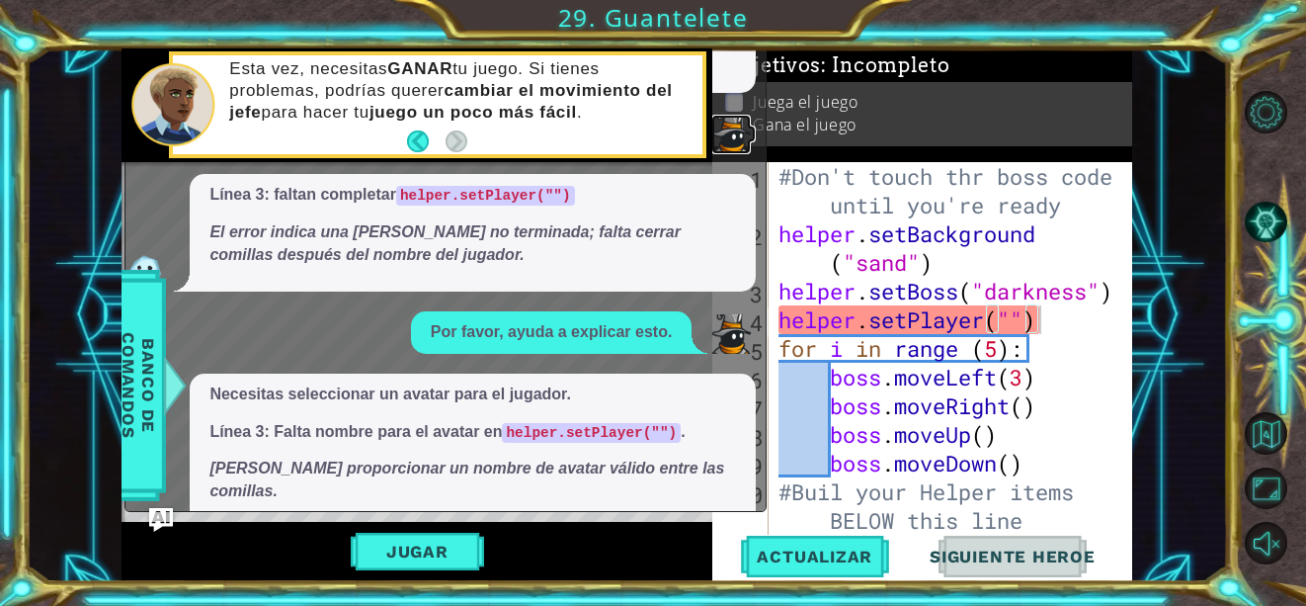
click at [737, 115] on img at bounding box center [731, 135] width 40 height 40
click at [1019, 326] on div "#Don't touch thr boss code until you're ready helper . setBackground ( "sand" )…" at bounding box center [949, 391] width 349 height 459
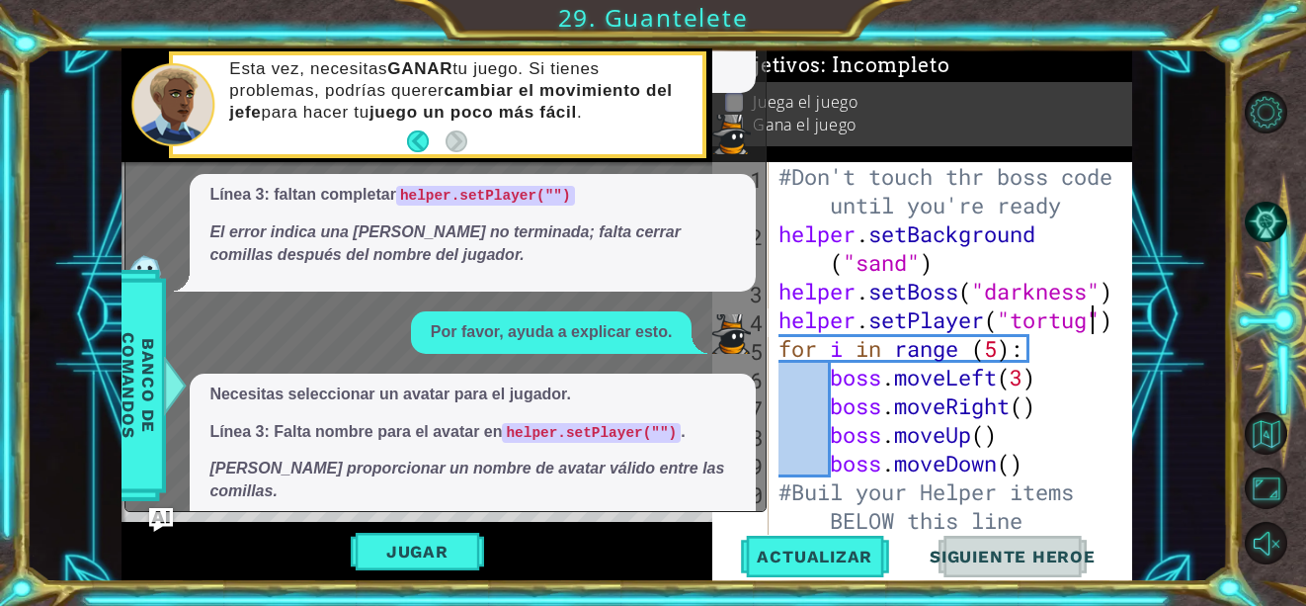
scroll to position [0, 15]
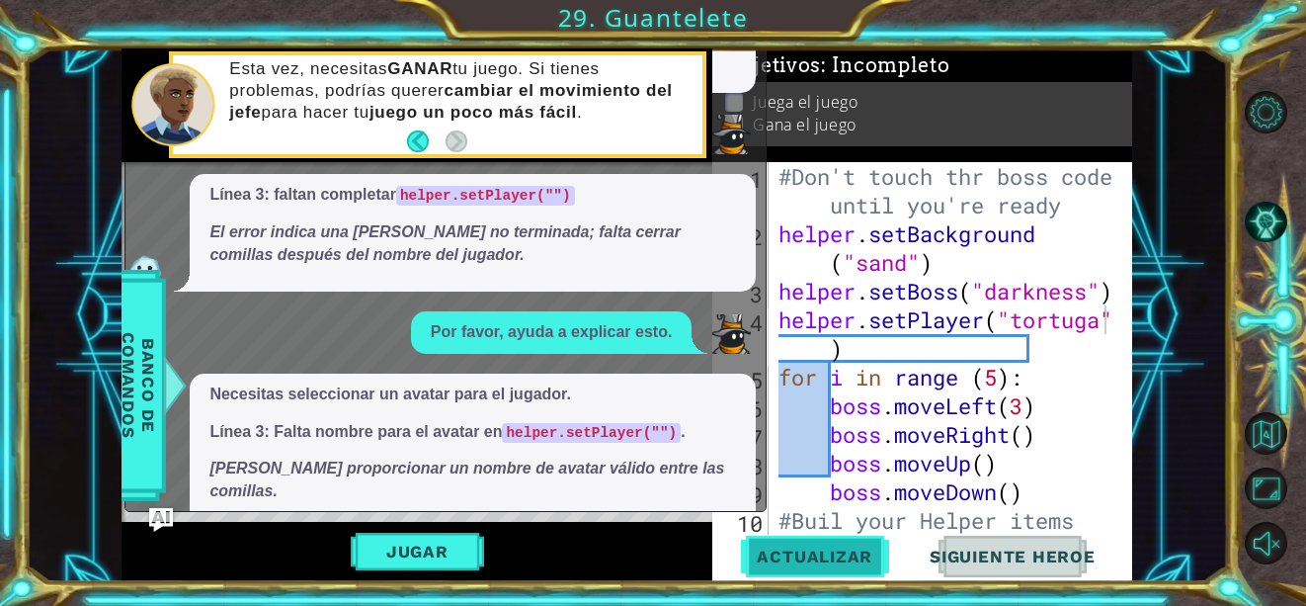
click at [826, 561] on span "Actualizar" at bounding box center [814, 556] width 155 height 20
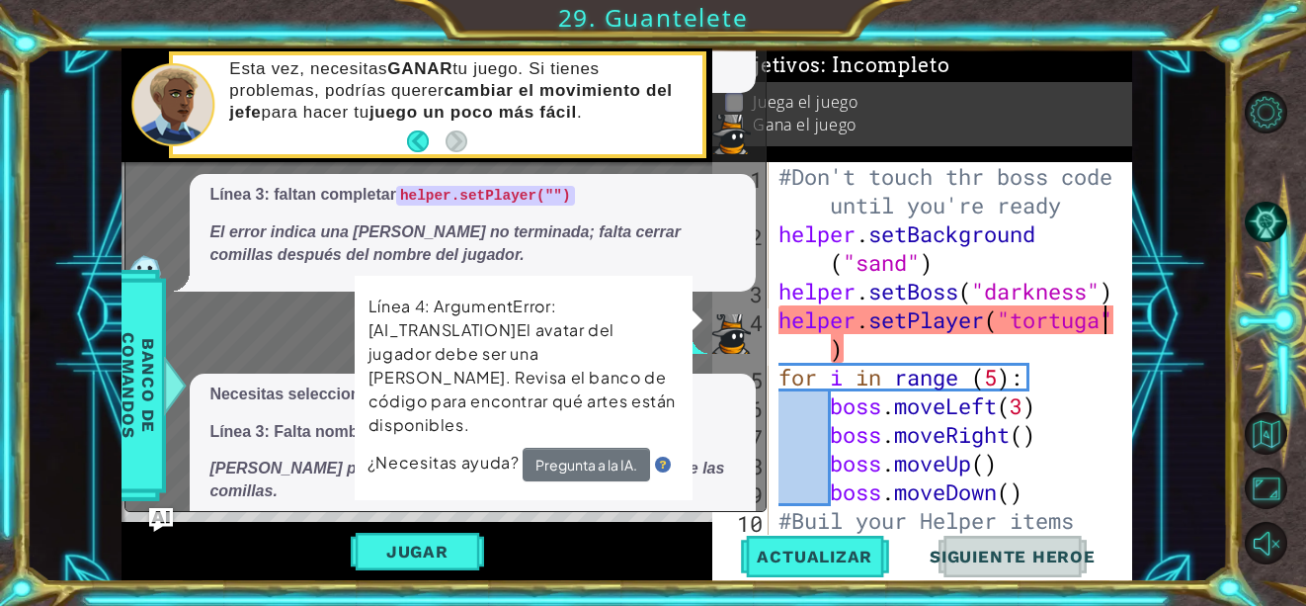
click at [611, 504] on div "x ¿Qué significa este error? Necesitas corregir el argumento del avatar del jug…" at bounding box center [446, 215] width 642 height 593
click at [927, 351] on div "#Don't touch thr boss code until you're ready helper . setBackground ( "sand" )…" at bounding box center [949, 405] width 349 height 487
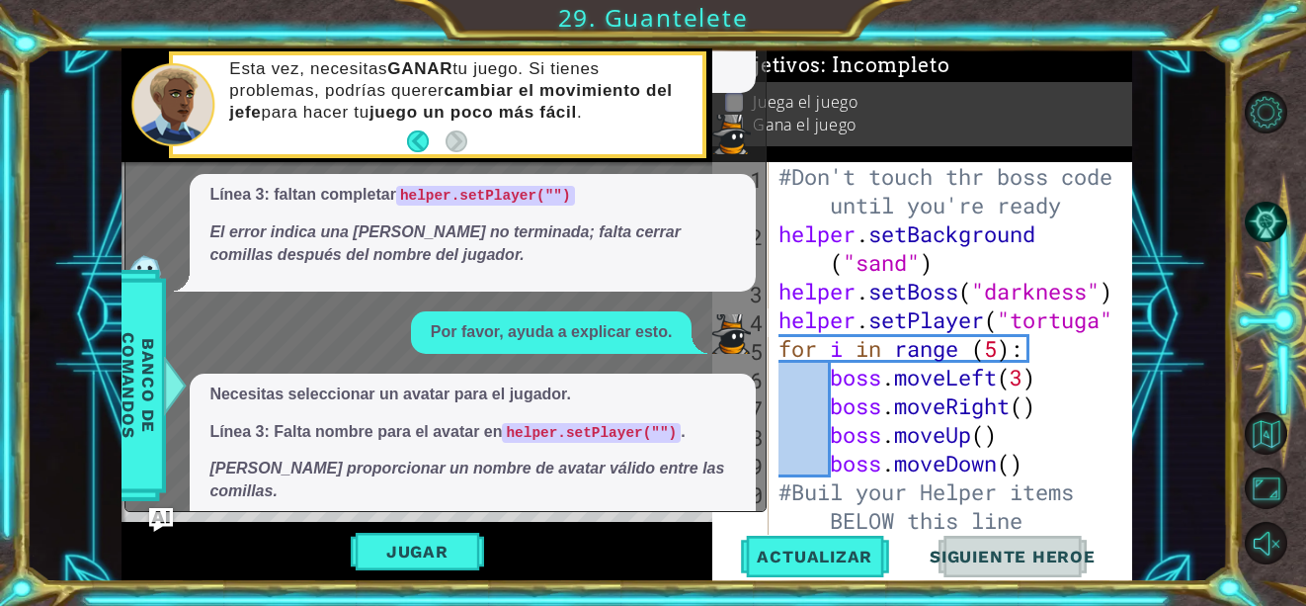
click at [187, 546] on div "Jugar" at bounding box center [417, 551] width 591 height 59
click at [726, 314] on img at bounding box center [731, 334] width 40 height 40
click at [997, 49] on div "Objetivos : Incompleto" at bounding box center [922, 65] width 420 height 34
click at [973, 91] on li "Juega el juego" at bounding box center [924, 102] width 398 height 23
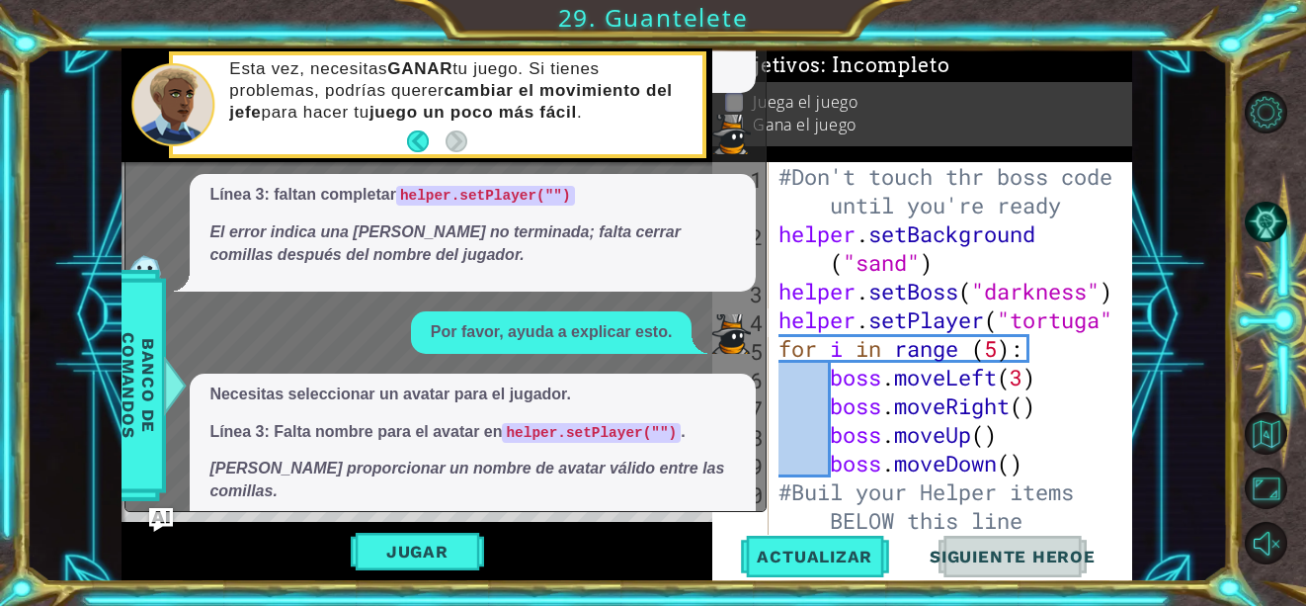
click at [973, 91] on li "Juega el juego" at bounding box center [924, 102] width 398 height 23
drag, startPoint x: 1102, startPoint y: 323, endPoint x: 1016, endPoint y: 328, distance: 86.1
click at [1016, 328] on div "#Don't touch thr boss code until you're ready helper . setBackground ( "sand" )…" at bounding box center [949, 391] width 349 height 459
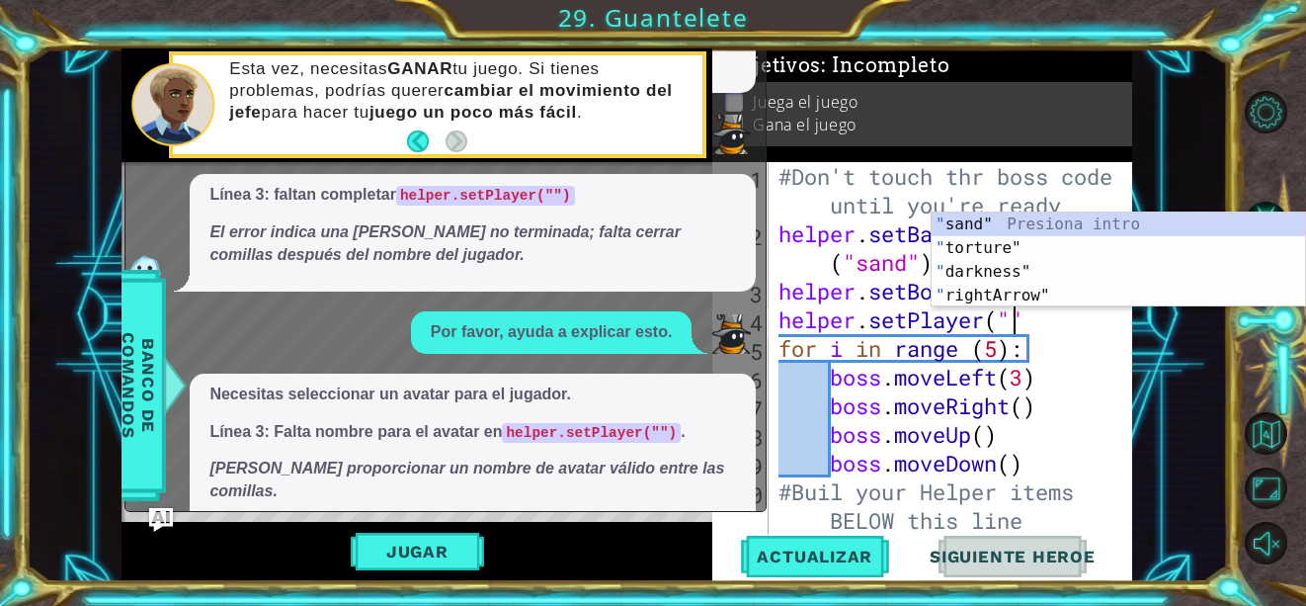
scroll to position [0, 10]
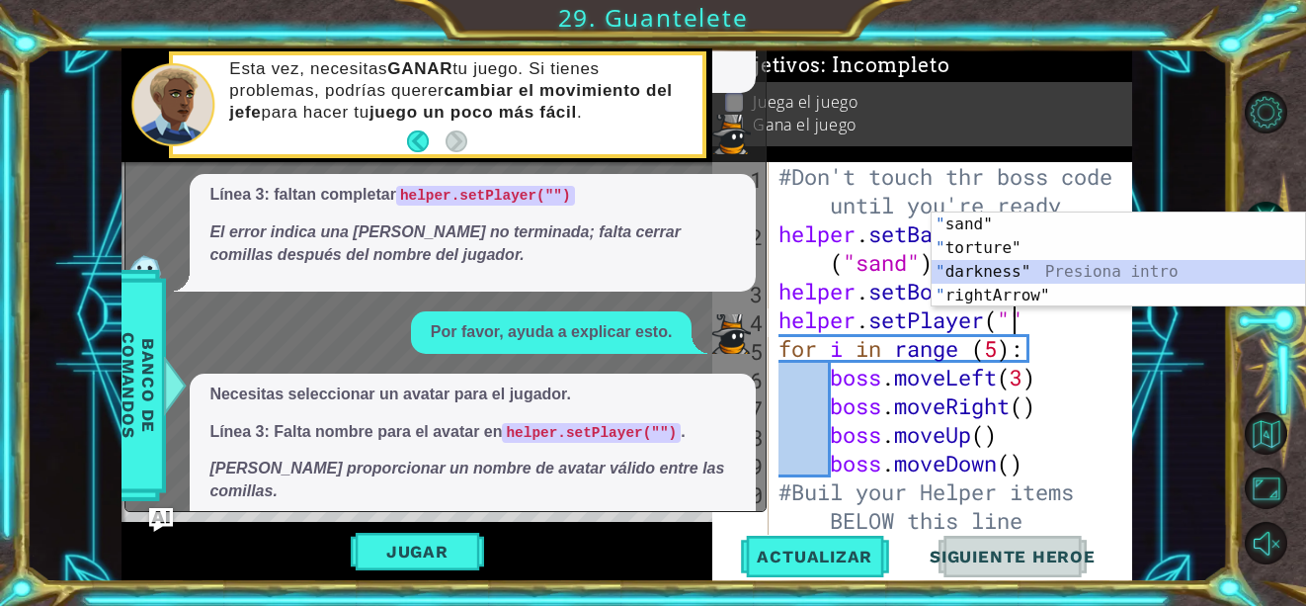
click at [1050, 262] on div "" sand" Presiona intro " torture" Presiona intro " darkness" Presiona intro " r…" at bounding box center [1119, 283] width 374 height 142
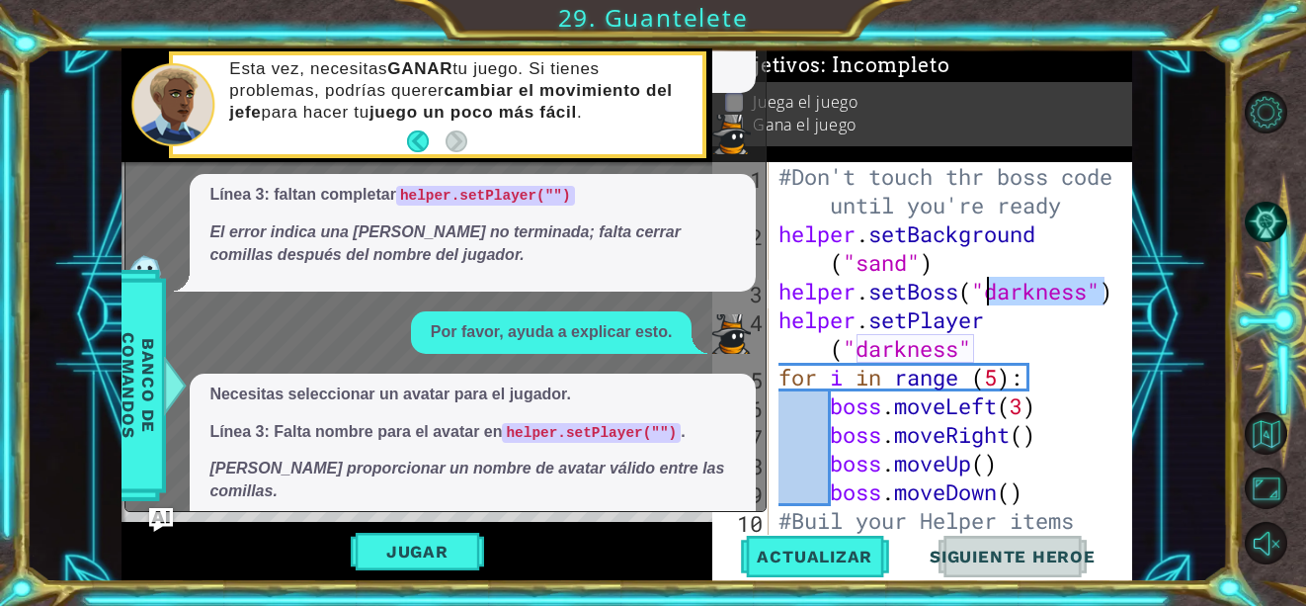
drag, startPoint x: 1100, startPoint y: 295, endPoint x: 990, endPoint y: 301, distance: 109.8
click at [990, 301] on div "#Don't touch thr boss code until you're ready helper . setBackground ( "sand" )…" at bounding box center [949, 405] width 349 height 487
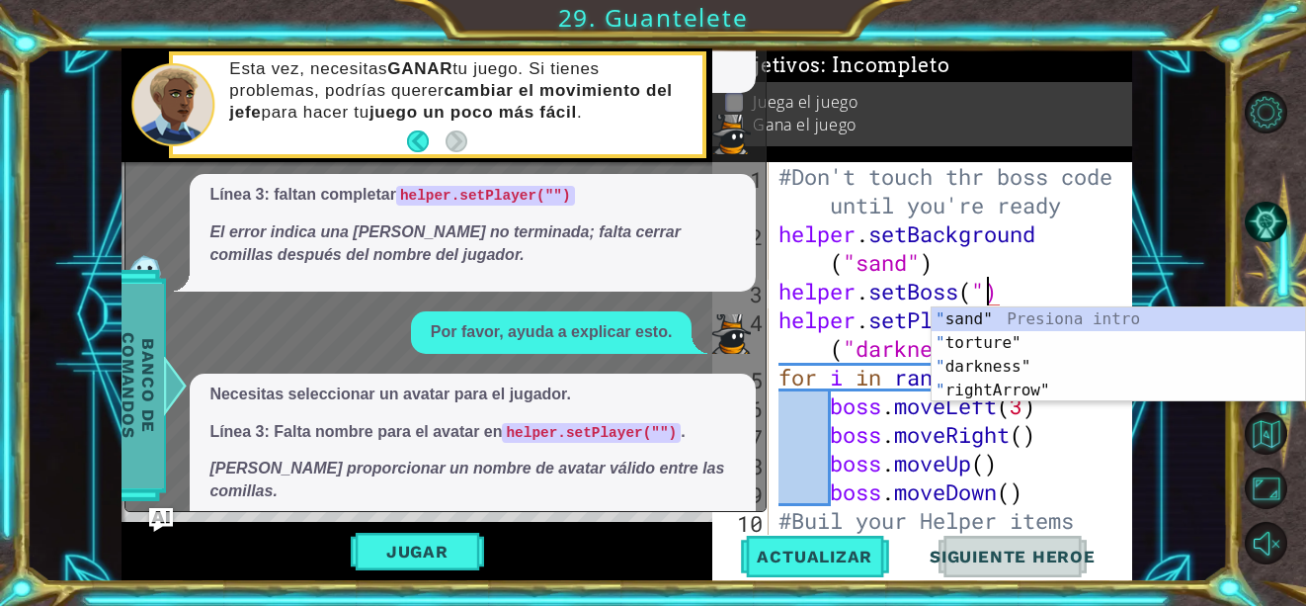
click at [132, 442] on span "Banco de comandos" at bounding box center [138, 385] width 51 height 205
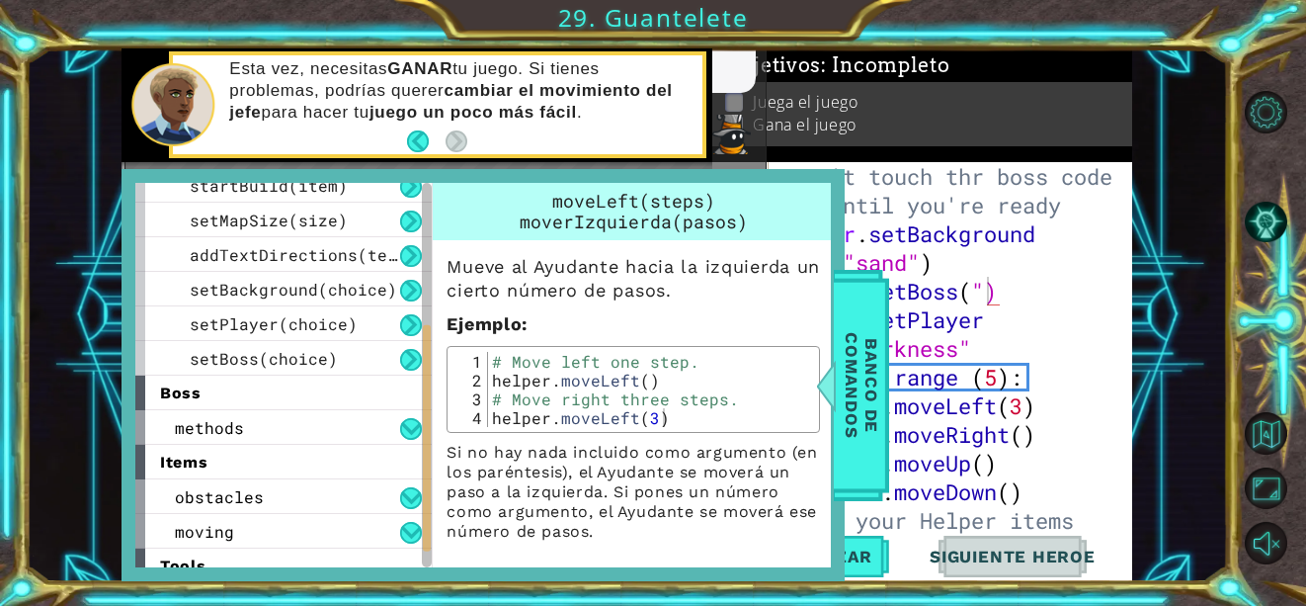
scroll to position [306, 0]
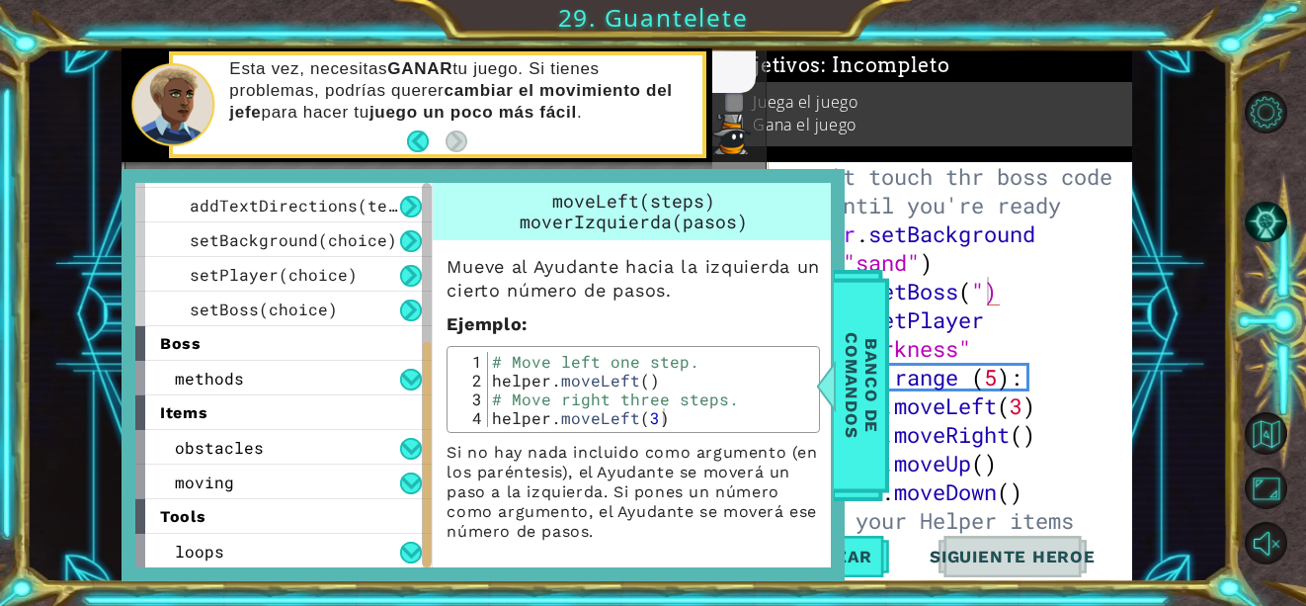
drag, startPoint x: 427, startPoint y: 329, endPoint x: 446, endPoint y: 542, distance: 213.3
click at [446, 542] on div "helper methods moveLeft(steps) moveRight(steps) moveUp(steps) moveDown(steps) b…" at bounding box center [483, 375] width 696 height 385
click at [312, 282] on span "setPlayer(choice)" at bounding box center [274, 274] width 168 height 21
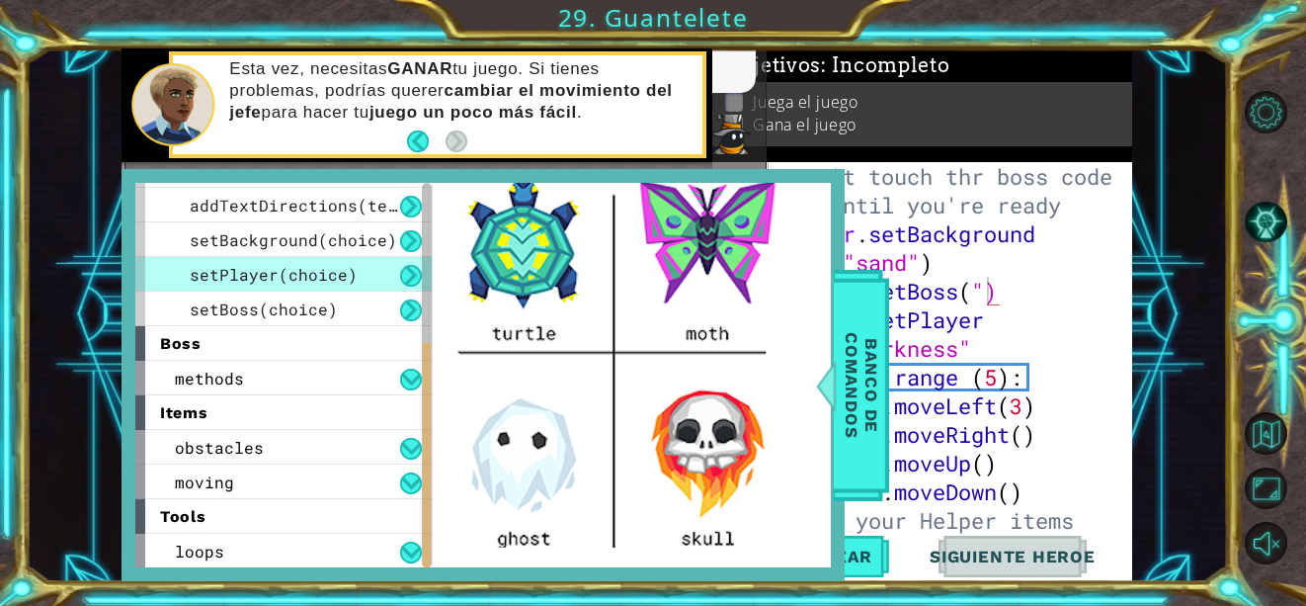
scroll to position [180, 0]
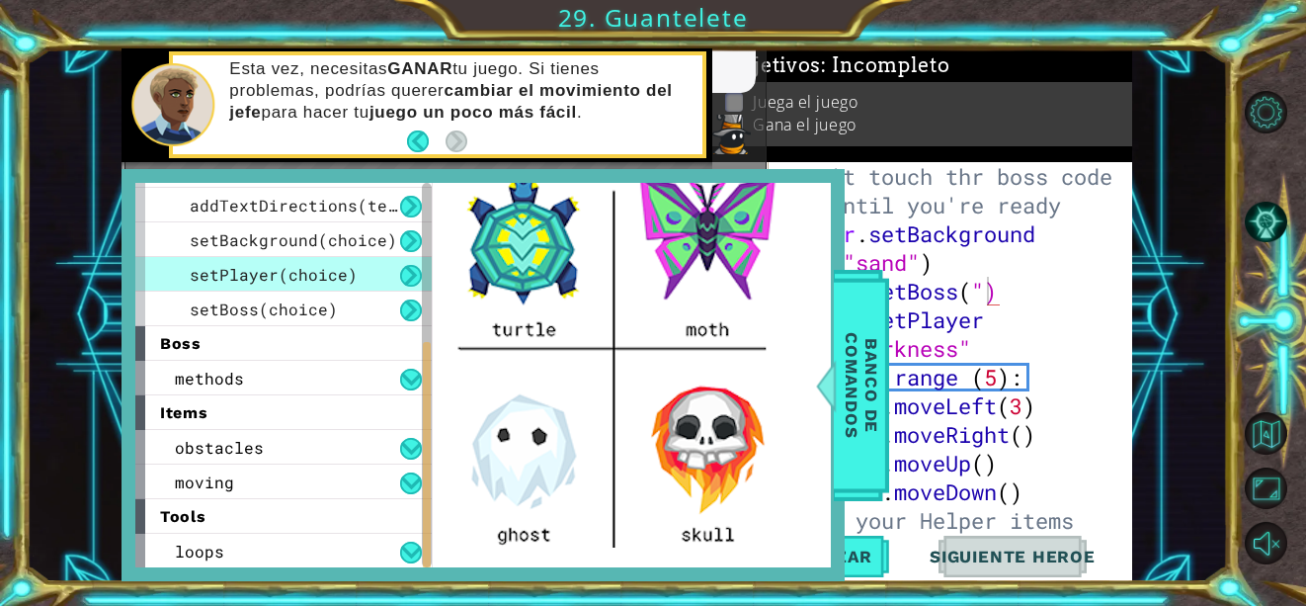
click at [979, 293] on div "#Don't touch thr boss code until you're ready helper . setBackground ( "sand" )…" at bounding box center [949, 405] width 349 height 487
click at [998, 299] on div "#Don't touch thr boss code until you're ready helper . setBackground ( "sand" )…" at bounding box center [949, 405] width 349 height 487
click at [1137, 401] on div "3 4 5 6 7 8 helper . setBoss ( "darknes s" ) helper . setPlaye r ( "nombreD elA…" at bounding box center [627, 314] width 1202 height 533
click at [47, 287] on div "3 4 5 6 7 8 helper . setBoss ( "darknes s" ) helper . setPlaye r ( "nombreD elA…" at bounding box center [627, 314] width 1202 height 533
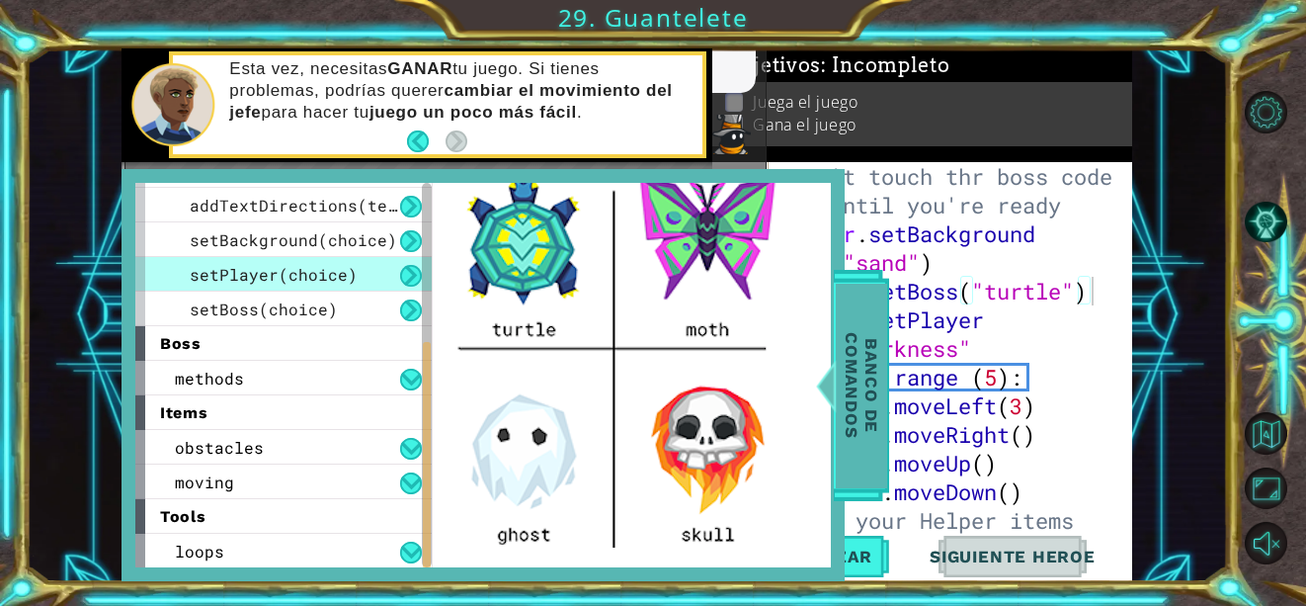
click at [870, 449] on span "Banco de comandos" at bounding box center [861, 385] width 51 height 205
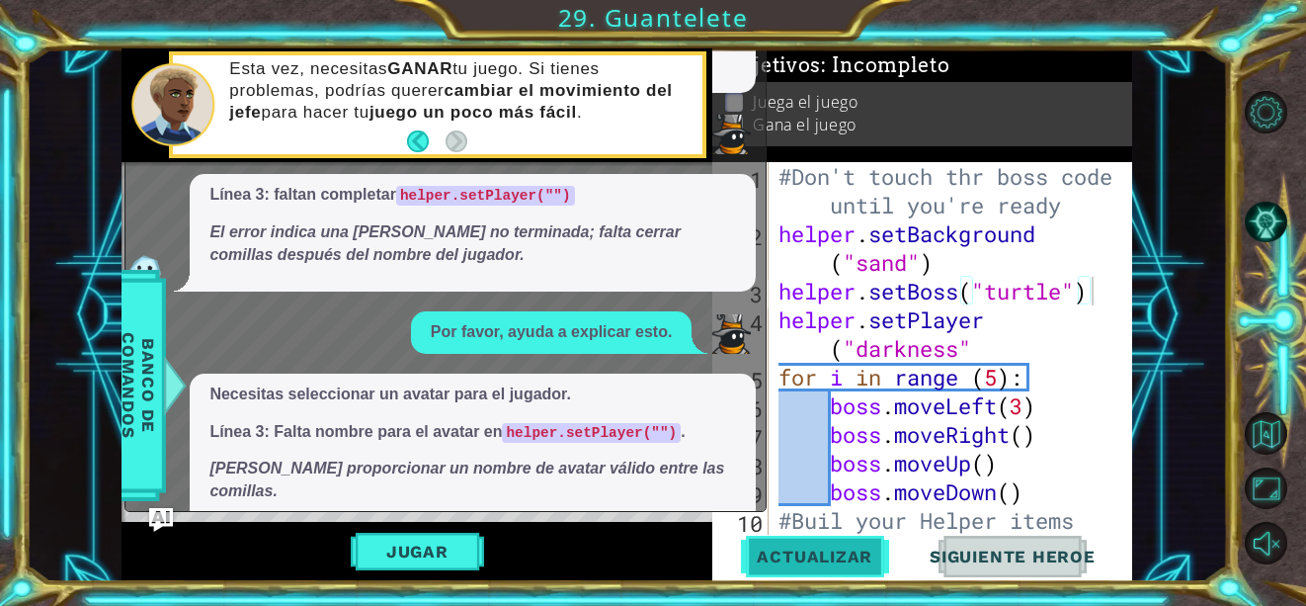
click at [824, 540] on button "Actualizar" at bounding box center [814, 557] width 155 height 42
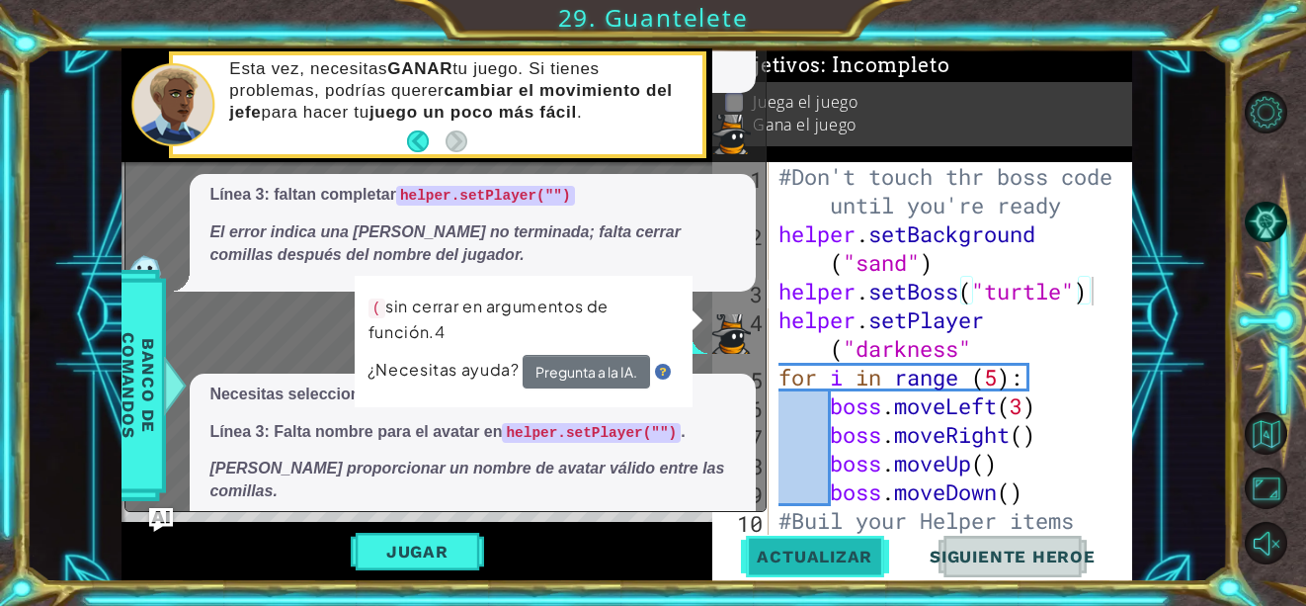
click at [824, 540] on button "Actualizar" at bounding box center [814, 557] width 155 height 42
click at [577, 368] on button "Pregunta a la IA." at bounding box center [585, 373] width 127 height 36
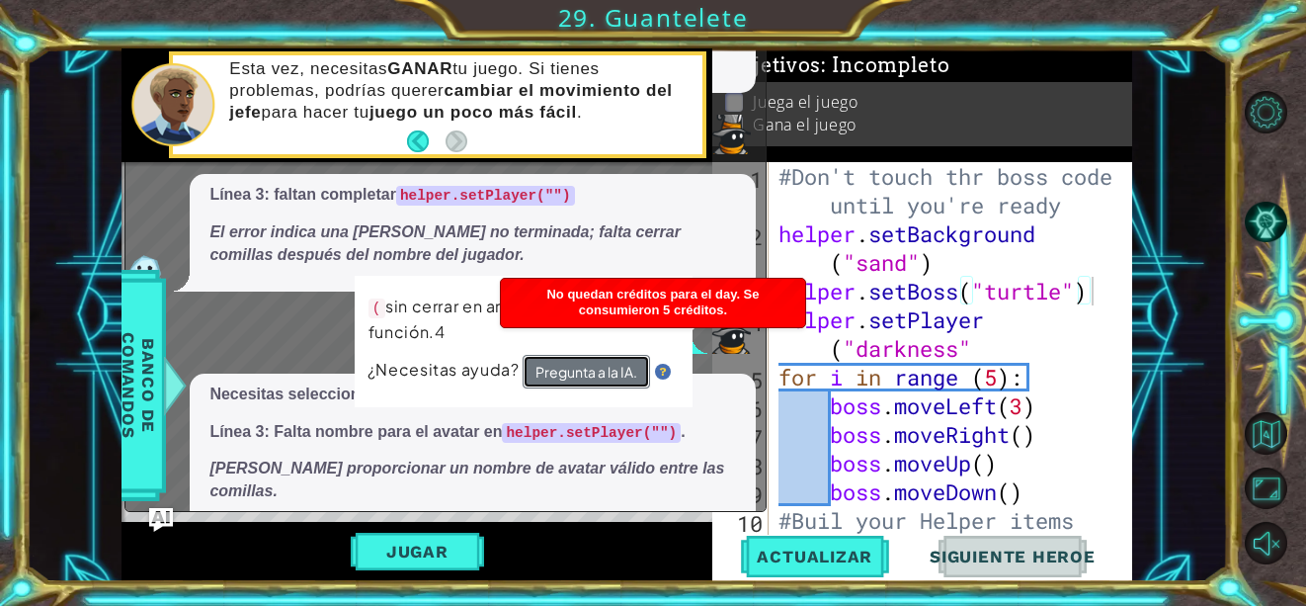
click at [577, 368] on button "Pregunta a la IA." at bounding box center [585, 373] width 127 height 36
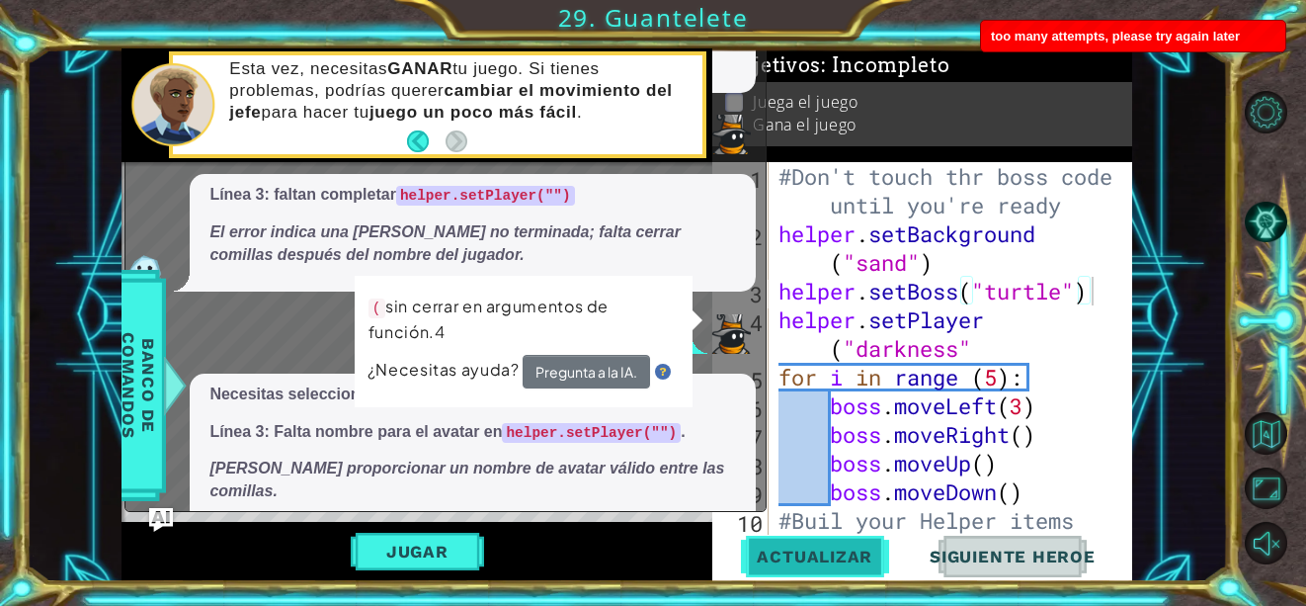
click at [781, 552] on span "Actualizar" at bounding box center [814, 556] width 155 height 20
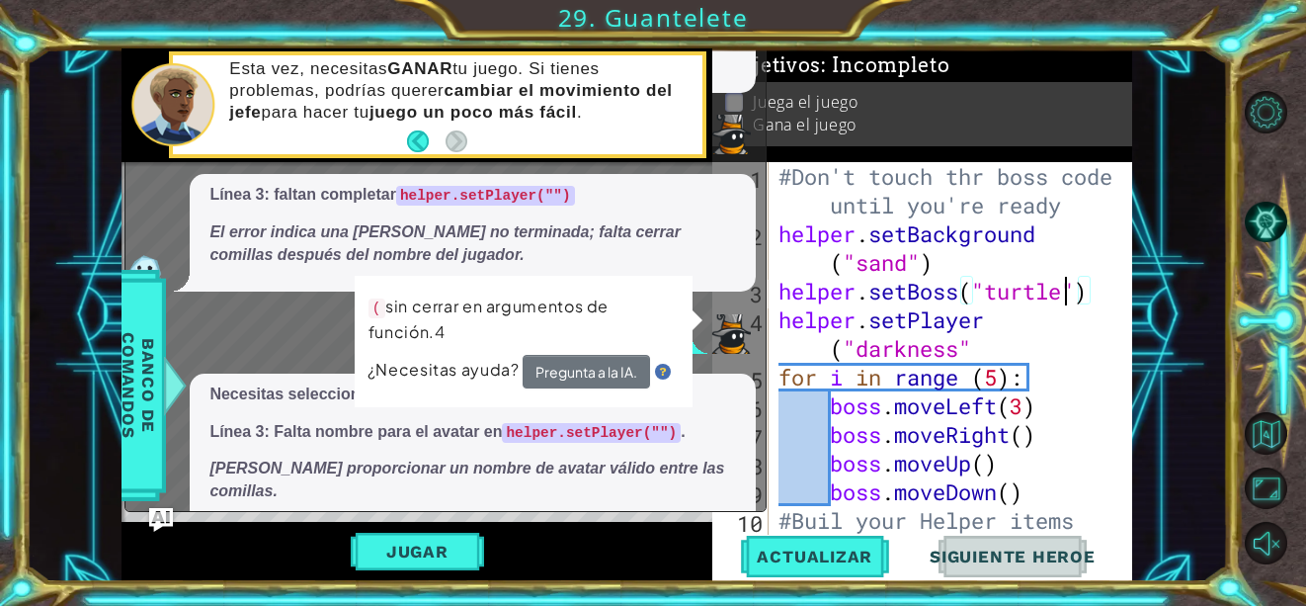
click at [1066, 299] on div "#Don't touch thr boss code until you're ready helper . setBackground ( "sand" )…" at bounding box center [949, 405] width 349 height 487
drag, startPoint x: 1066, startPoint y: 299, endPoint x: 981, endPoint y: 293, distance: 85.2
click at [981, 293] on div "#Don't touch thr boss code until you're ready helper . setBackground ( "sand" )…" at bounding box center [949, 405] width 349 height 487
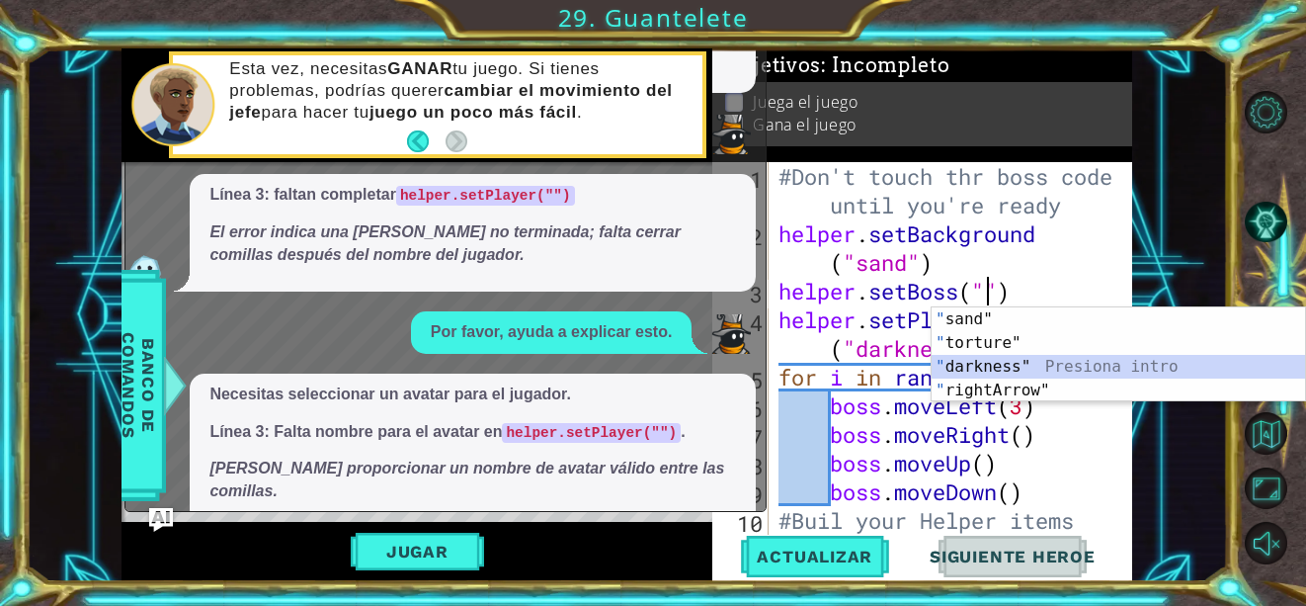
click at [1000, 370] on div "" sand" Presiona intro " torture" Presiona intro " darkness" Presiona intro " r…" at bounding box center [1119, 378] width 374 height 142
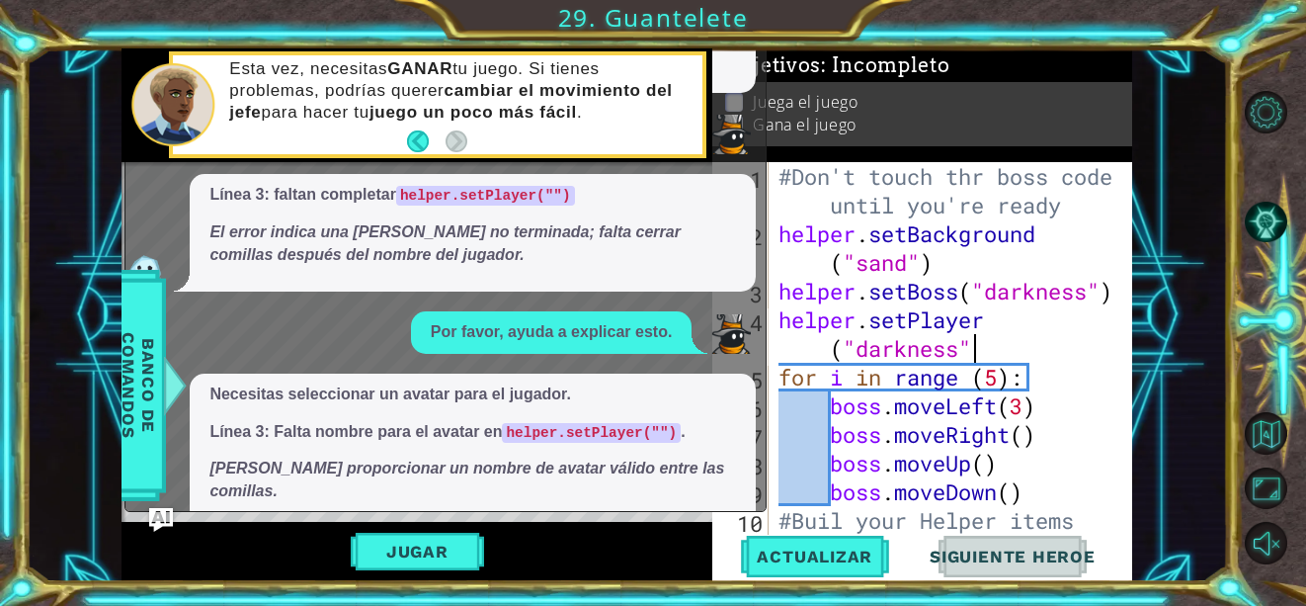
click at [970, 350] on div "#Don't touch thr boss code until you're ready helper . setBackground ( "sand" )…" at bounding box center [949, 405] width 349 height 487
click at [961, 350] on div "#Don't touch thr boss code until you're ready helper . setBackground ( "sand" )…" at bounding box center [949, 405] width 349 height 487
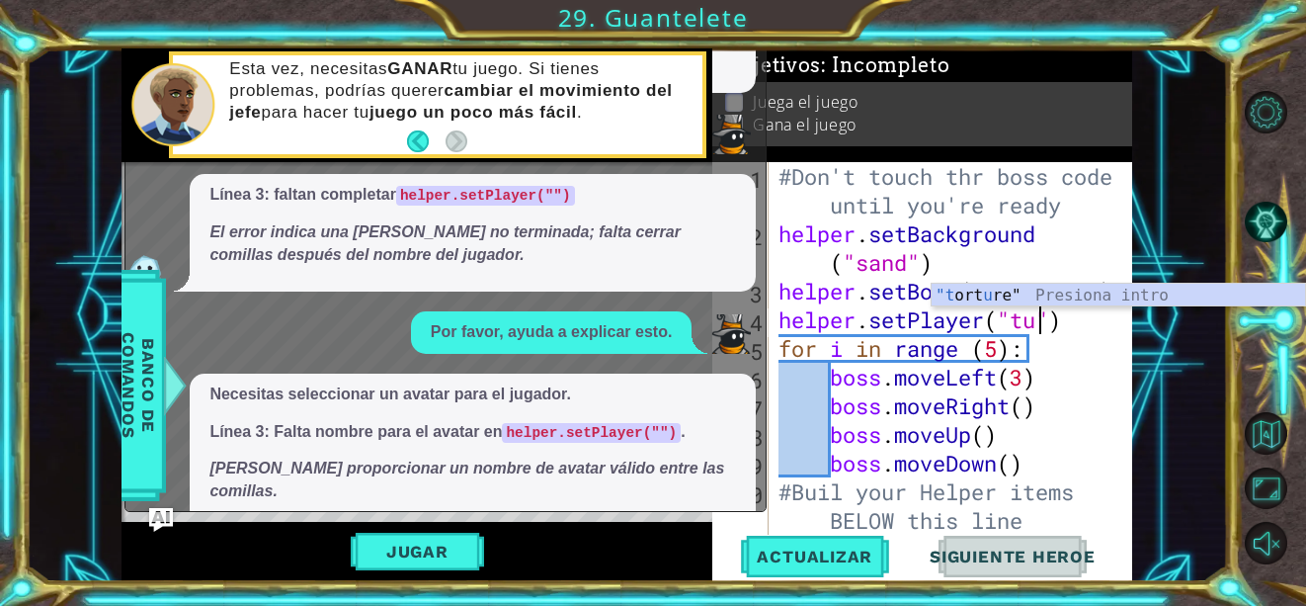
scroll to position [0, 12]
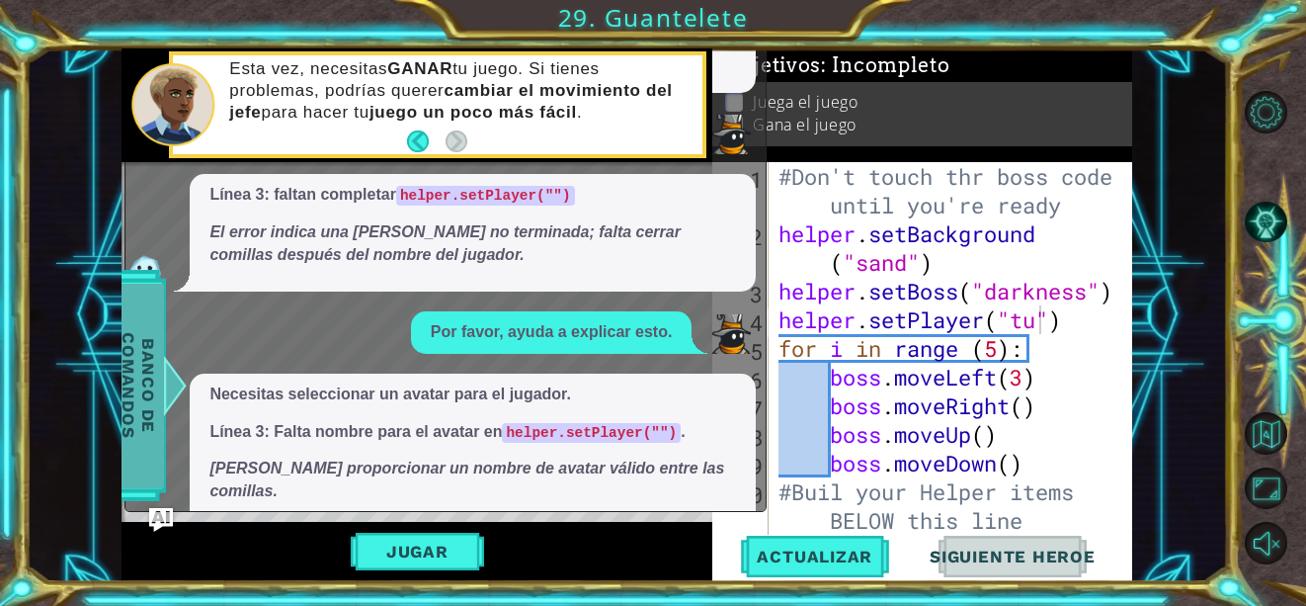
click at [148, 400] on span "Banco de comandos" at bounding box center [138, 385] width 51 height 205
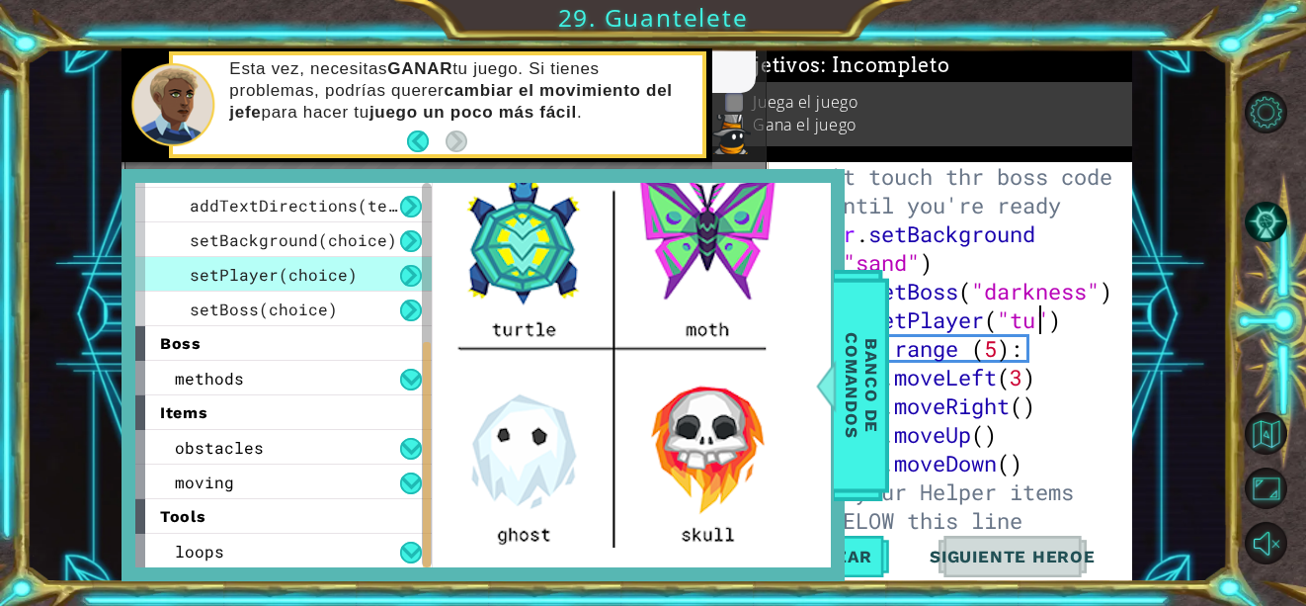
click at [1043, 324] on div "#Don't touch thr boss code until you're ready helper . setBackground ( "sand" )…" at bounding box center [949, 391] width 349 height 459
type textarea "helper.setPlayer("turtle")"
click at [1162, 443] on div "3 4 5 6 7 8 helper . setBoss ( "darknes s" ) helper . setPlaye r ( "nombreD elA…" at bounding box center [627, 314] width 1202 height 533
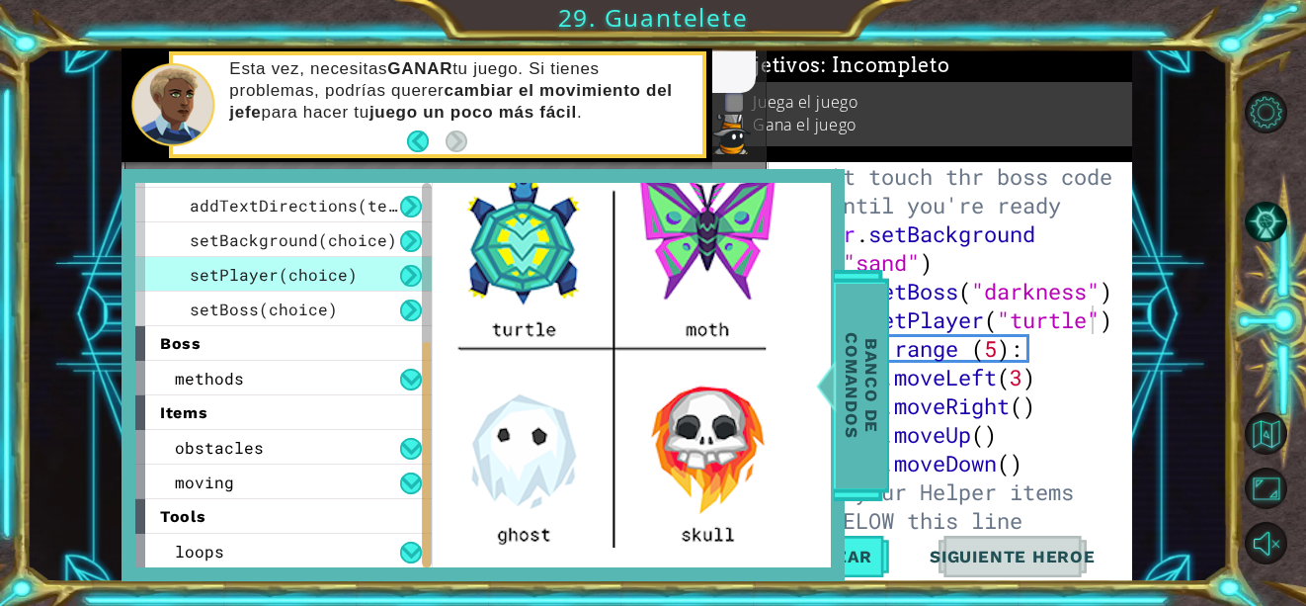
click at [869, 410] on span "Banco de comandos" at bounding box center [861, 385] width 51 height 205
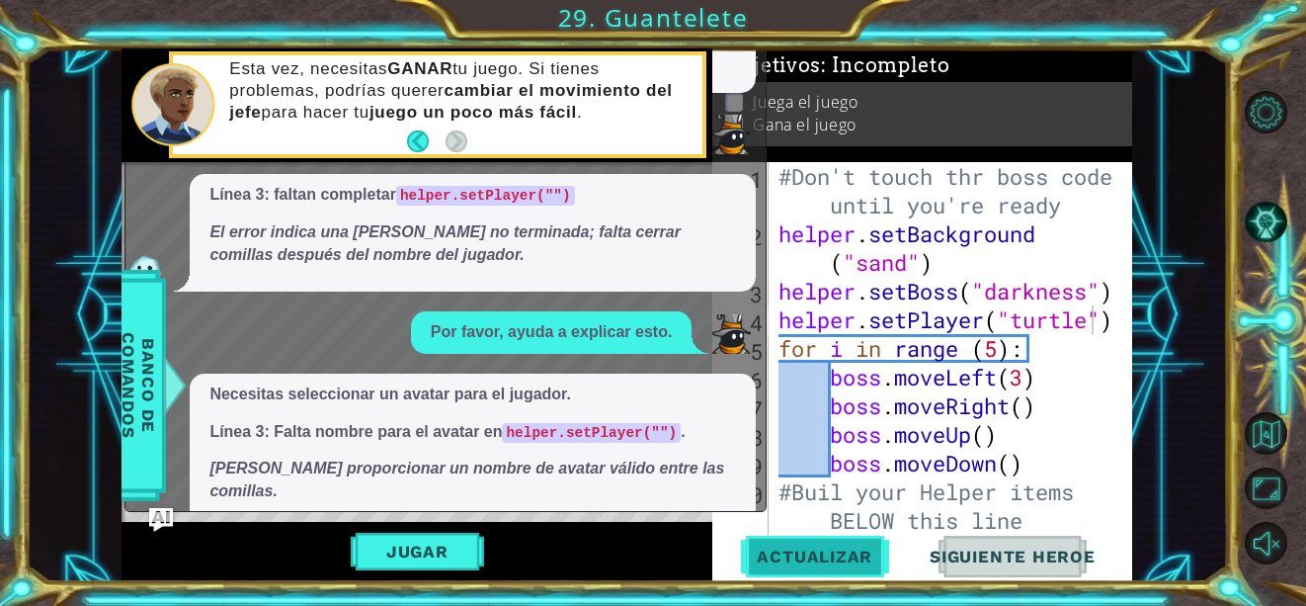
click at [853, 560] on span "Actualizar" at bounding box center [814, 556] width 155 height 20
click at [849, 555] on span "Actualizar" at bounding box center [814, 556] width 155 height 20
click at [762, 544] on button "Actualizar" at bounding box center [814, 557] width 155 height 42
click at [429, 541] on button "Jugar" at bounding box center [417, 552] width 133 height 38
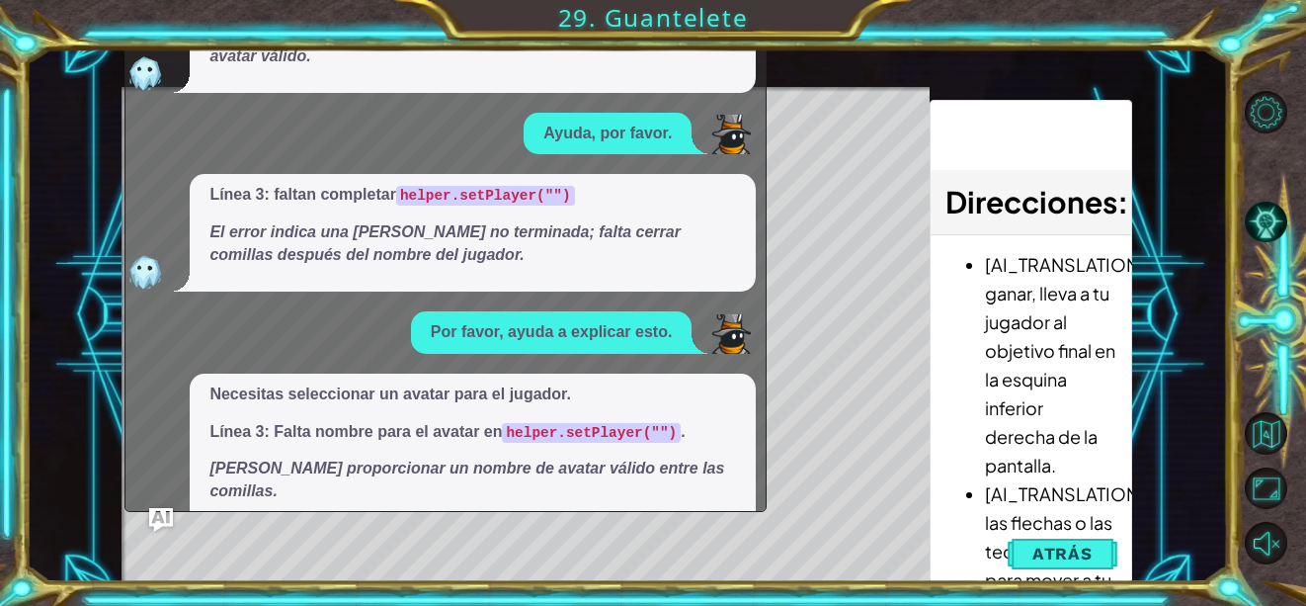
click at [145, 520] on img at bounding box center [145, 540] width 40 height 40
click at [872, 535] on div "Level Map" at bounding box center [578, 378] width 913 height 582
click at [301, 518] on button "Muéstrame" at bounding box center [267, 534] width 116 height 32
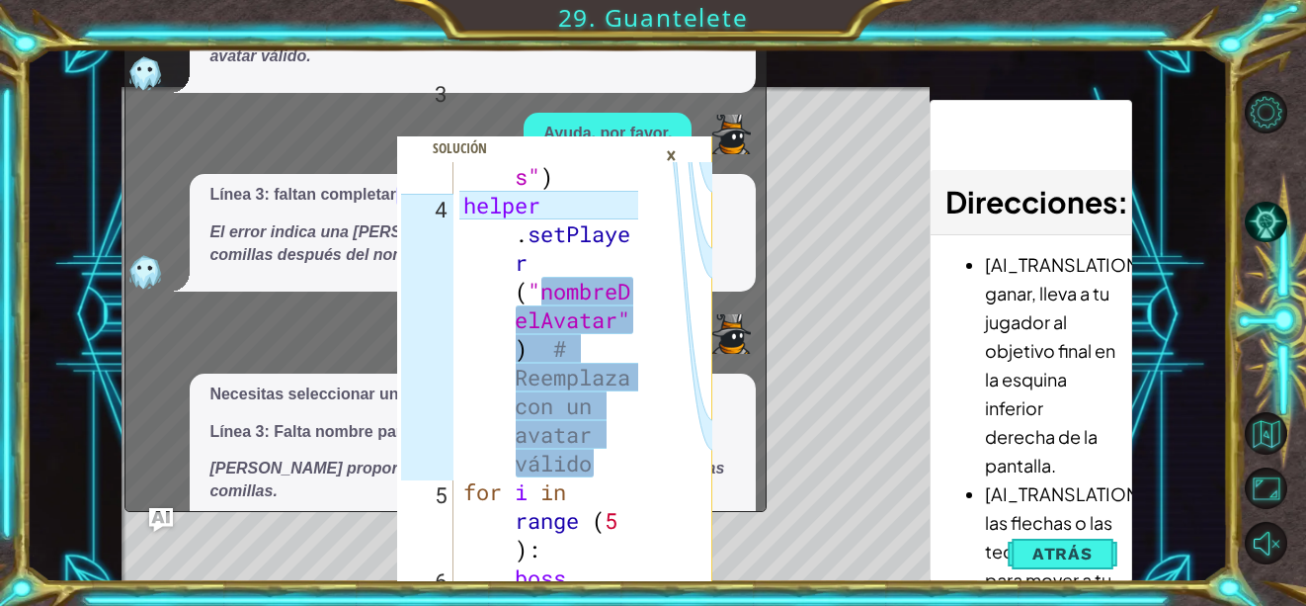
click at [671, 157] on div "×" at bounding box center [671, 155] width 31 height 34
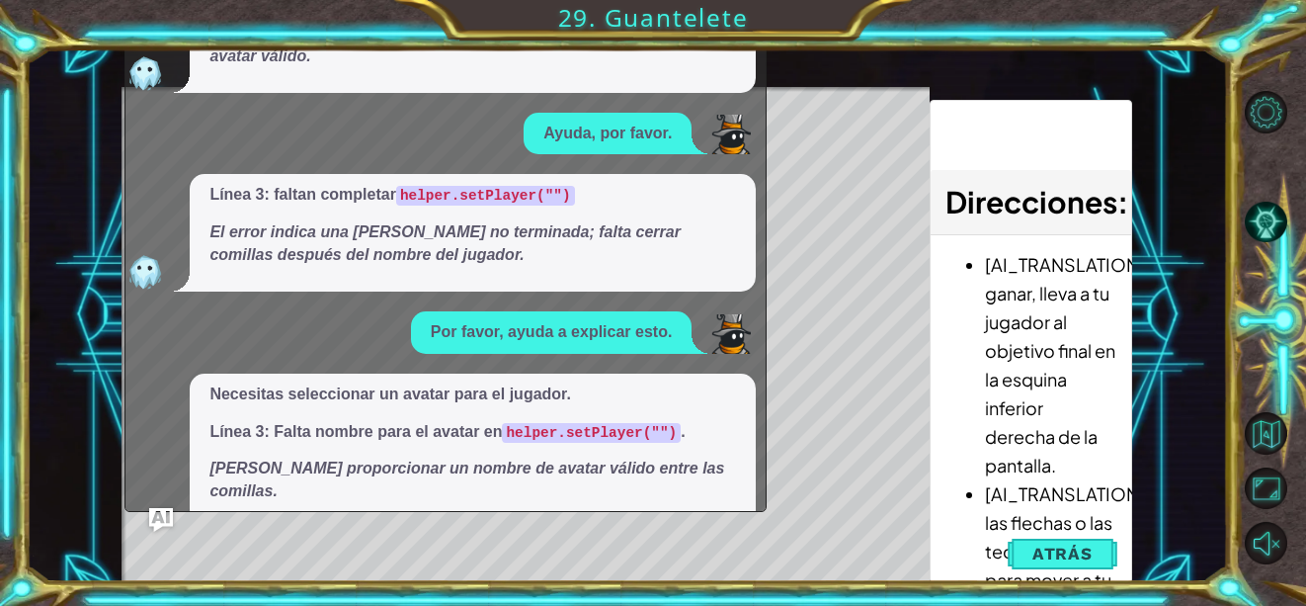
click at [746, 39] on div "3 4 5 6 7 8 9 10 helper . setBoss ( "darknes s" ) helper . setPlaye r ( "nombre…" at bounding box center [653, 303] width 1306 height 606
click at [1065, 544] on span "Atrás" at bounding box center [1063, 553] width 60 height 20
